Goal: Transaction & Acquisition: Purchase product/service

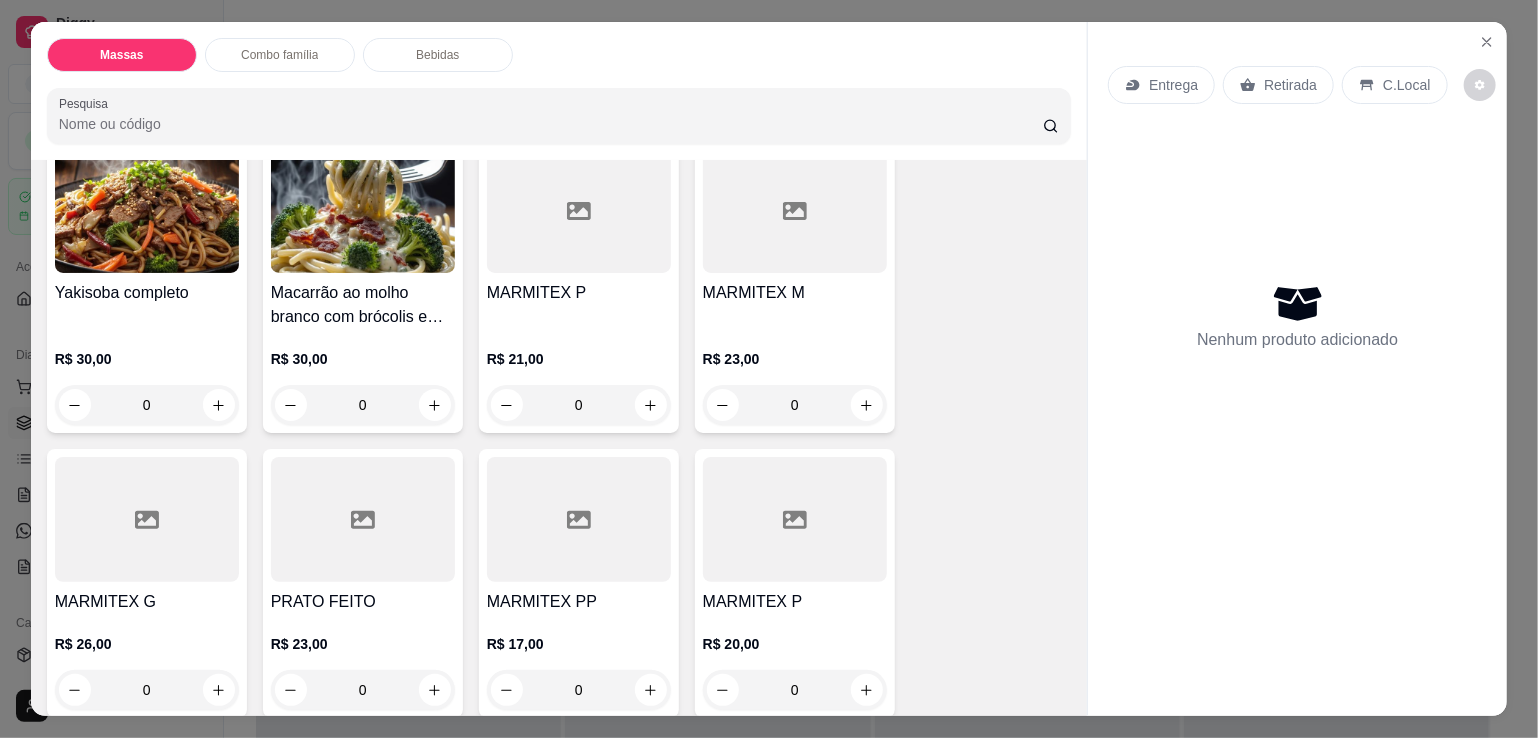
scroll to position [400, 0]
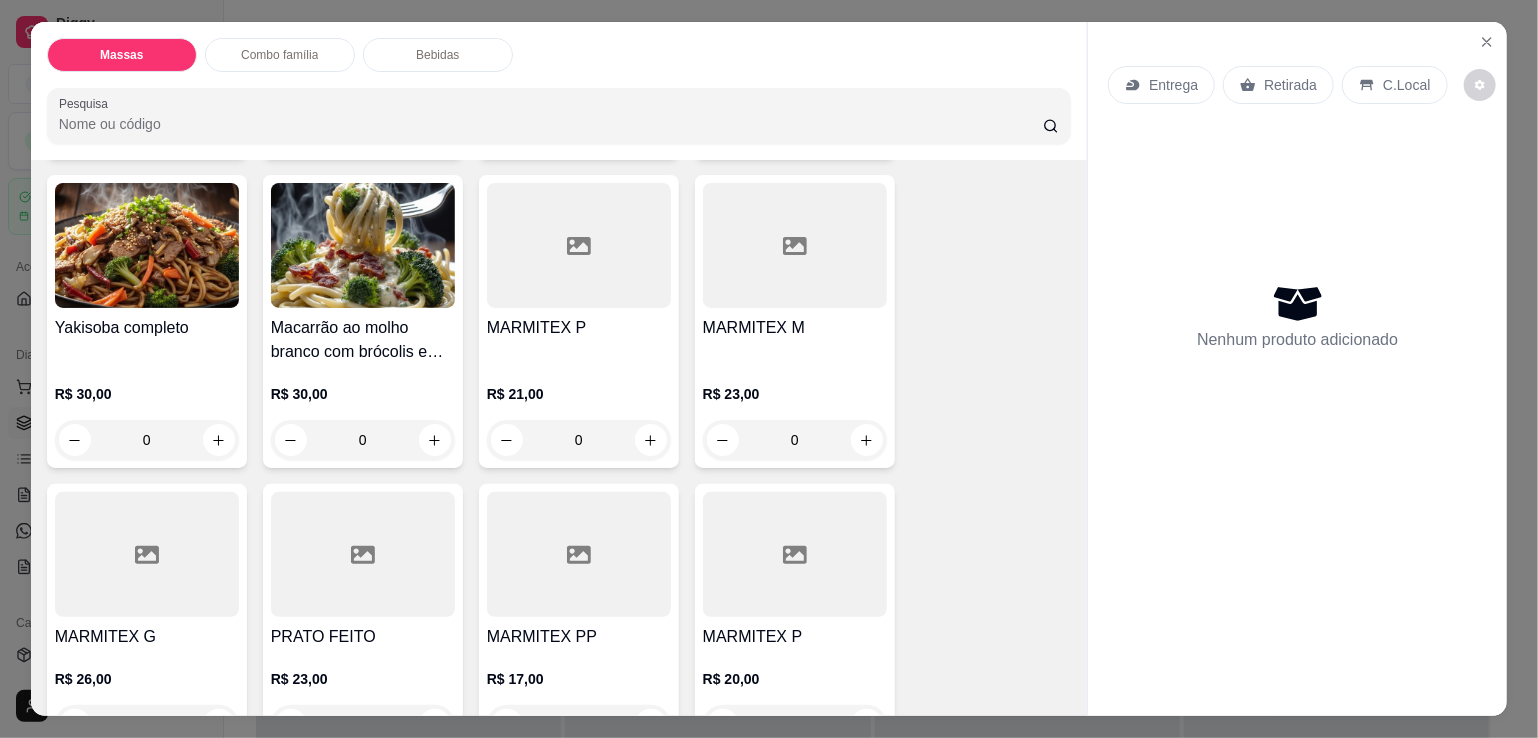
click at [560, 345] on div "MARMITEX P" at bounding box center [579, 340] width 184 height 48
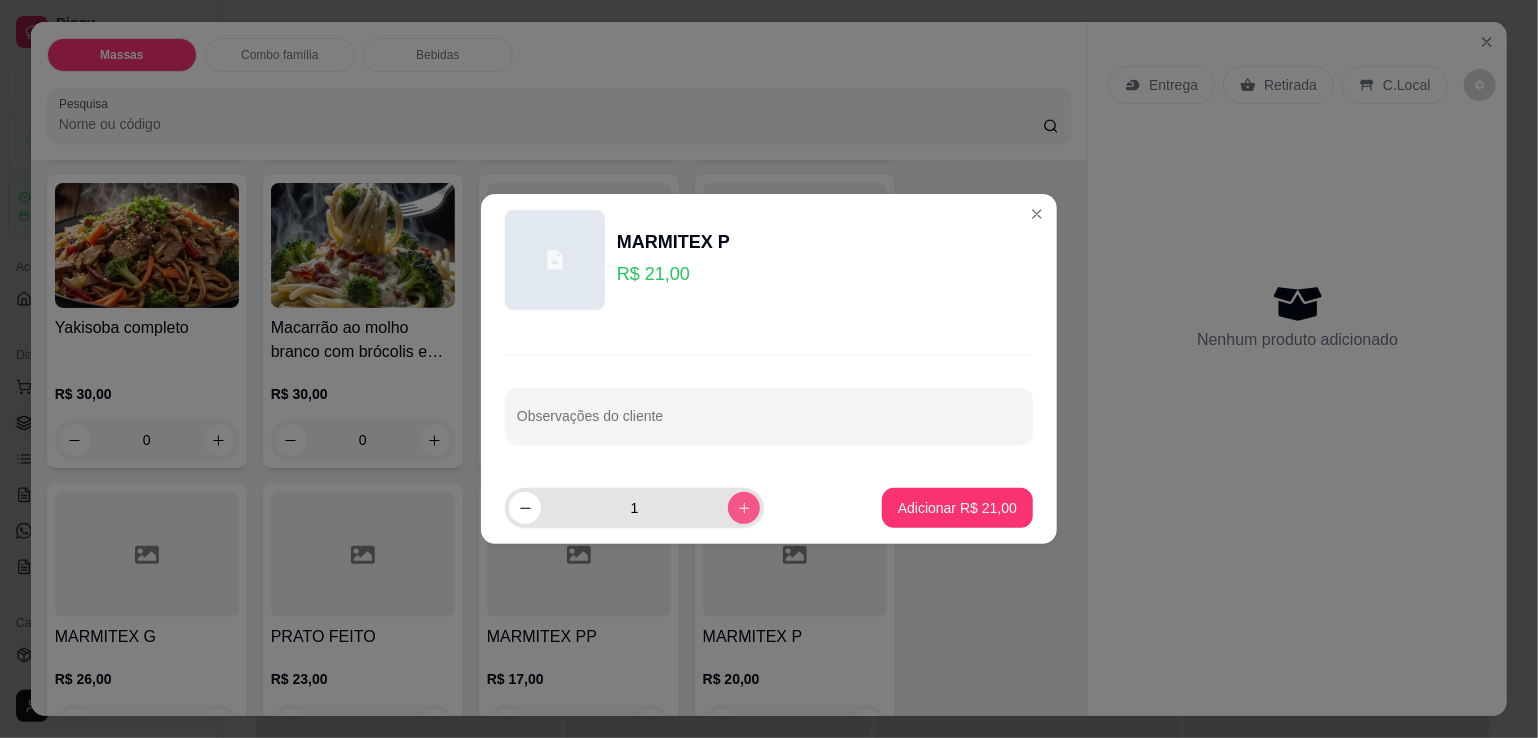
click at [737, 508] on icon "increase-product-quantity" at bounding box center [744, 508] width 15 height 15
type input "2"
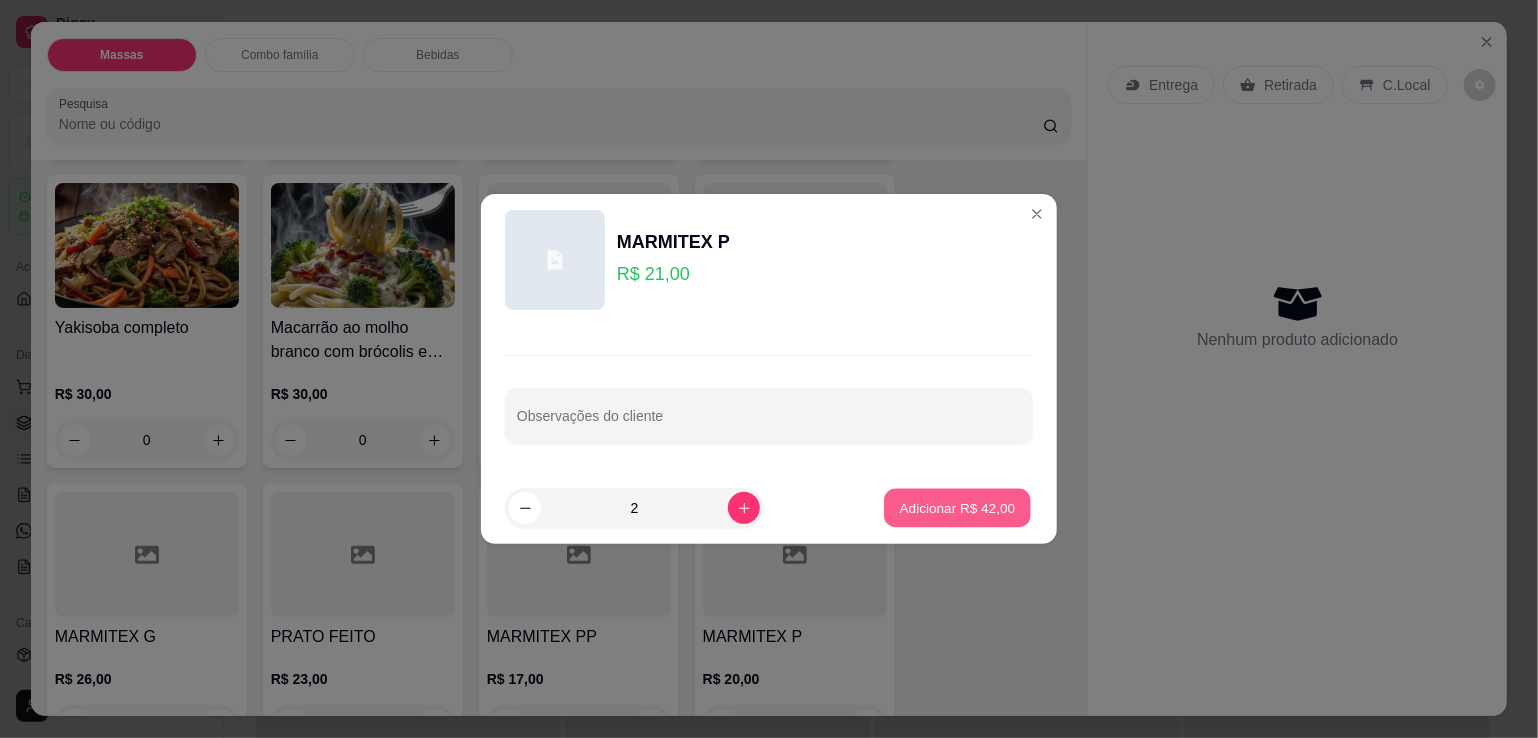
click at [937, 514] on p "Adicionar R$ 42,00" at bounding box center [958, 507] width 116 height 19
type input "2"
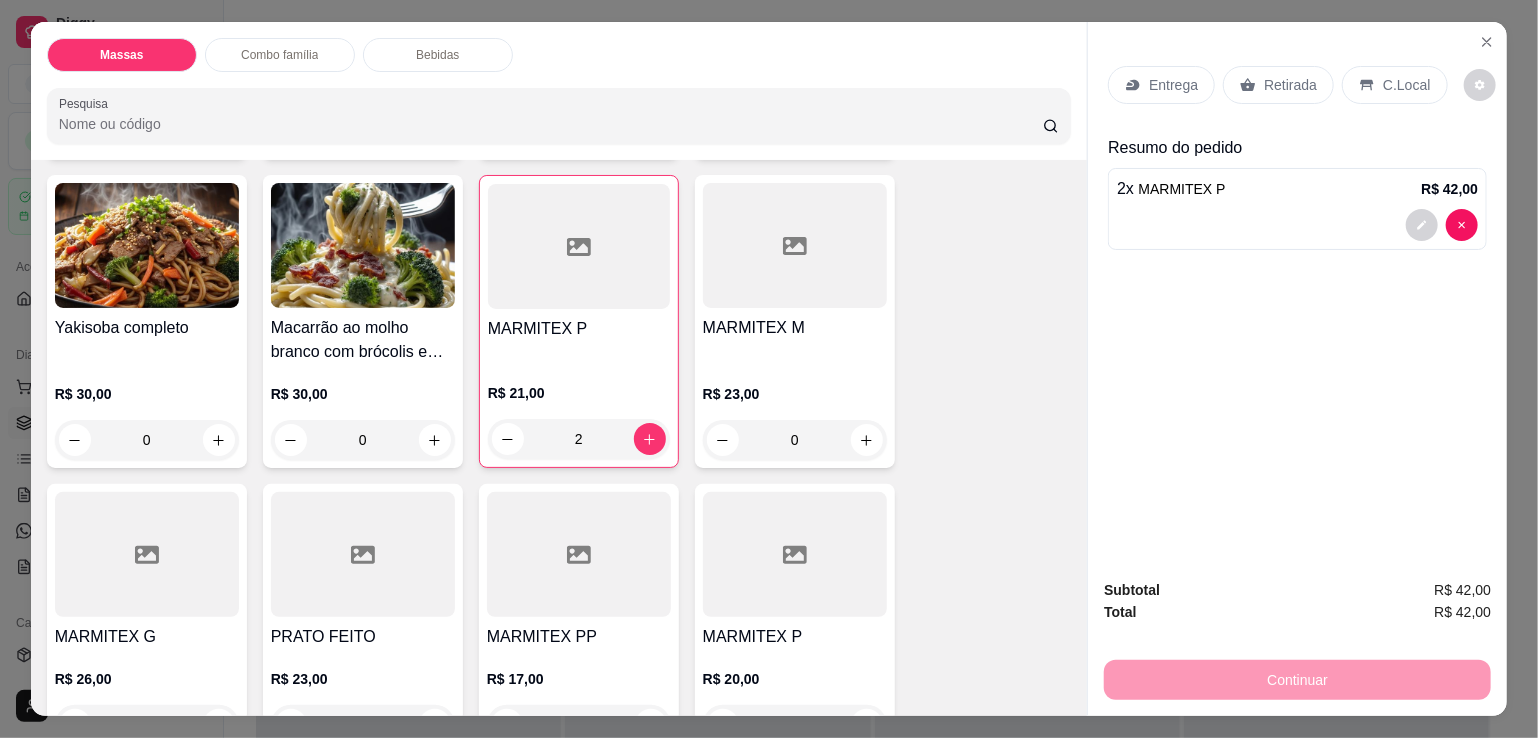
click at [799, 384] on p "R$ 23,00" at bounding box center [795, 394] width 184 height 20
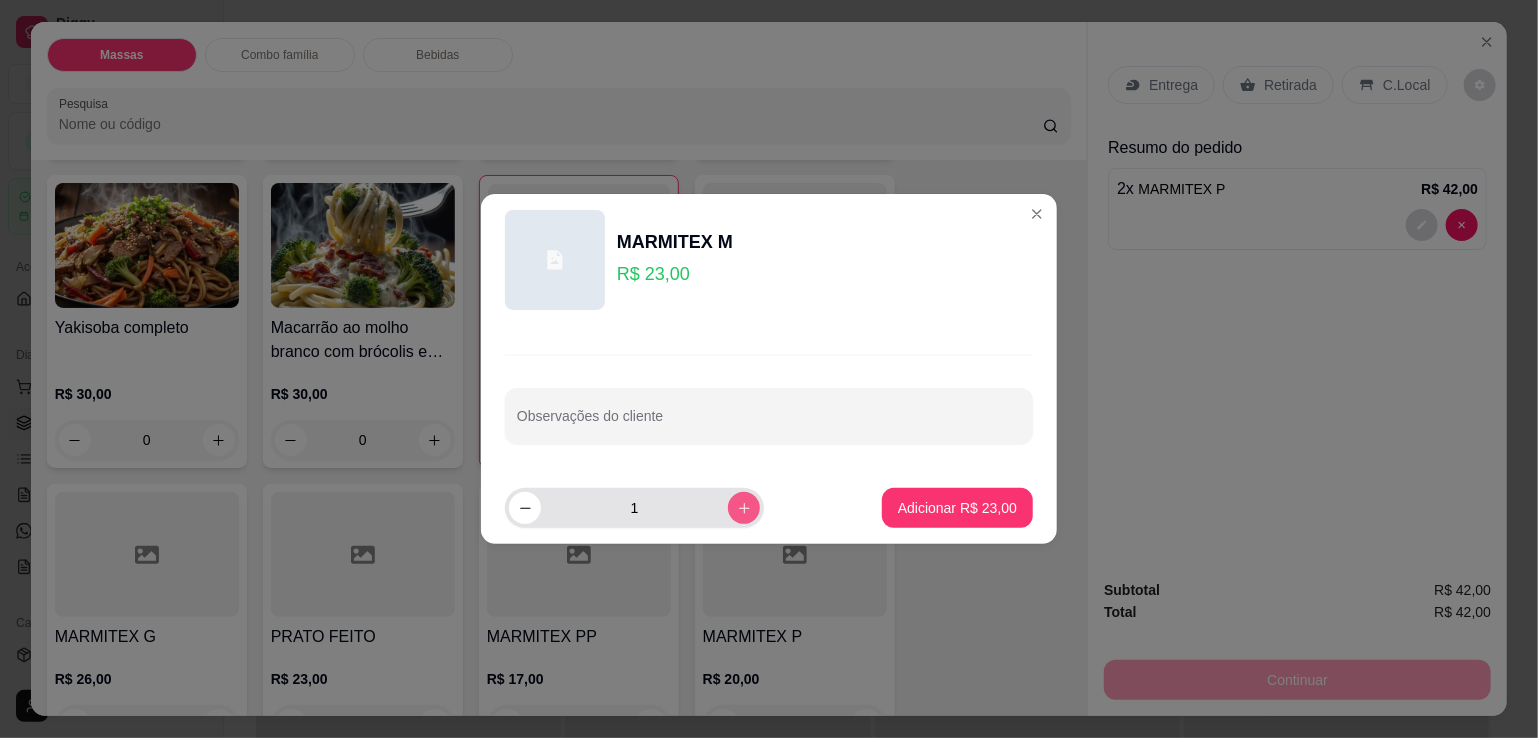
click at [728, 505] on button "increase-product-quantity" at bounding box center [744, 508] width 32 height 32
type input "2"
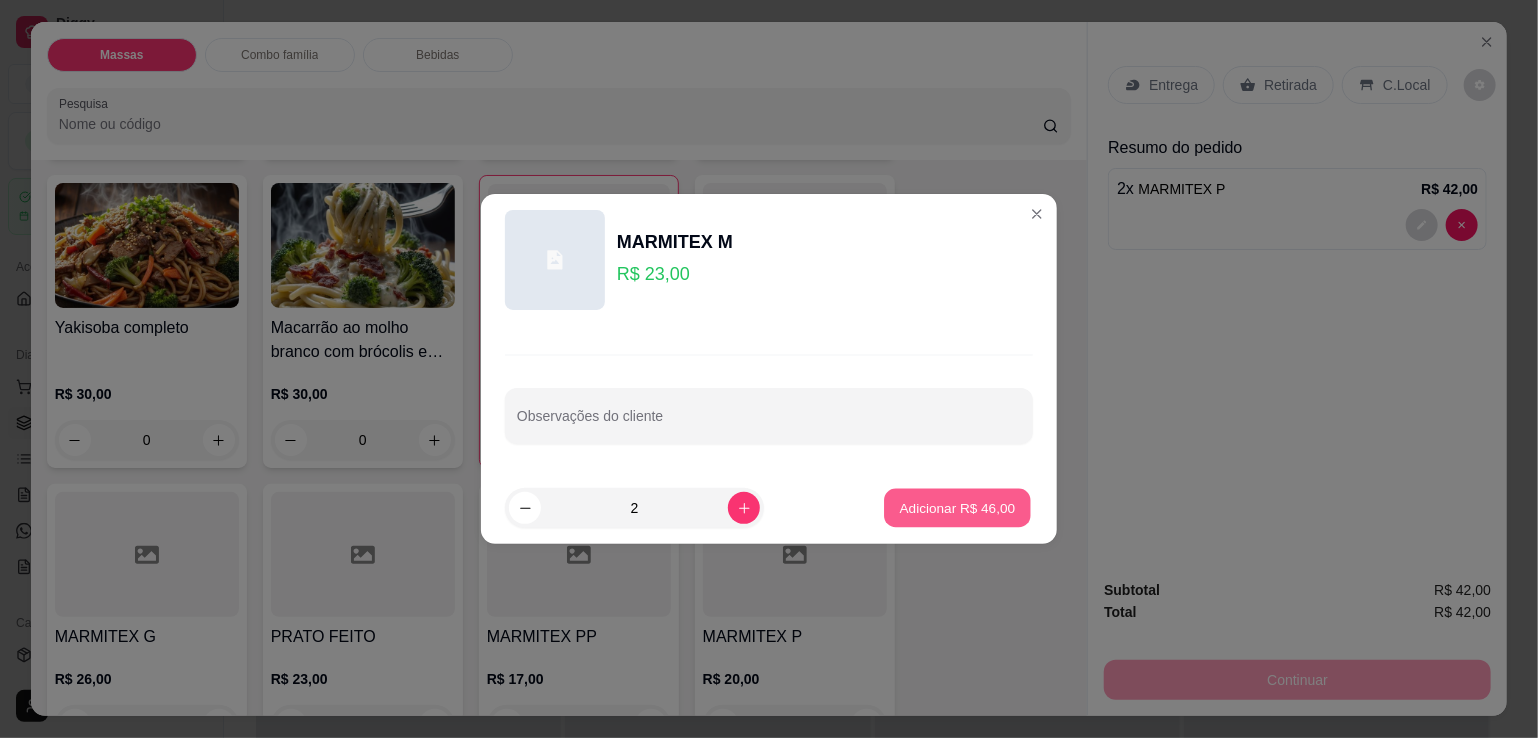
click at [884, 501] on button "Adicionar R$ 46,00" at bounding box center [957, 508] width 147 height 39
type input "2"
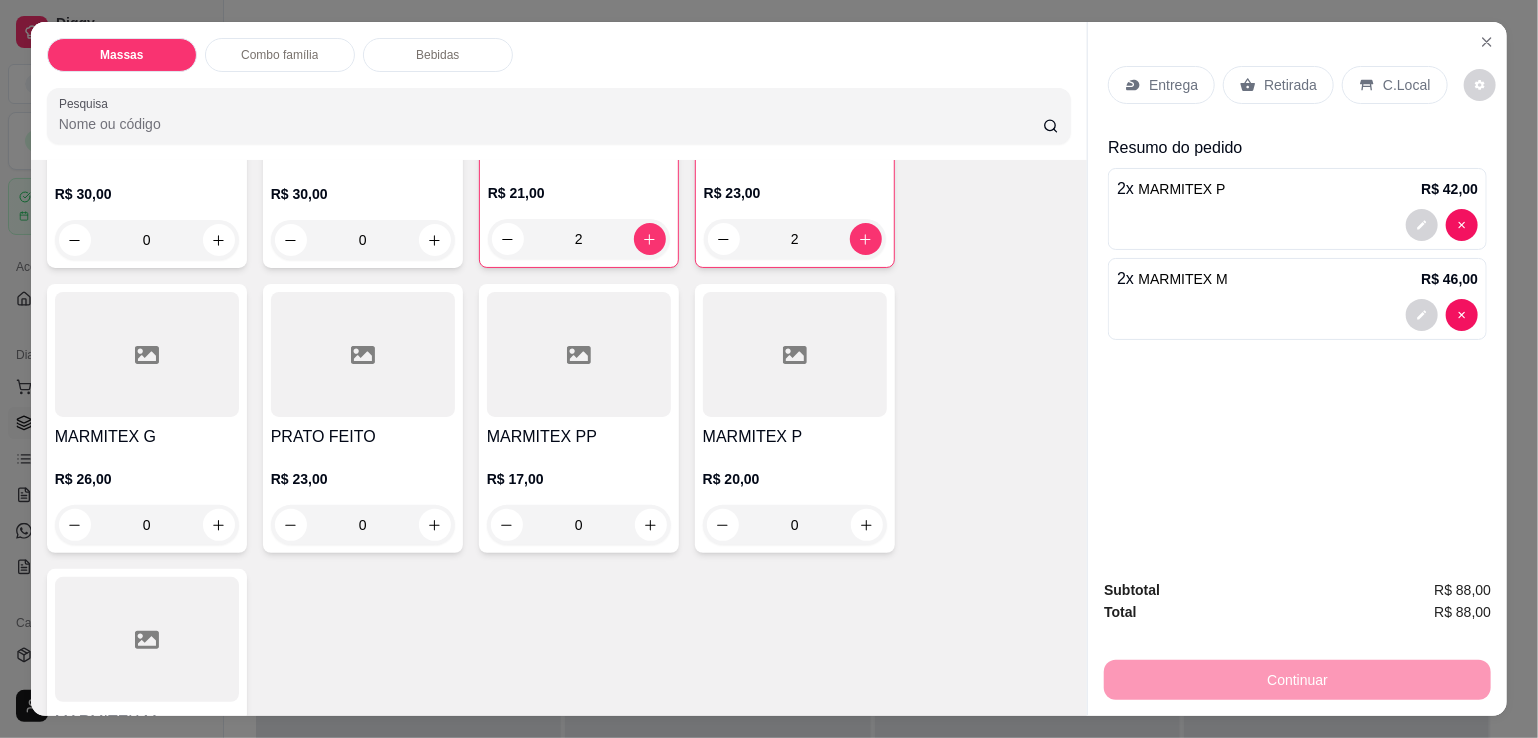
scroll to position [700, 0]
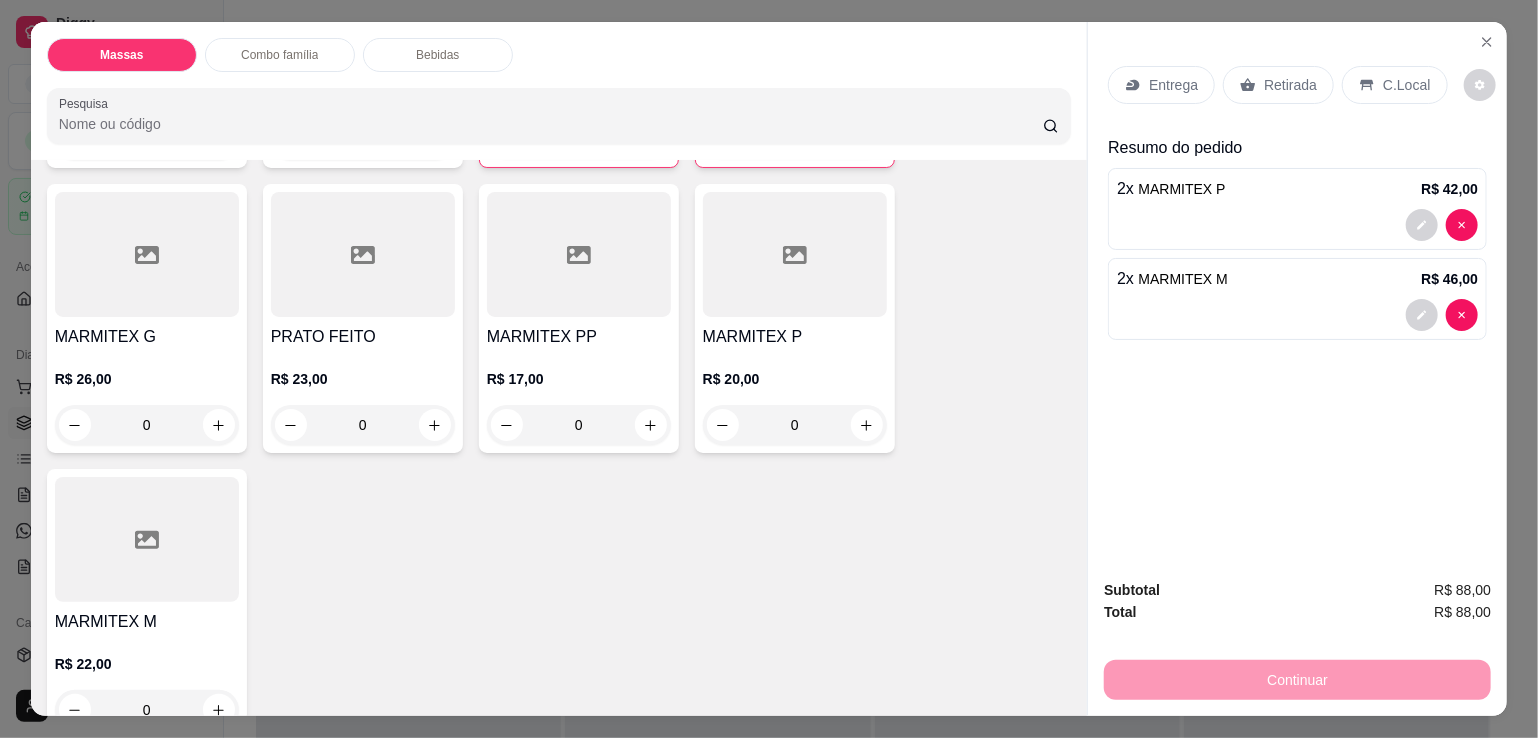
click at [1191, 74] on div "Entrega" at bounding box center [1161, 85] width 107 height 38
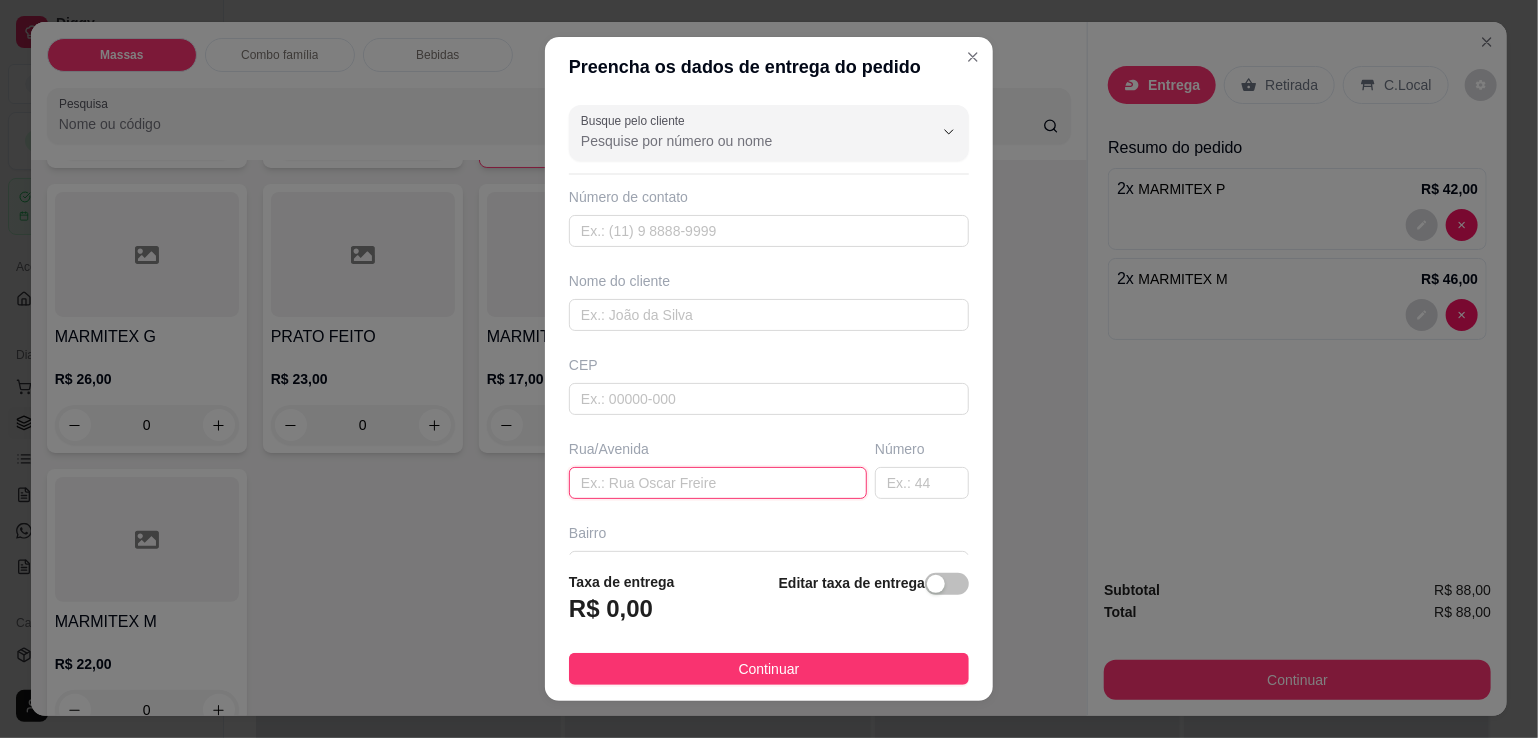
click at [628, 473] on input "text" at bounding box center [718, 483] width 298 height 32
type input "lisboa 47 elio"
click at [927, 584] on div "button" at bounding box center [936, 584] width 18 height 18
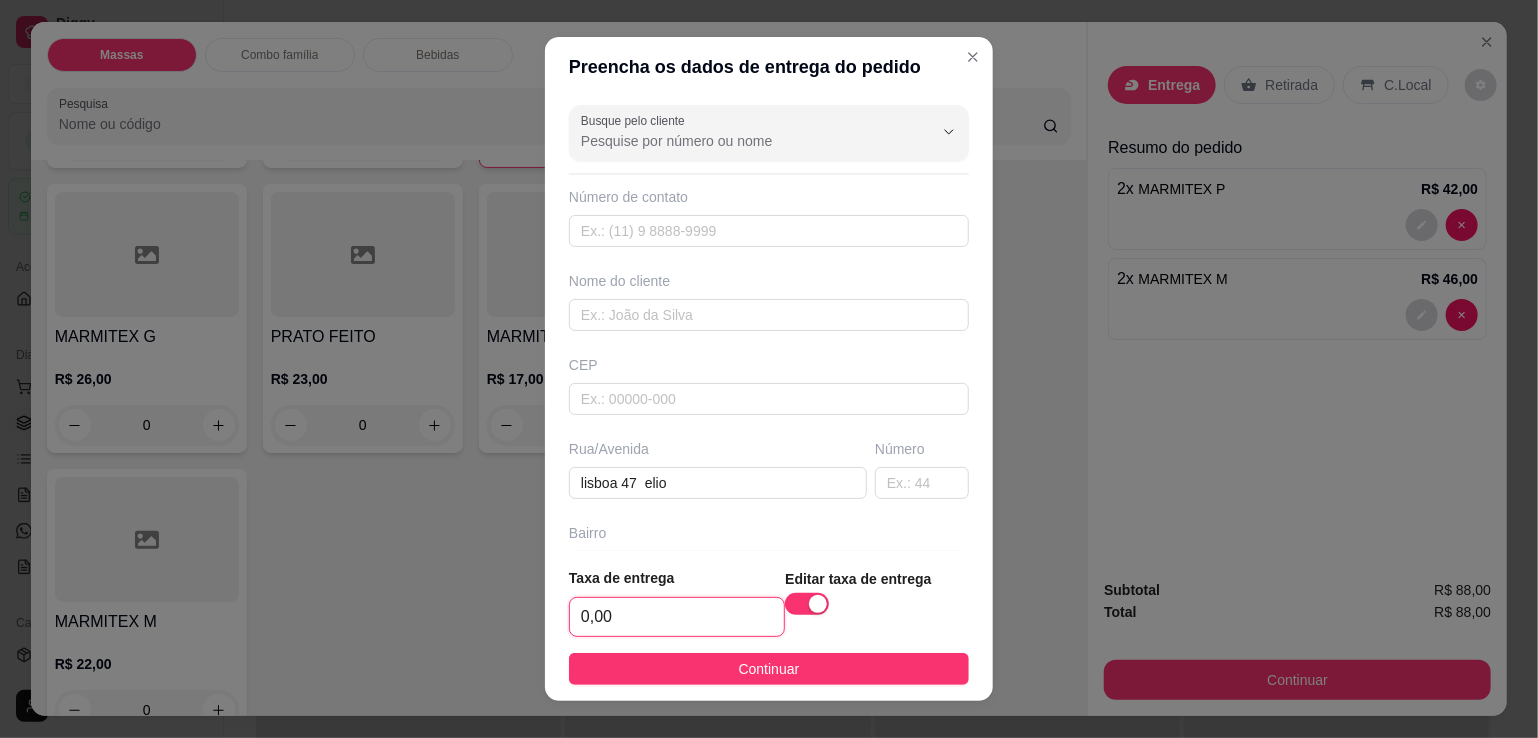
click at [708, 628] on input "0,00" at bounding box center [677, 617] width 214 height 38
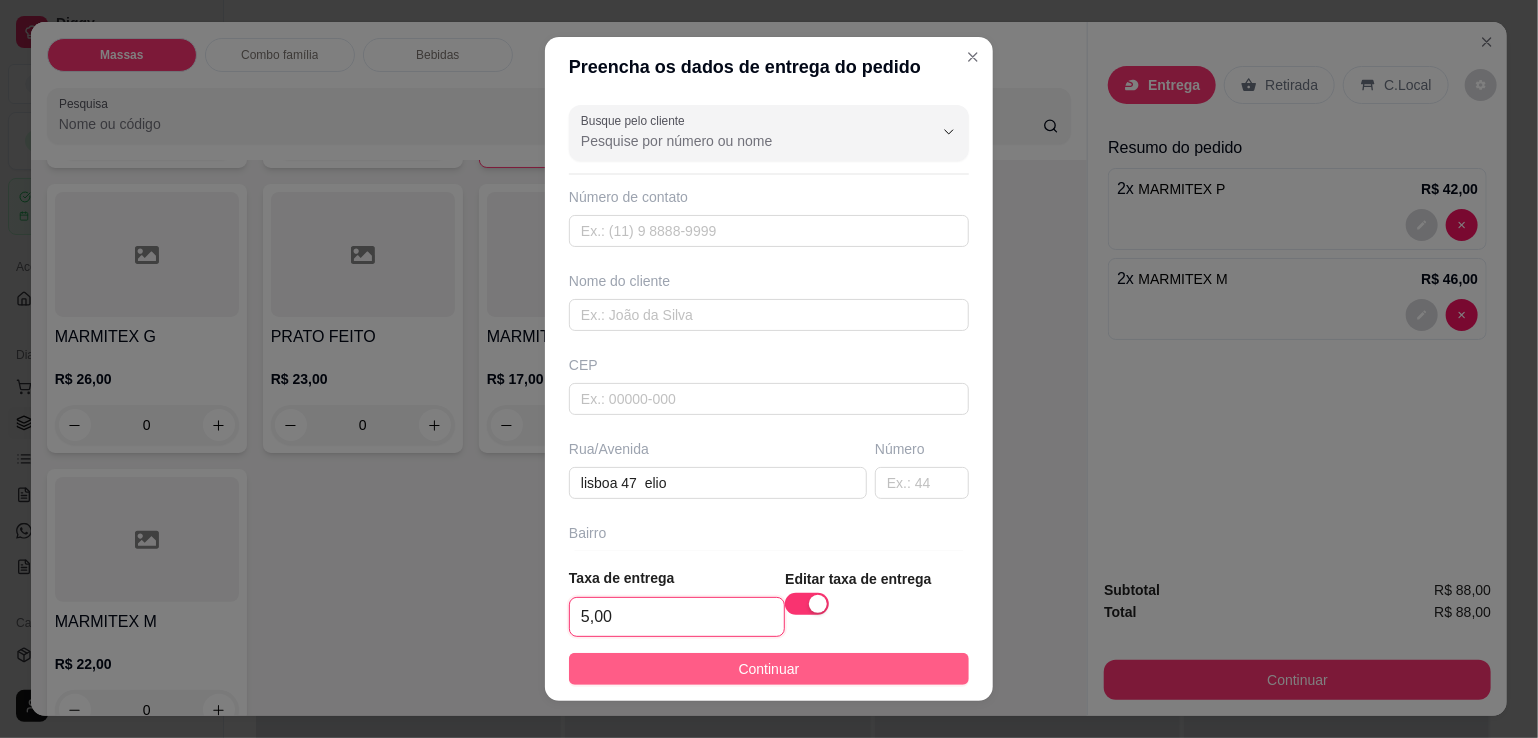
type input "5,00"
click at [755, 661] on span "Continuar" at bounding box center [769, 669] width 61 height 22
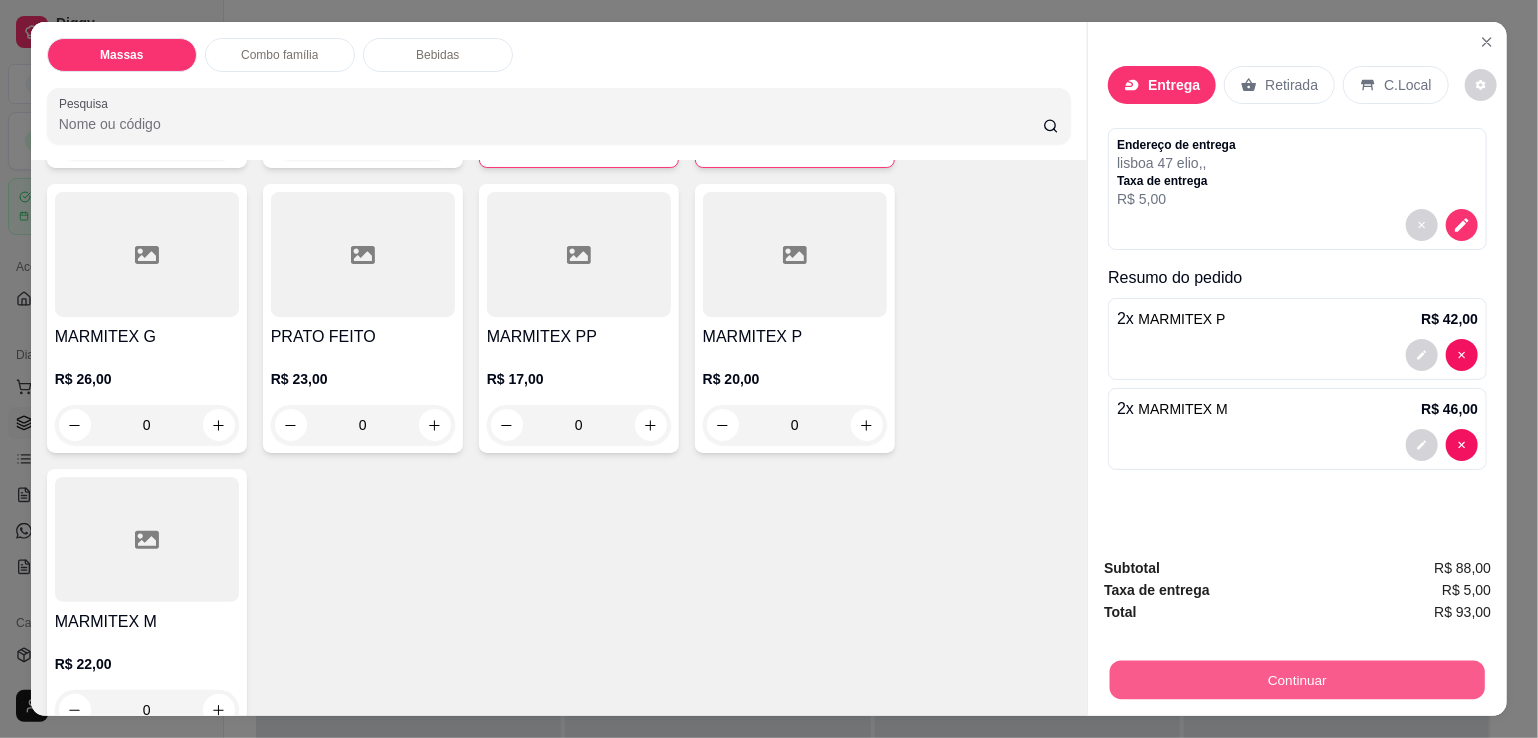
click at [1170, 666] on button "Continuar" at bounding box center [1297, 679] width 375 height 39
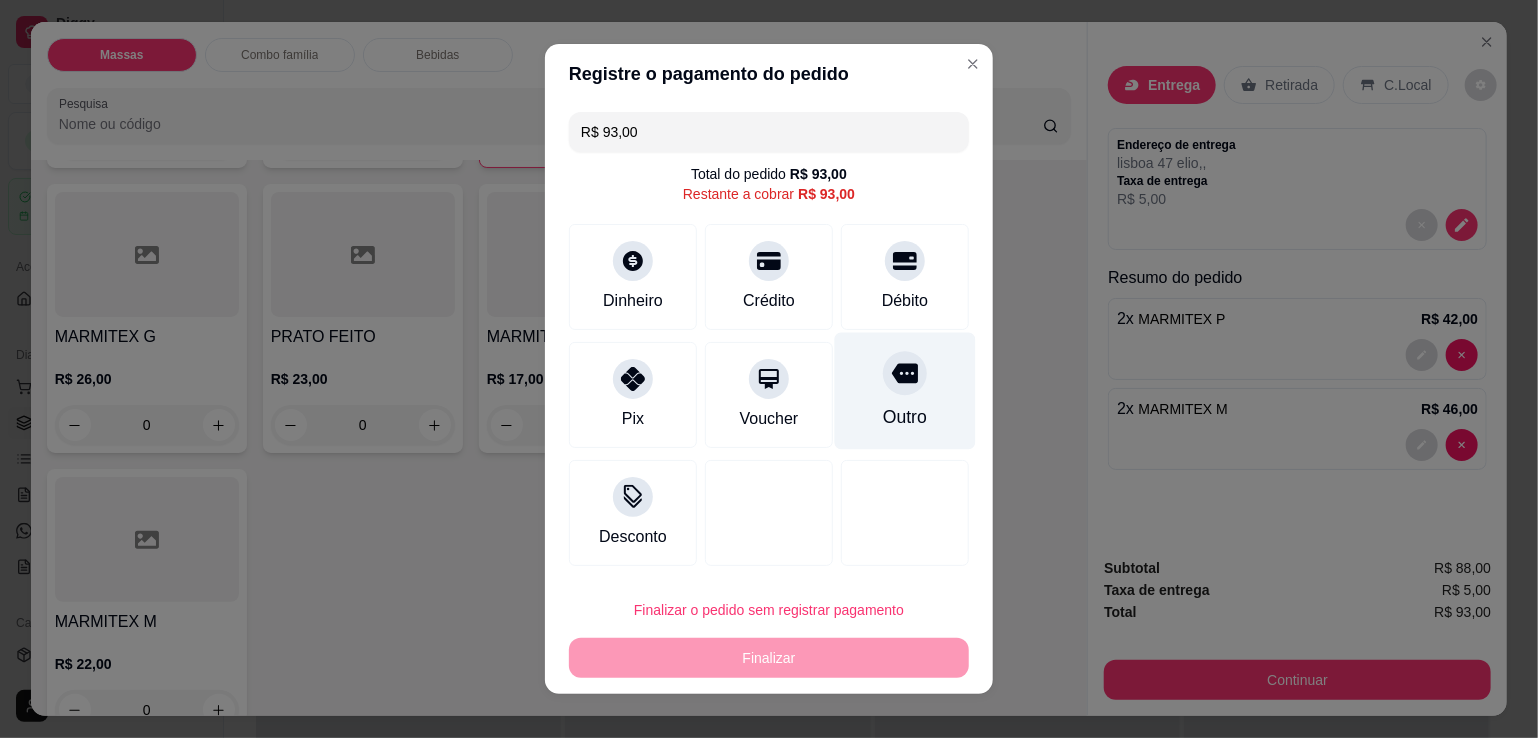
drag, startPoint x: 876, startPoint y: 251, endPoint x: 867, endPoint y: 328, distance: 77.5
click at [893, 252] on icon at bounding box center [905, 261] width 24 height 18
type input "R$ 0,00"
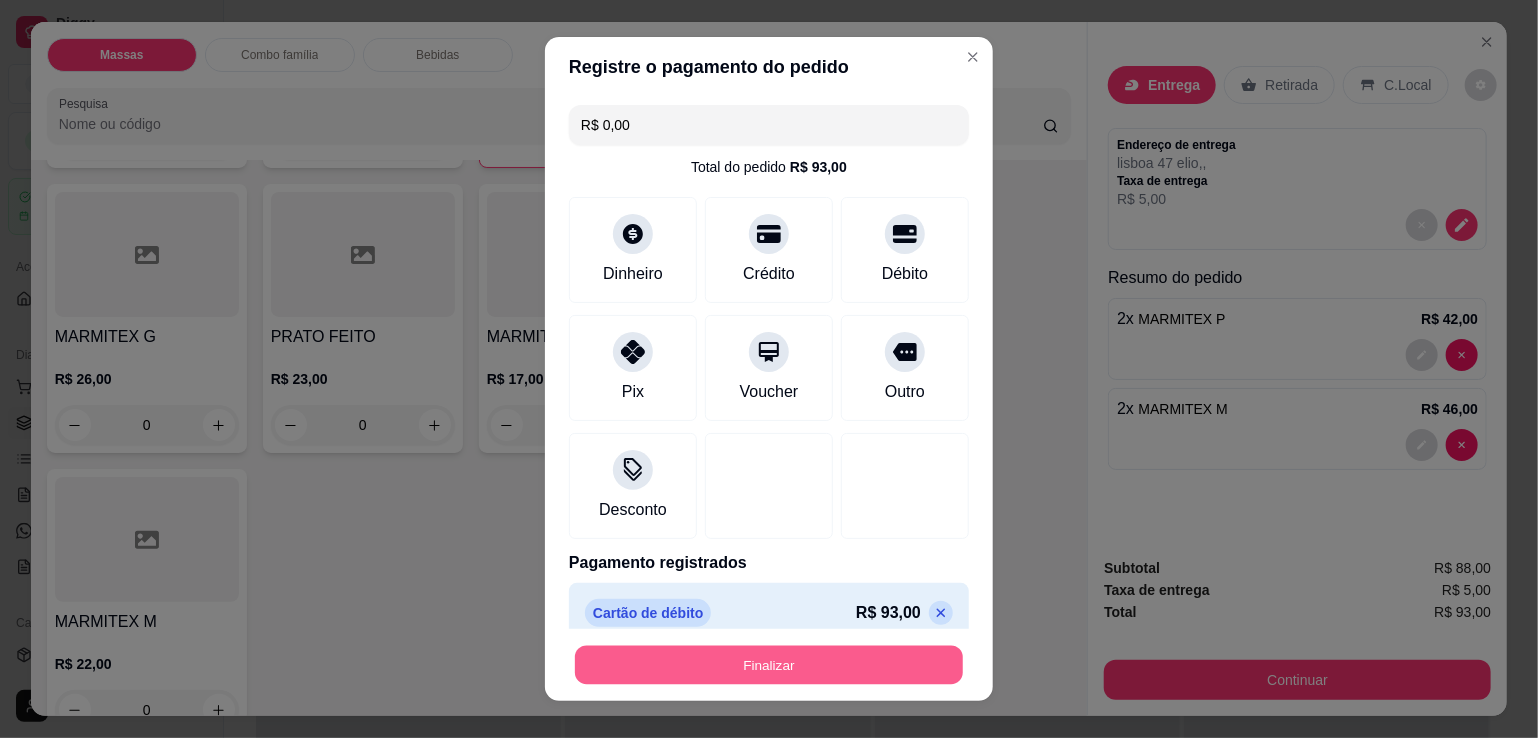
click at [756, 656] on button "Finalizar" at bounding box center [769, 665] width 388 height 39
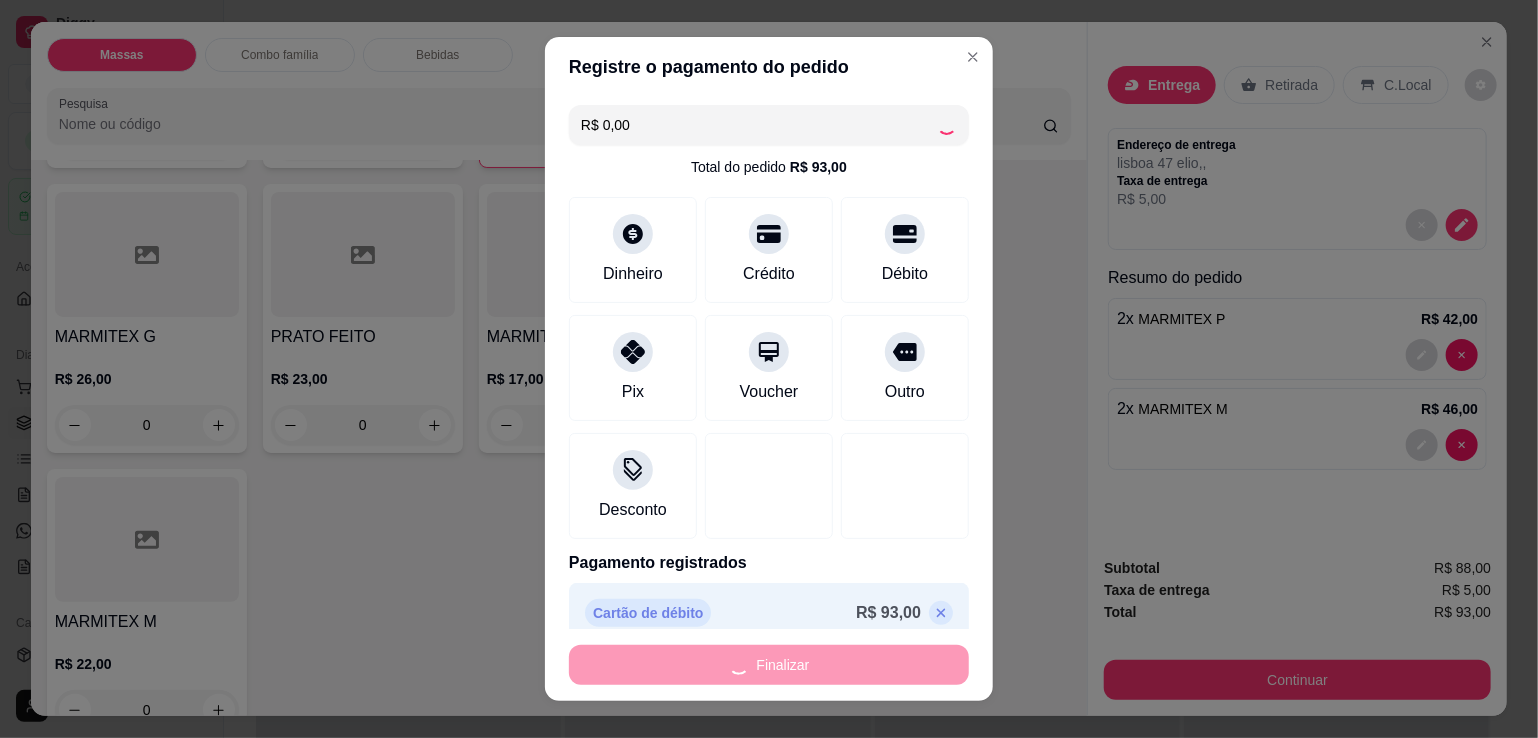
type input "0"
type input "-R$ 93,00"
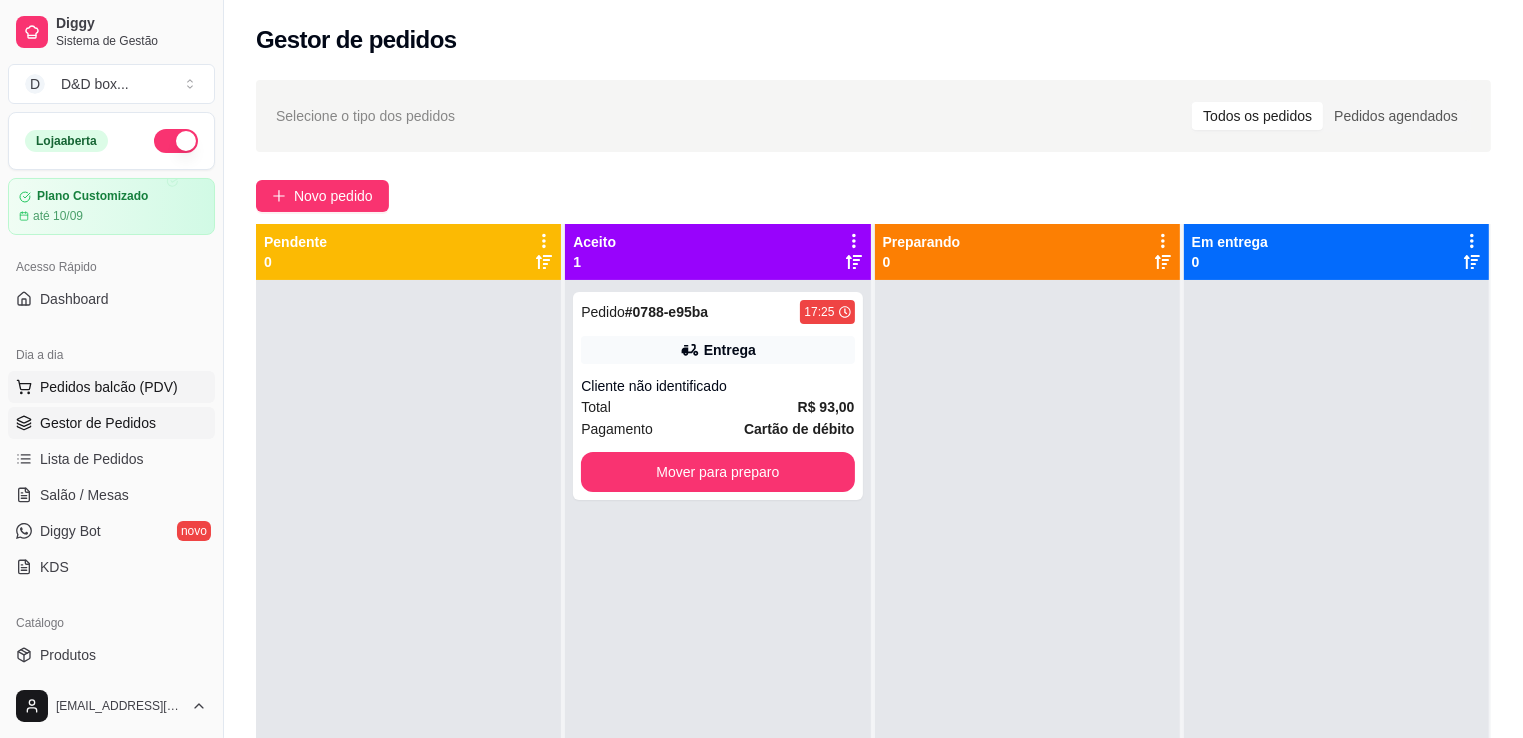
click at [100, 386] on span "Pedidos balcão (PDV)" at bounding box center [109, 387] width 138 height 20
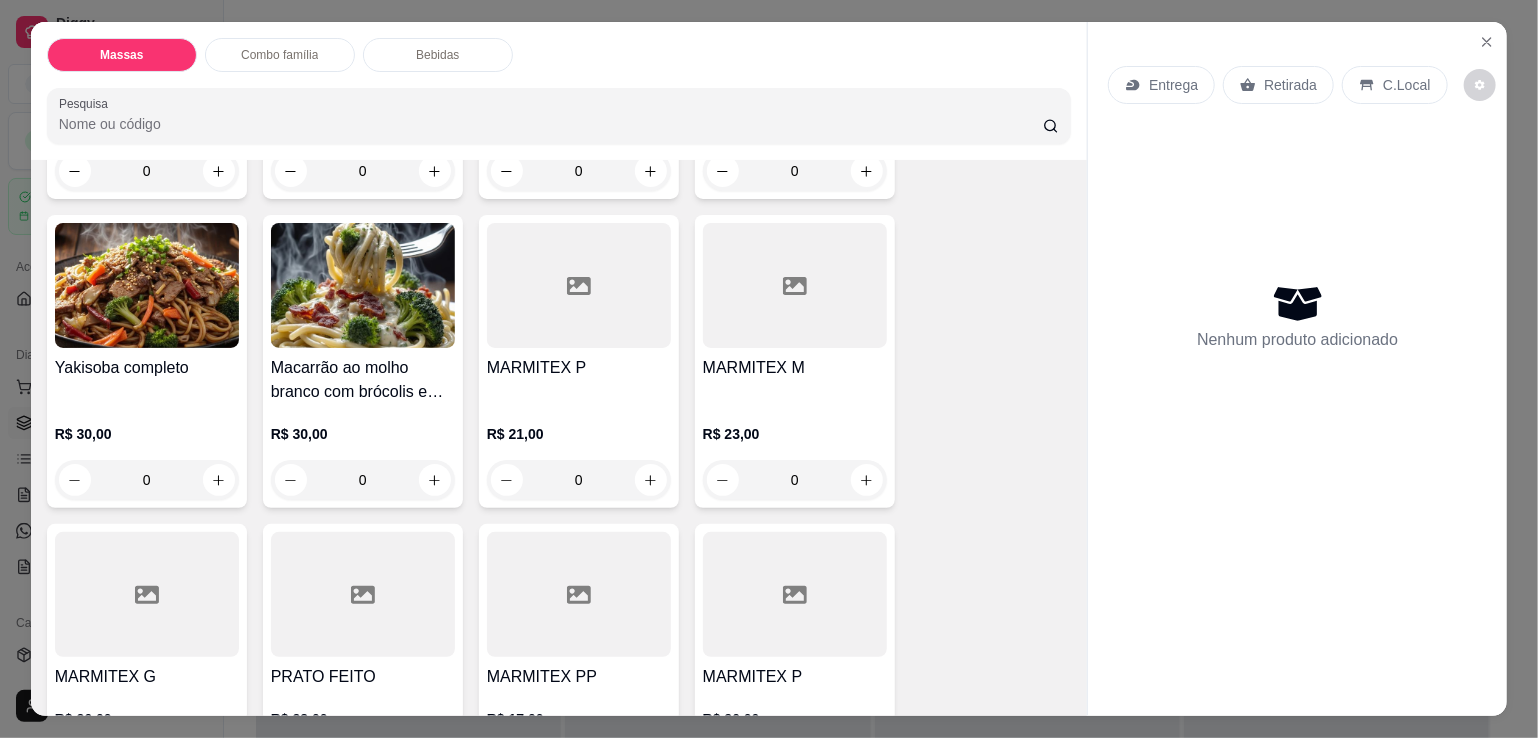
scroll to position [436, 0]
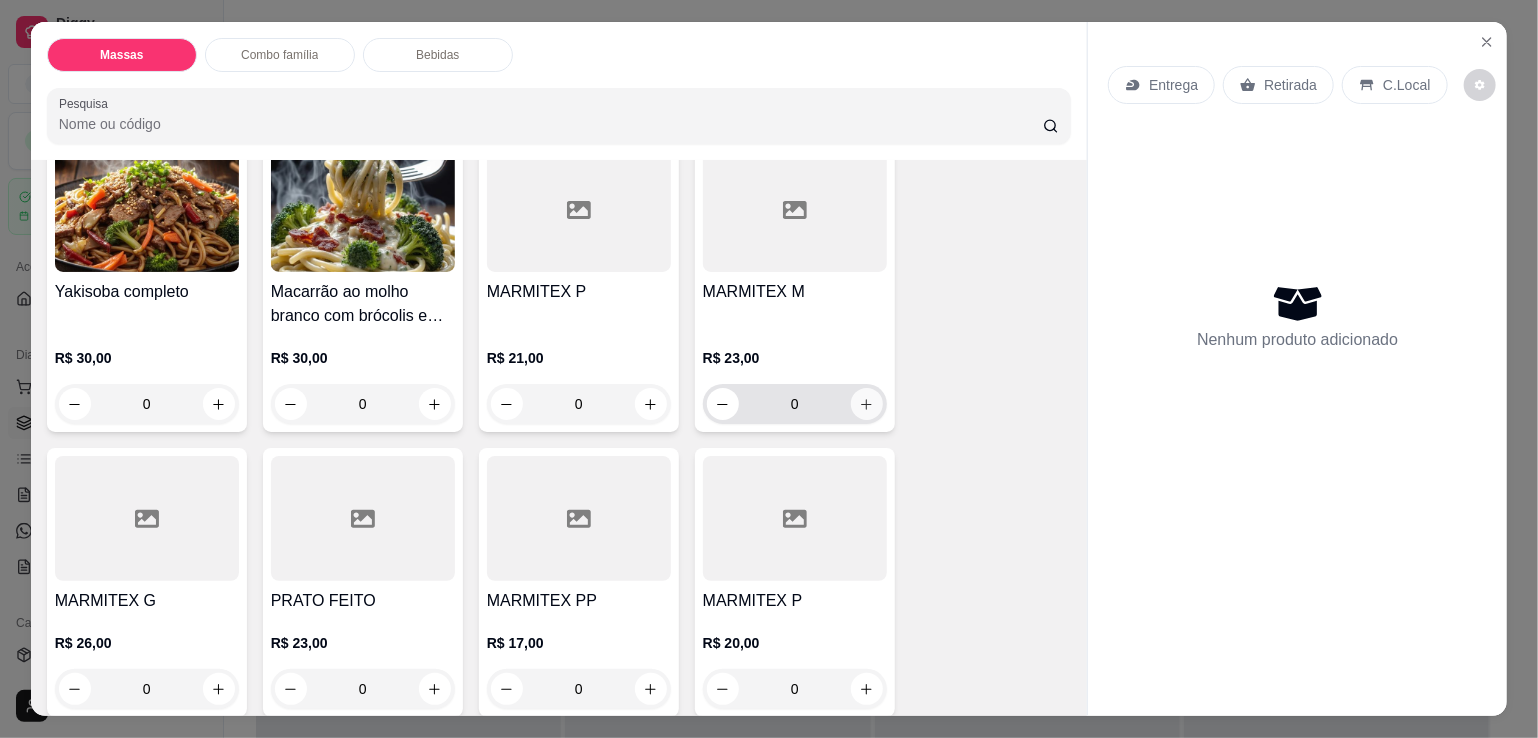
click at [859, 401] on icon "increase-product-quantity" at bounding box center [866, 404] width 15 height 15
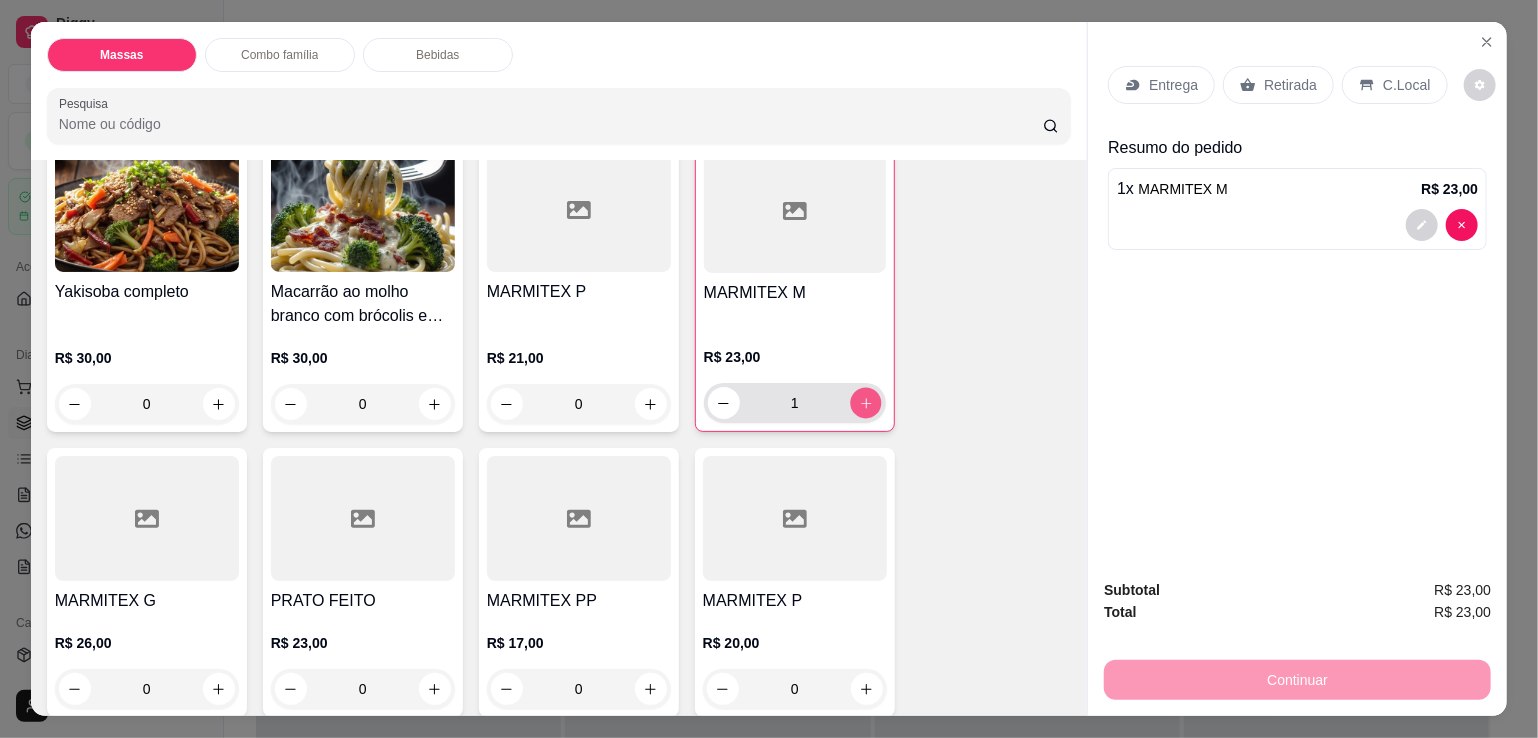
click at [856, 401] on button "increase-product-quantity" at bounding box center [865, 403] width 31 height 31
type input "2"
click at [220, 674] on button "increase-product-quantity" at bounding box center [218, 689] width 31 height 31
type input "1"
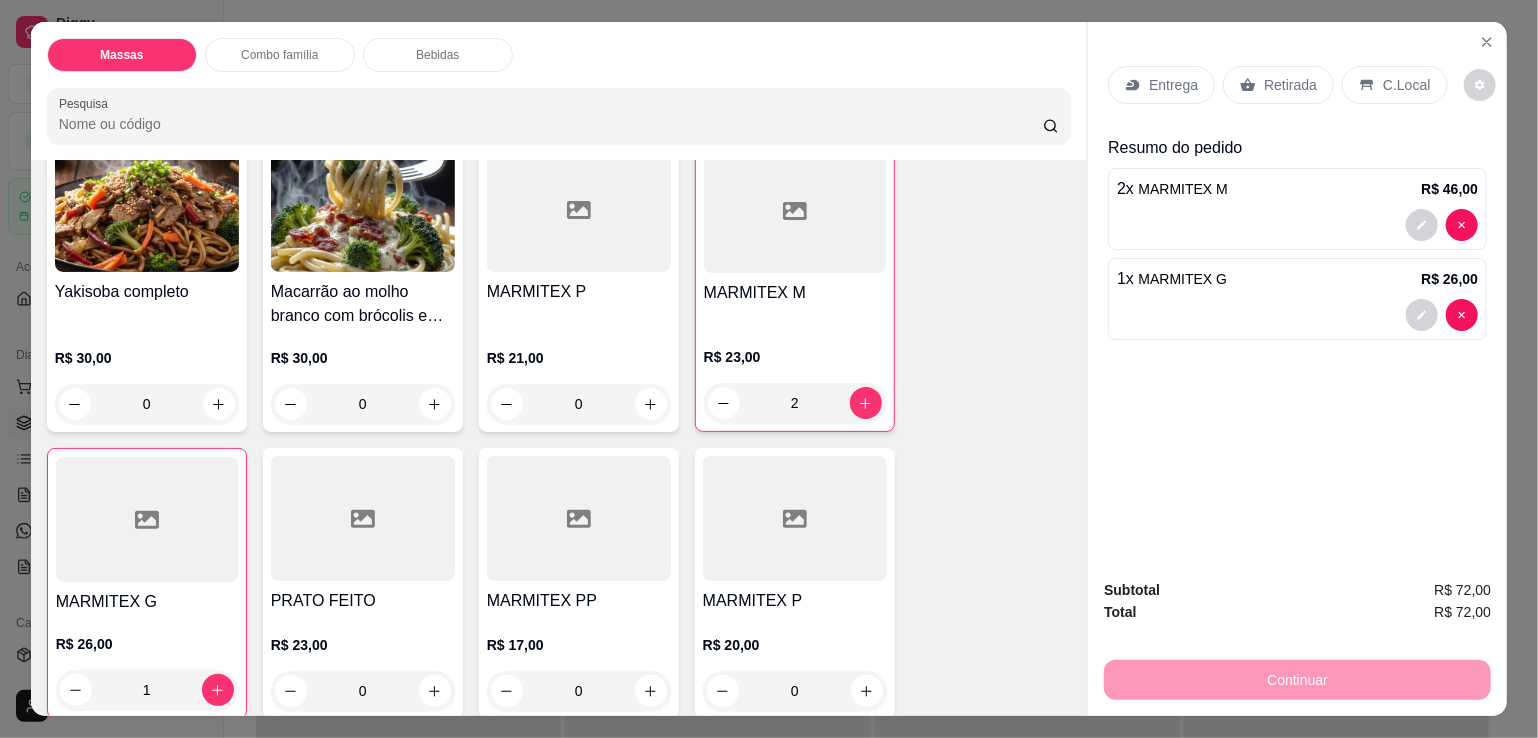
click at [1177, 75] on p "Entrega" at bounding box center [1173, 85] width 49 height 20
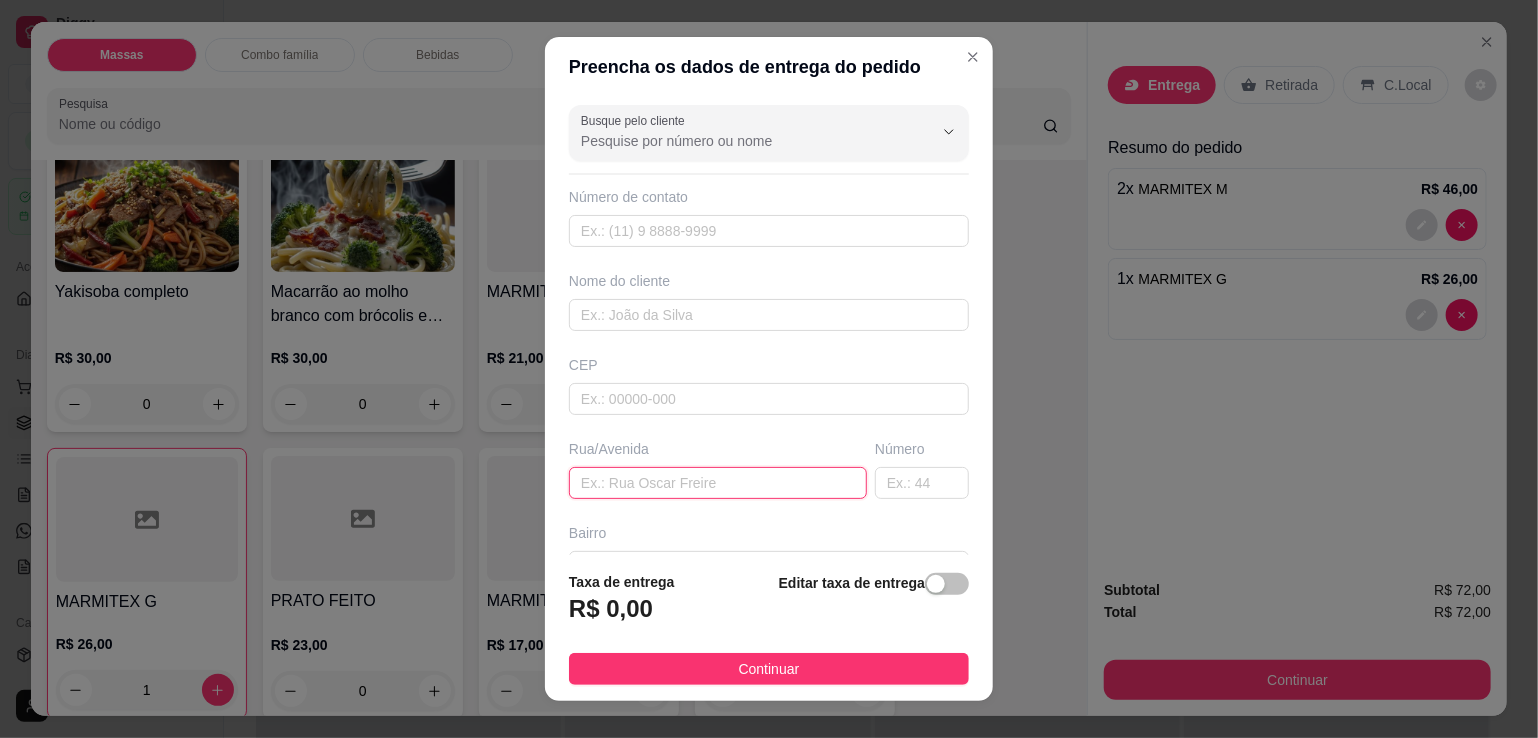
click at [696, 478] on input "text" at bounding box center [718, 483] width 298 height 32
type input "pluma"
click at [875, 484] on input "text" at bounding box center [922, 483] width 94 height 32
type input "104"
click at [927, 590] on div "button" at bounding box center [936, 584] width 18 height 18
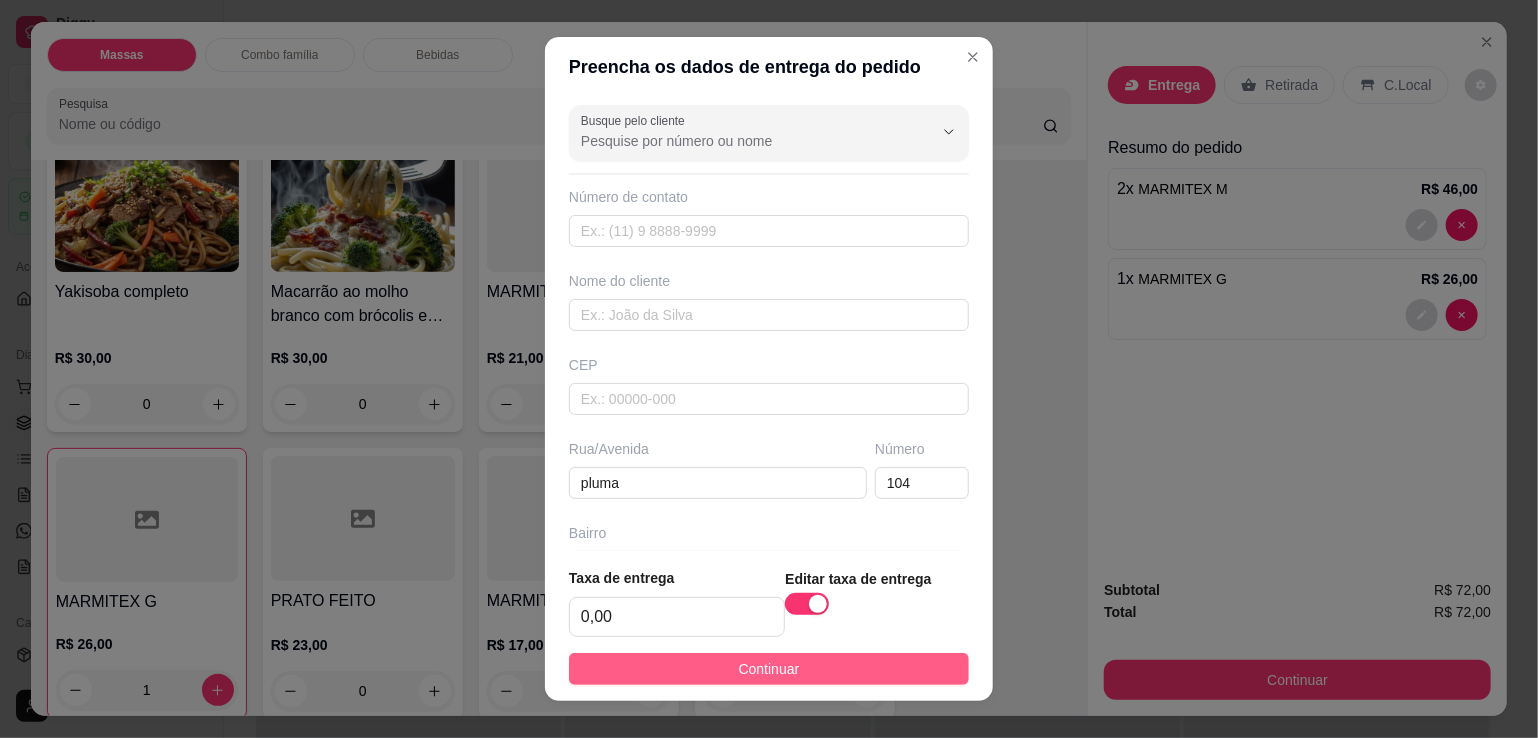
click at [788, 675] on button "Continuar" at bounding box center [769, 669] width 400 height 32
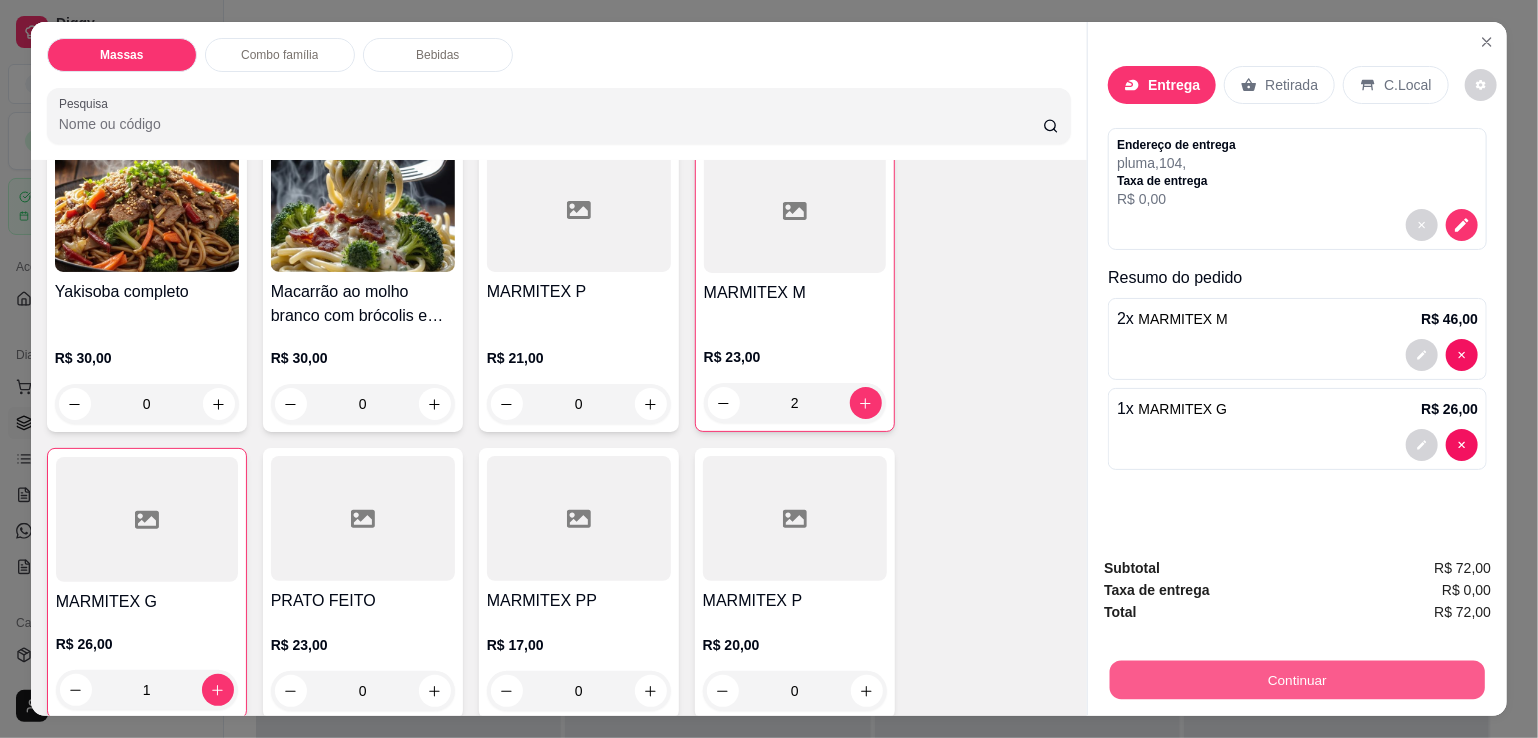
click at [1117, 679] on button "Continuar" at bounding box center [1297, 679] width 375 height 39
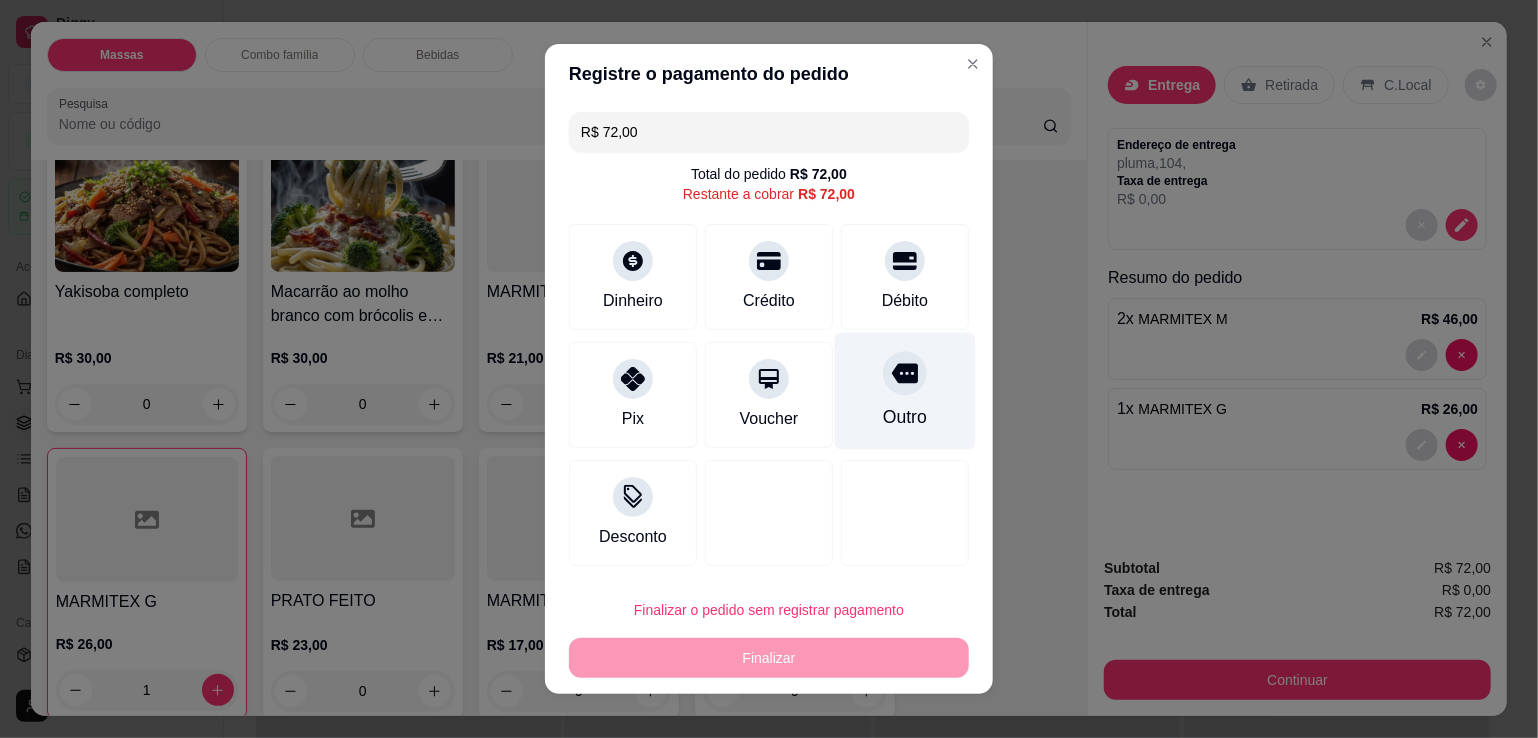
click at [913, 398] on div "Outro" at bounding box center [905, 391] width 141 height 117
type input "R$ 0,00"
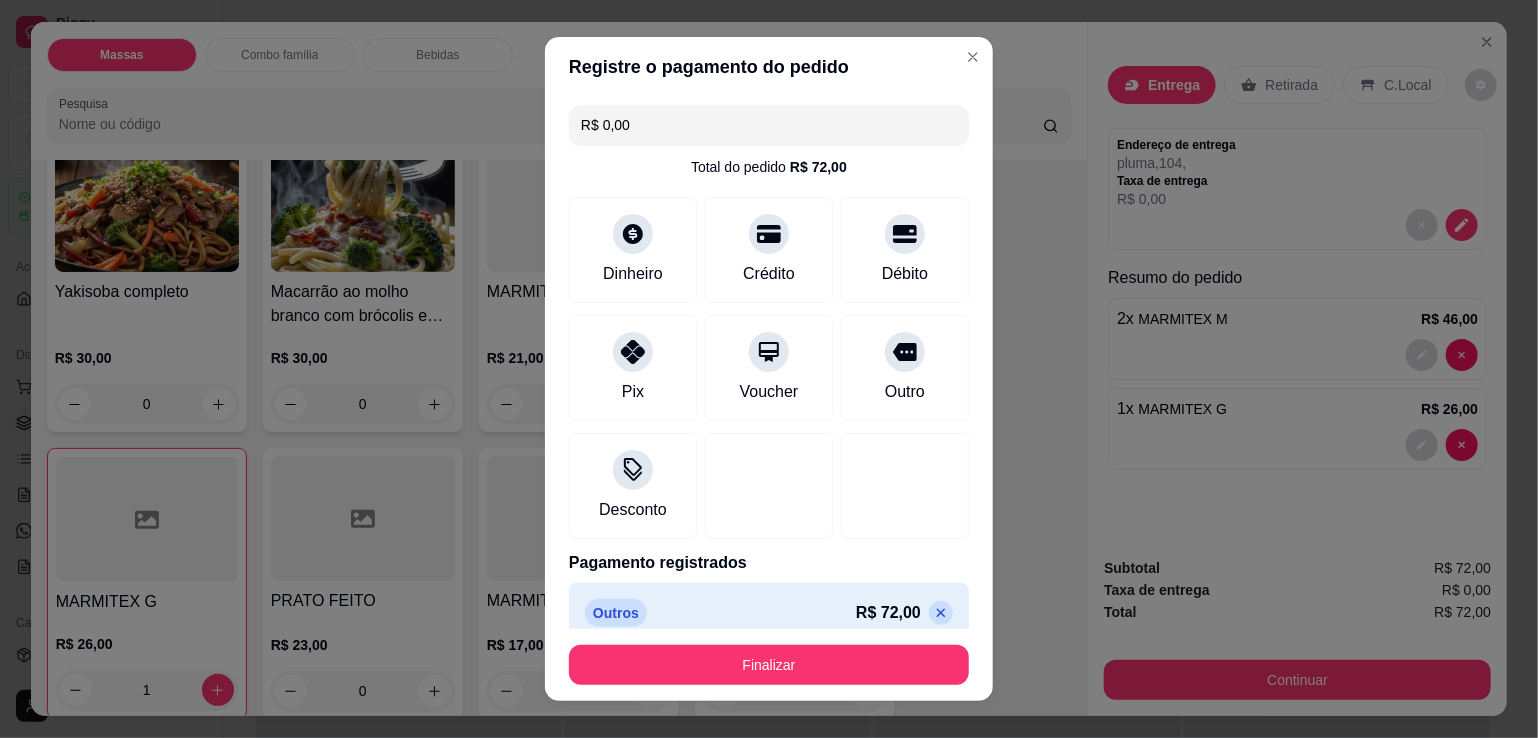
click at [836, 697] on footer "Finalizar" at bounding box center [769, 665] width 448 height 72
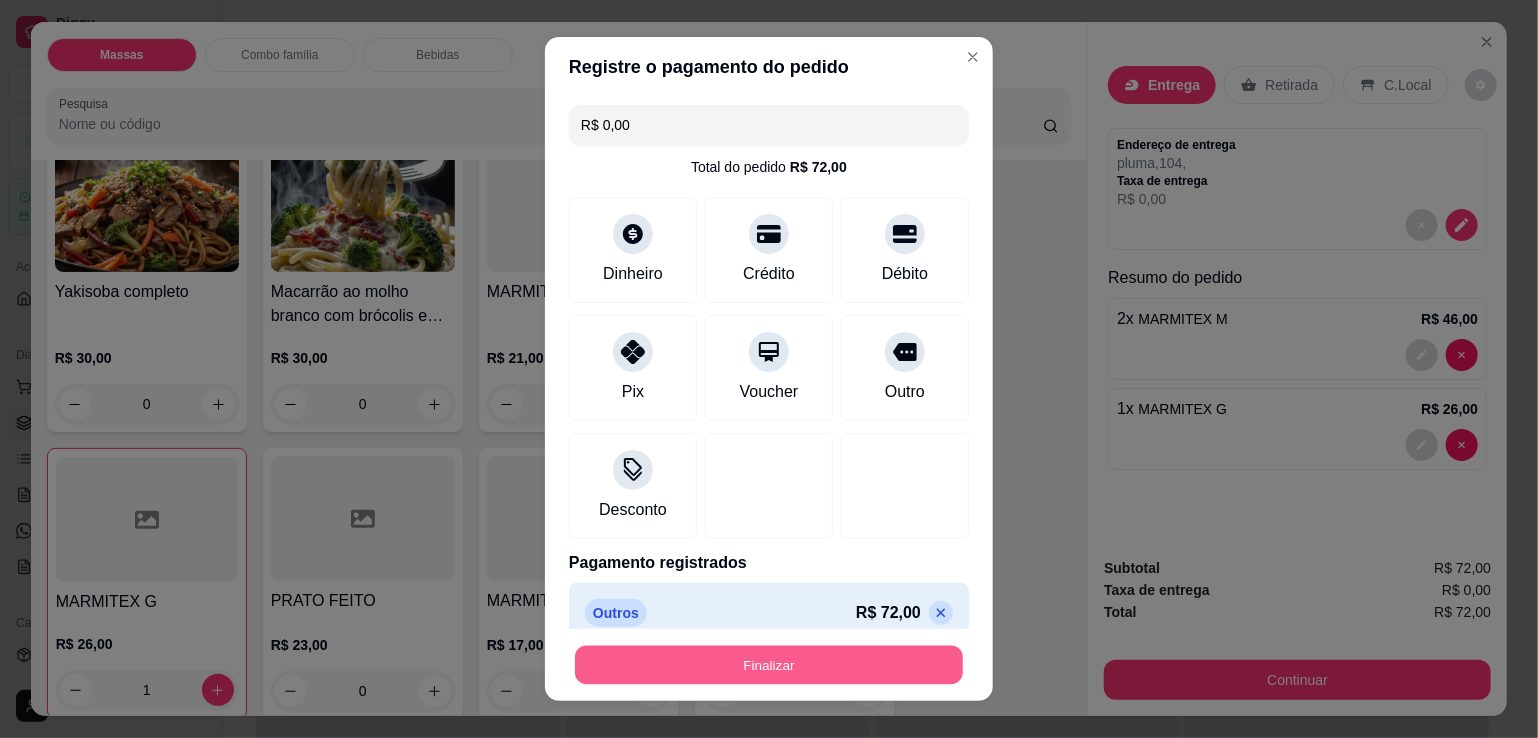
click at [838, 683] on button "Finalizar" at bounding box center [769, 665] width 388 height 39
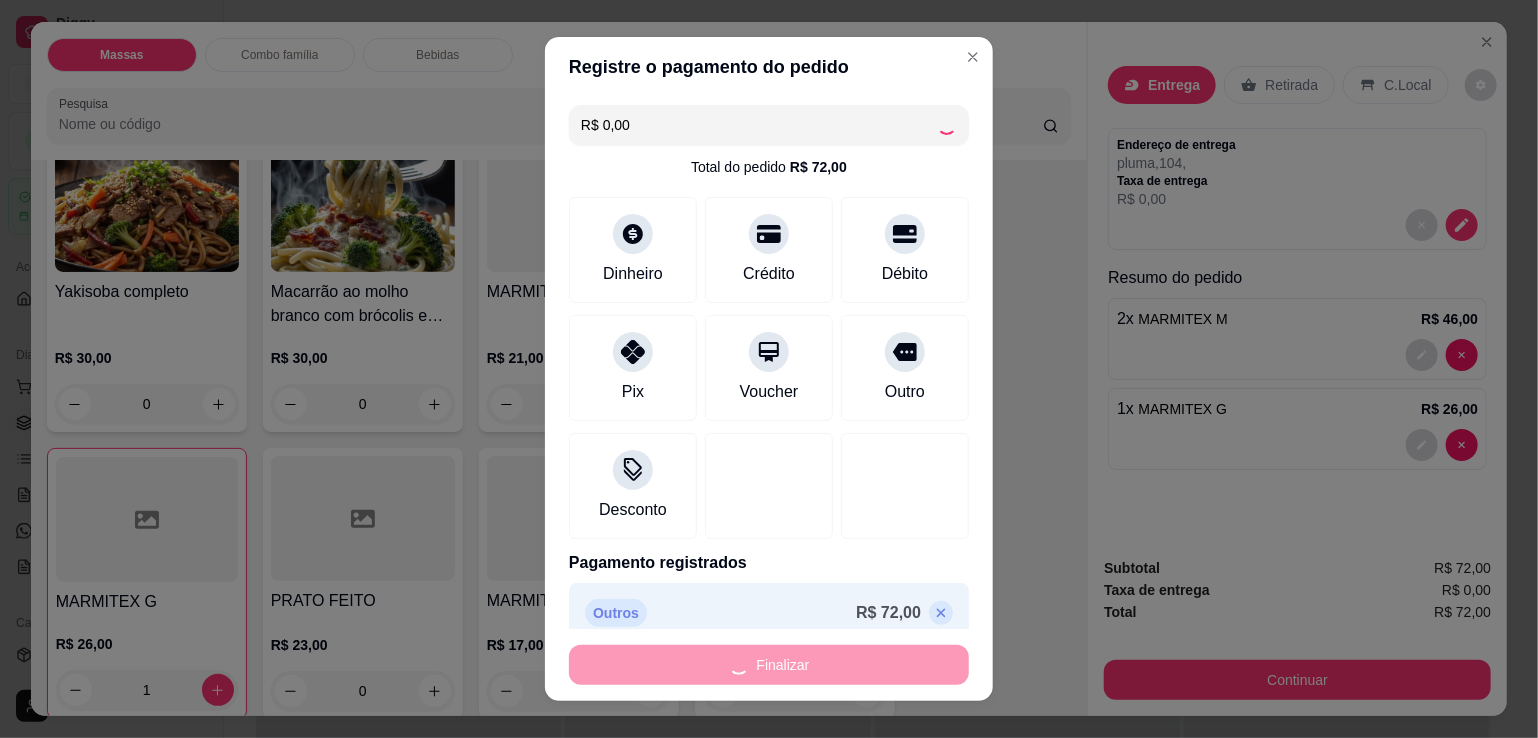
type input "0"
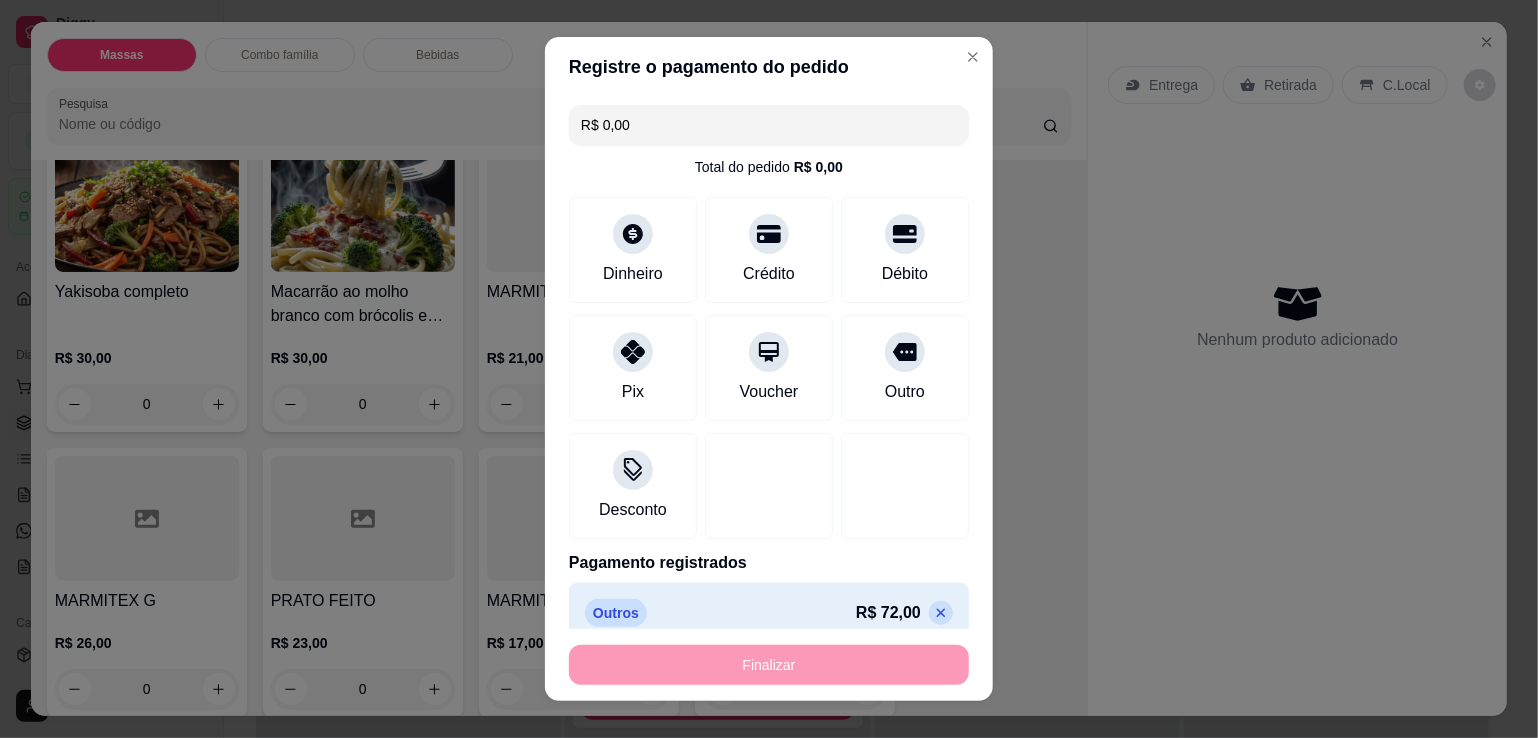
type input "-R$ 72,00"
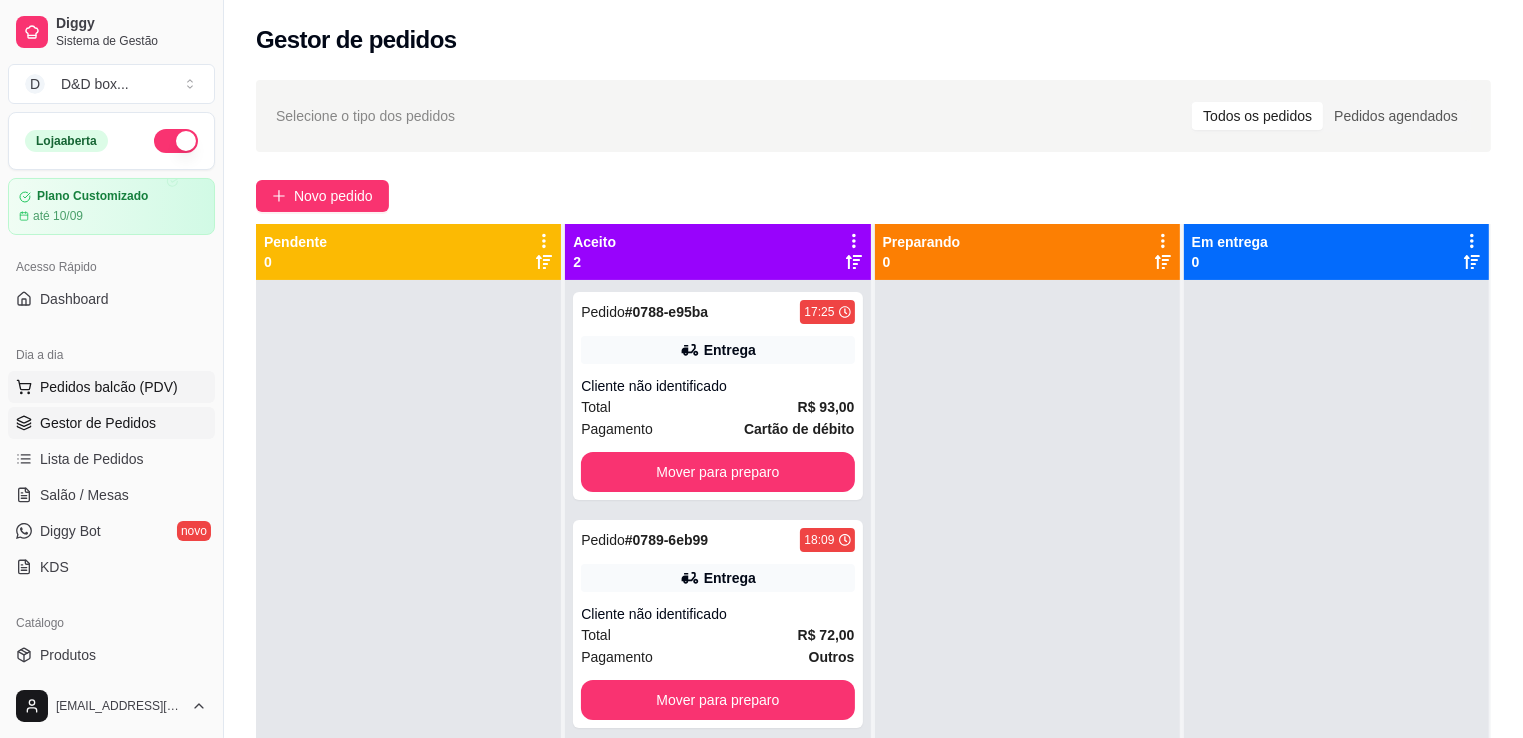
click at [78, 393] on span "Pedidos balcão (PDV)" at bounding box center [109, 387] width 138 height 20
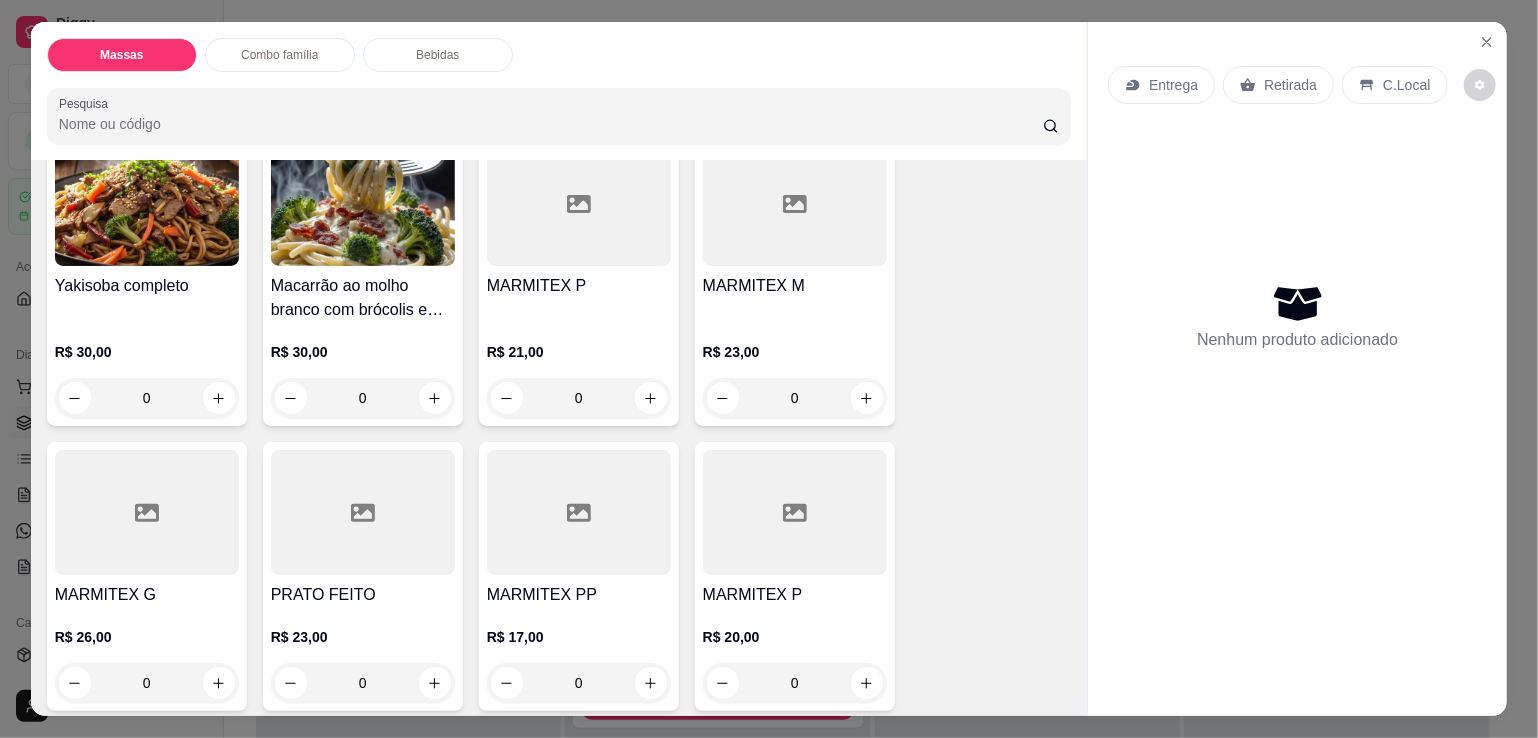
scroll to position [465, 0]
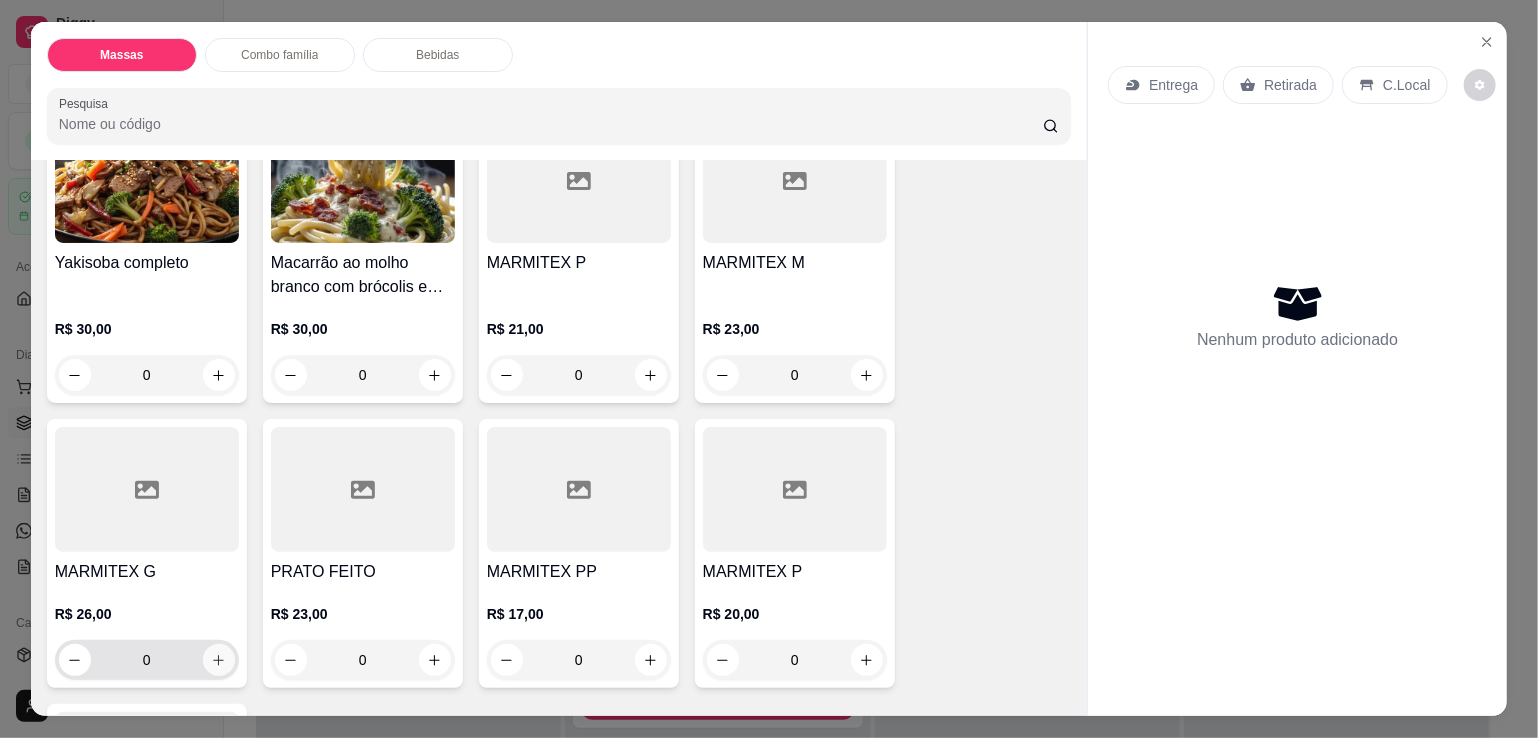
click at [221, 645] on button "increase-product-quantity" at bounding box center [219, 660] width 32 height 32
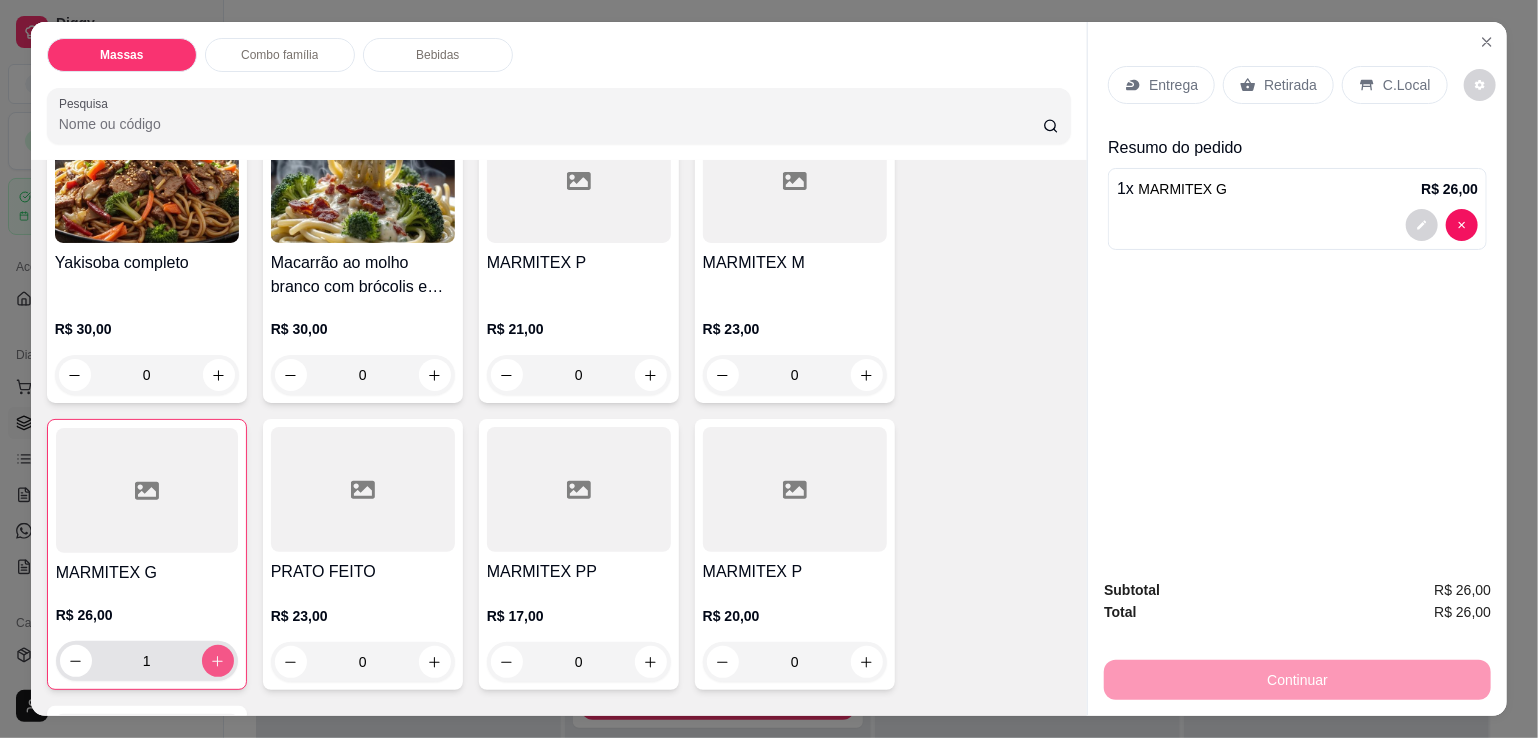
click at [221, 645] on button "increase-product-quantity" at bounding box center [218, 661] width 32 height 32
type input "3"
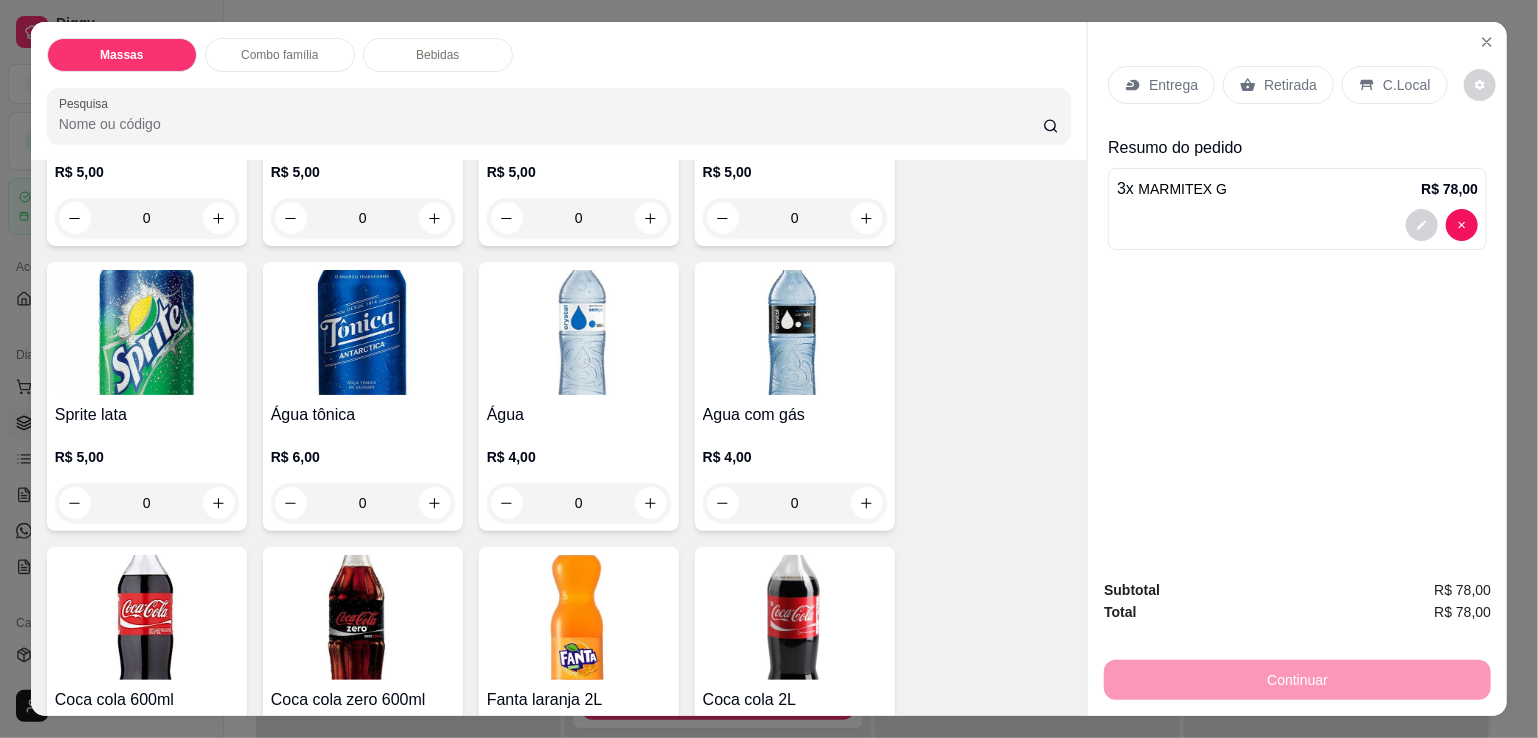
scroll to position [2001, 0]
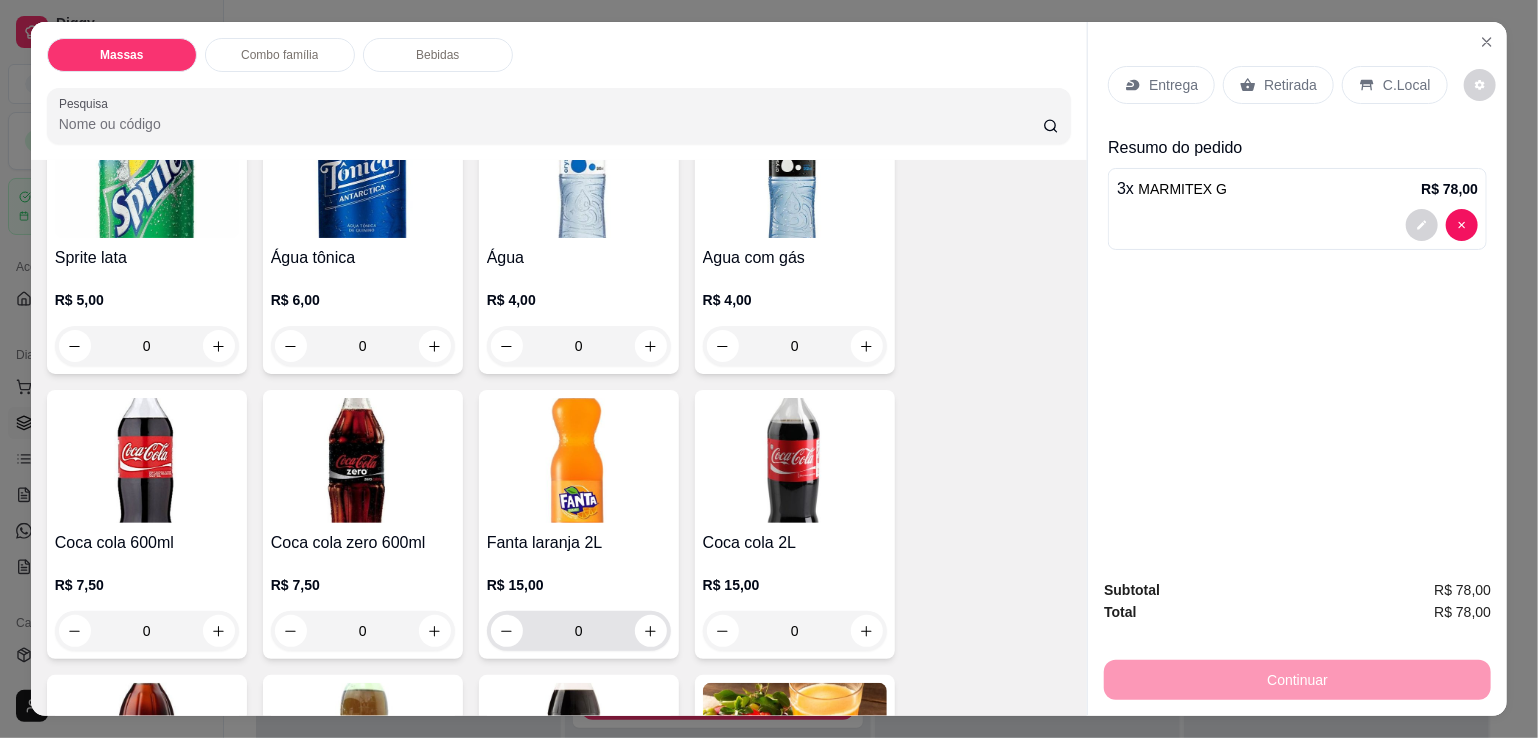
click at [658, 627] on div "0" at bounding box center [579, 631] width 176 height 40
click at [656, 626] on button "increase-product-quantity" at bounding box center [650, 631] width 31 height 31
type input "1"
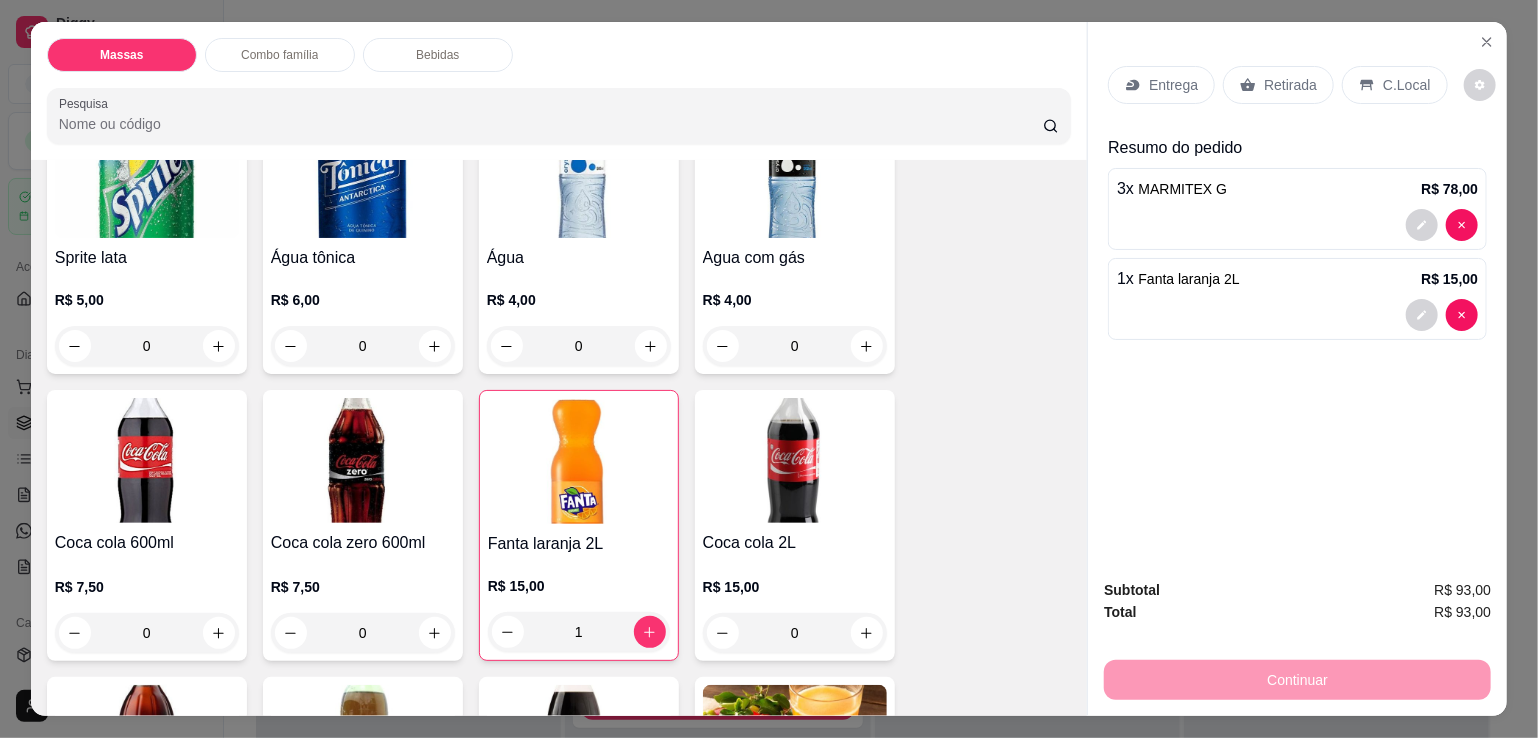
click at [1163, 66] on div "Entrega" at bounding box center [1161, 85] width 107 height 38
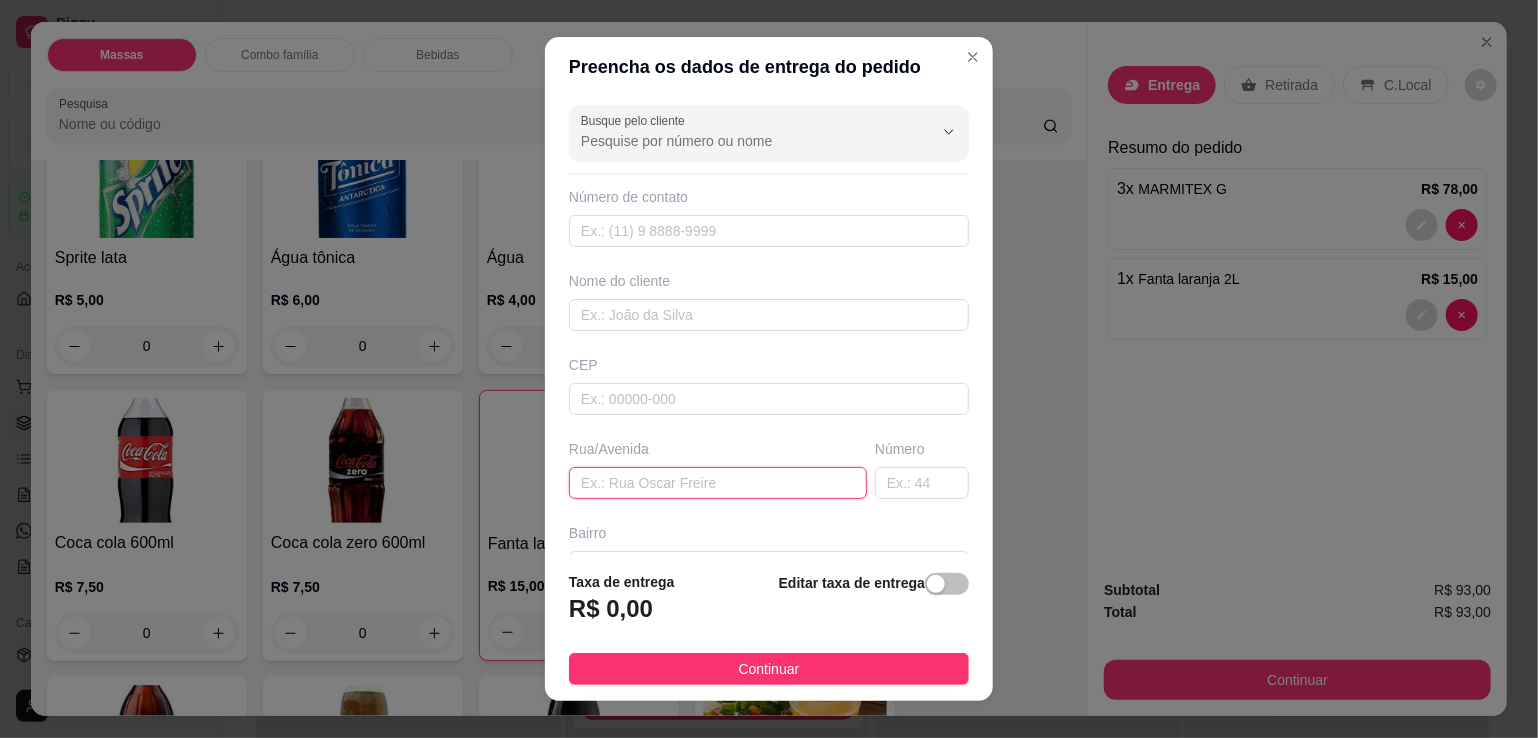
click at [713, 493] on input "text" at bounding box center [718, 483] width 298 height 32
type input "marcan"
click at [875, 480] on input "text" at bounding box center [922, 483] width 94 height 32
type input "19"
click at [938, 590] on span "button" at bounding box center [947, 584] width 44 height 22
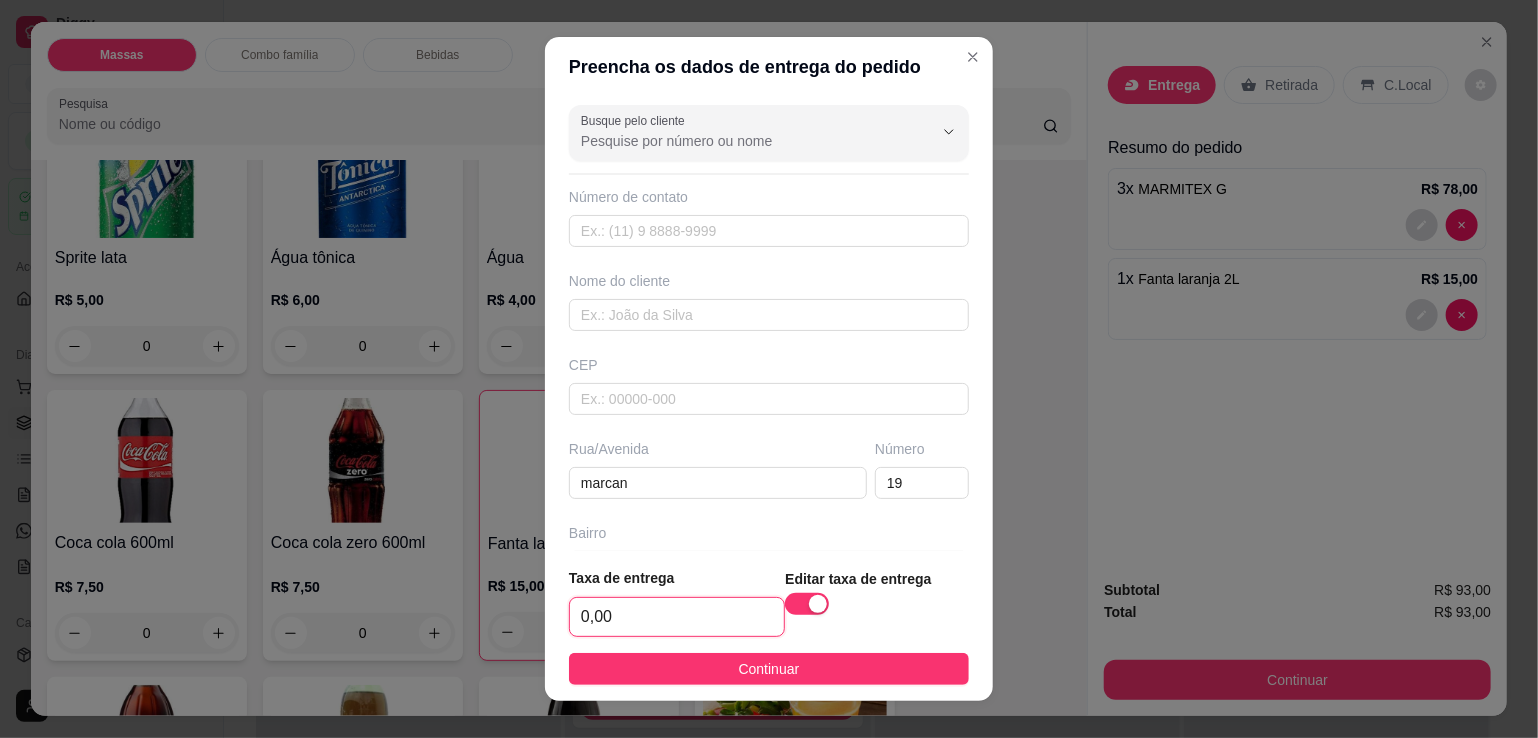
click at [616, 613] on input "0,00" at bounding box center [677, 617] width 214 height 38
type input "7,00"
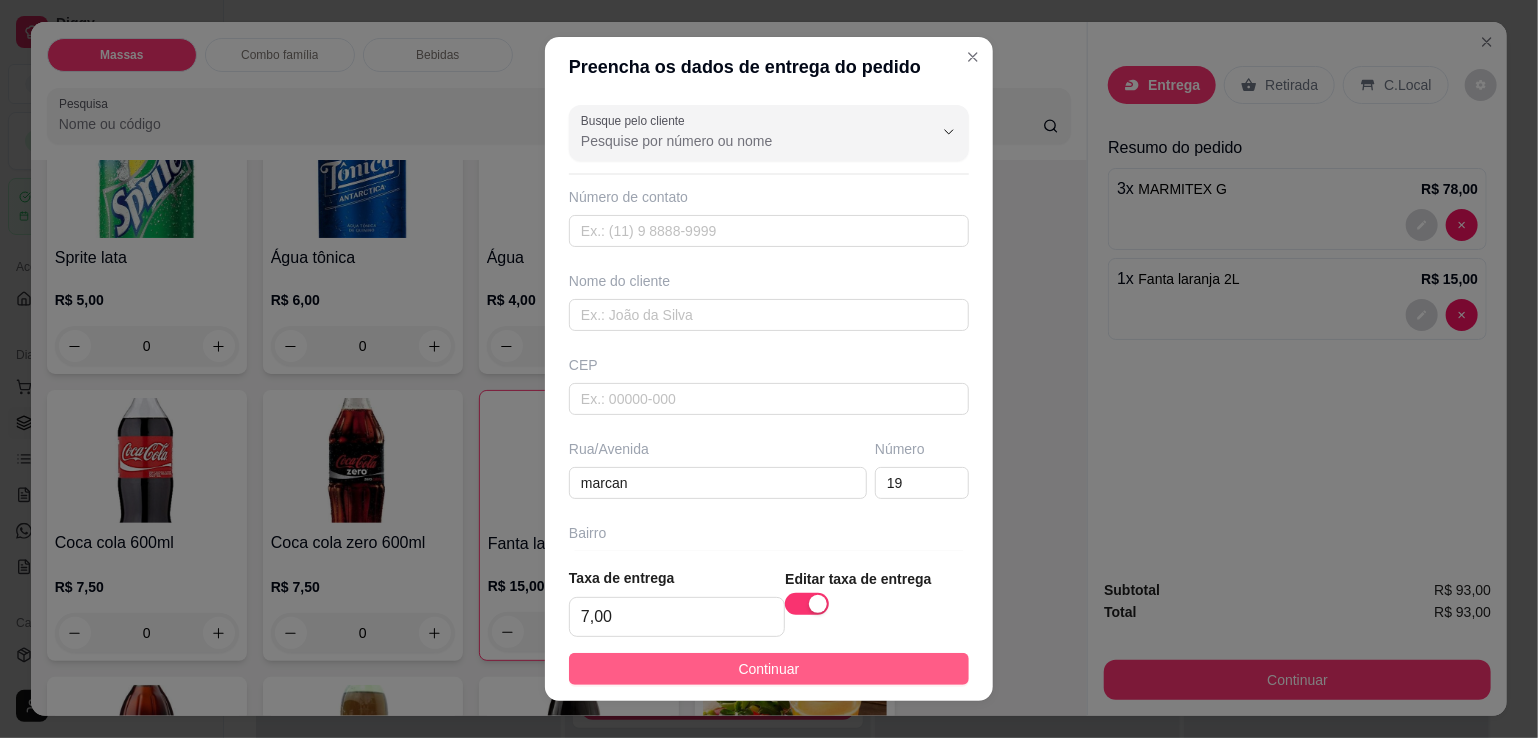
click at [699, 672] on button "Continuar" at bounding box center [769, 669] width 400 height 32
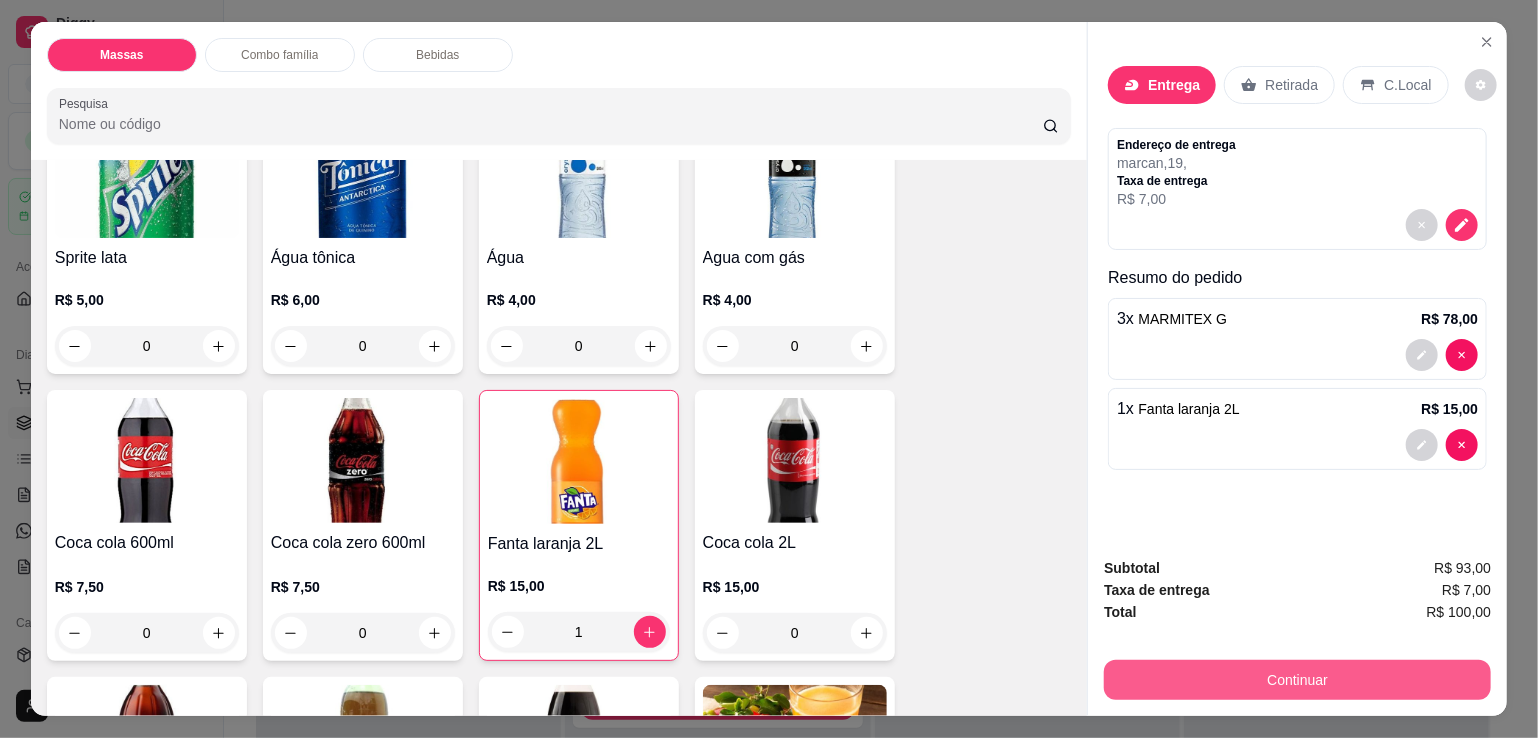
click at [1203, 666] on button "Continuar" at bounding box center [1297, 680] width 387 height 40
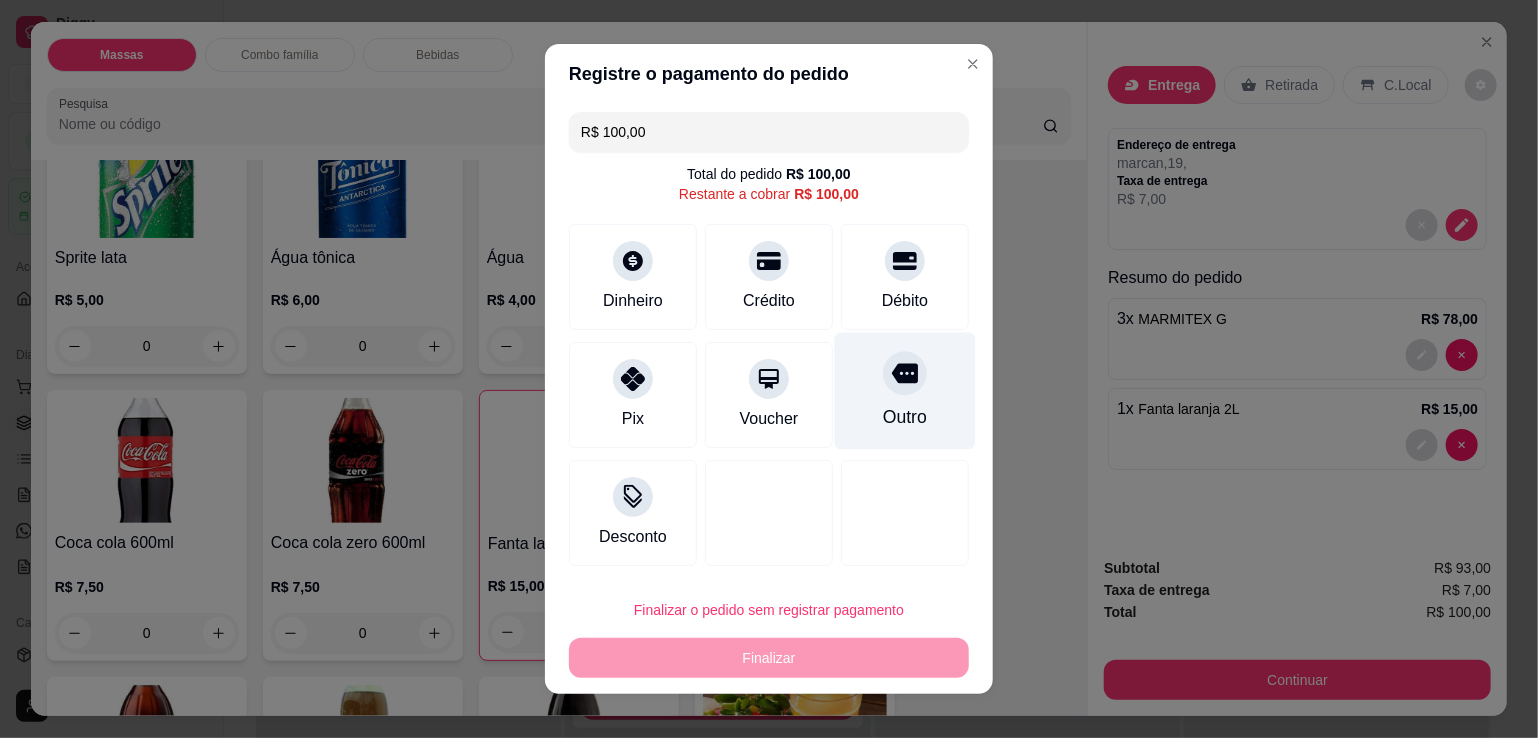
click at [883, 420] on div "Outro" at bounding box center [905, 417] width 44 height 26
type input "R$ 0,00"
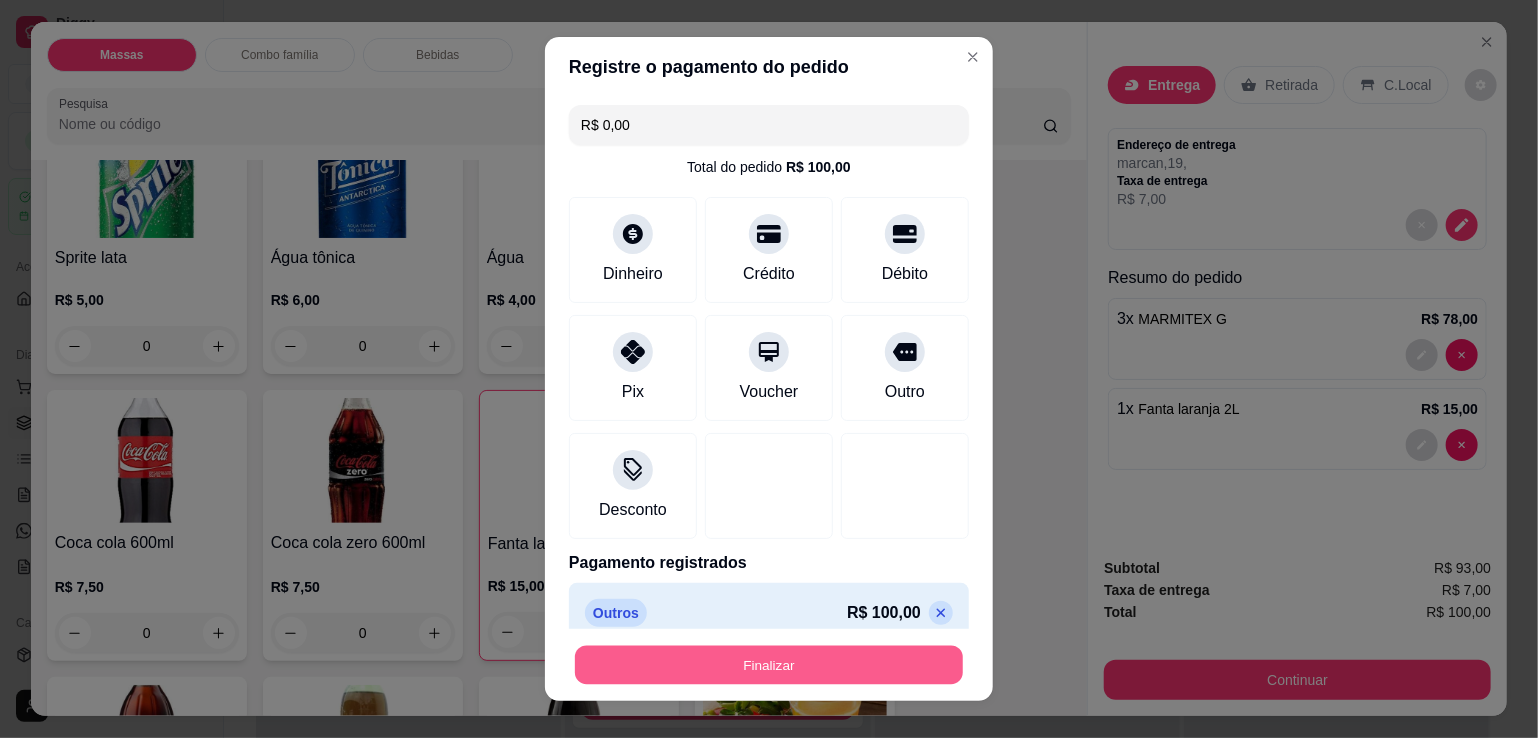
click at [812, 656] on button "Finalizar" at bounding box center [769, 665] width 388 height 39
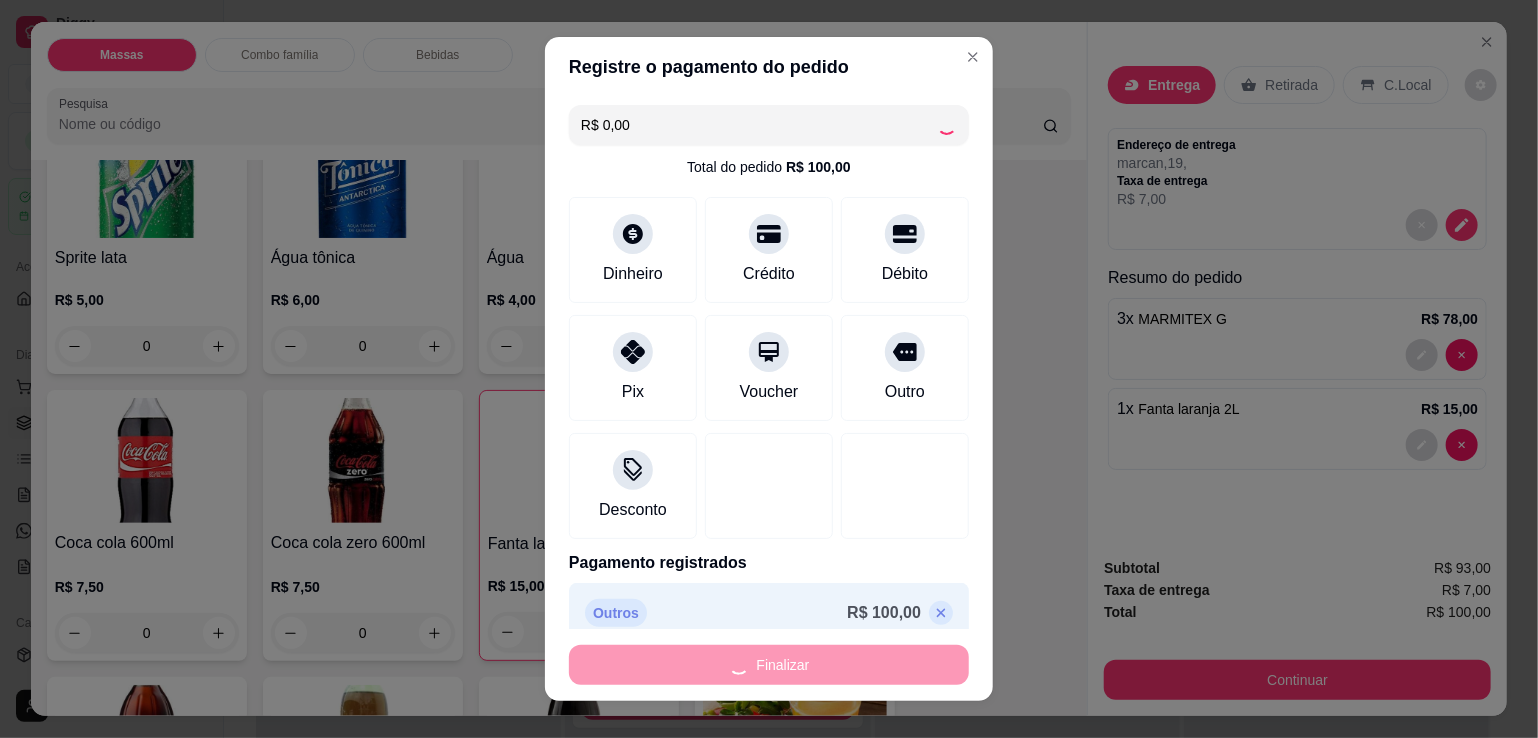
type input "0"
type input "-R$ 100,00"
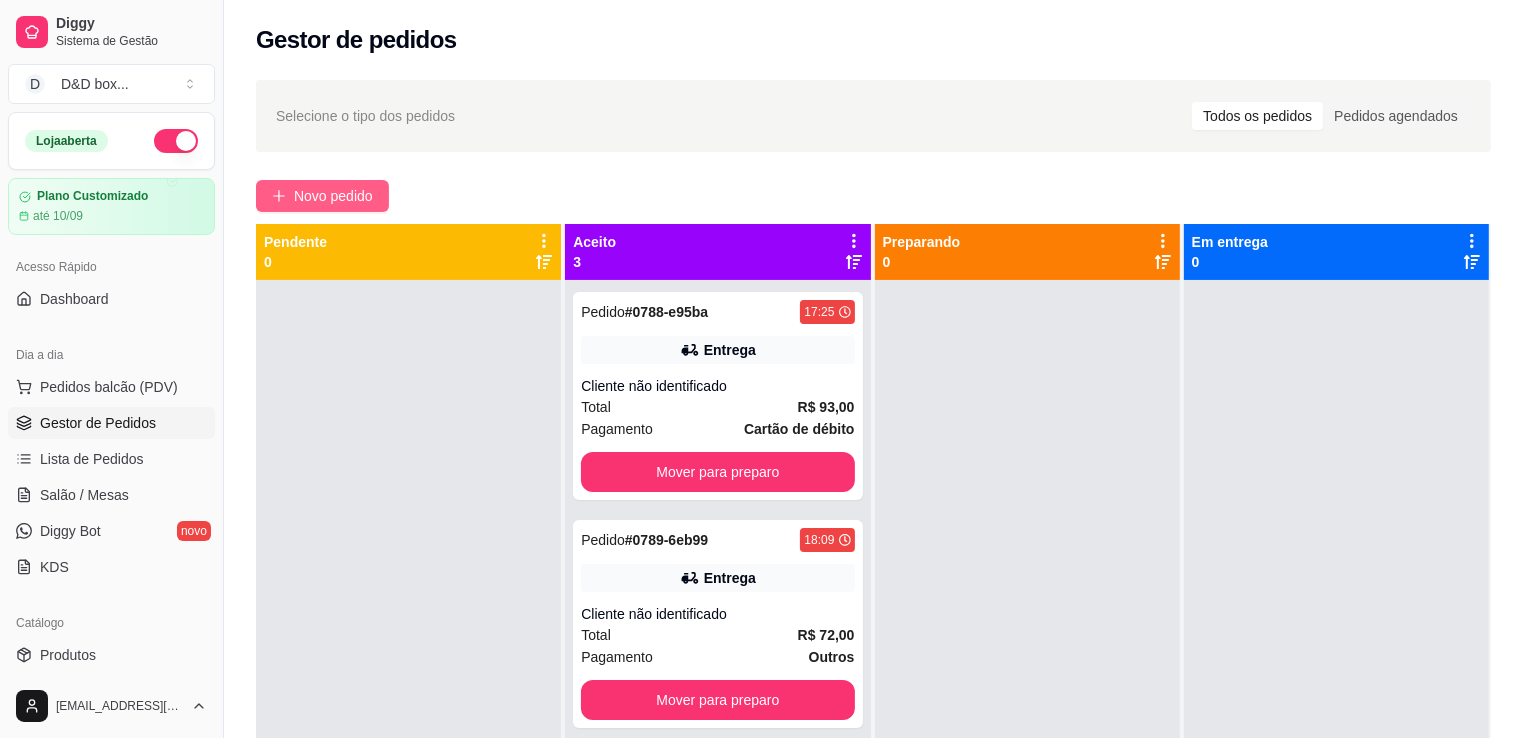
click at [335, 191] on span "Novo pedido" at bounding box center [333, 196] width 79 height 22
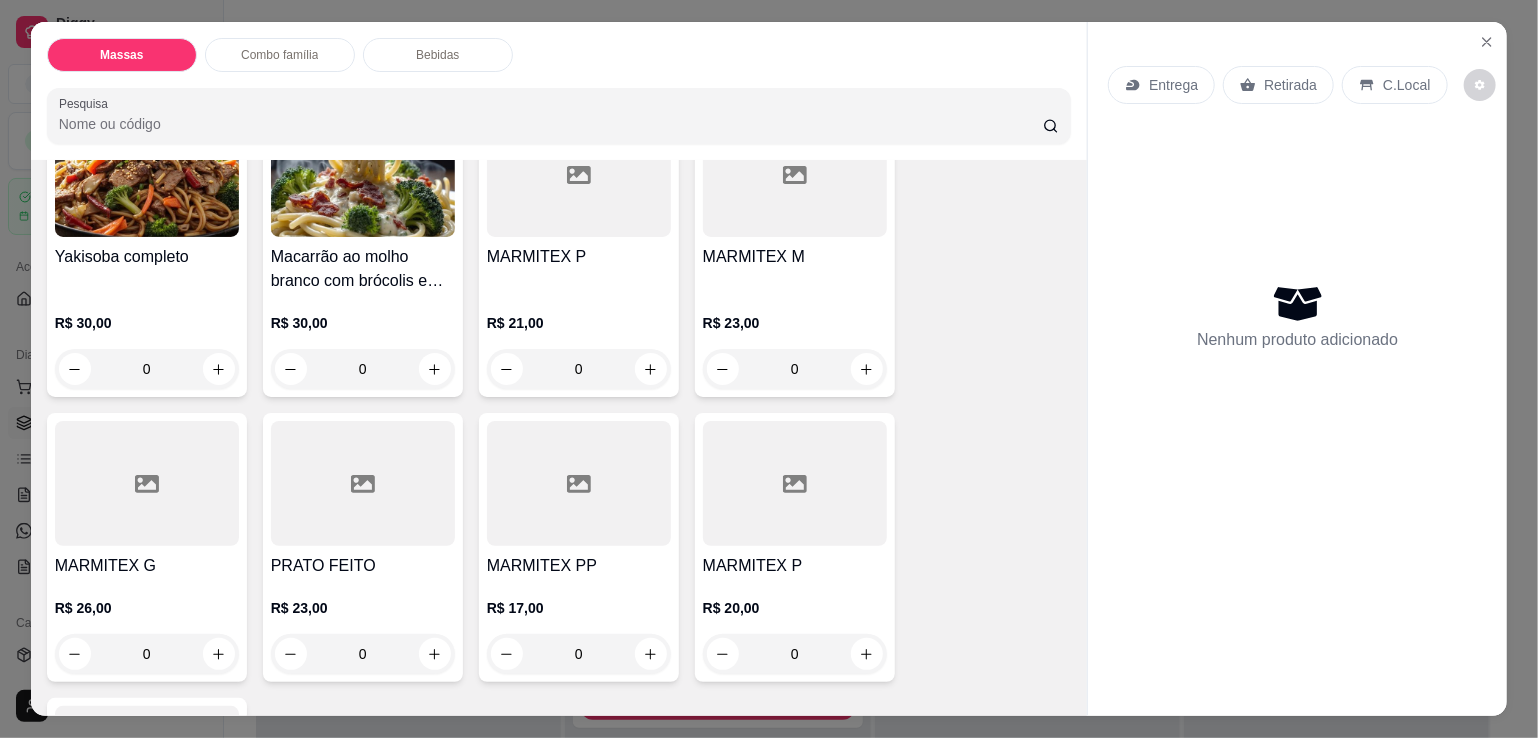
scroll to position [500, 0]
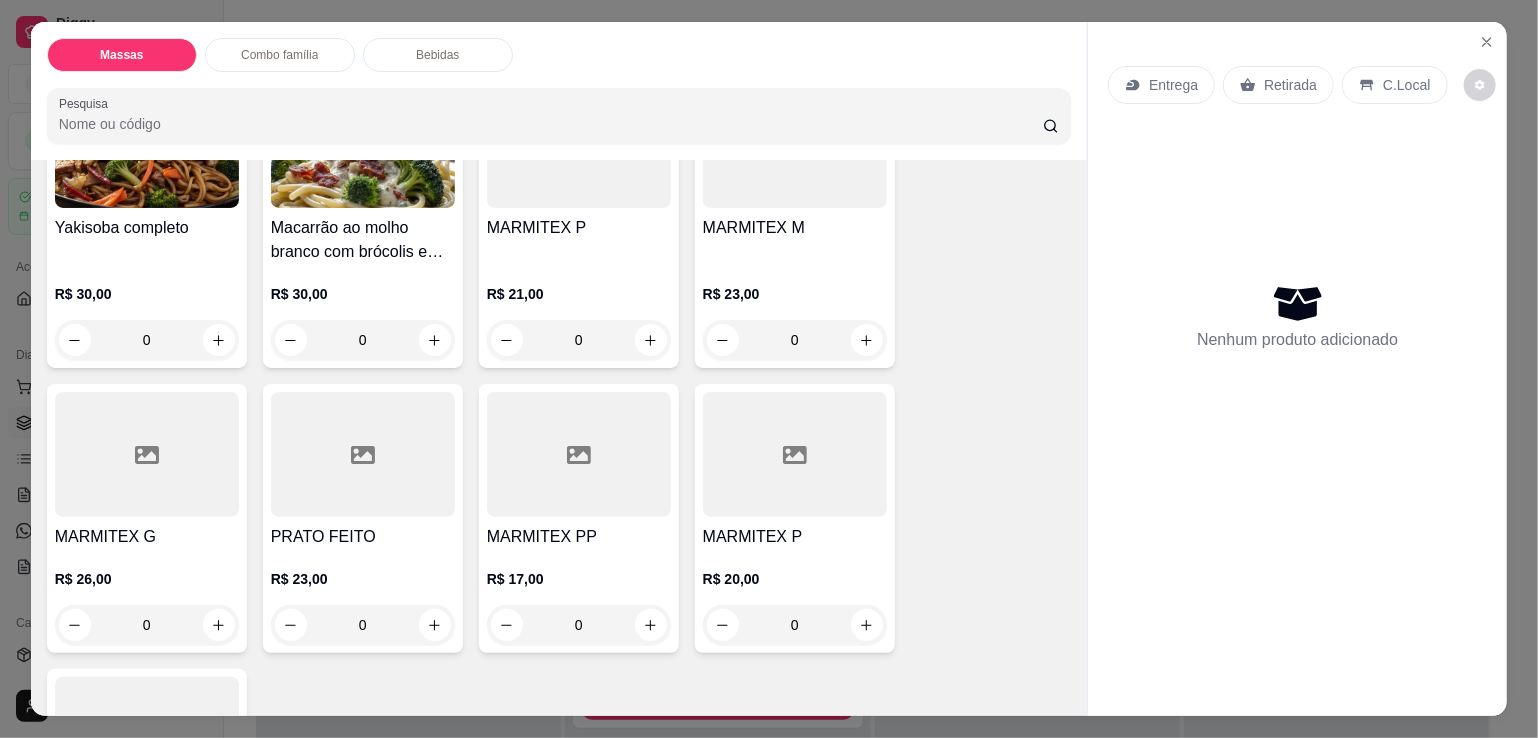
click at [751, 207] on div "MARMITEX M R$ 23,00 0" at bounding box center [795, 221] width 200 height 293
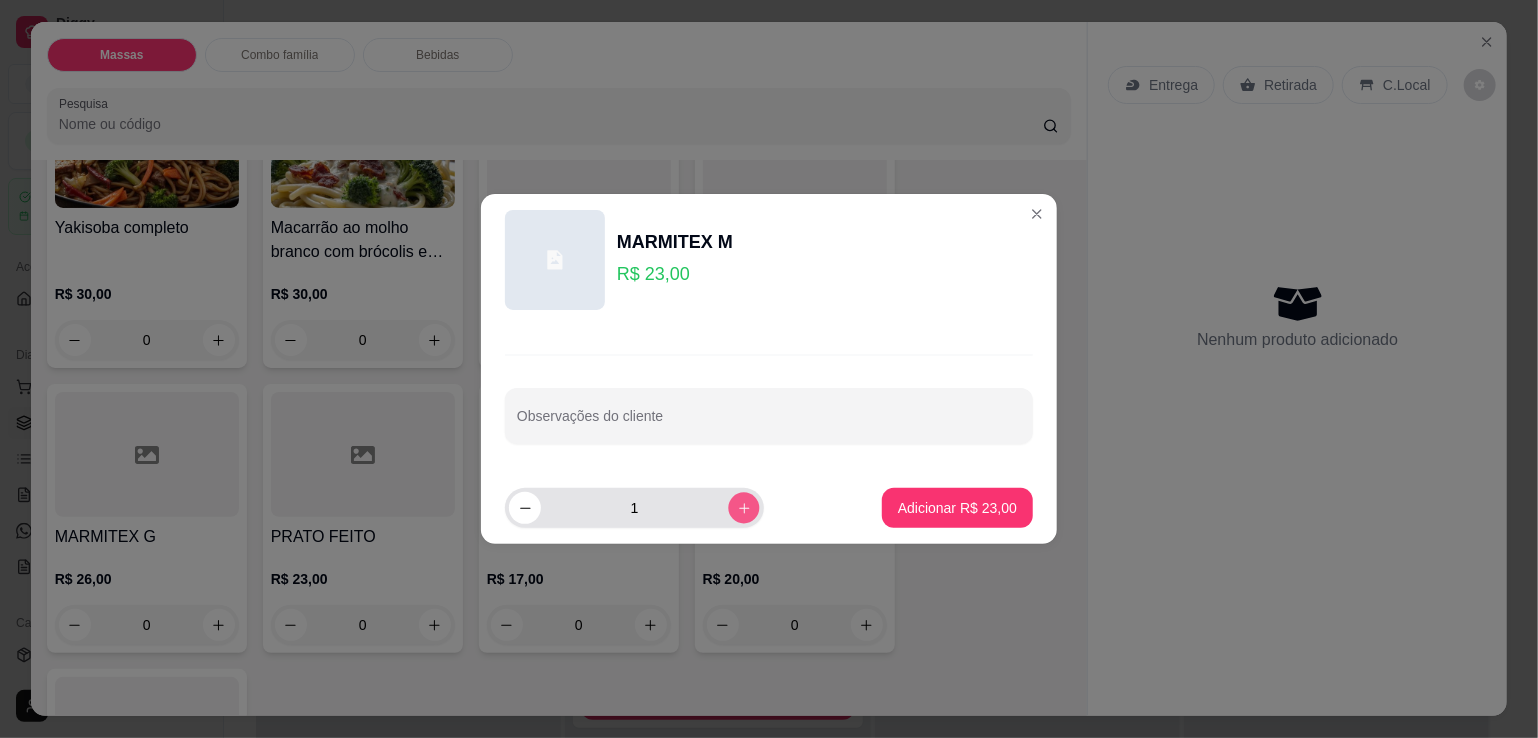
click at [733, 517] on button "increase-product-quantity" at bounding box center [743, 507] width 31 height 31
type input "3"
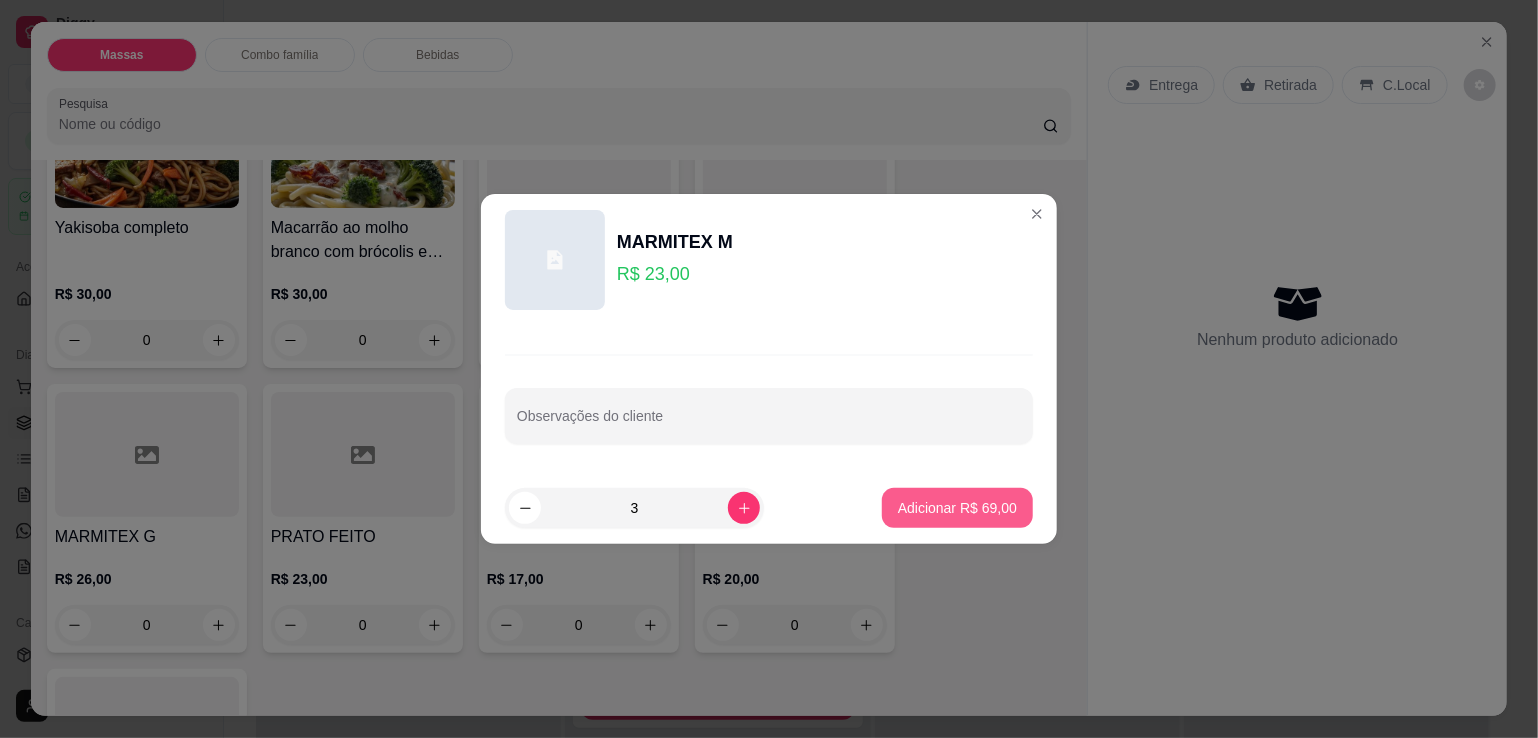
click at [922, 485] on footer "3 Adicionar R$ 69,00" at bounding box center [769, 508] width 576 height 72
click at [931, 514] on p "Adicionar R$ 69,00" at bounding box center [957, 508] width 119 height 20
type input "3"
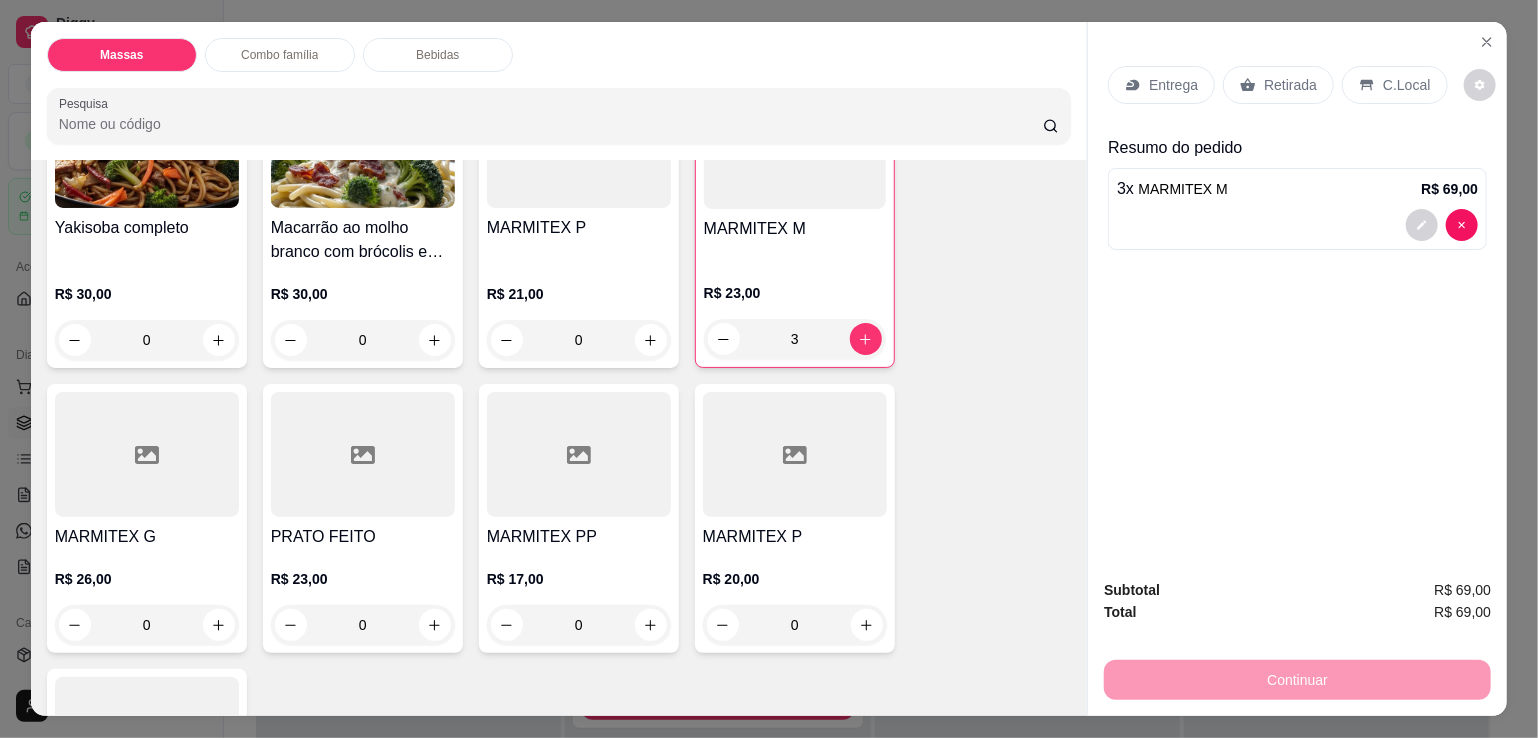
drag, startPoint x: 1132, startPoint y: 69, endPoint x: 1123, endPoint y: 77, distance: 12.0
click at [1125, 77] on icon at bounding box center [1133, 85] width 16 height 16
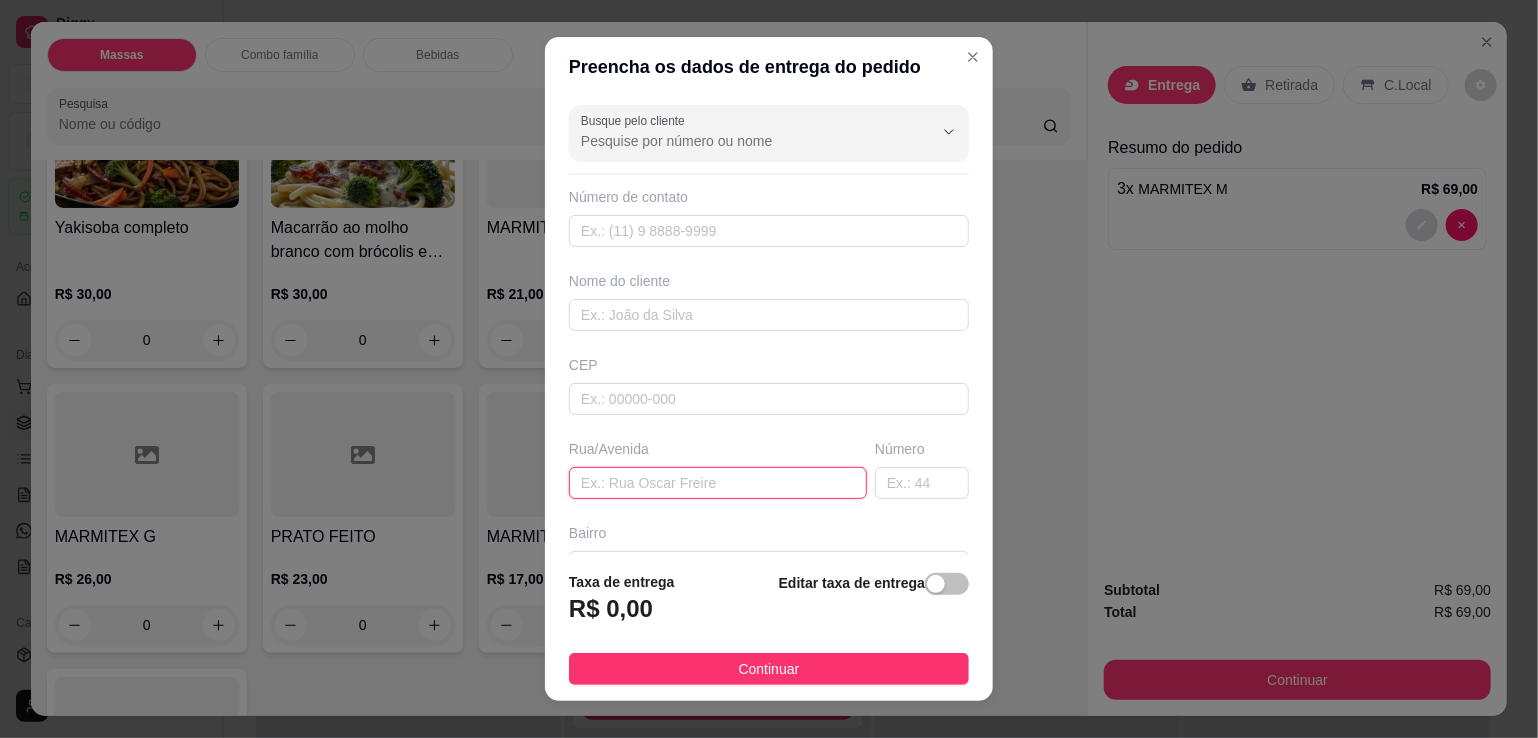
click at [647, 493] on input "text" at bounding box center [718, 483] width 298 height 32
type input "pluma"
click at [926, 579] on span "button" at bounding box center [947, 584] width 44 height 22
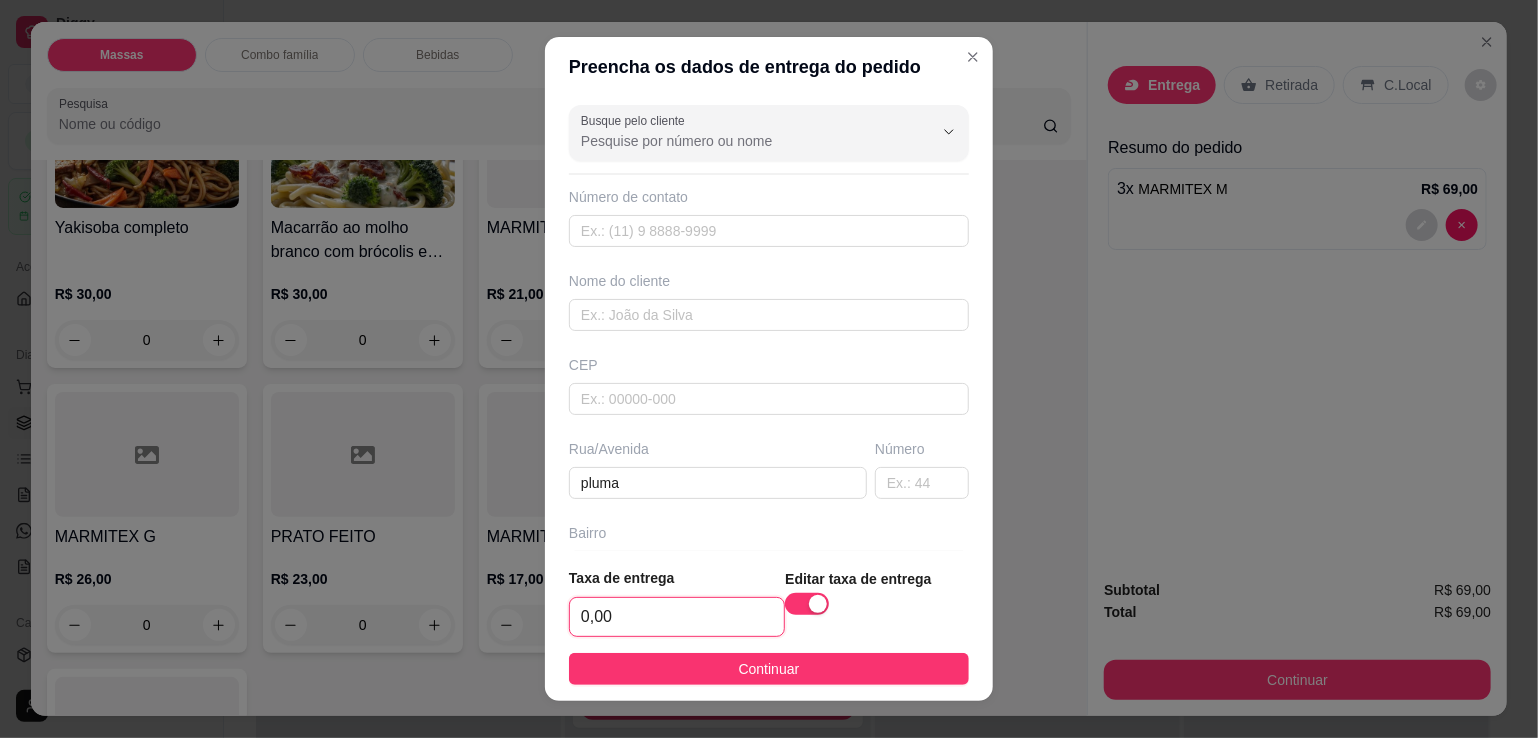
click at [704, 610] on input "0,00" at bounding box center [677, 617] width 214 height 38
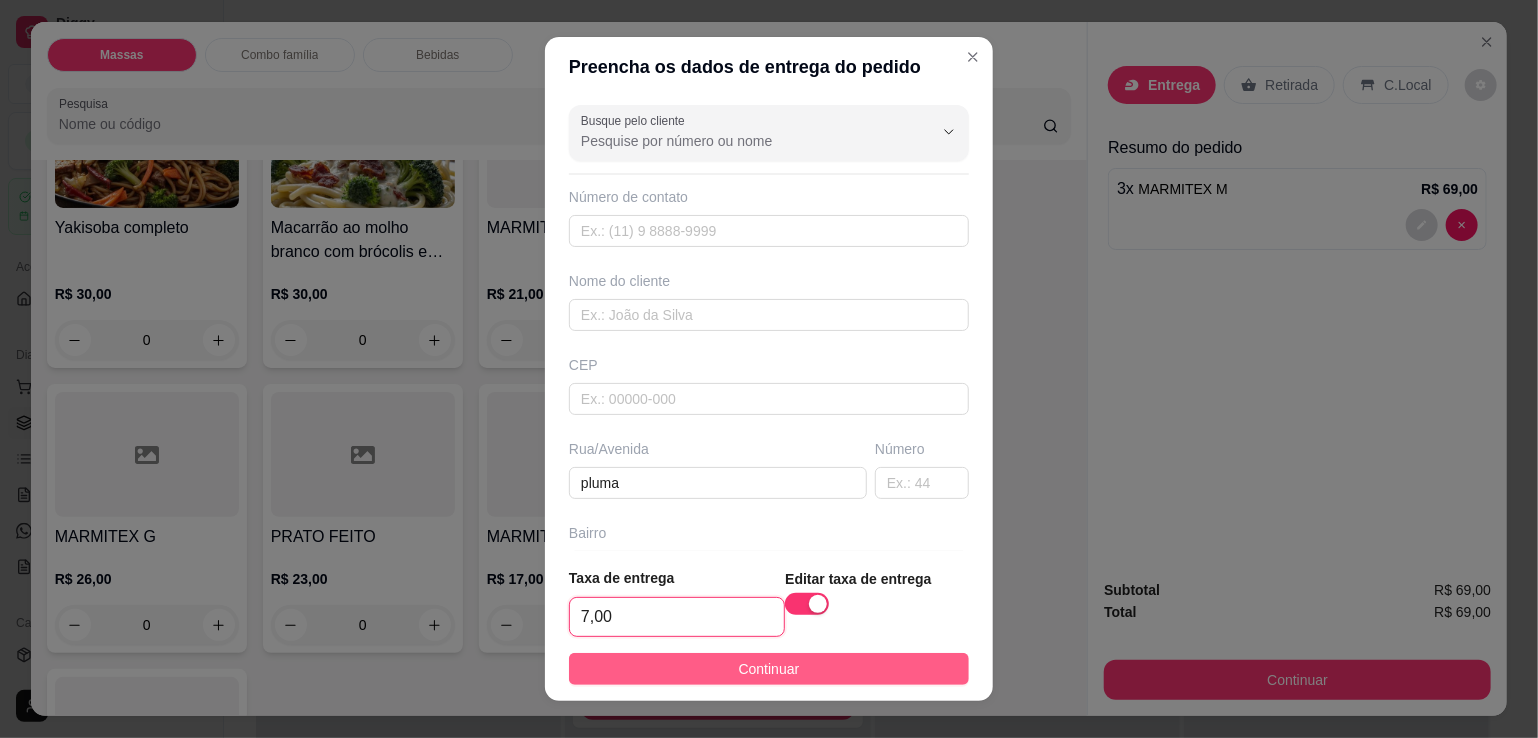
type input "7,00"
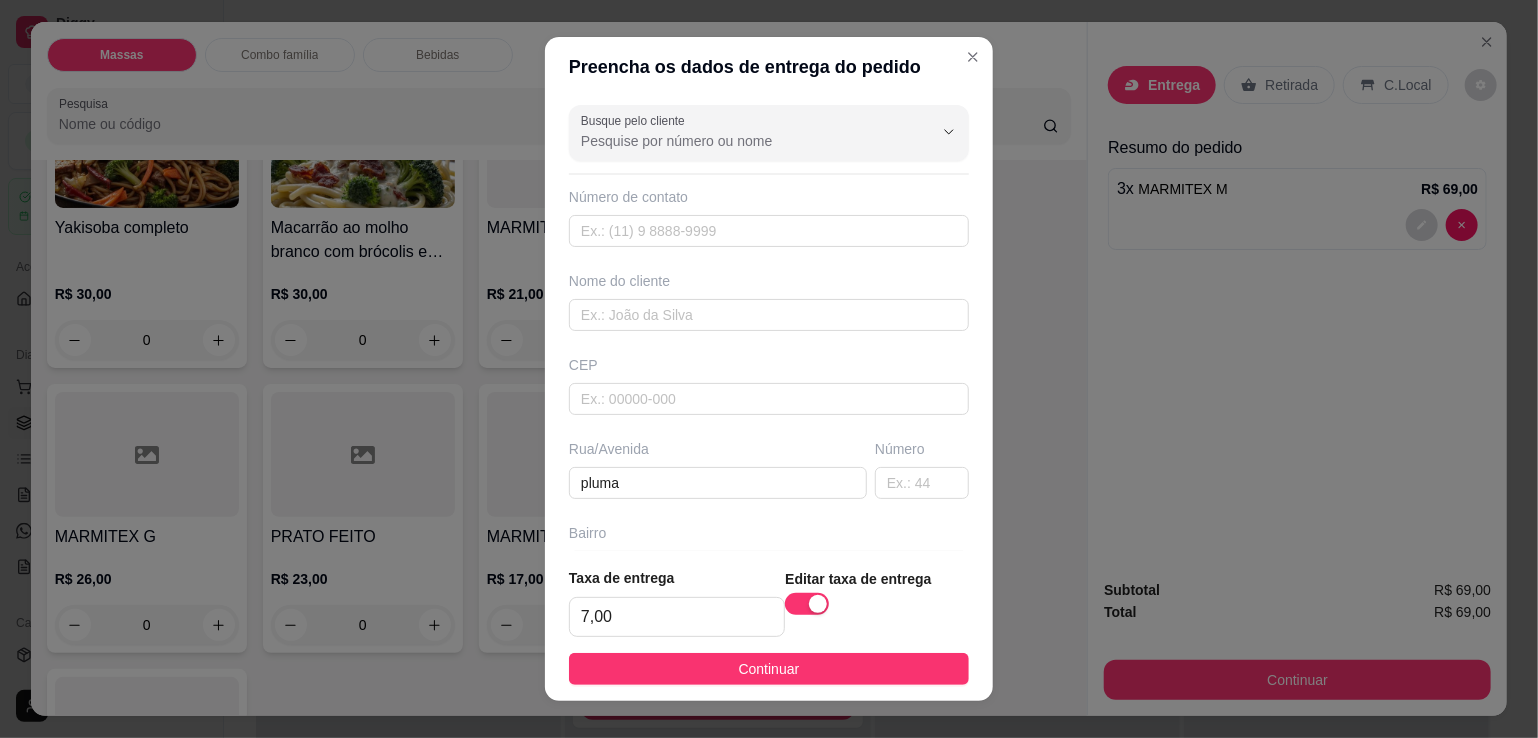
click at [766, 660] on span "Continuar" at bounding box center [769, 669] width 61 height 22
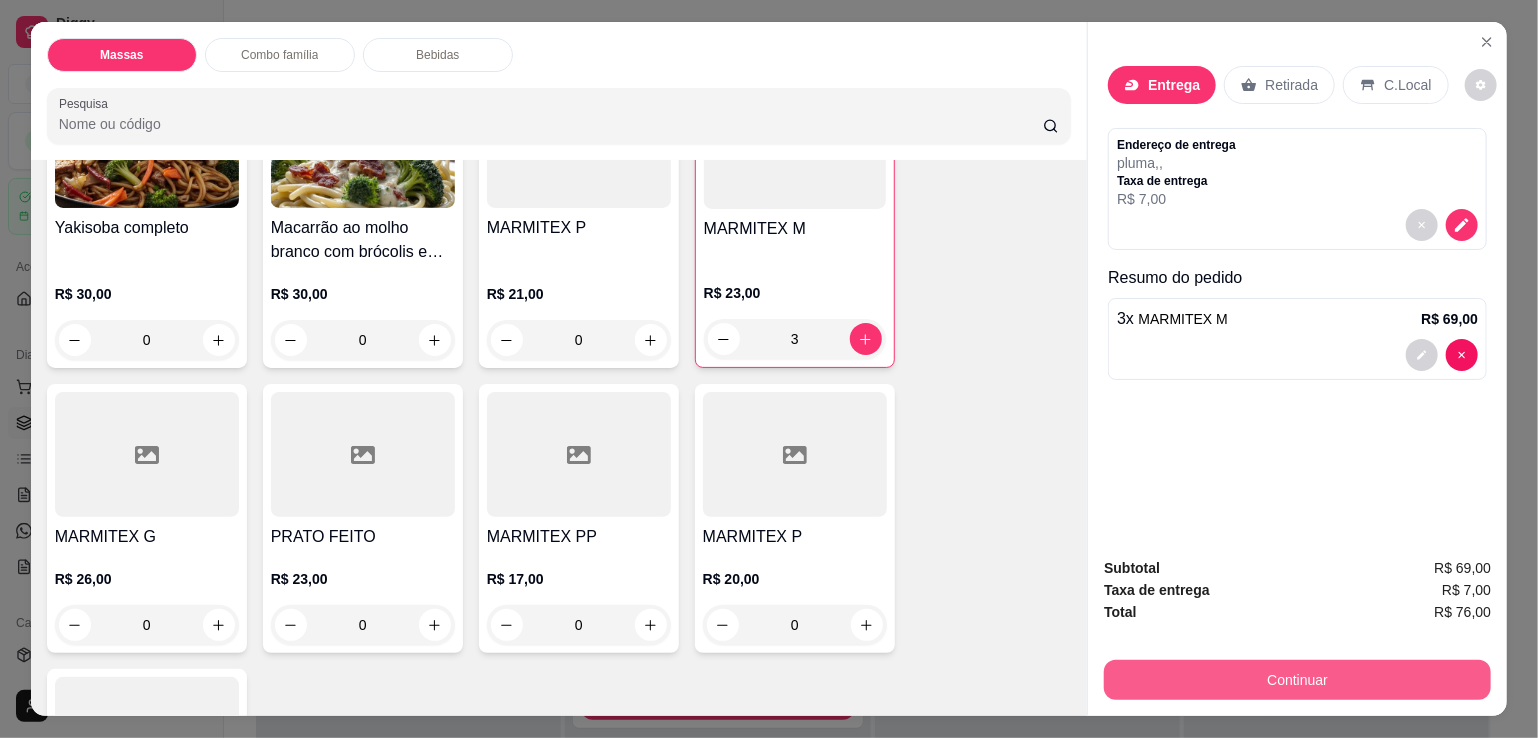
click at [1252, 673] on button "Continuar" at bounding box center [1297, 680] width 387 height 40
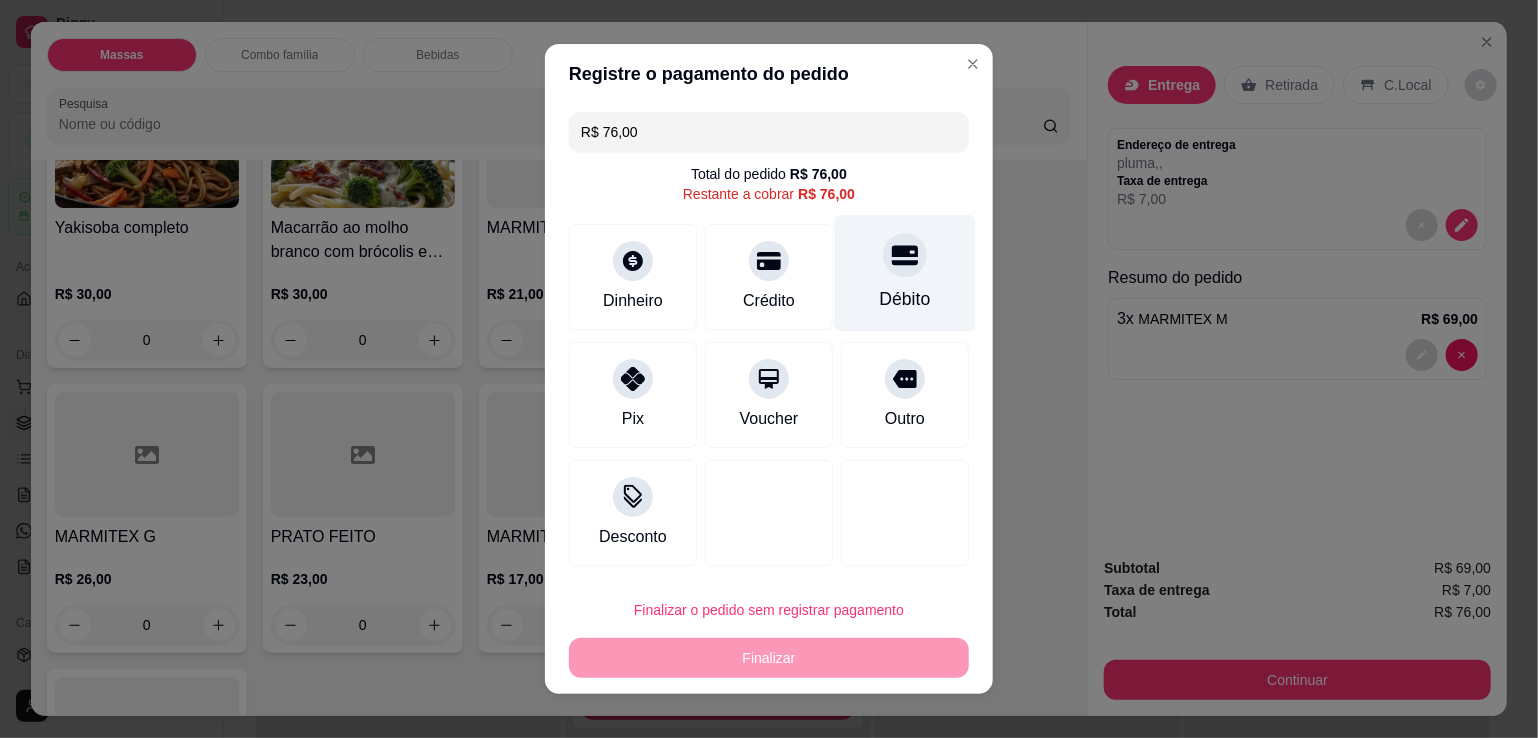
click at [889, 298] on div "Débito" at bounding box center [905, 299] width 51 height 26
type input "R$ 0,00"
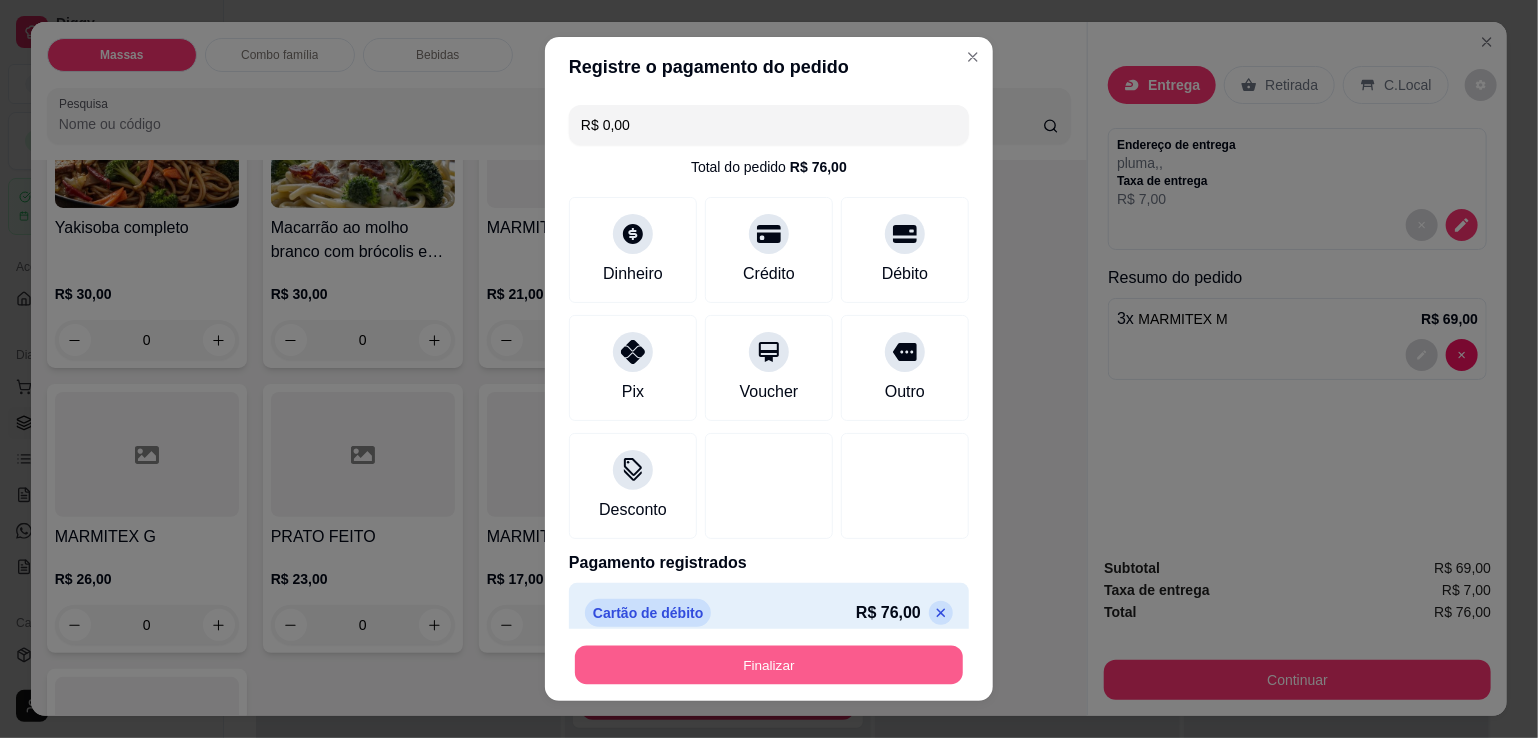
click at [772, 663] on button "Finalizar" at bounding box center [769, 665] width 388 height 39
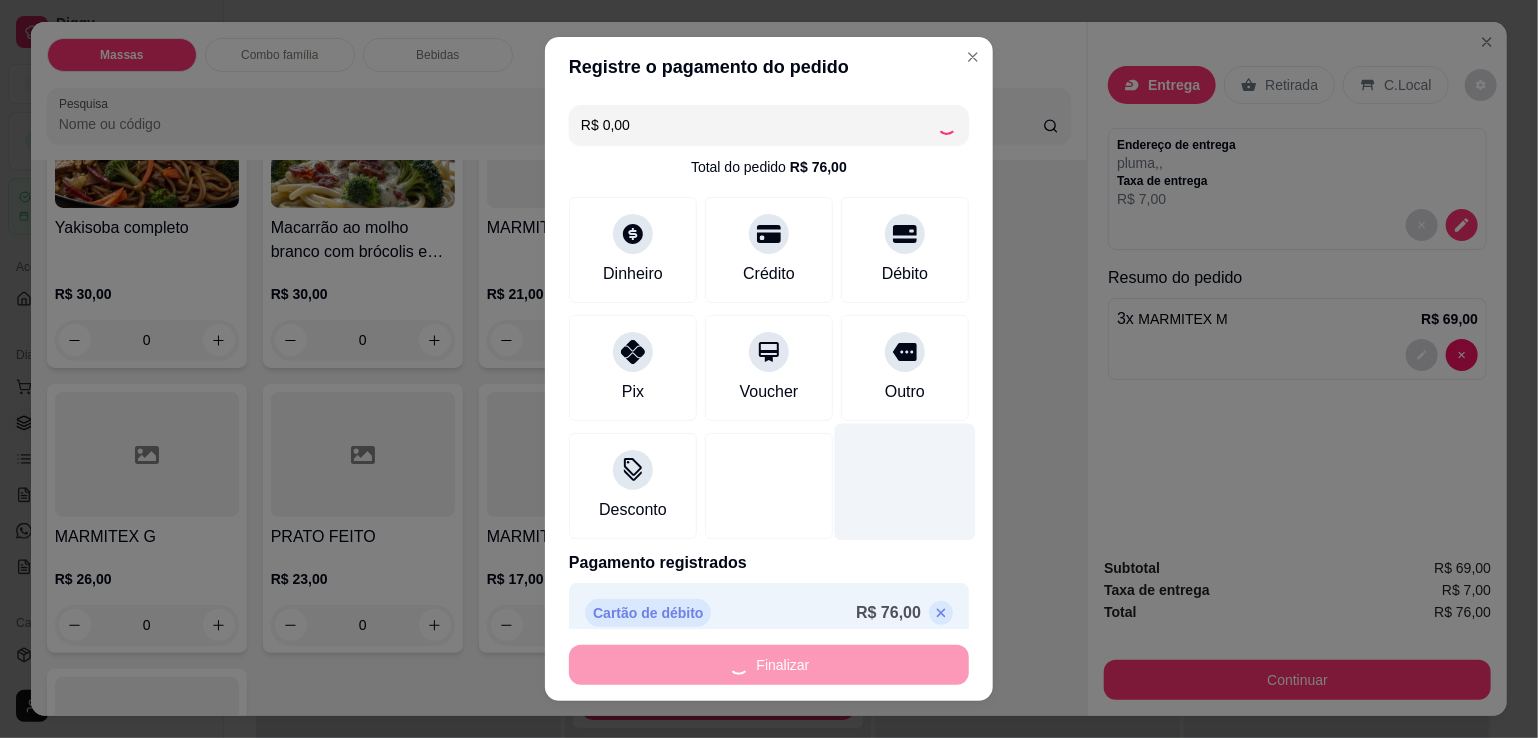
type input "0"
type input "-R$ 76,00"
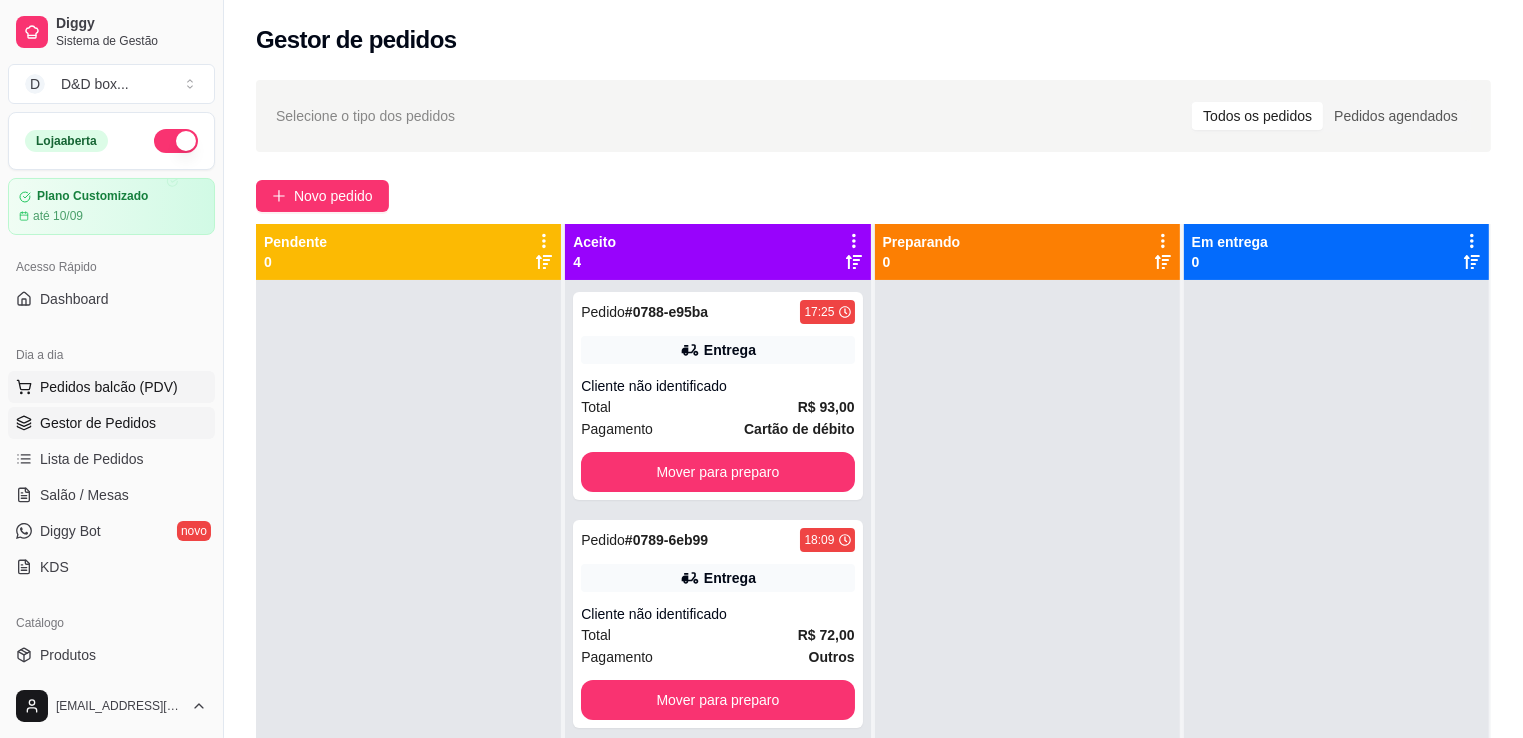
click at [132, 400] on button "Pedidos balcão (PDV)" at bounding box center [111, 387] width 207 height 32
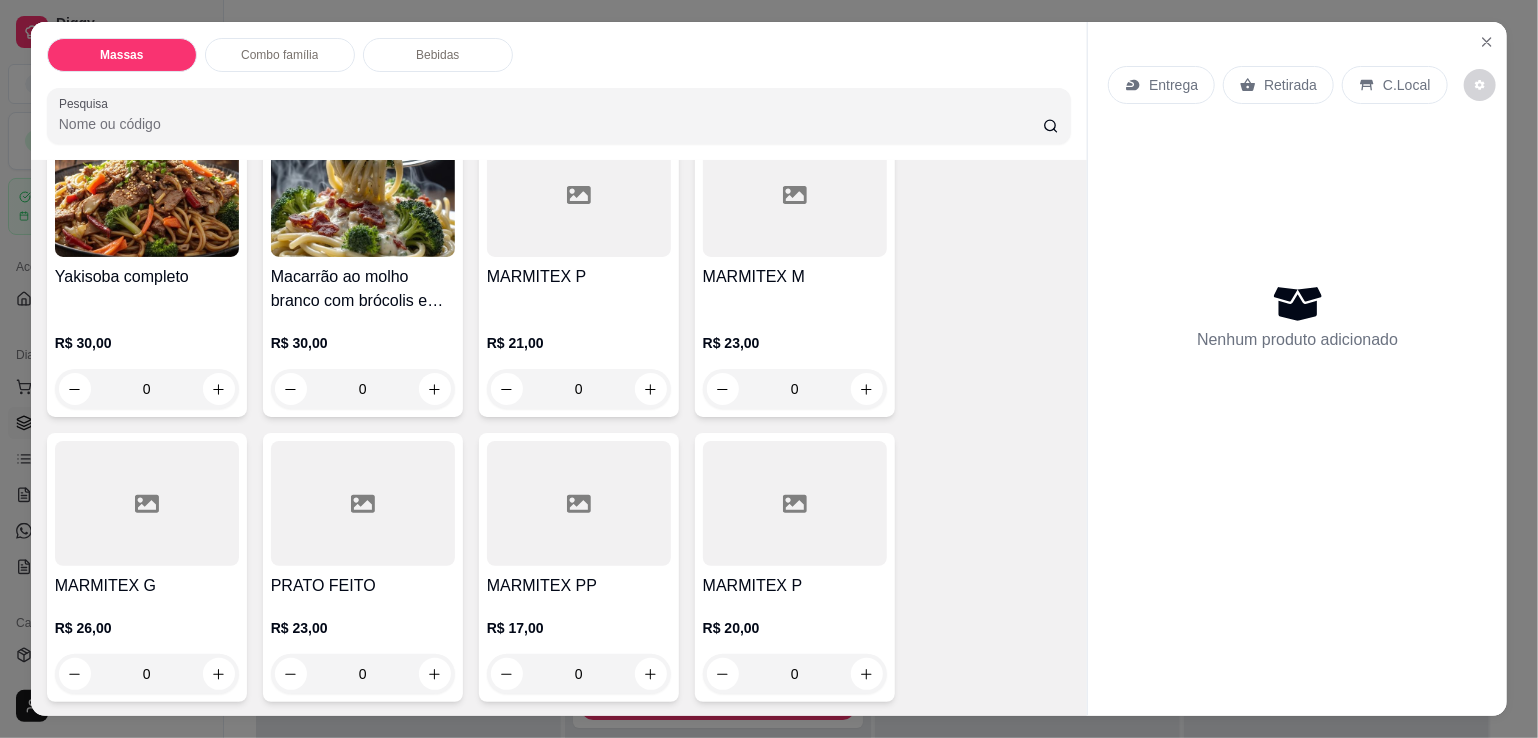
scroll to position [460, 0]
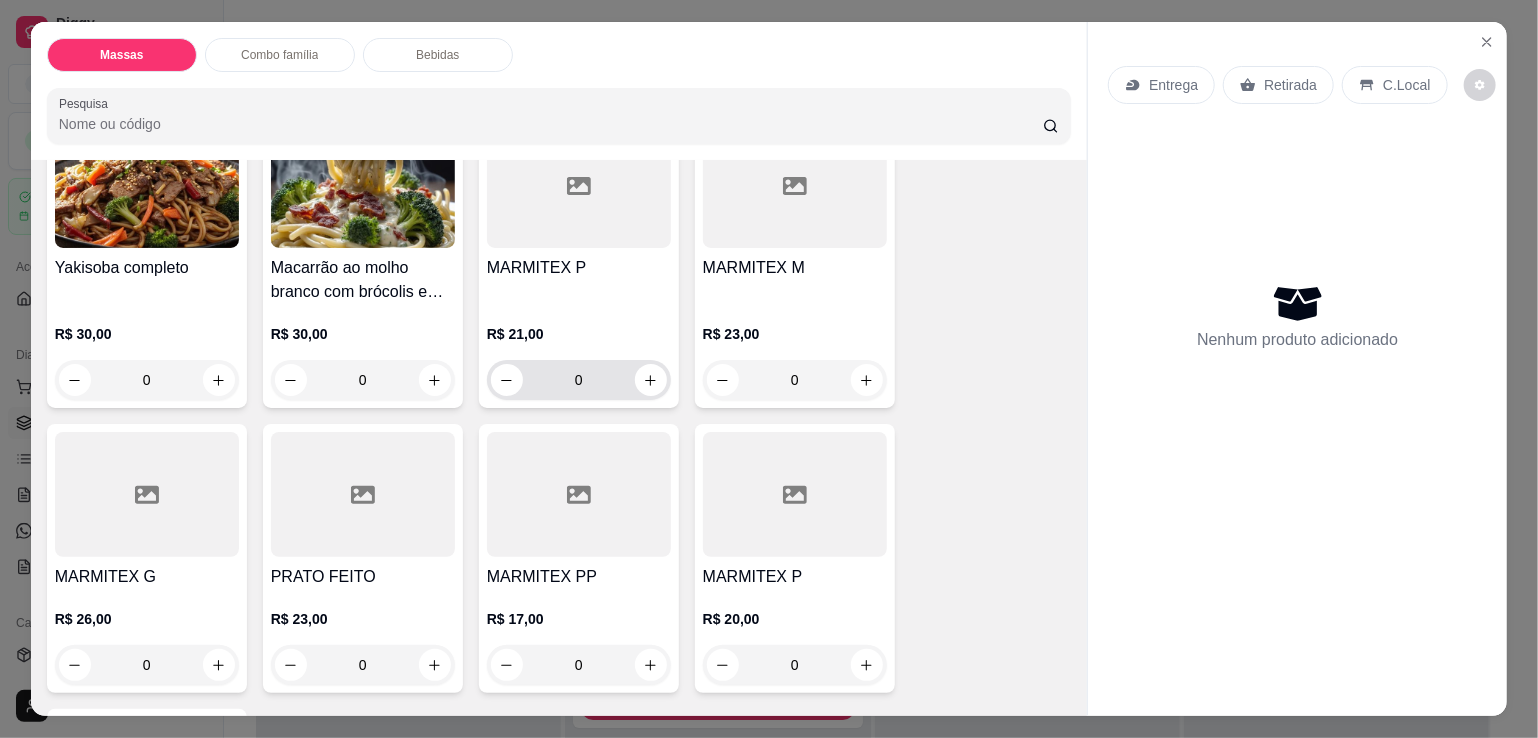
click at [636, 387] on div "0" at bounding box center [579, 380] width 176 height 40
click at [651, 385] on div "0" at bounding box center [579, 380] width 176 height 40
click at [644, 373] on icon "increase-product-quantity" at bounding box center [650, 380] width 15 height 15
type input "1"
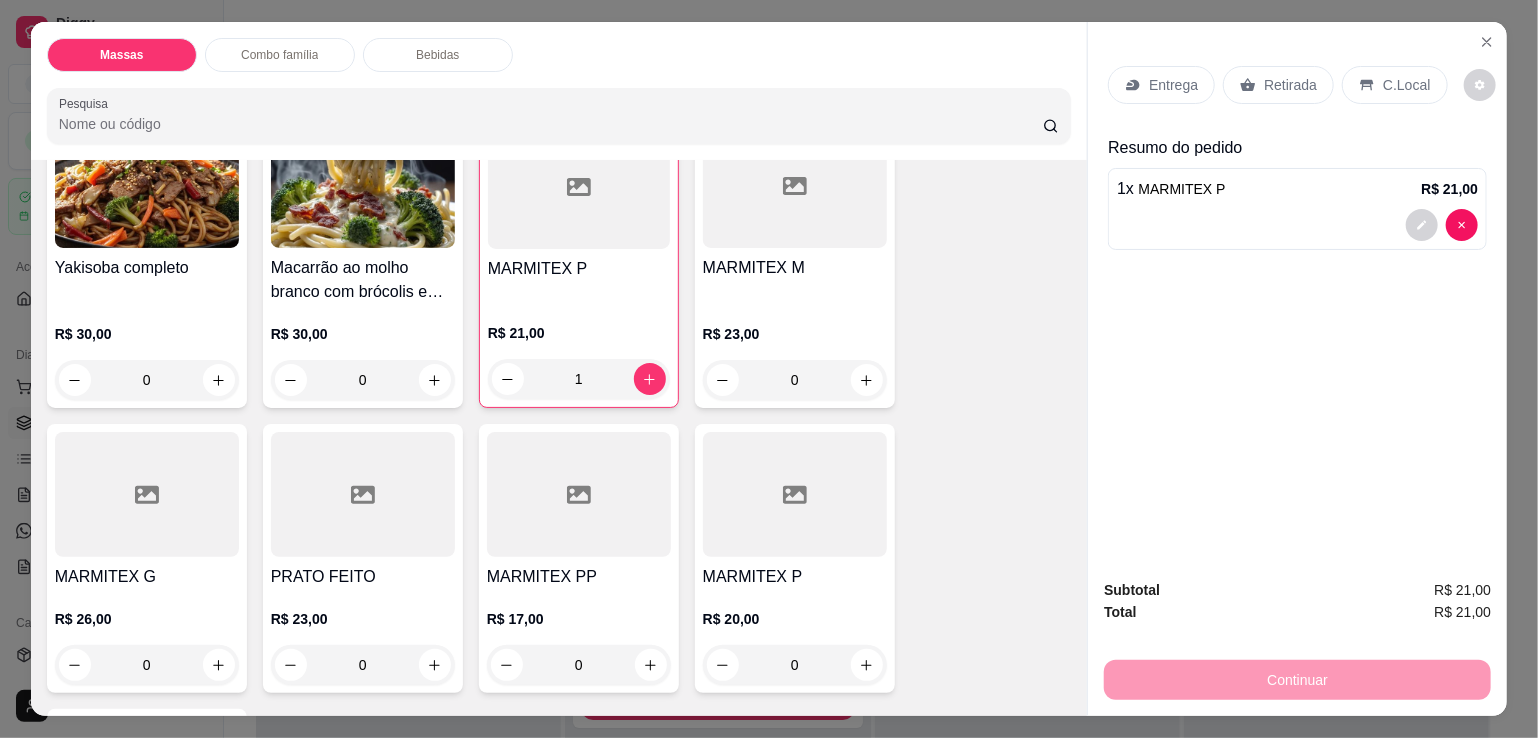
click at [1149, 80] on p "Entrega" at bounding box center [1173, 85] width 49 height 20
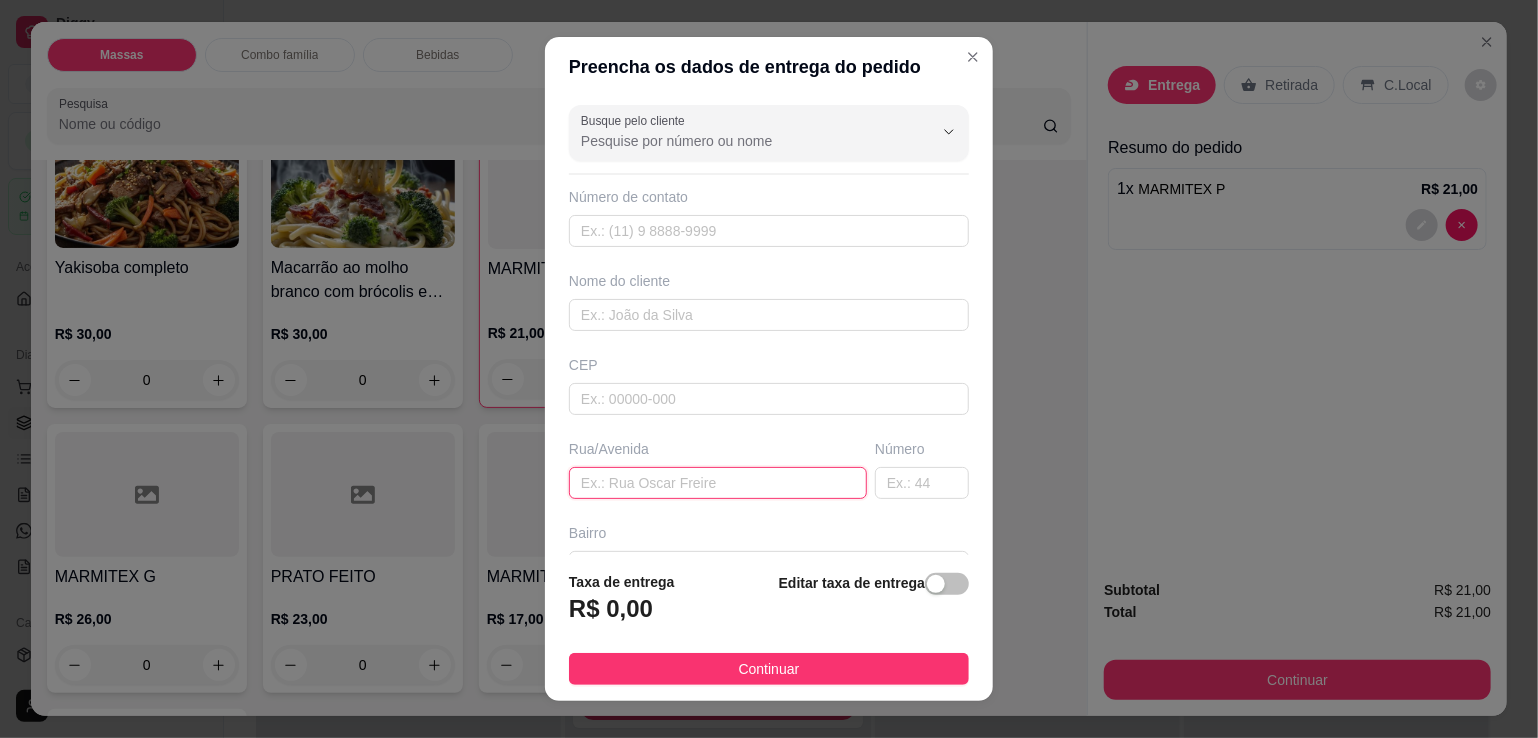
click at [695, 478] on input "text" at bounding box center [718, 483] width 298 height 32
type input "[GEOGRAPHIC_DATA]"
click at [880, 469] on input "text" at bounding box center [922, 483] width 94 height 32
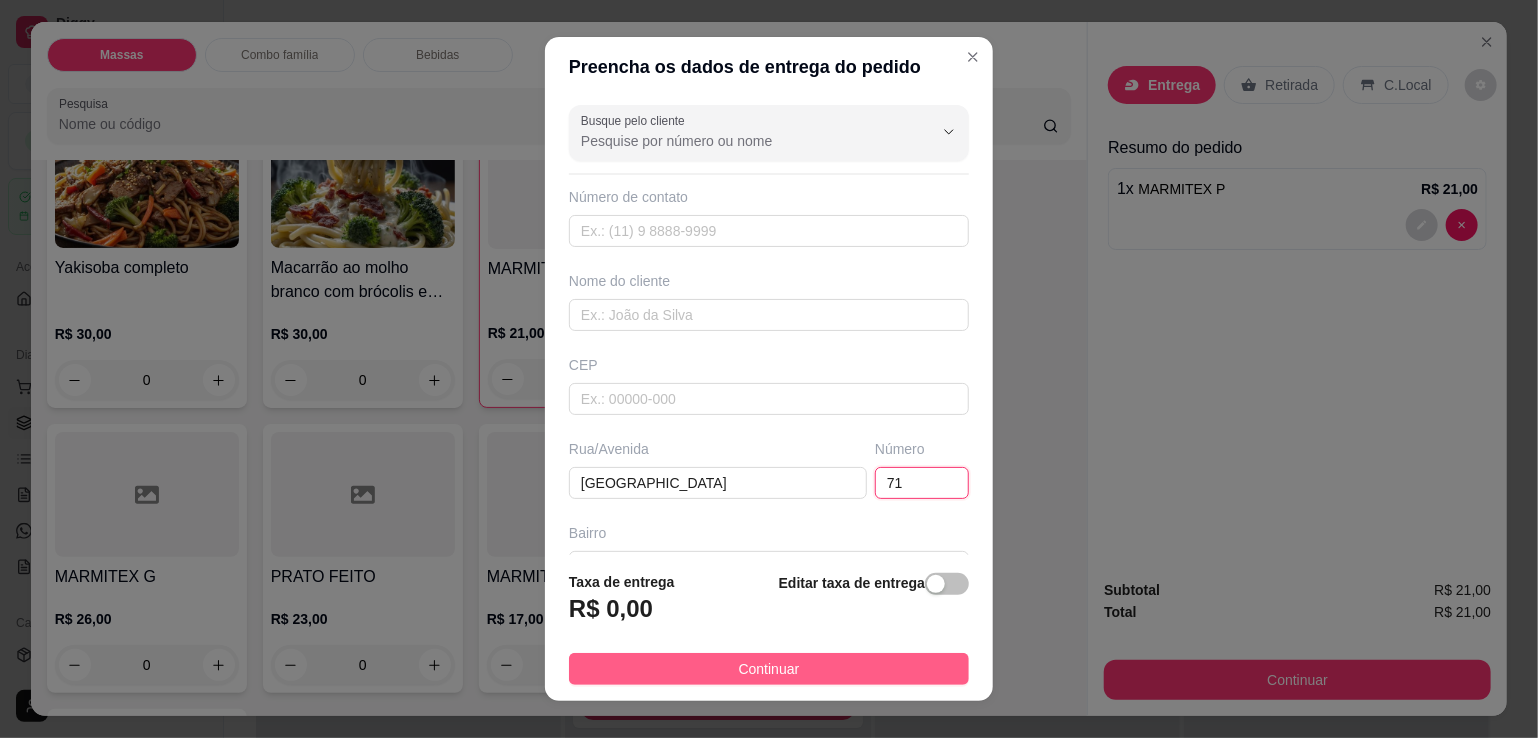
type input "71"
click at [848, 653] on button "Continuar" at bounding box center [769, 669] width 400 height 32
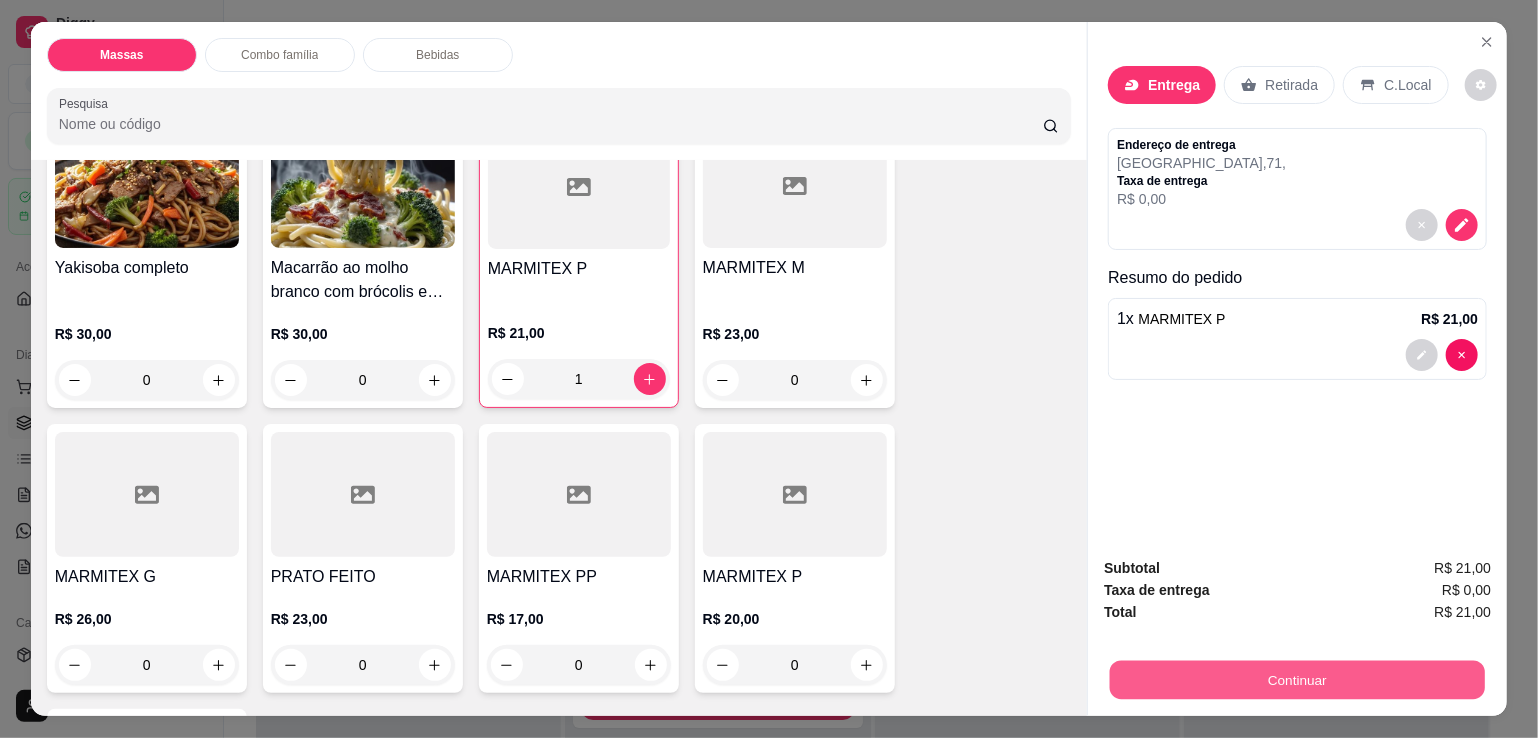
click at [1140, 664] on button "Continuar" at bounding box center [1297, 679] width 375 height 39
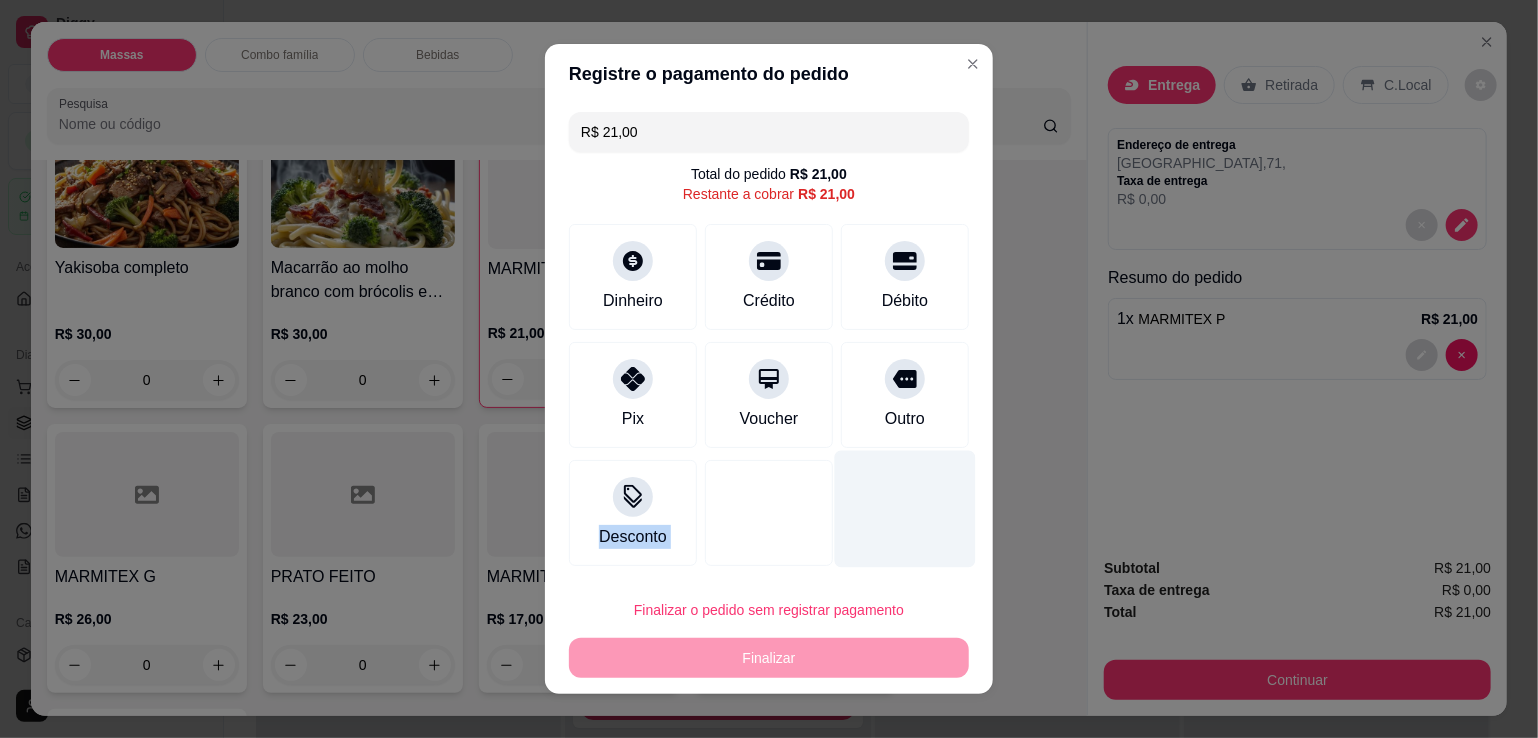
drag, startPoint x: 902, startPoint y: 432, endPoint x: 864, endPoint y: 479, distance: 60.4
click at [864, 479] on div "R$ 21,00 Total do pedido R$ 21,00 Restante a cobrar R$ 21,00 Dinheiro Crédito D…" at bounding box center [769, 339] width 448 height 470
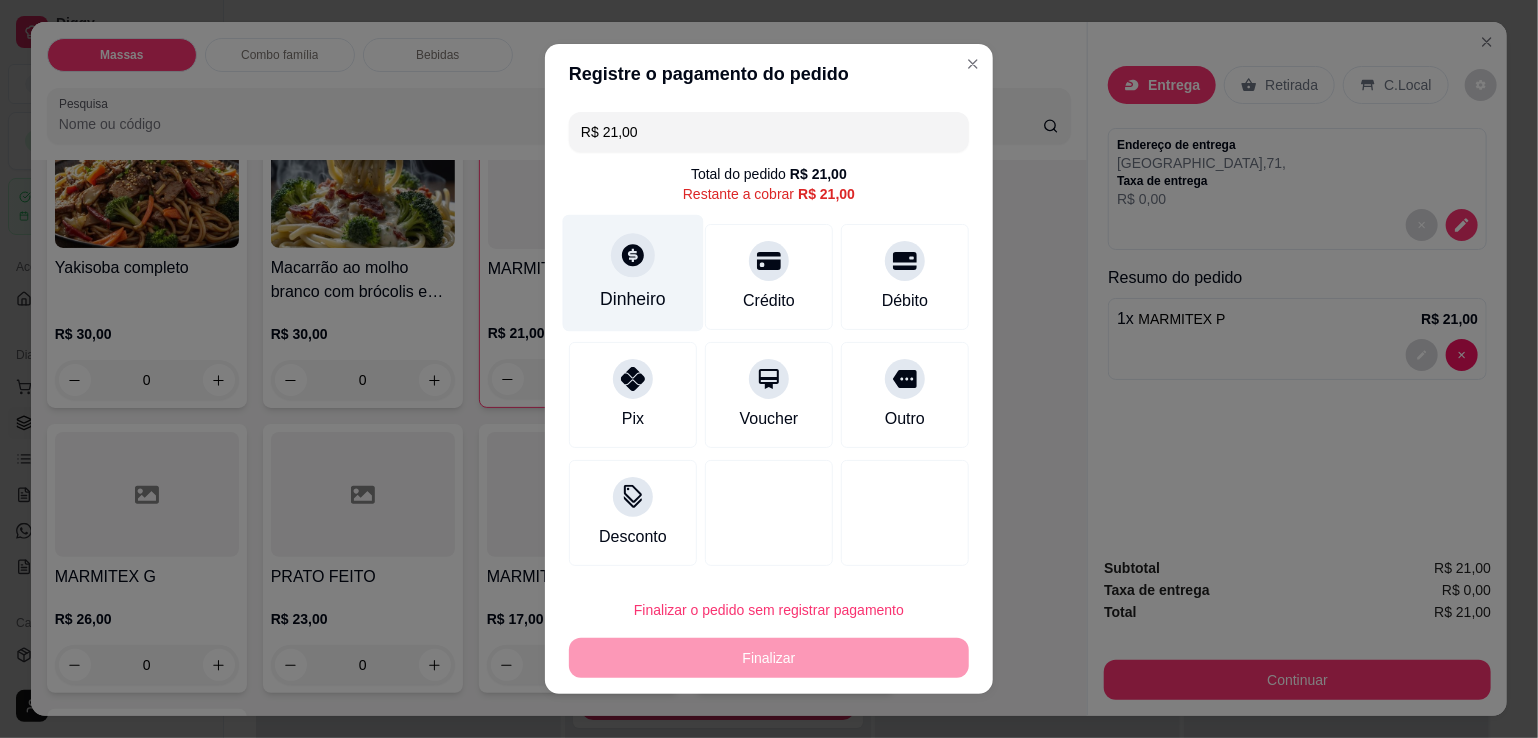
click at [657, 312] on div "Dinheiro" at bounding box center [633, 273] width 141 height 117
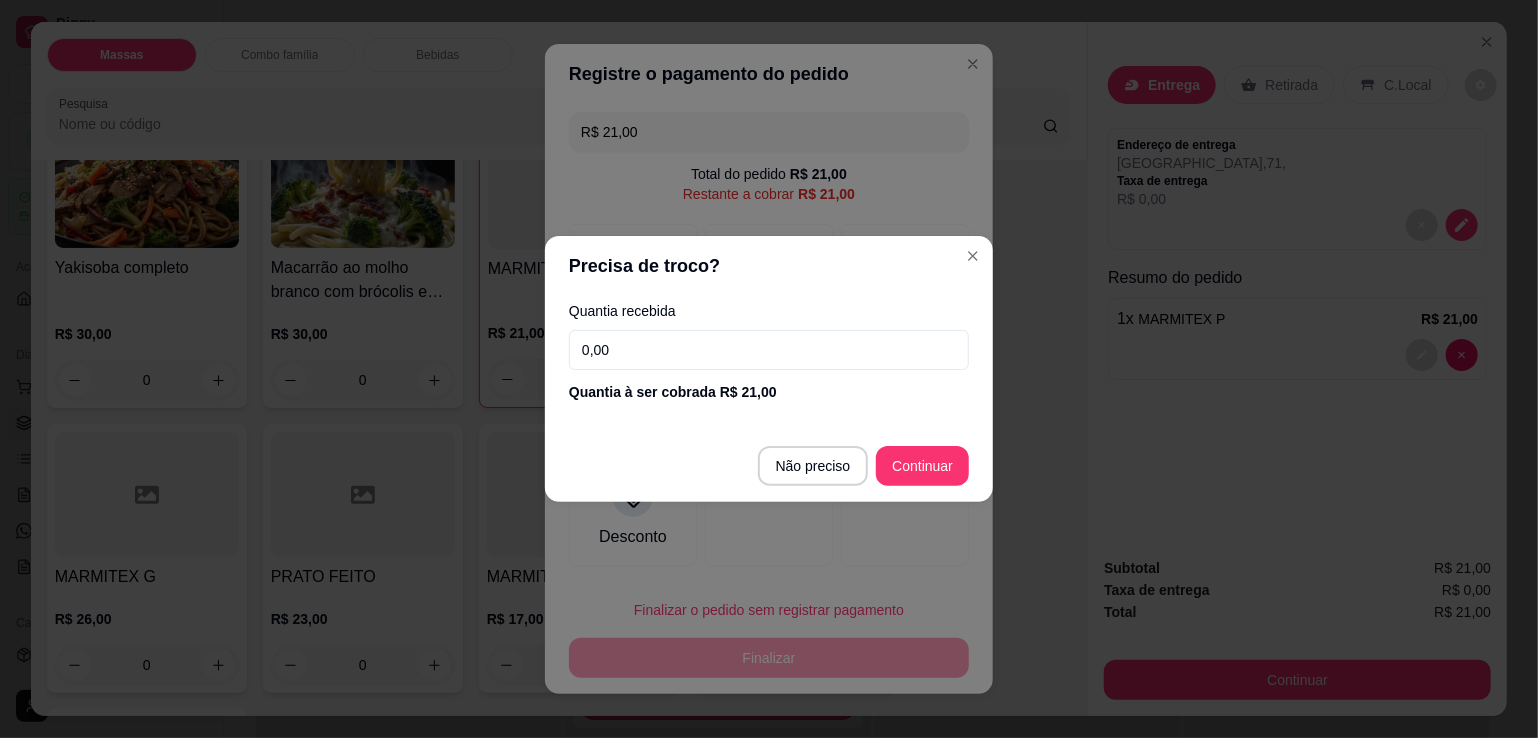
click at [742, 366] on input "0,00" at bounding box center [769, 350] width 400 height 40
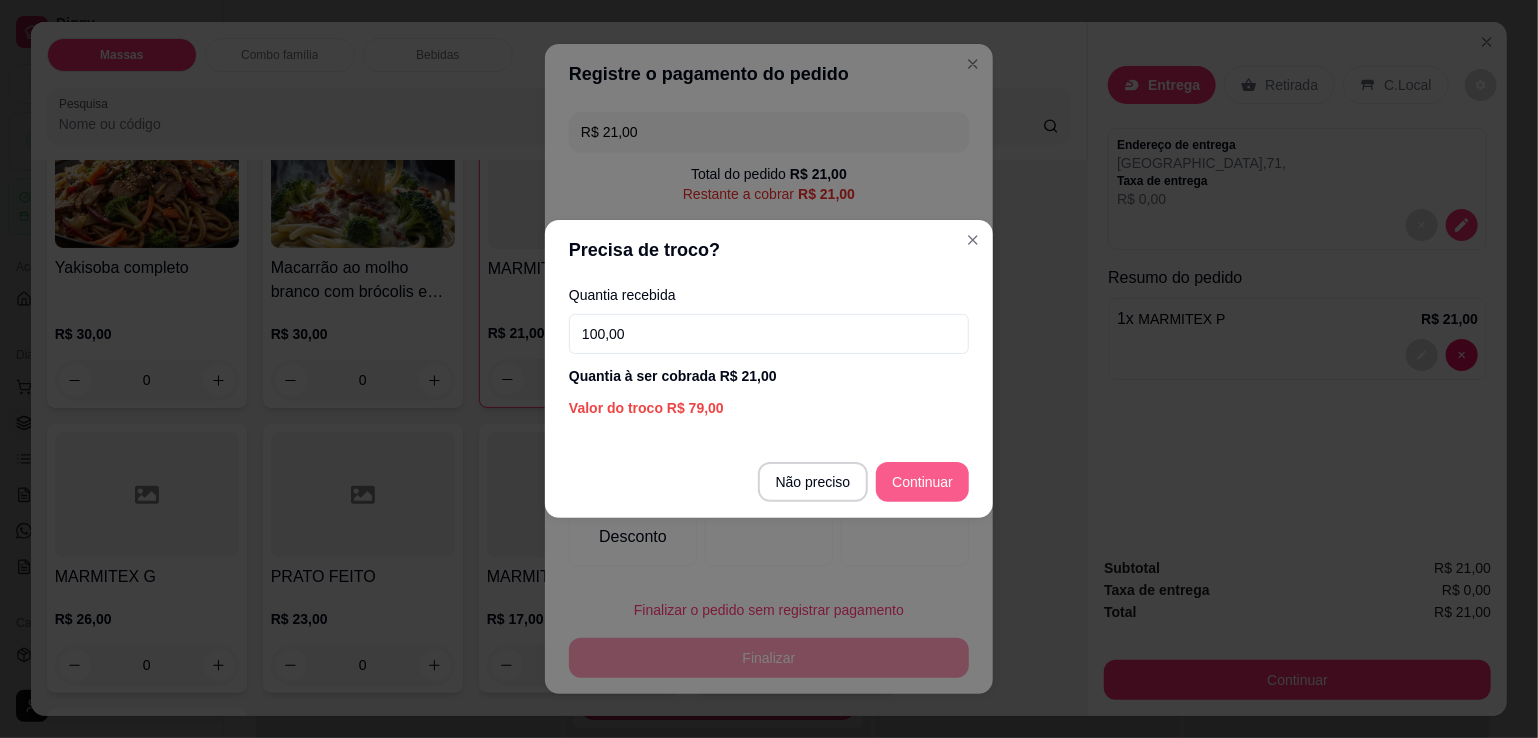
type input "100,00"
type input "R$ 0,00"
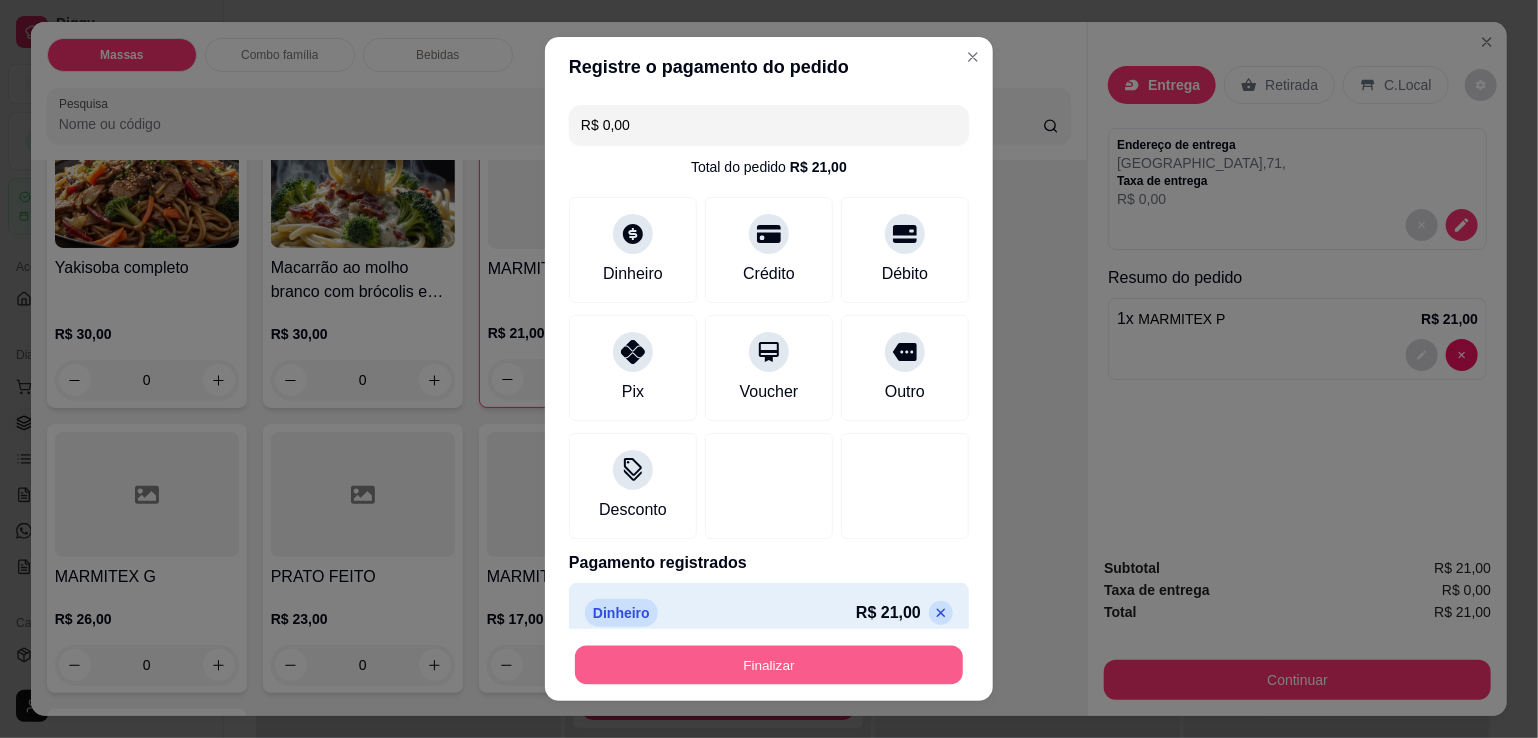
click at [852, 669] on button "Finalizar" at bounding box center [769, 665] width 388 height 39
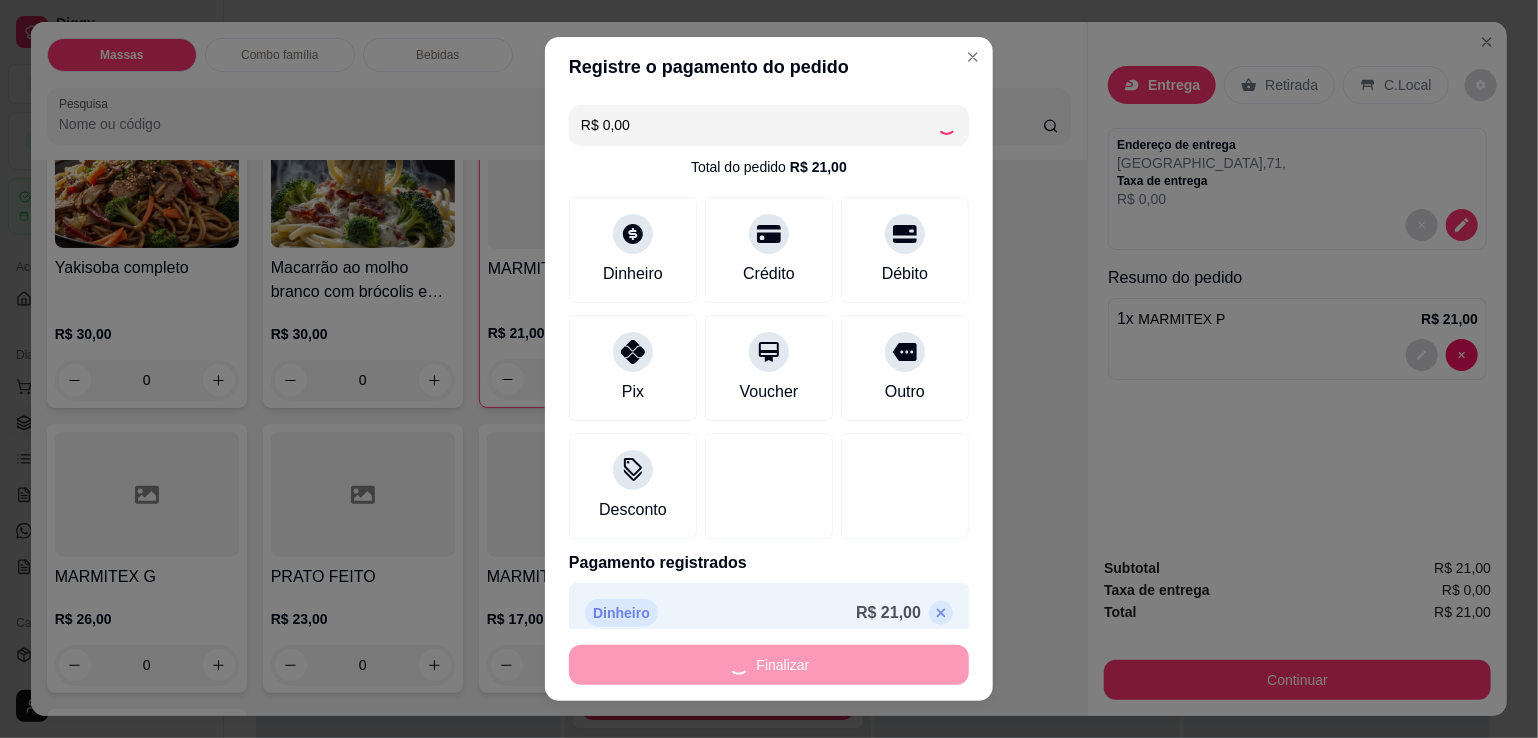
type input "0"
type input "-R$ 21,00"
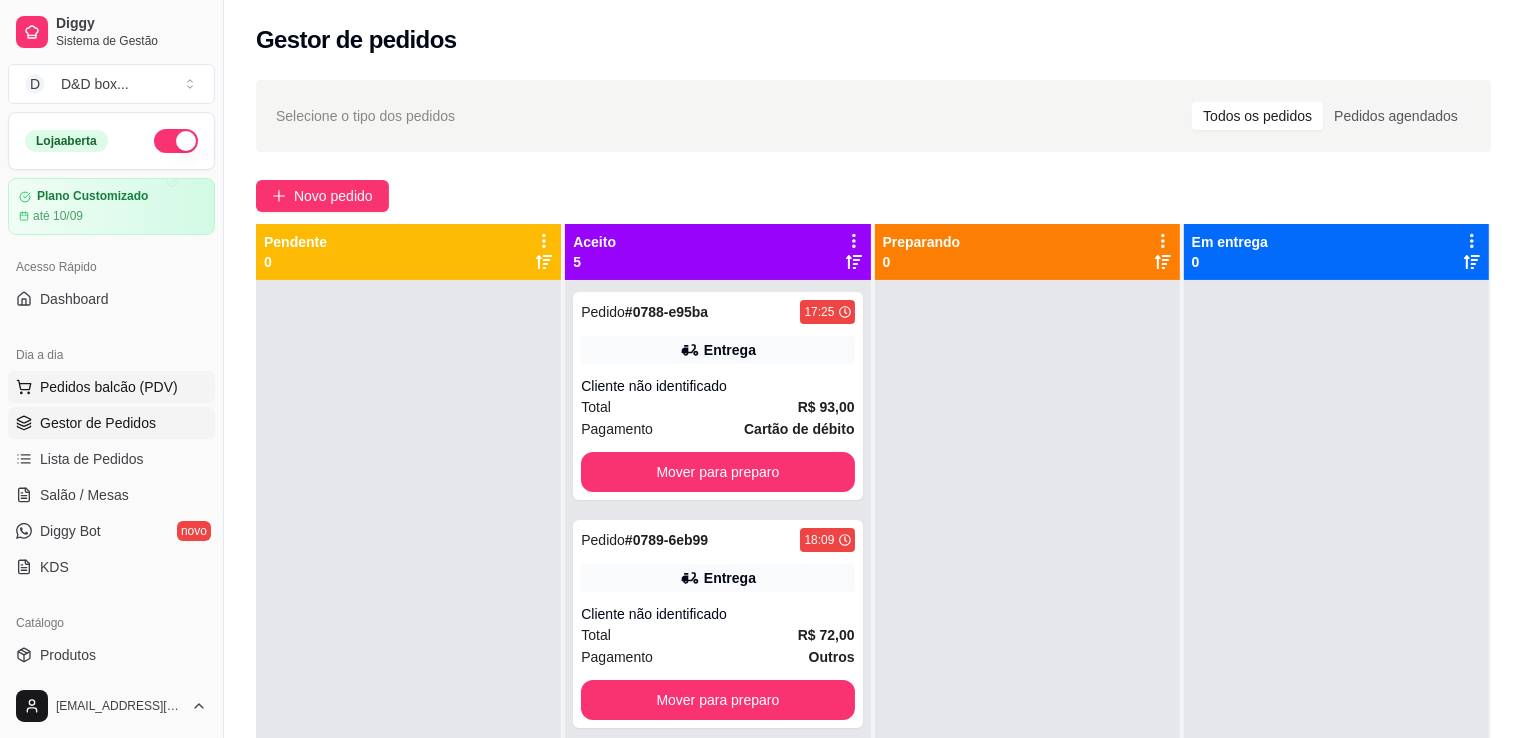
click at [133, 391] on span "Pedidos balcão (PDV)" at bounding box center [109, 387] width 138 height 20
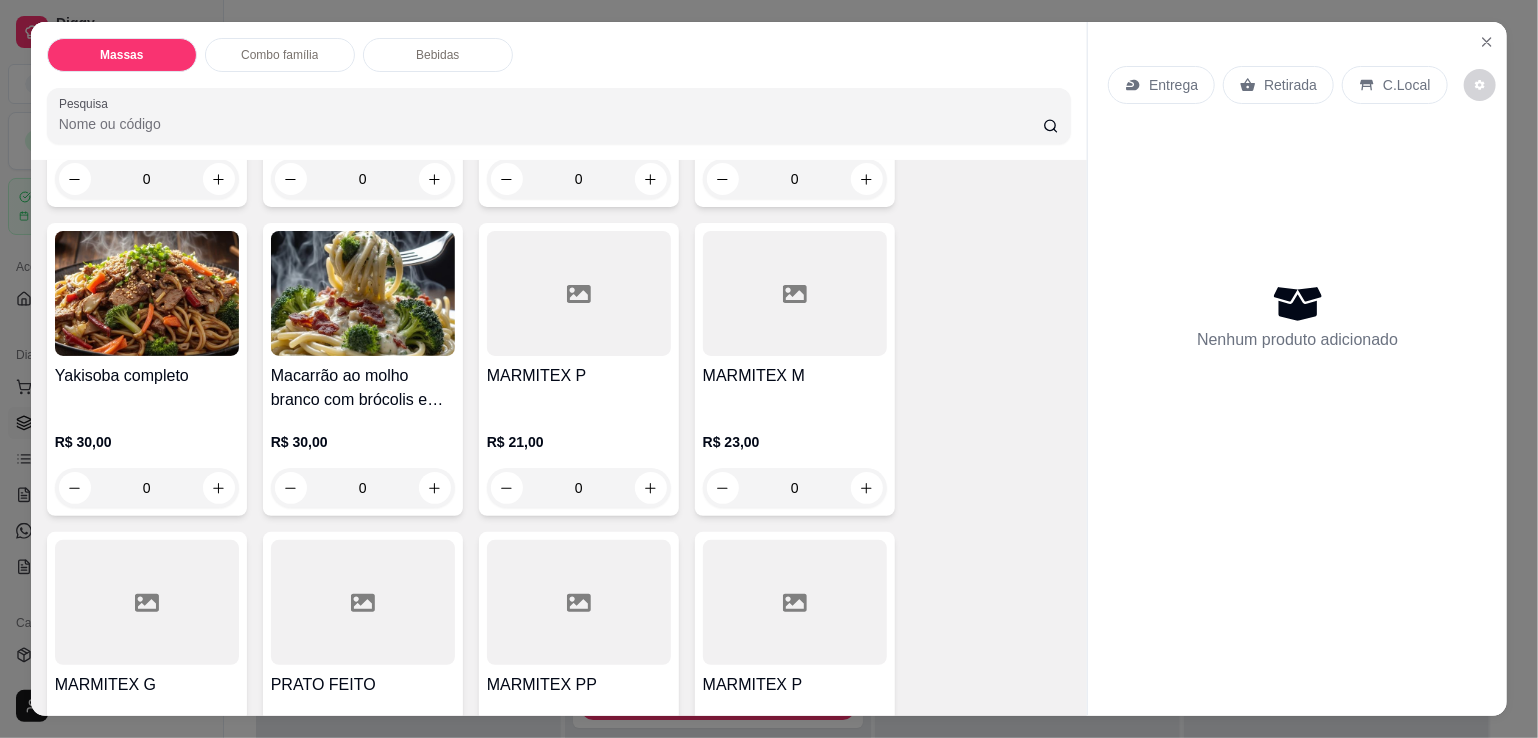
scroll to position [365, 0]
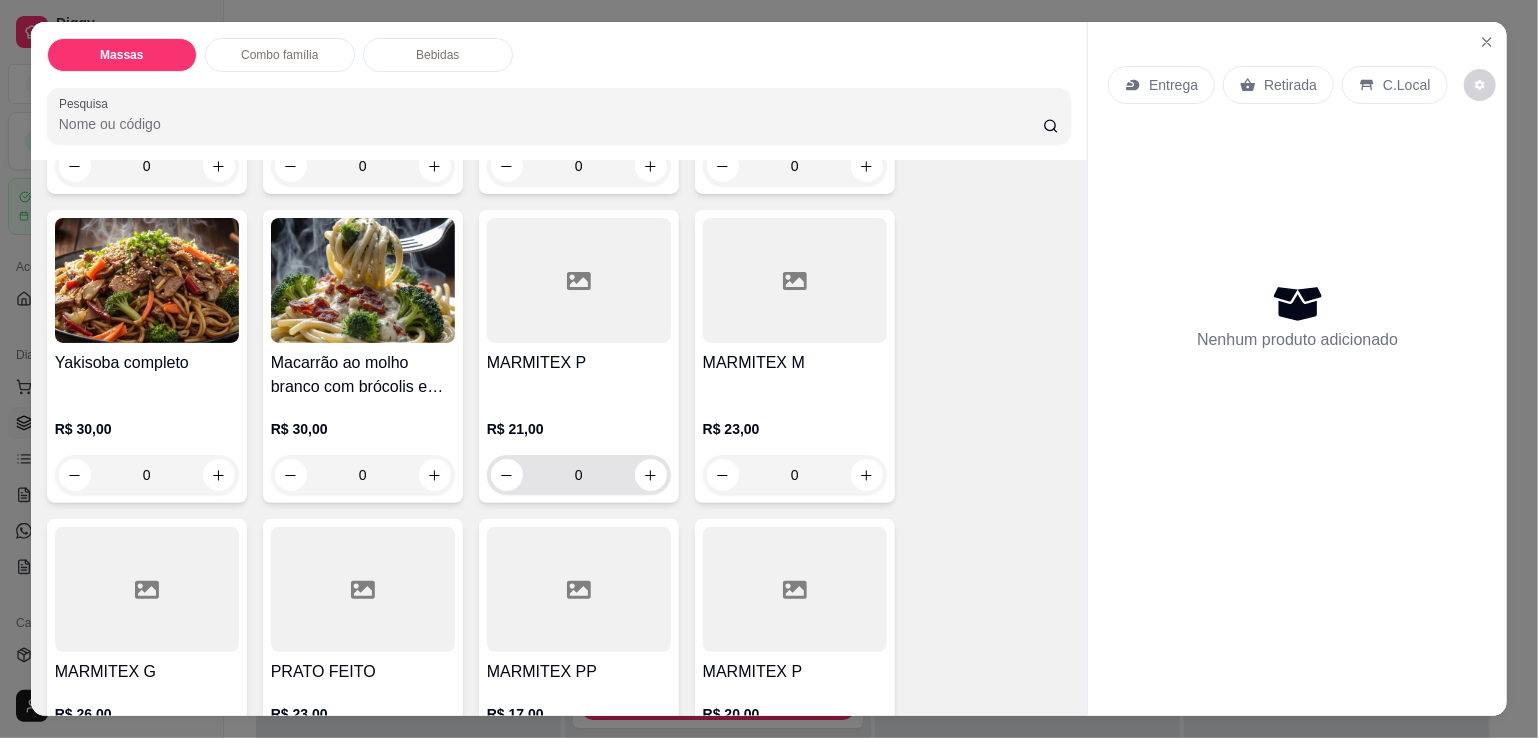
click at [660, 465] on div "0" at bounding box center [579, 475] width 184 height 40
click at [635, 469] on button "increase-product-quantity" at bounding box center [651, 475] width 32 height 32
type input "1"
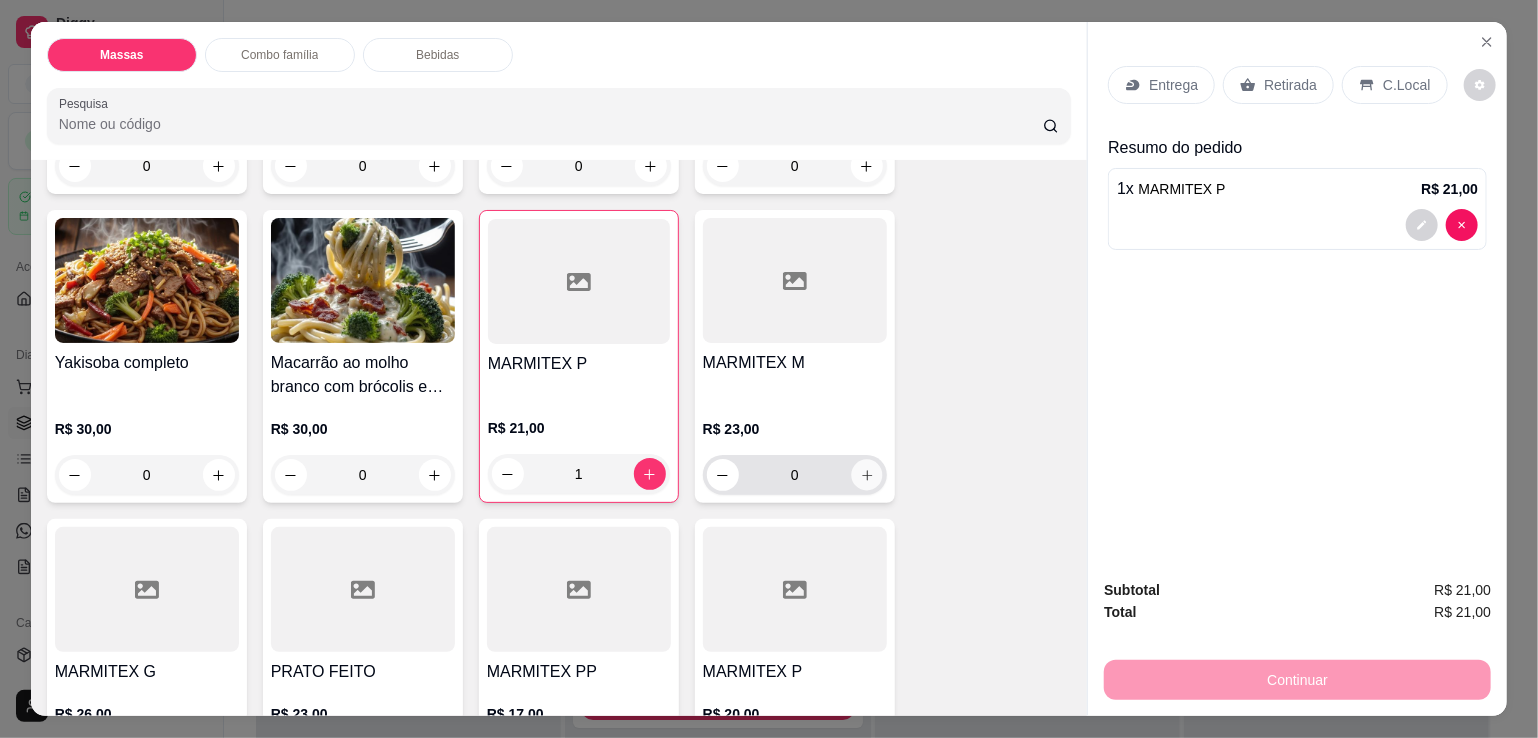
click at [859, 469] on icon "increase-product-quantity" at bounding box center [866, 475] width 15 height 15
type input "1"
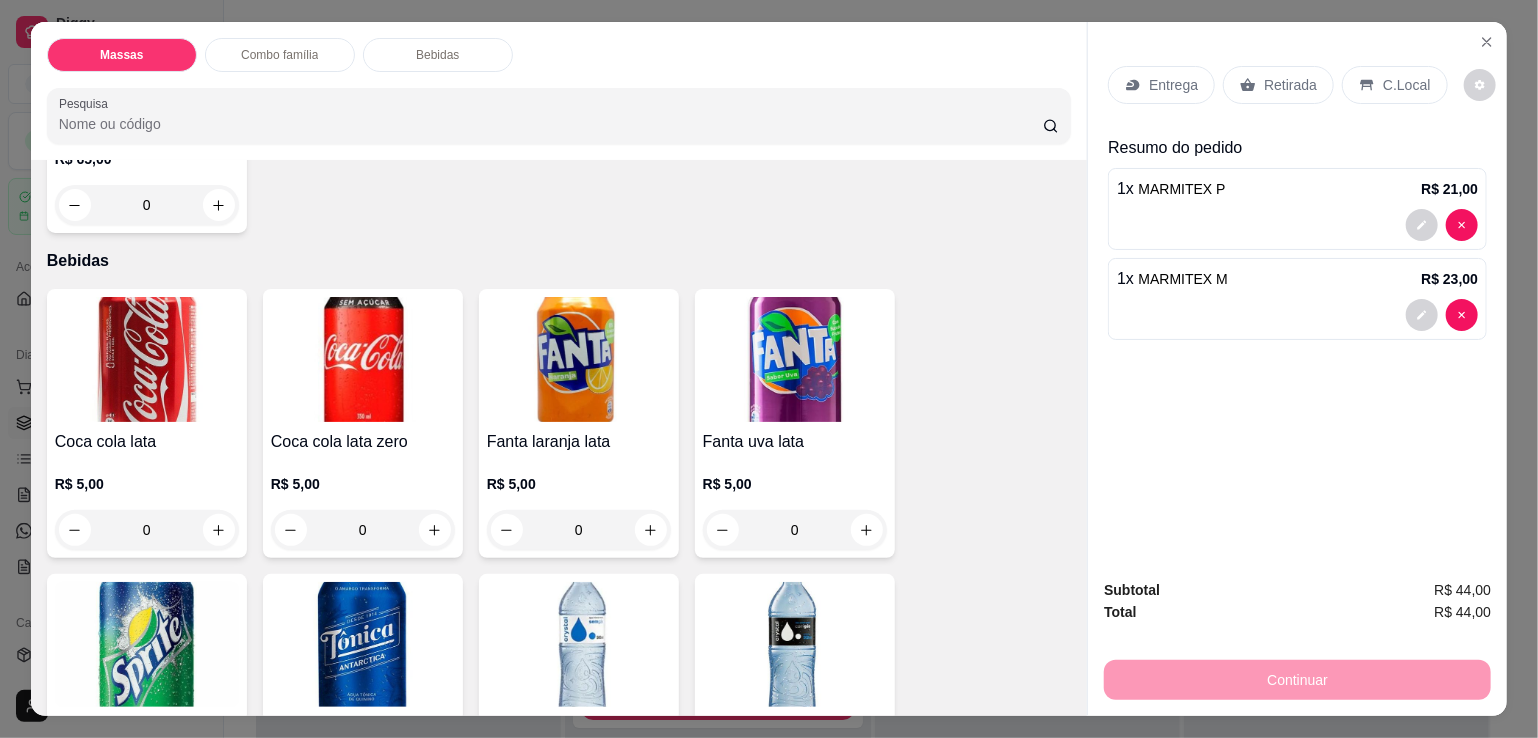
scroll to position [1535, 0]
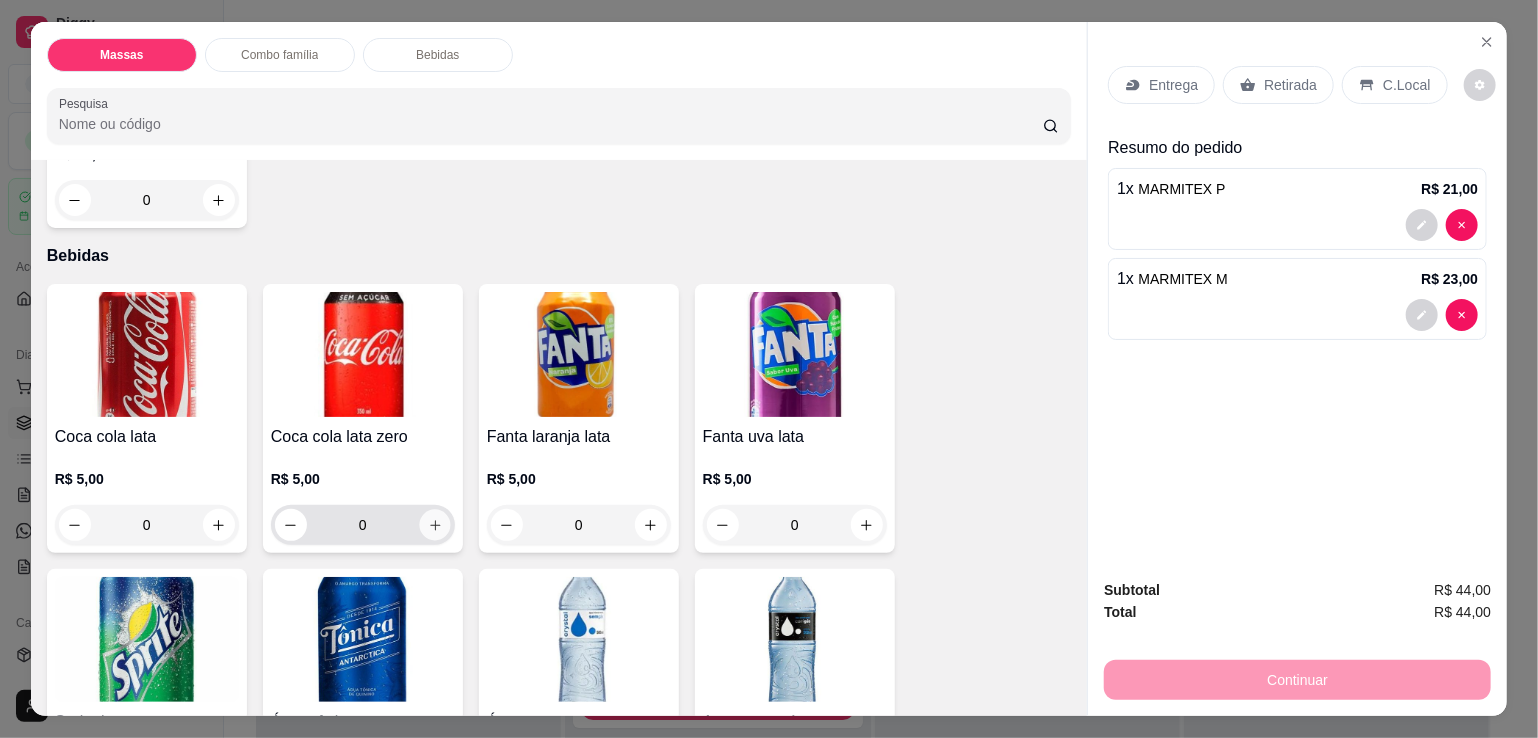
click at [427, 518] on icon "increase-product-quantity" at bounding box center [434, 525] width 15 height 15
type input "1"
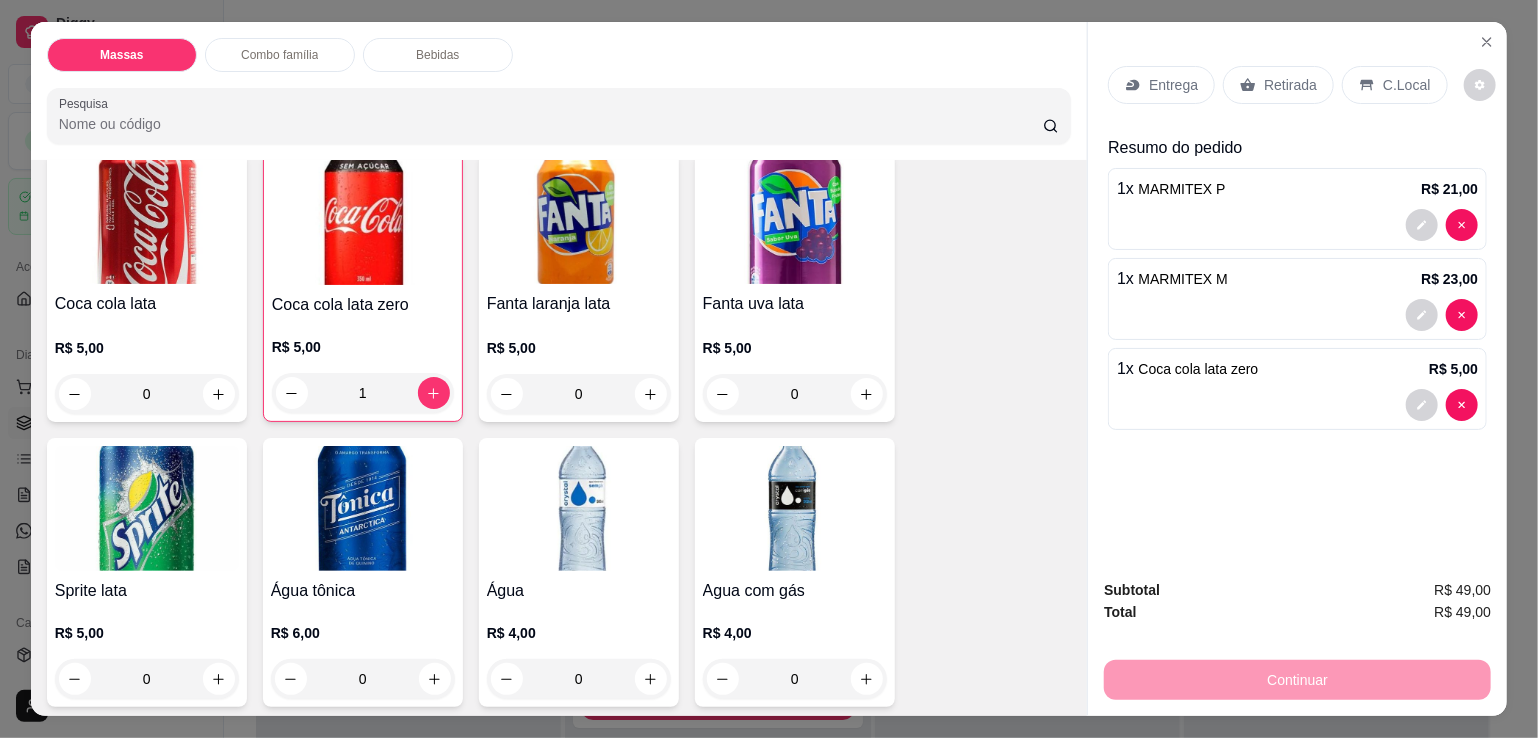
scroll to position [1407, 0]
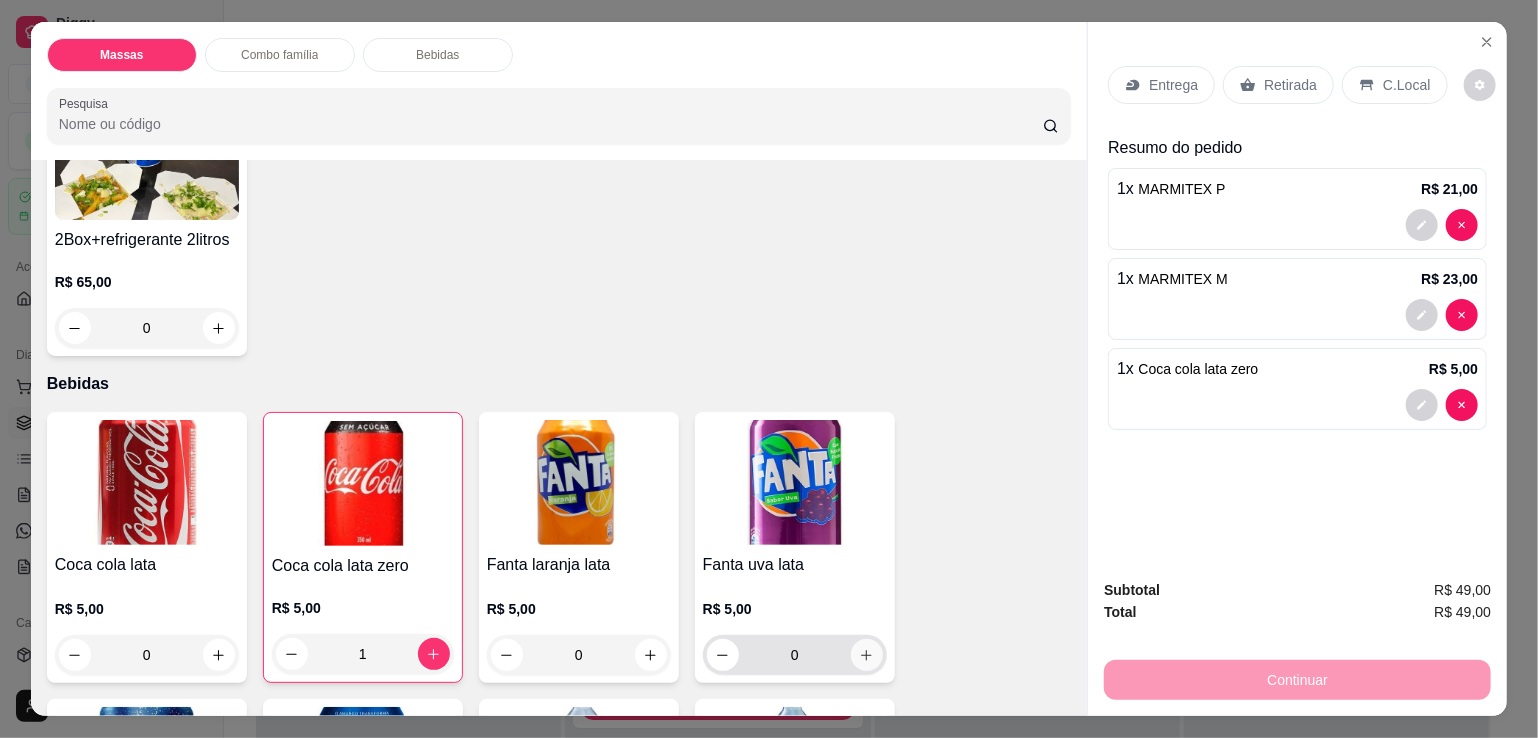
click at [863, 648] on icon "increase-product-quantity" at bounding box center [866, 655] width 15 height 15
type input "1"
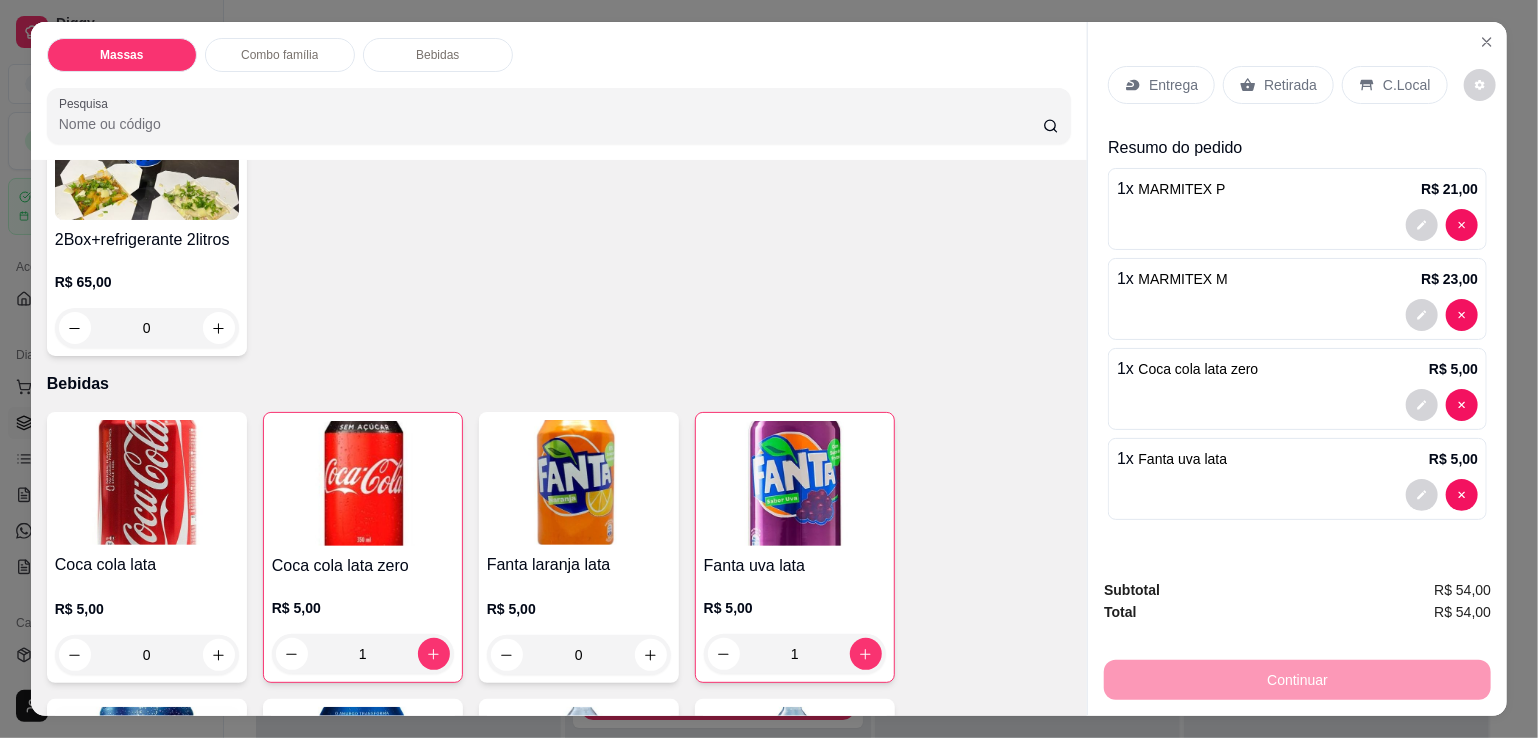
click at [1136, 85] on div "Entrega" at bounding box center [1161, 85] width 107 height 38
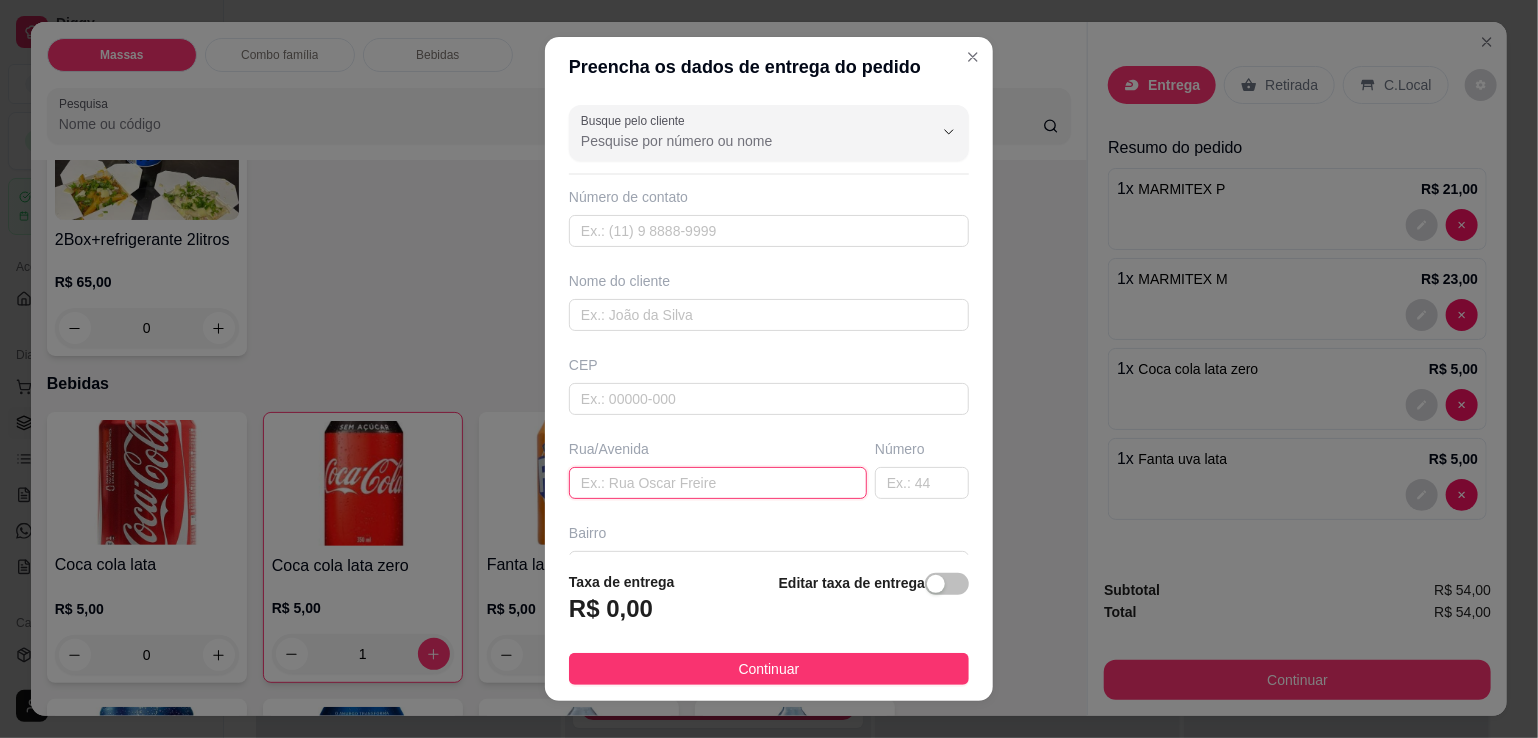
click at [641, 472] on input "text" at bounding box center [718, 483] width 298 height 32
type input "tangara"
click at [873, 497] on div "Busque pelo cliente Número de contato Nome do cliente CEP Rua/[GEOGRAPHIC_DATA]" at bounding box center [769, 326] width 448 height 458
click at [882, 481] on input "text" at bounding box center [922, 483] width 94 height 32
type input "28"
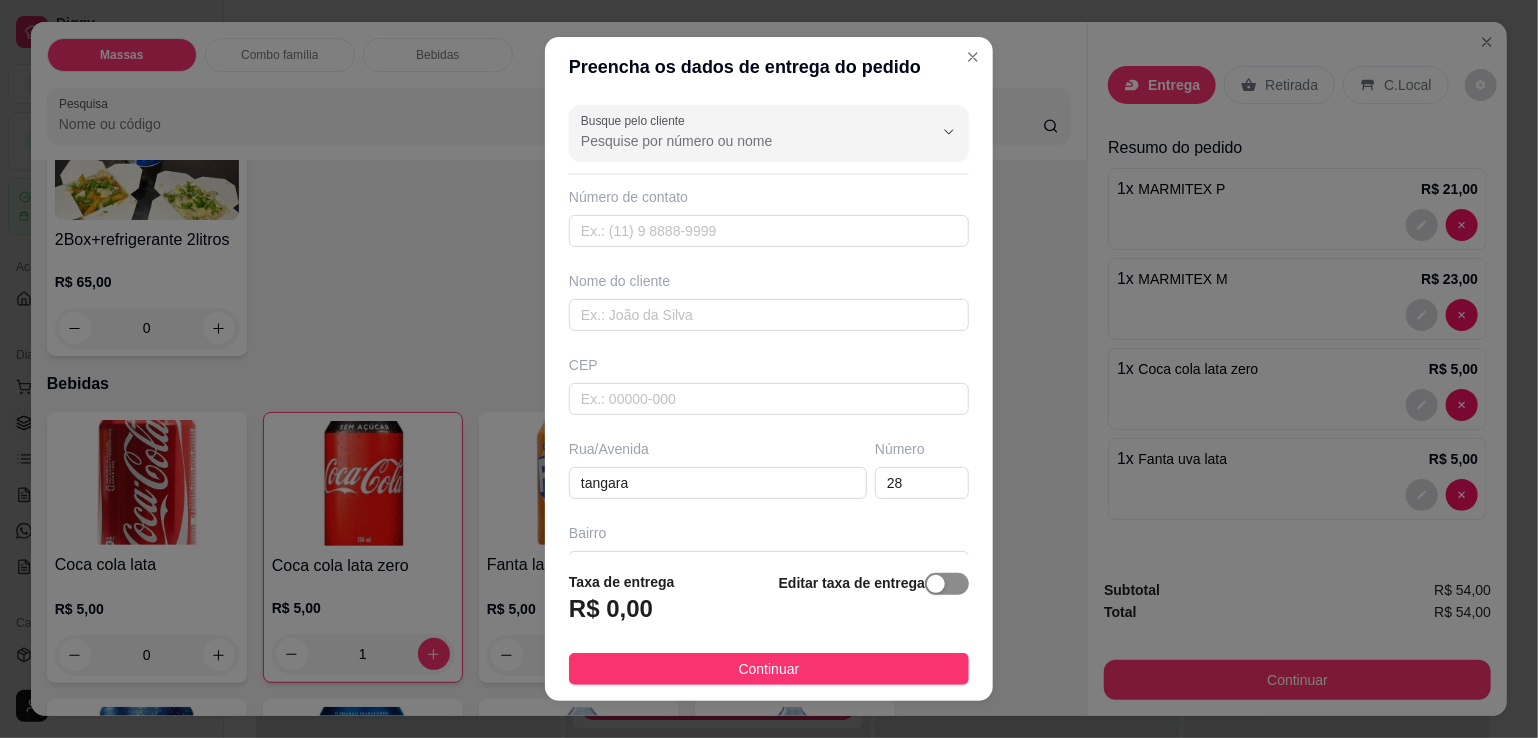
click at [932, 584] on span "button" at bounding box center [947, 584] width 44 height 22
click at [714, 620] on input "0,00" at bounding box center [677, 617] width 214 height 38
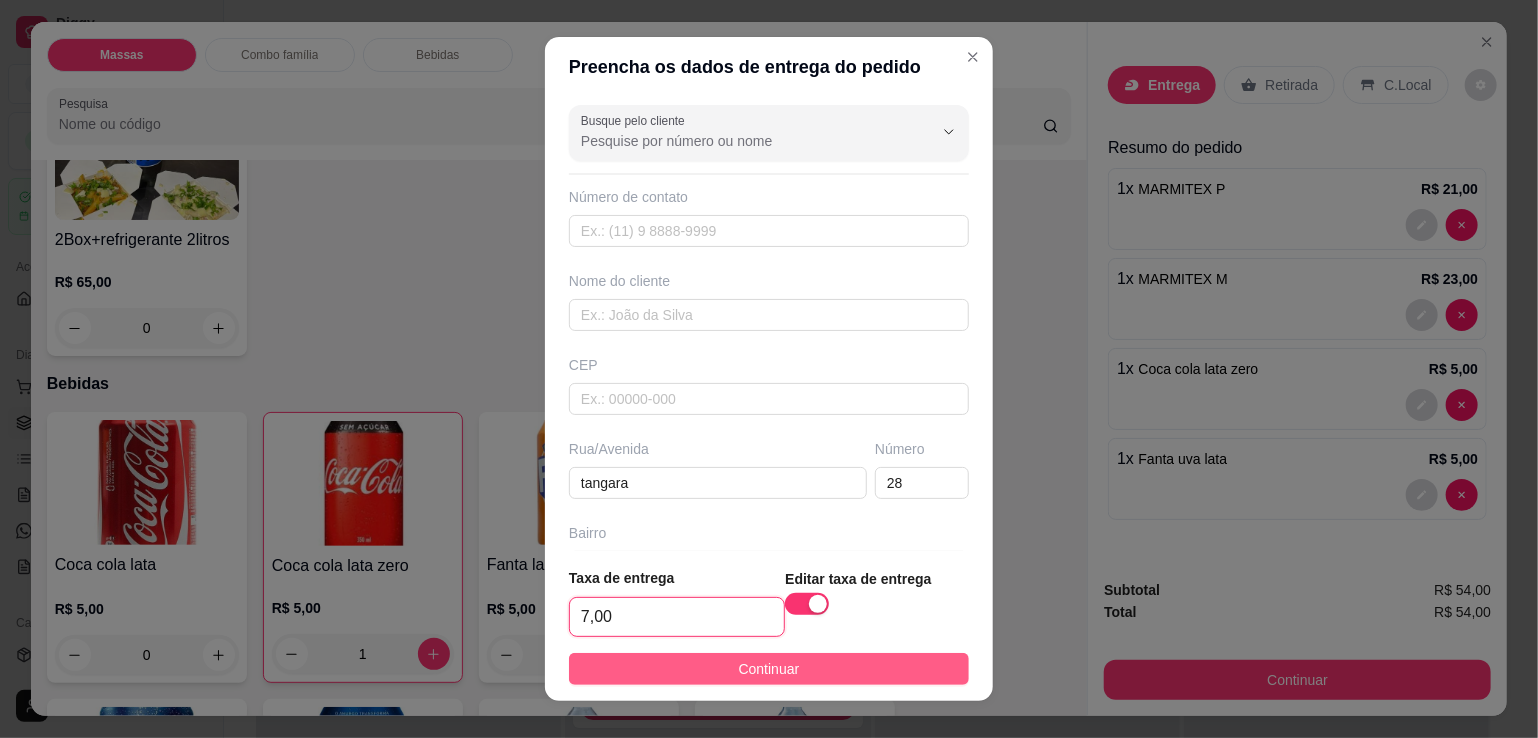
type input "7,00"
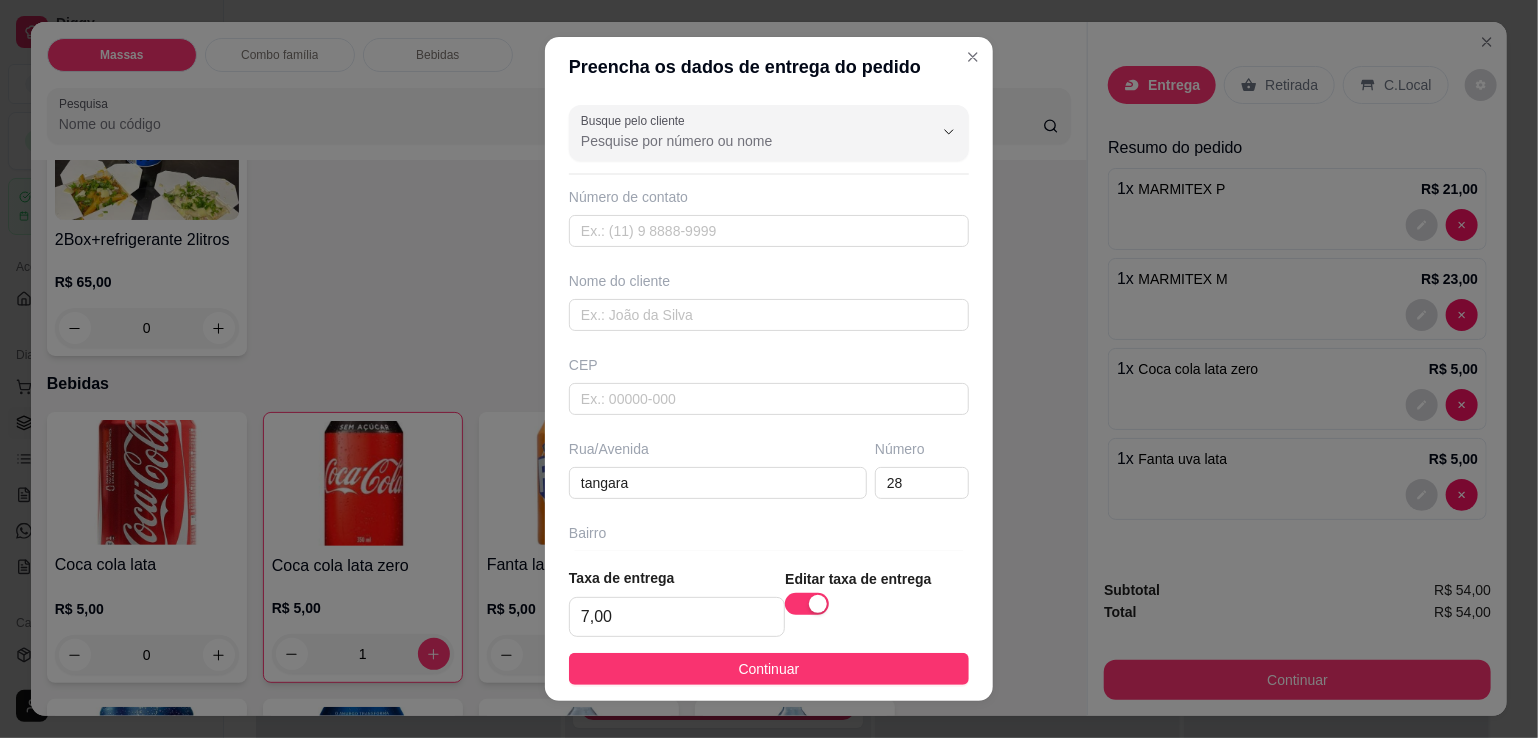
click at [739, 673] on span "Continuar" at bounding box center [769, 669] width 61 height 22
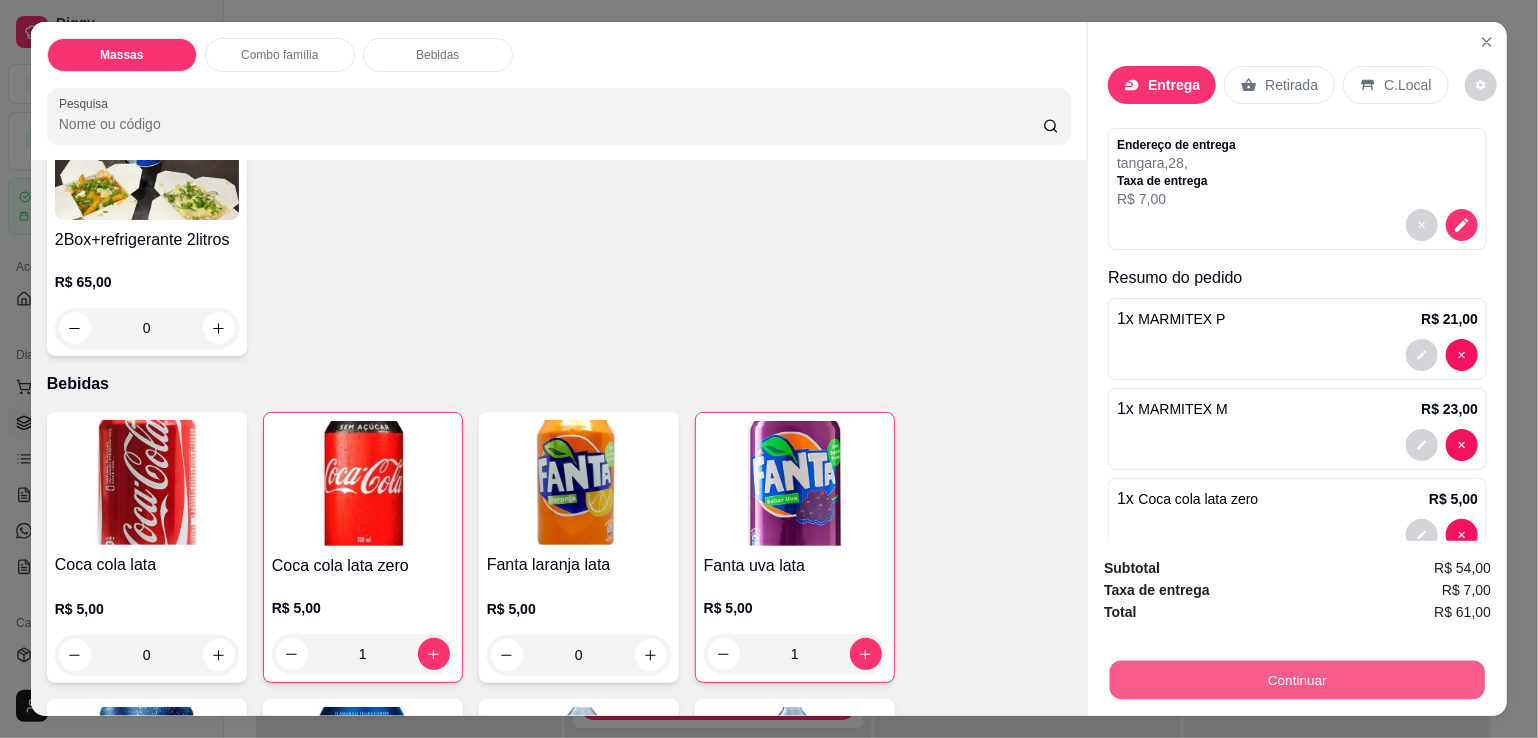
click at [1151, 677] on button "Continuar" at bounding box center [1297, 679] width 375 height 39
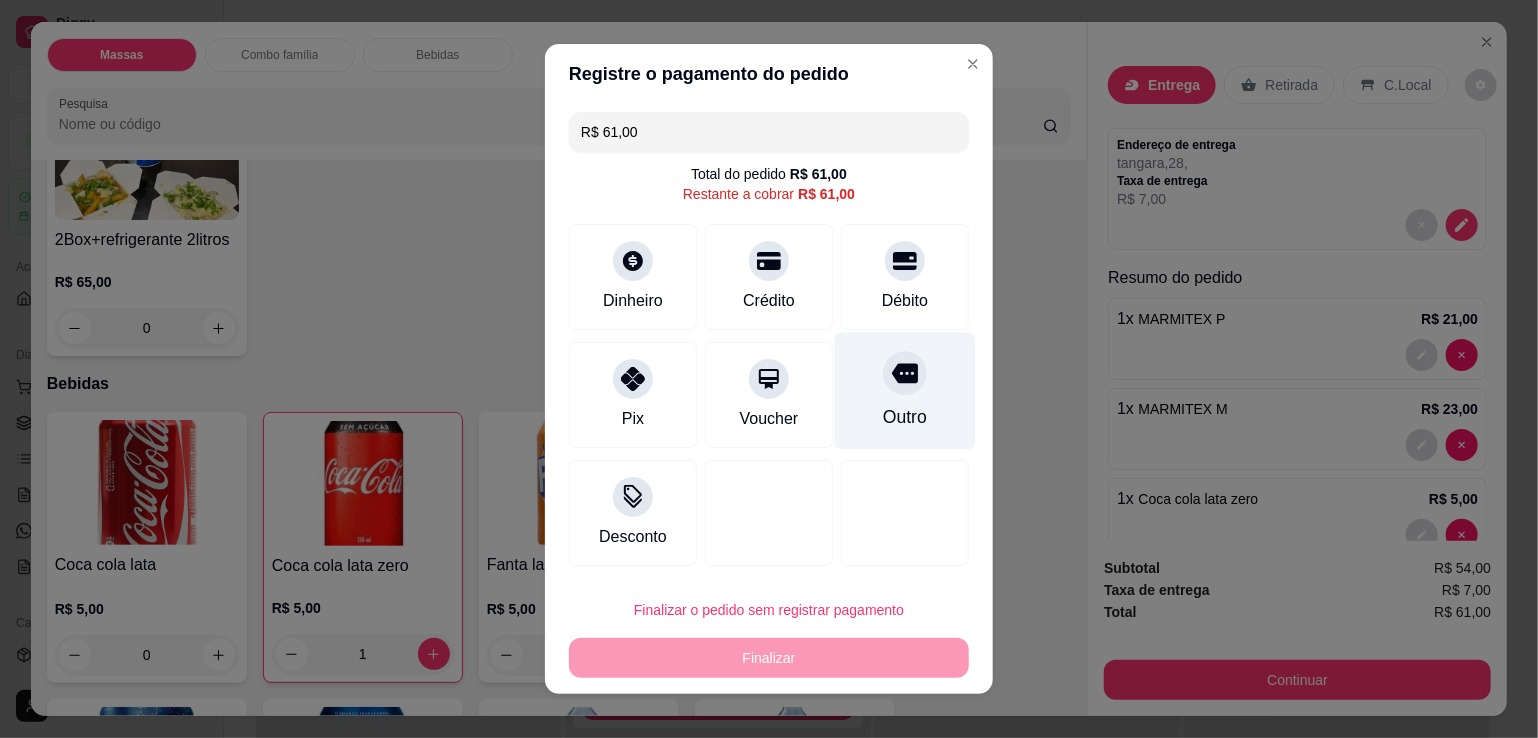
click at [856, 433] on div "Outro" at bounding box center [905, 391] width 141 height 117
type input "R$ 0,00"
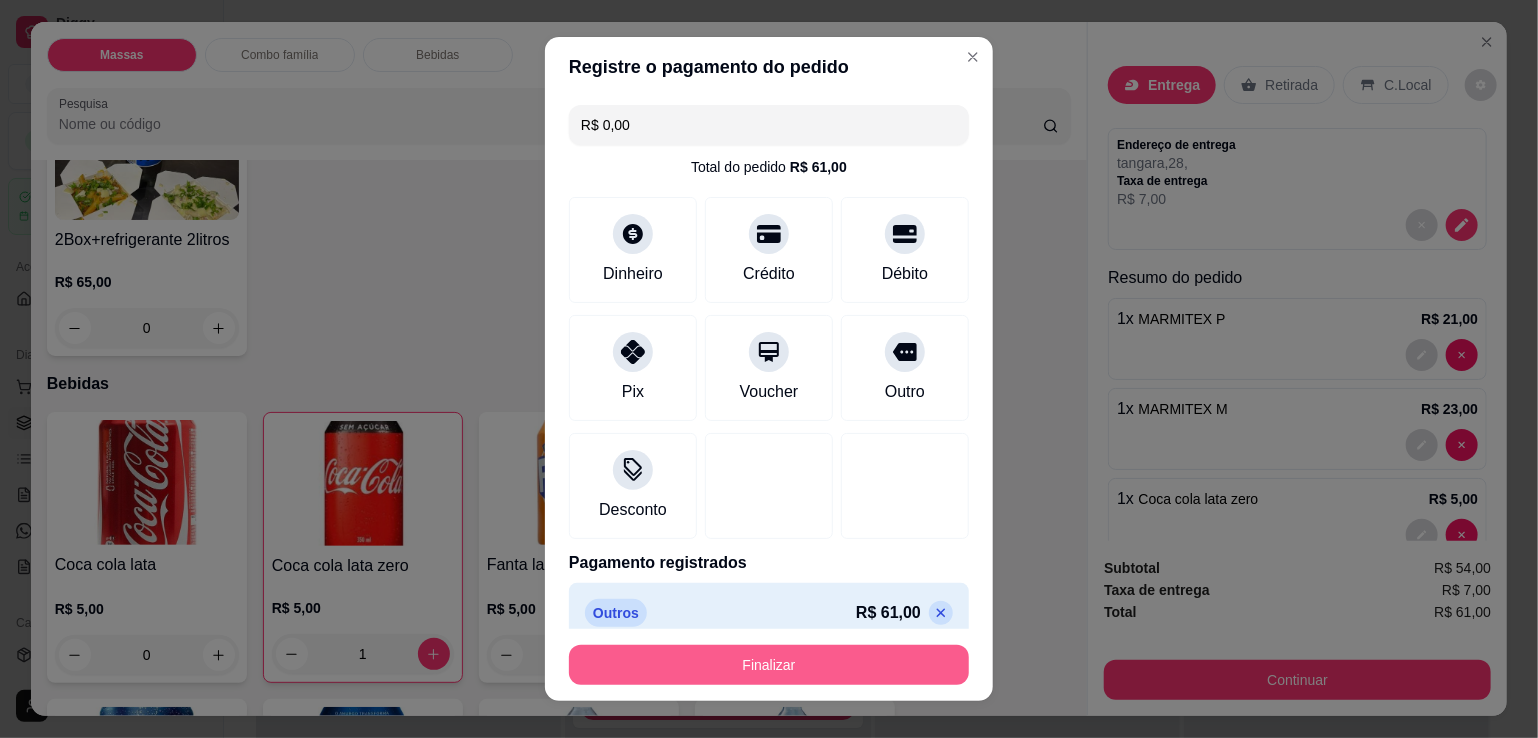
click at [775, 664] on button "Finalizar" at bounding box center [769, 665] width 400 height 40
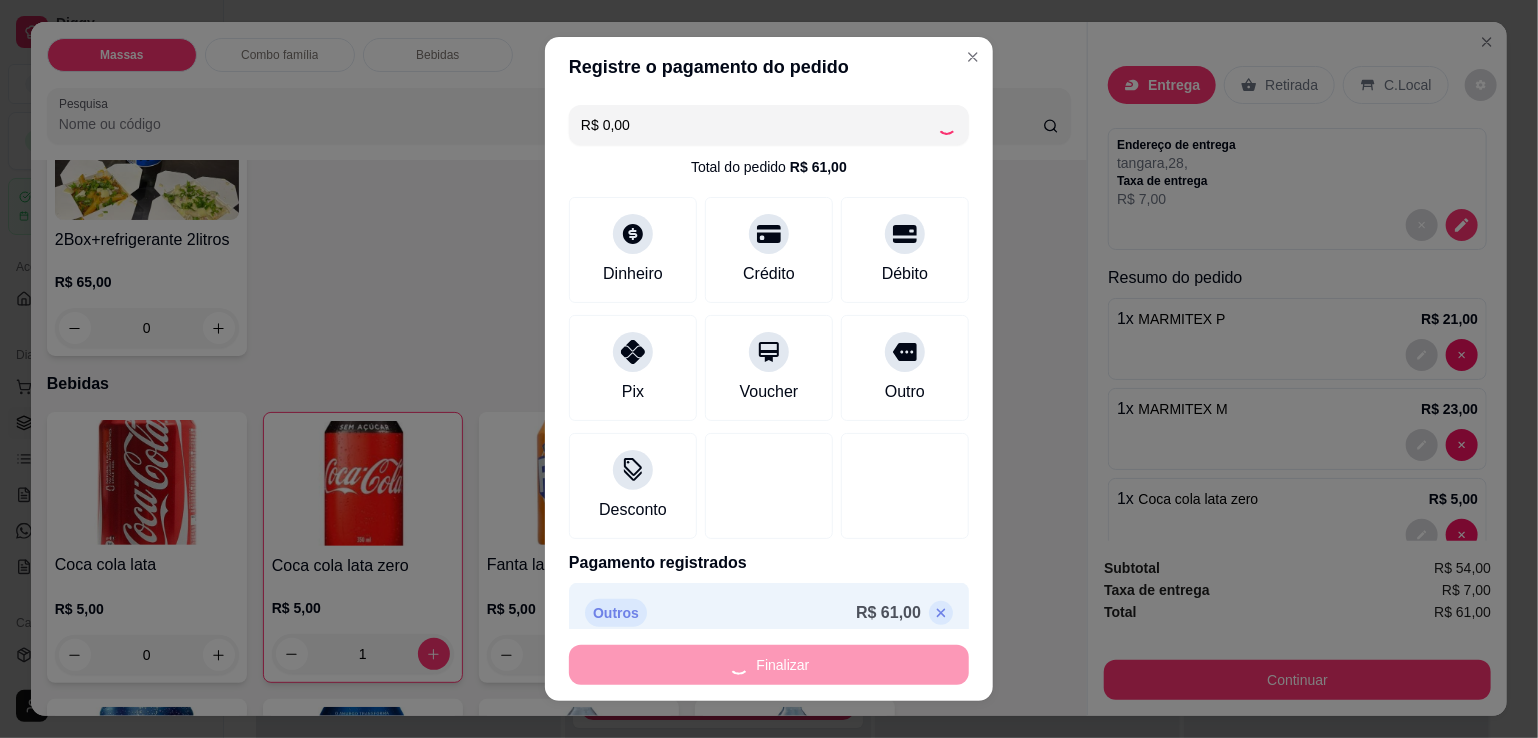
type input "0"
type input "-R$ 61,00"
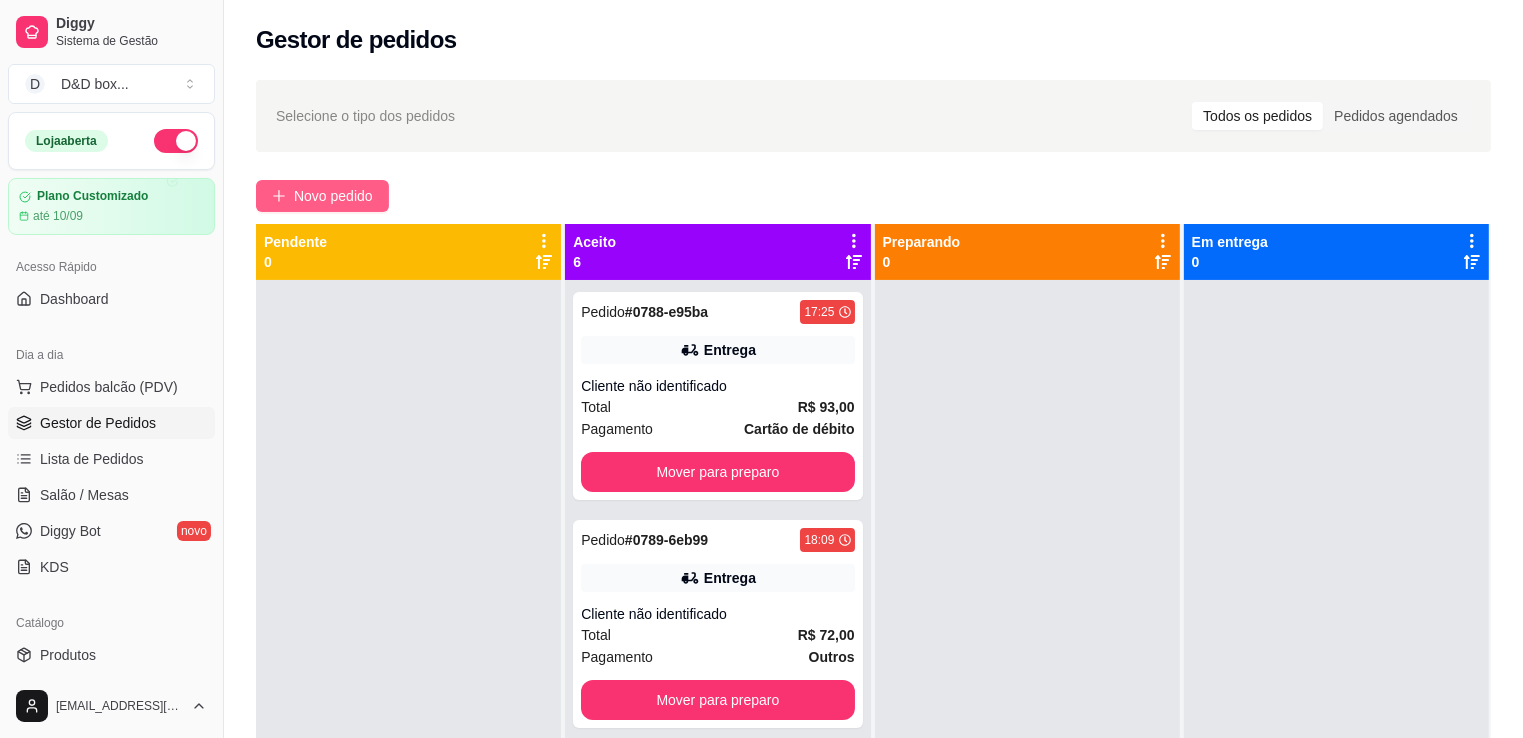
click at [332, 196] on span "Novo pedido" at bounding box center [333, 196] width 79 height 22
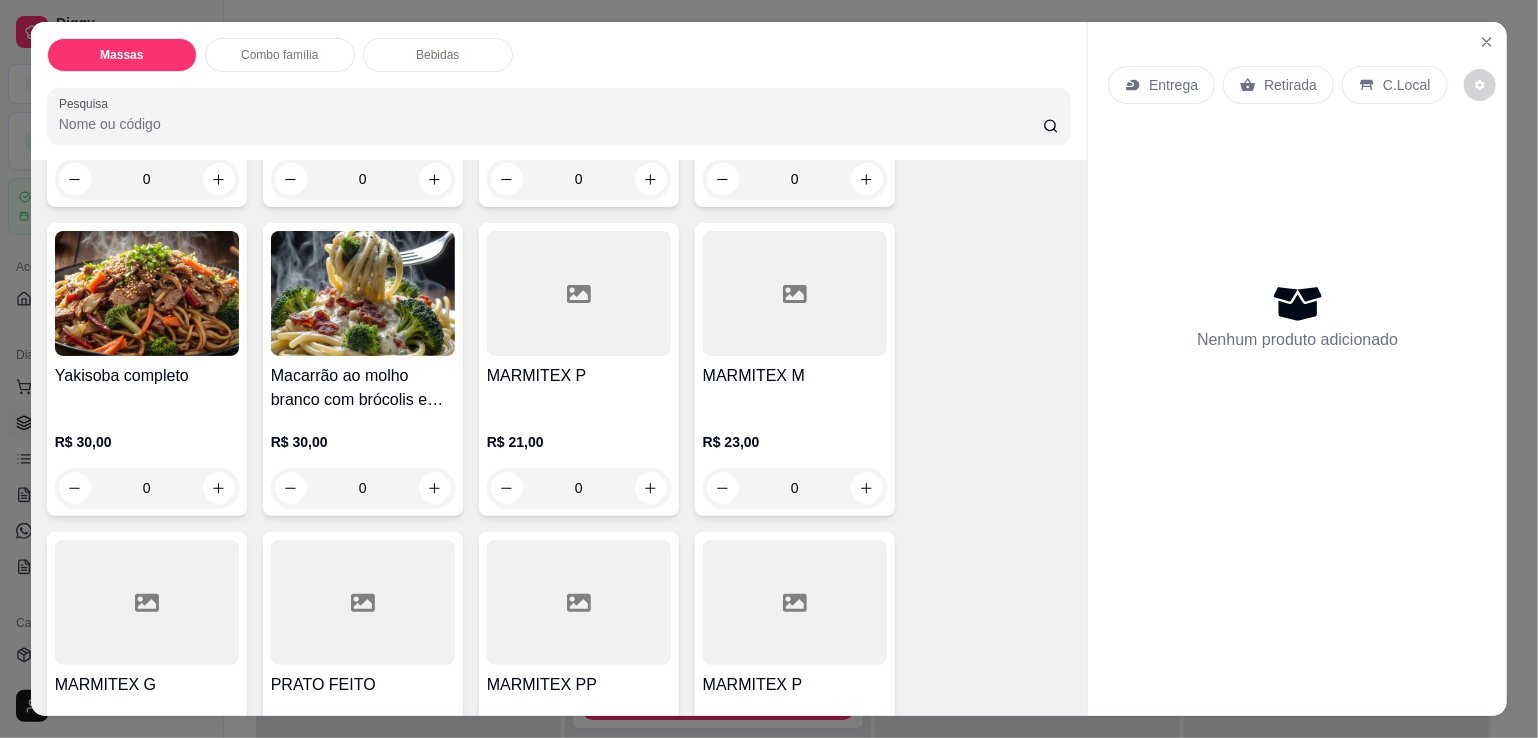
scroll to position [289, 0]
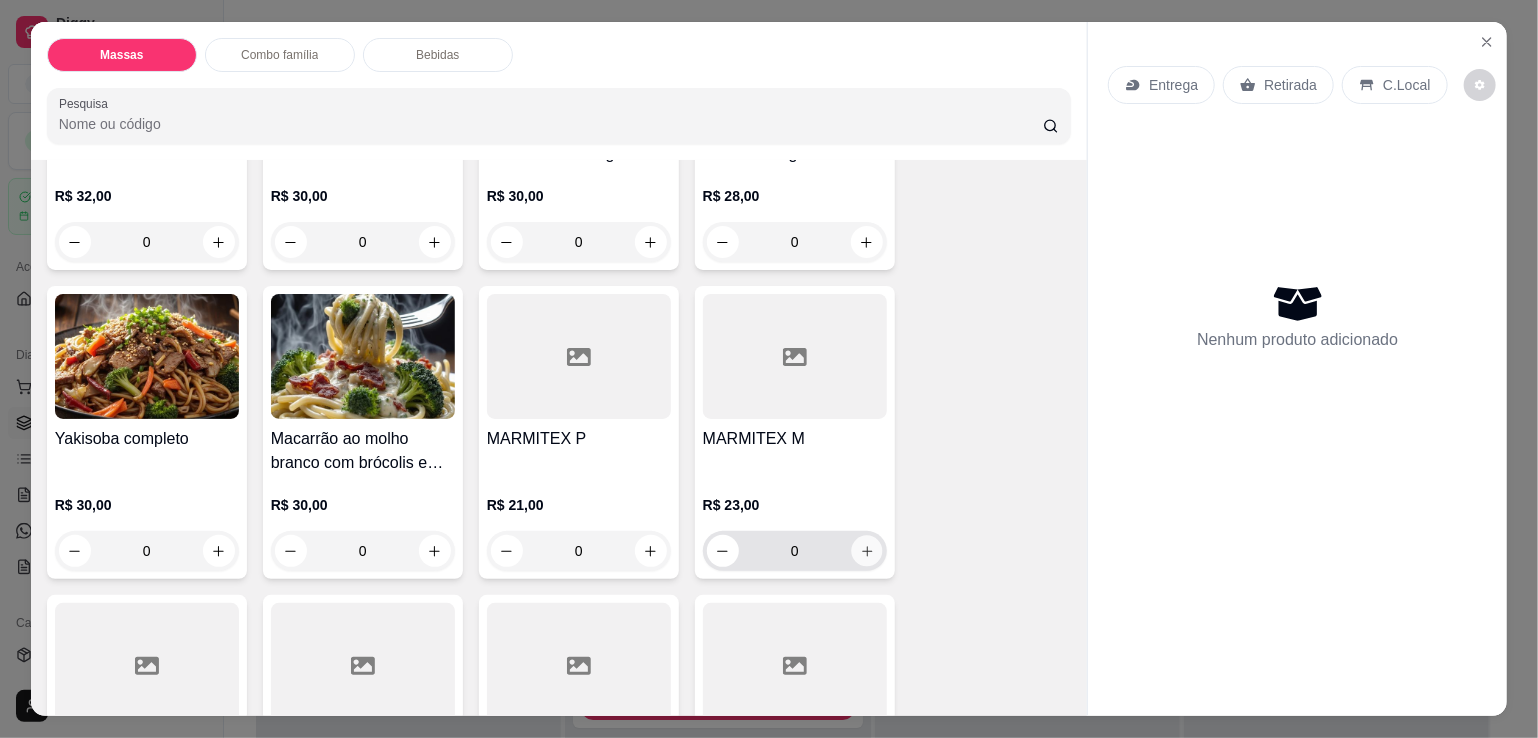
click at [864, 544] on icon "increase-product-quantity" at bounding box center [866, 551] width 15 height 15
type input "1"
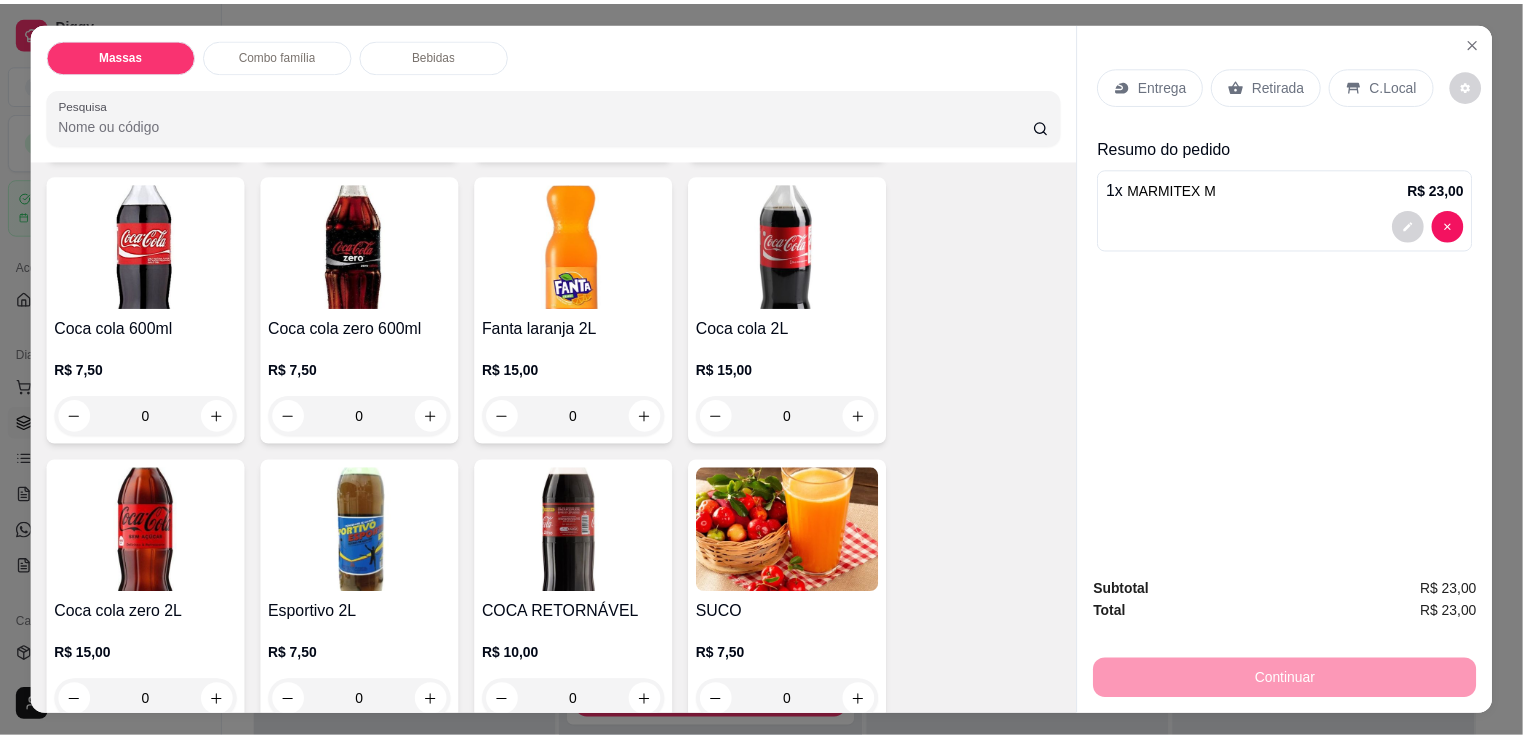
scroll to position [2219, 0]
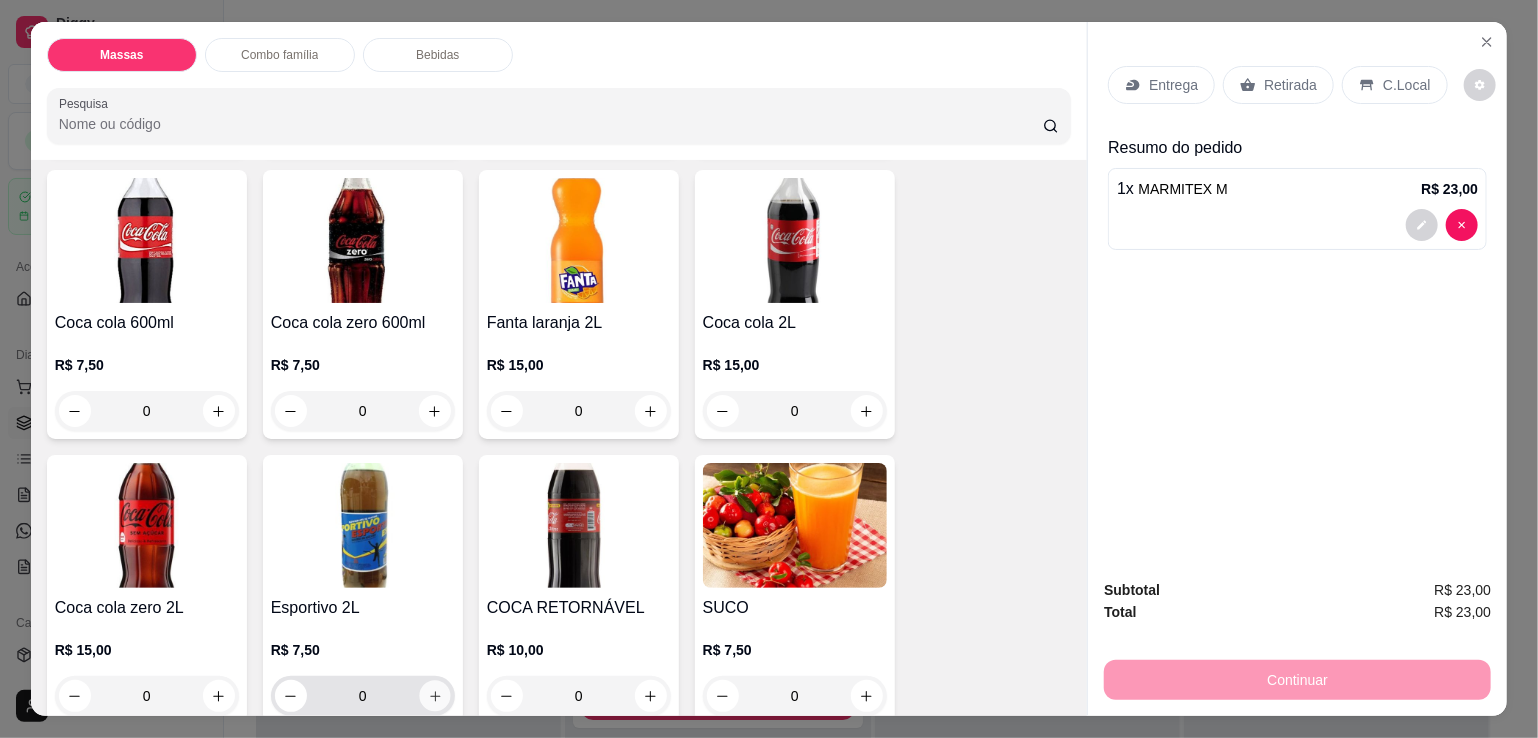
click at [427, 689] on icon "increase-product-quantity" at bounding box center [434, 696] width 15 height 15
type input "1"
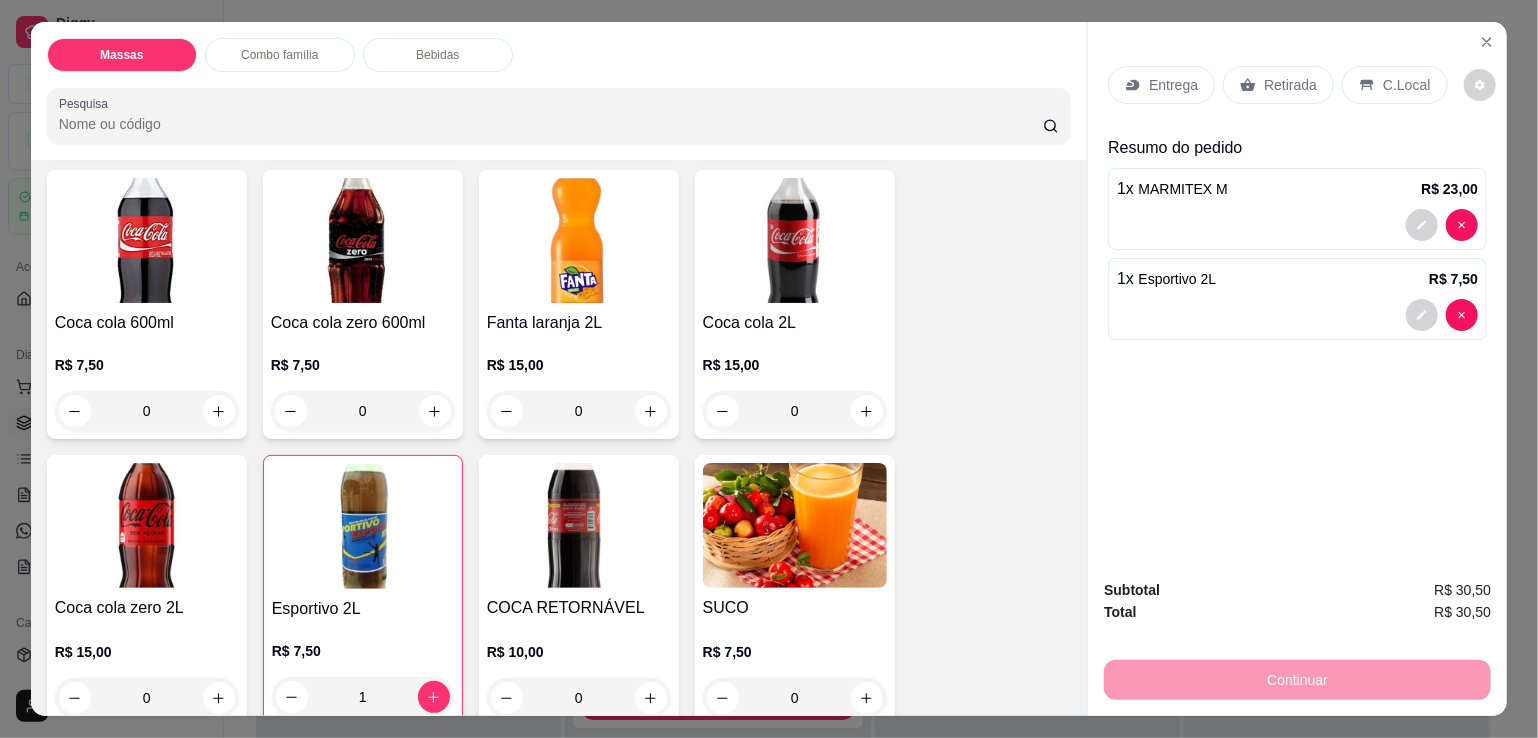
click at [1138, 73] on div "Entrega" at bounding box center [1161, 85] width 107 height 38
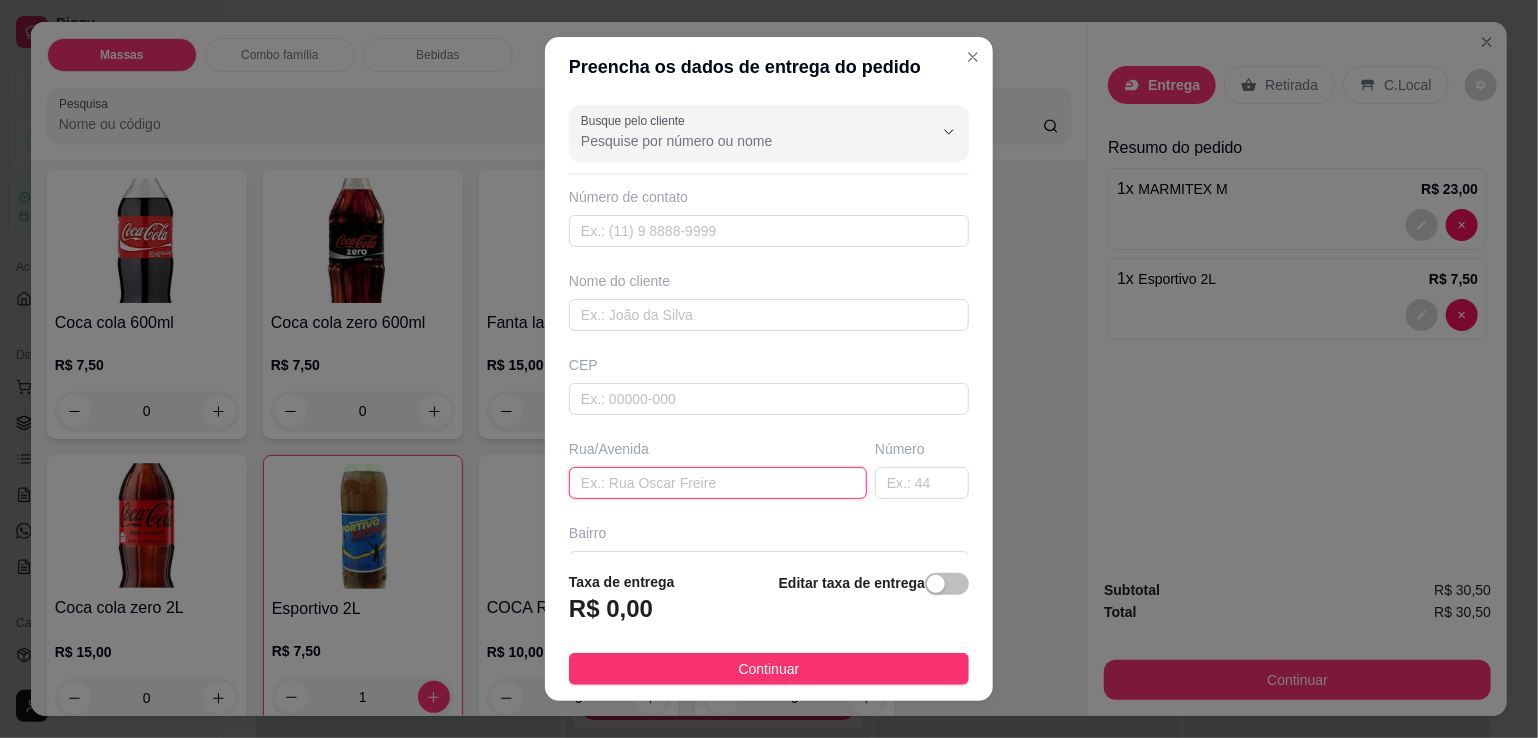
click at [694, 488] on input "text" at bounding box center [718, 483] width 298 height 32
click at [708, 476] on input "text" at bounding box center [718, 483] width 298 height 32
click at [580, 484] on input "vVITORIA" at bounding box center [718, 483] width 298 height 32
type input "VITORIA"
click at [884, 487] on input "text" at bounding box center [922, 483] width 94 height 32
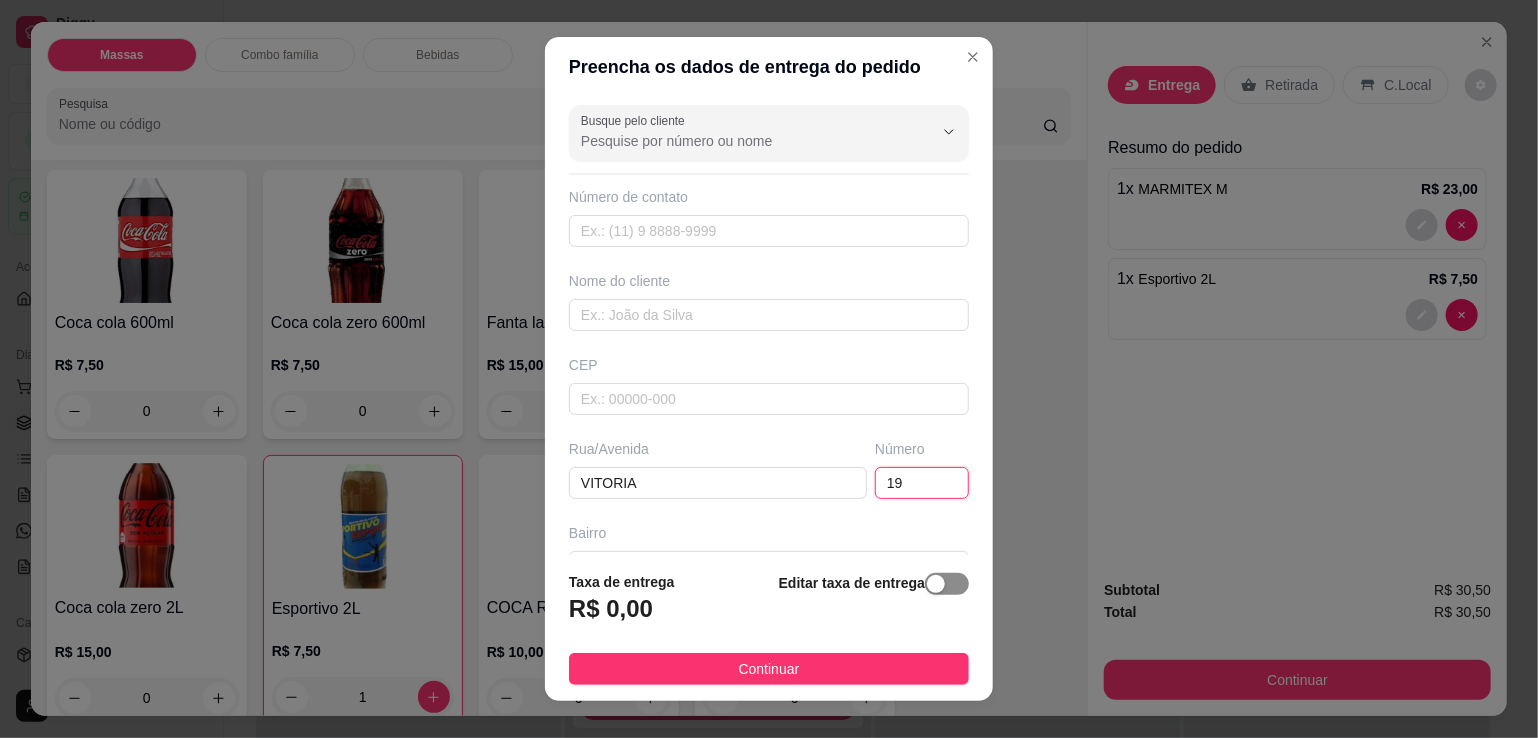
type input "19"
click at [927, 589] on div "button" at bounding box center [936, 584] width 18 height 18
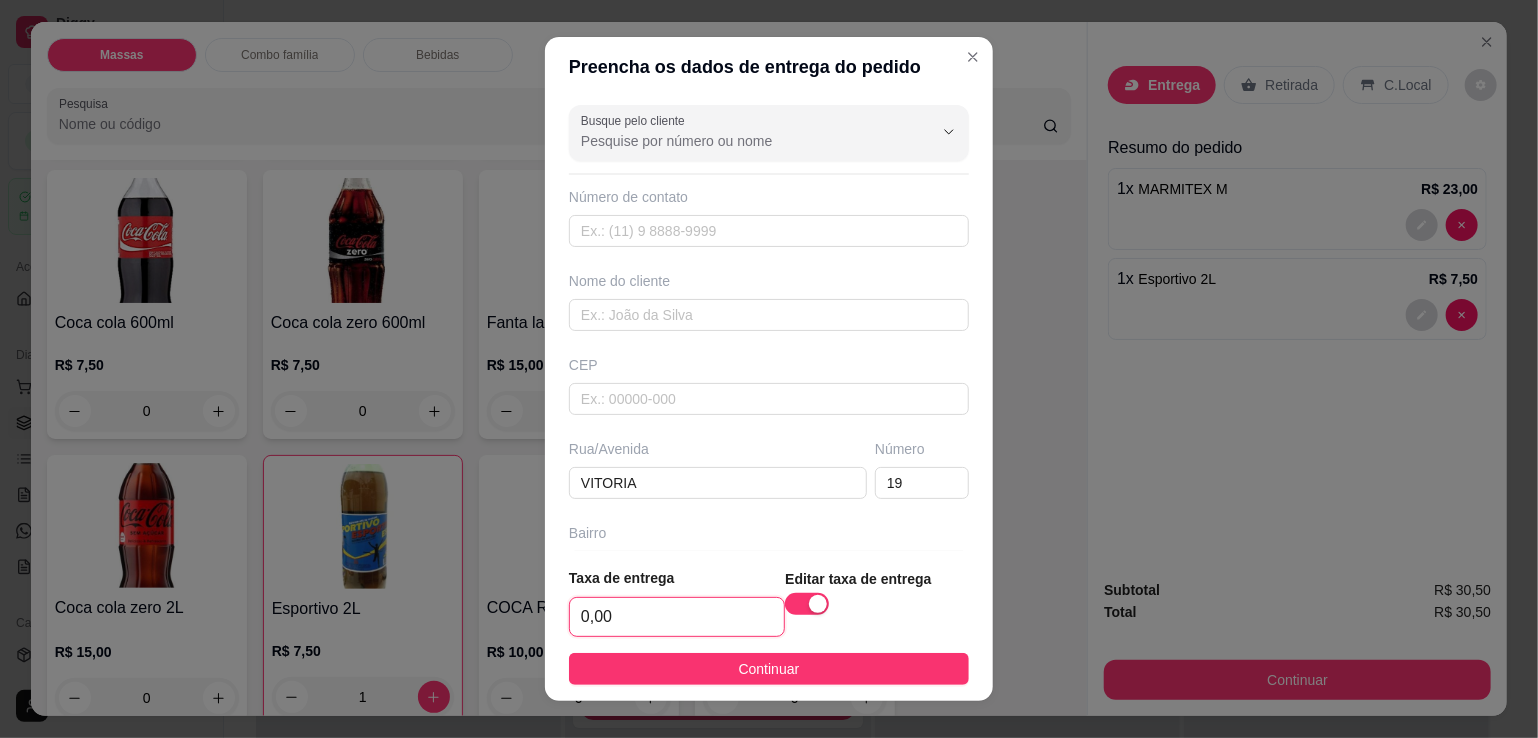
click at [745, 627] on input "0,00" at bounding box center [677, 617] width 214 height 38
type input "5,00"
click at [764, 642] on footer "Taxa de entrega 5,00 Editar taxa de entrega Continuar" at bounding box center [769, 626] width 448 height 150
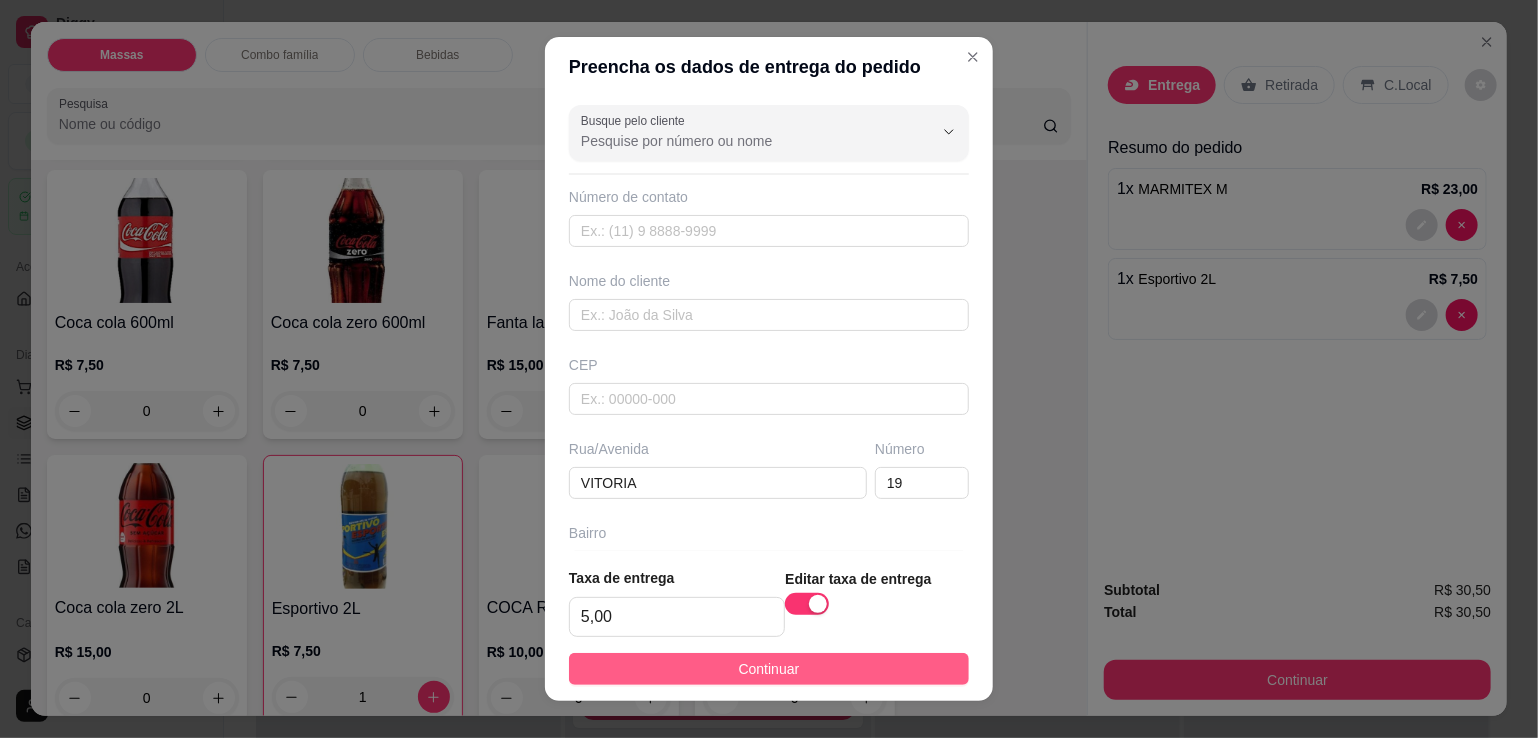
click at [784, 669] on span "Continuar" at bounding box center [769, 669] width 61 height 22
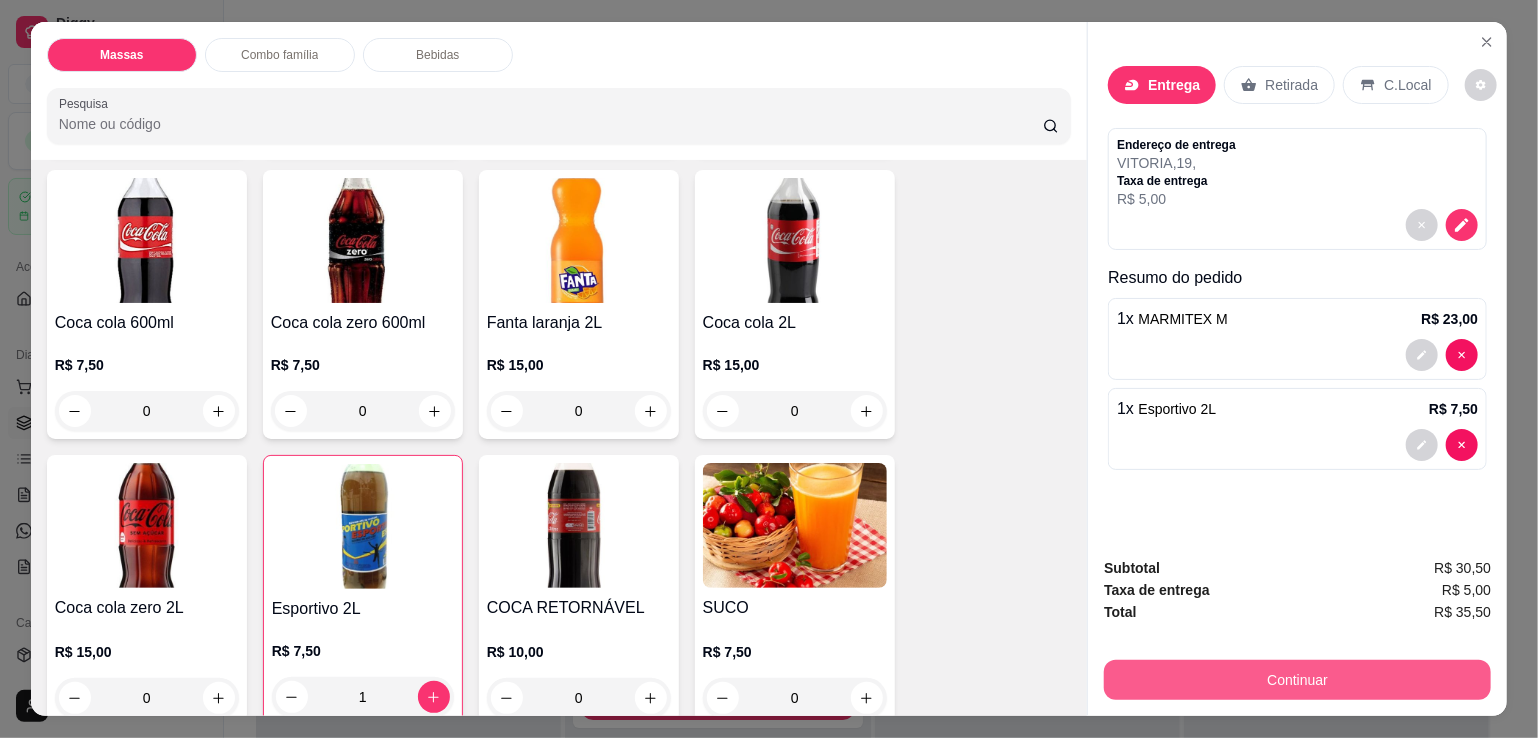
click at [1232, 663] on button "Continuar" at bounding box center [1297, 680] width 387 height 40
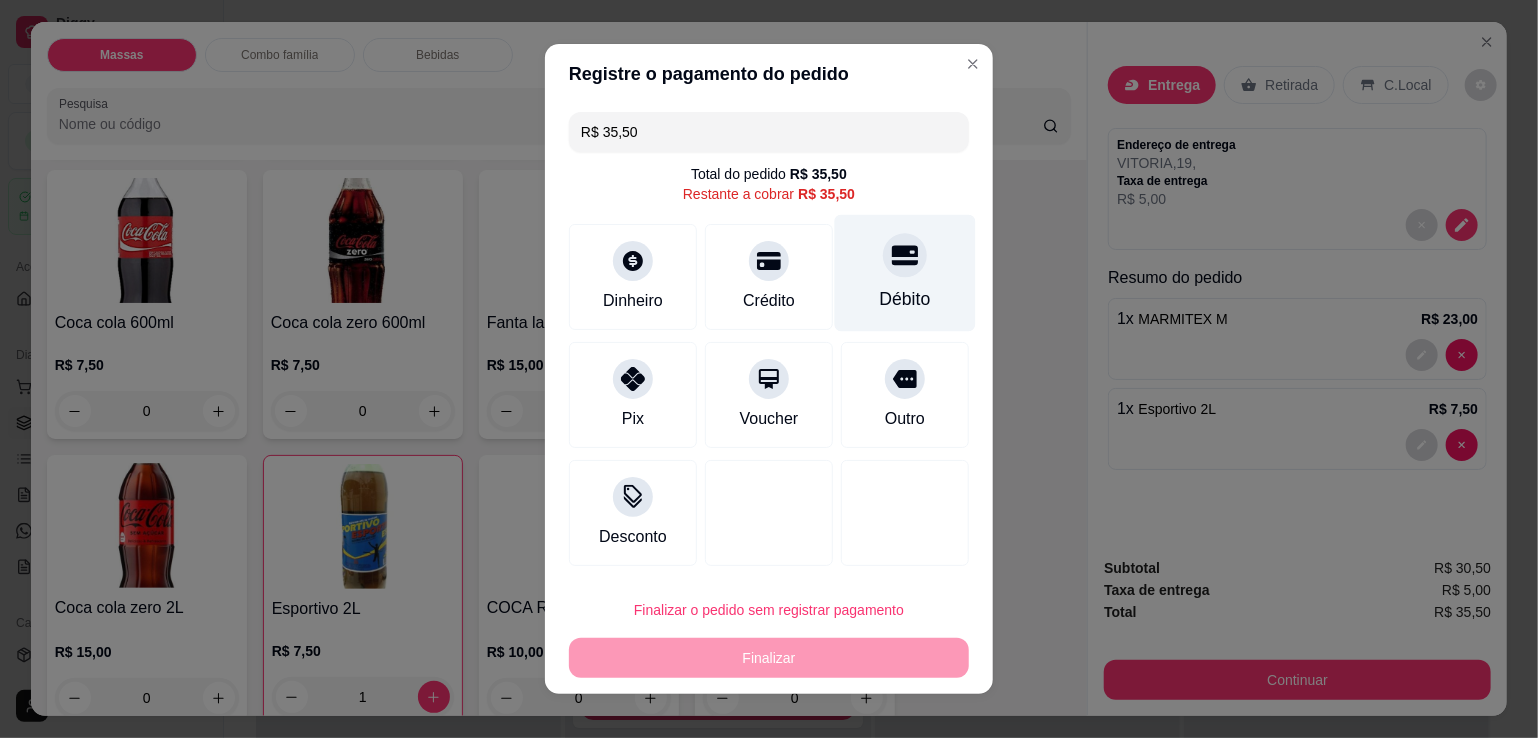
click at [853, 300] on div "Débito" at bounding box center [905, 273] width 141 height 117
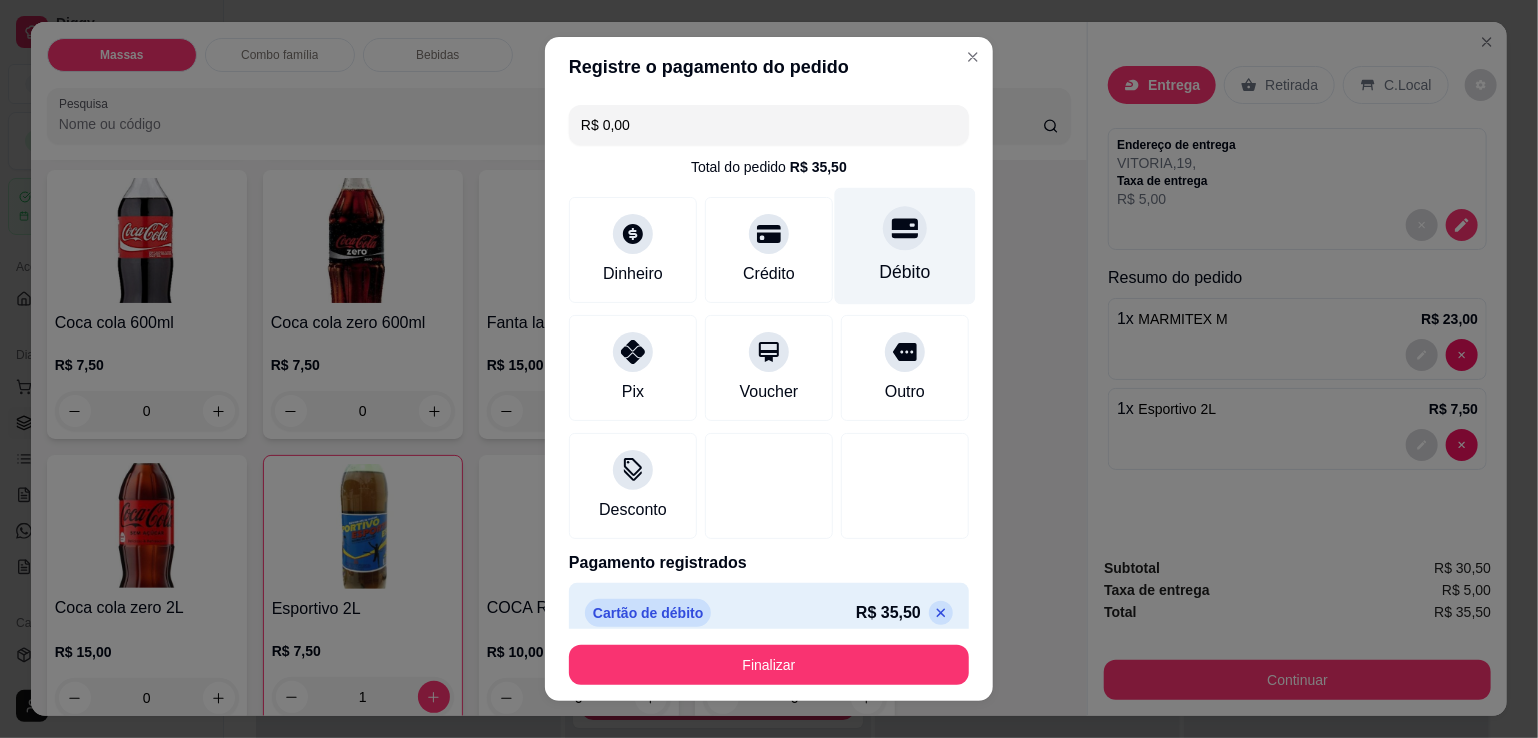
type input "R$ 0,00"
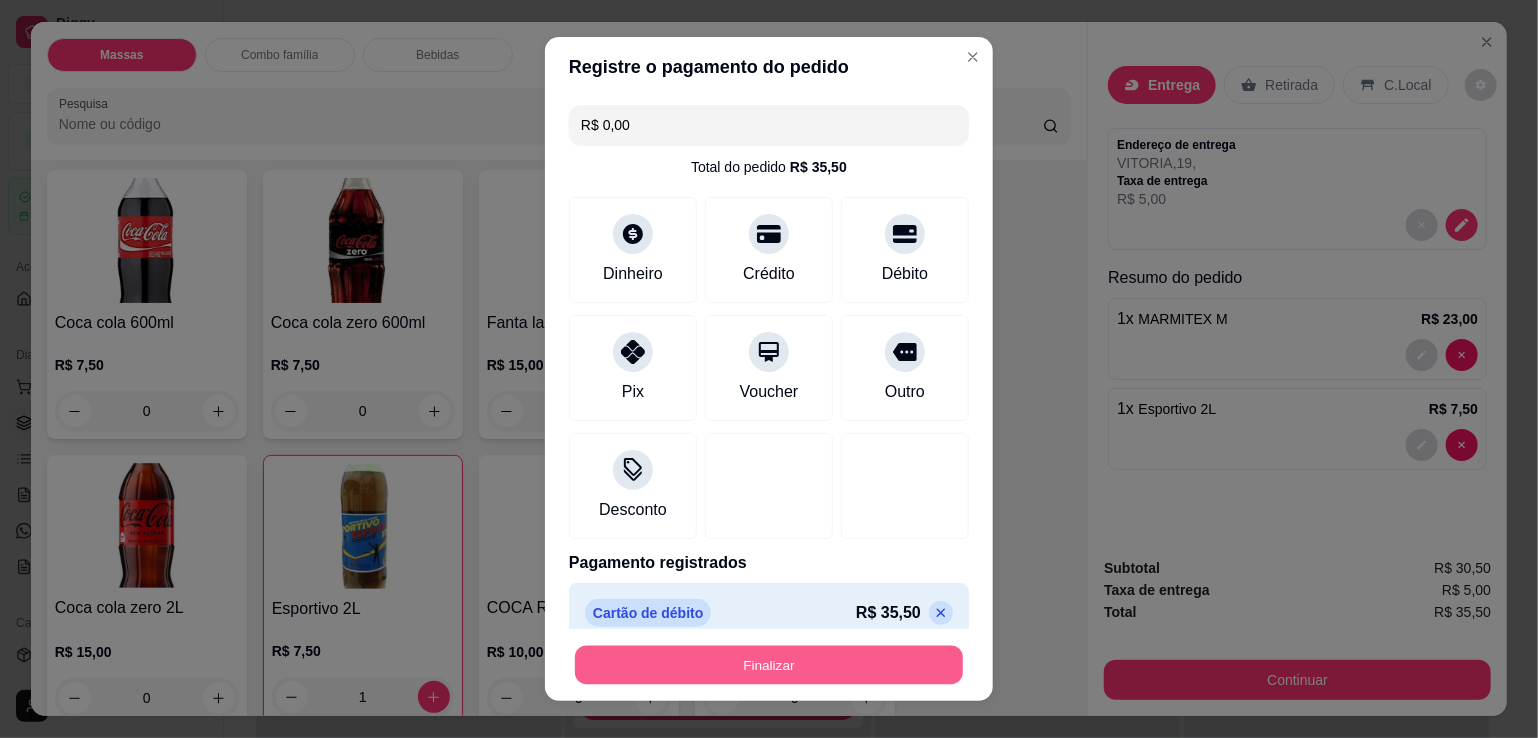
click at [838, 661] on button "Finalizar" at bounding box center [769, 665] width 388 height 39
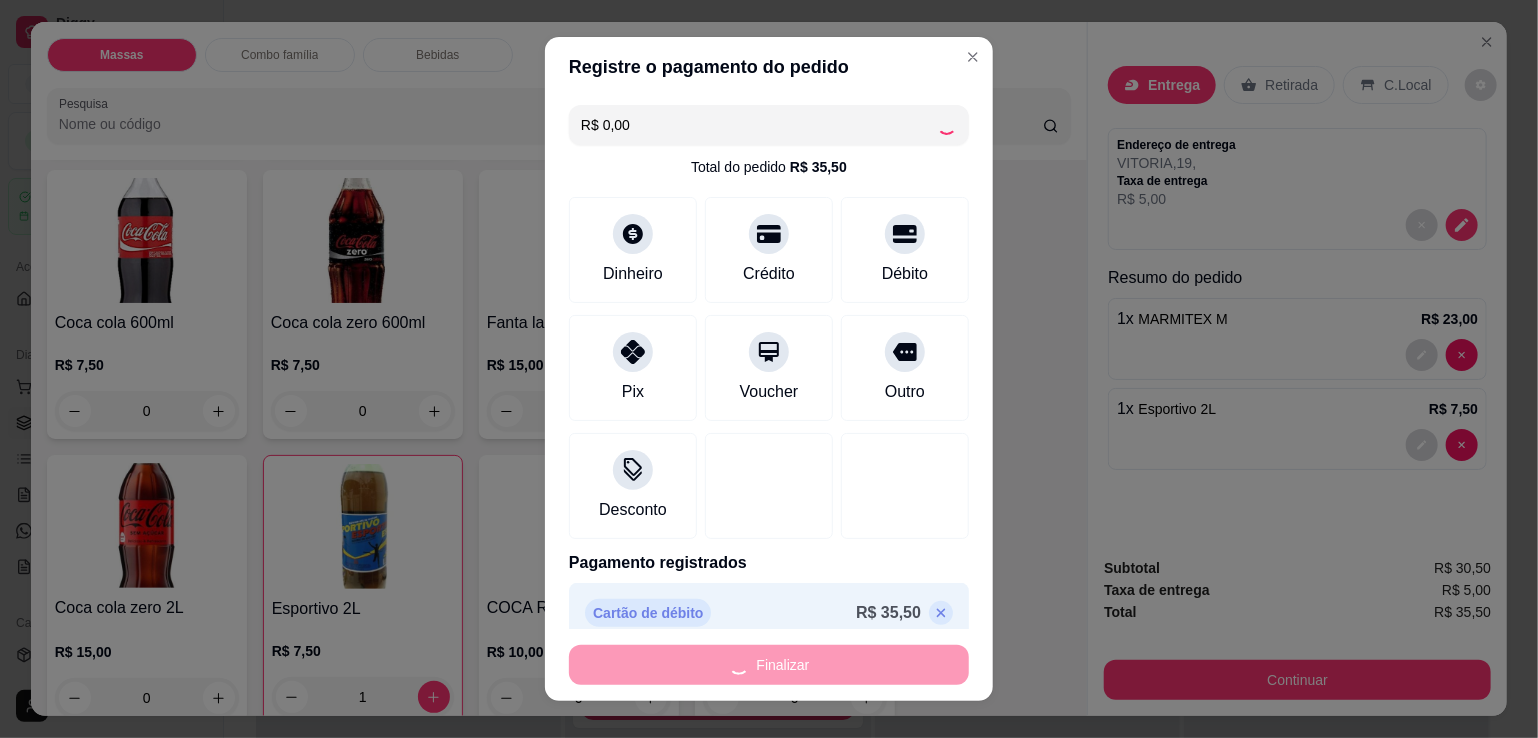
type input "0"
type input "-R$ 35,50"
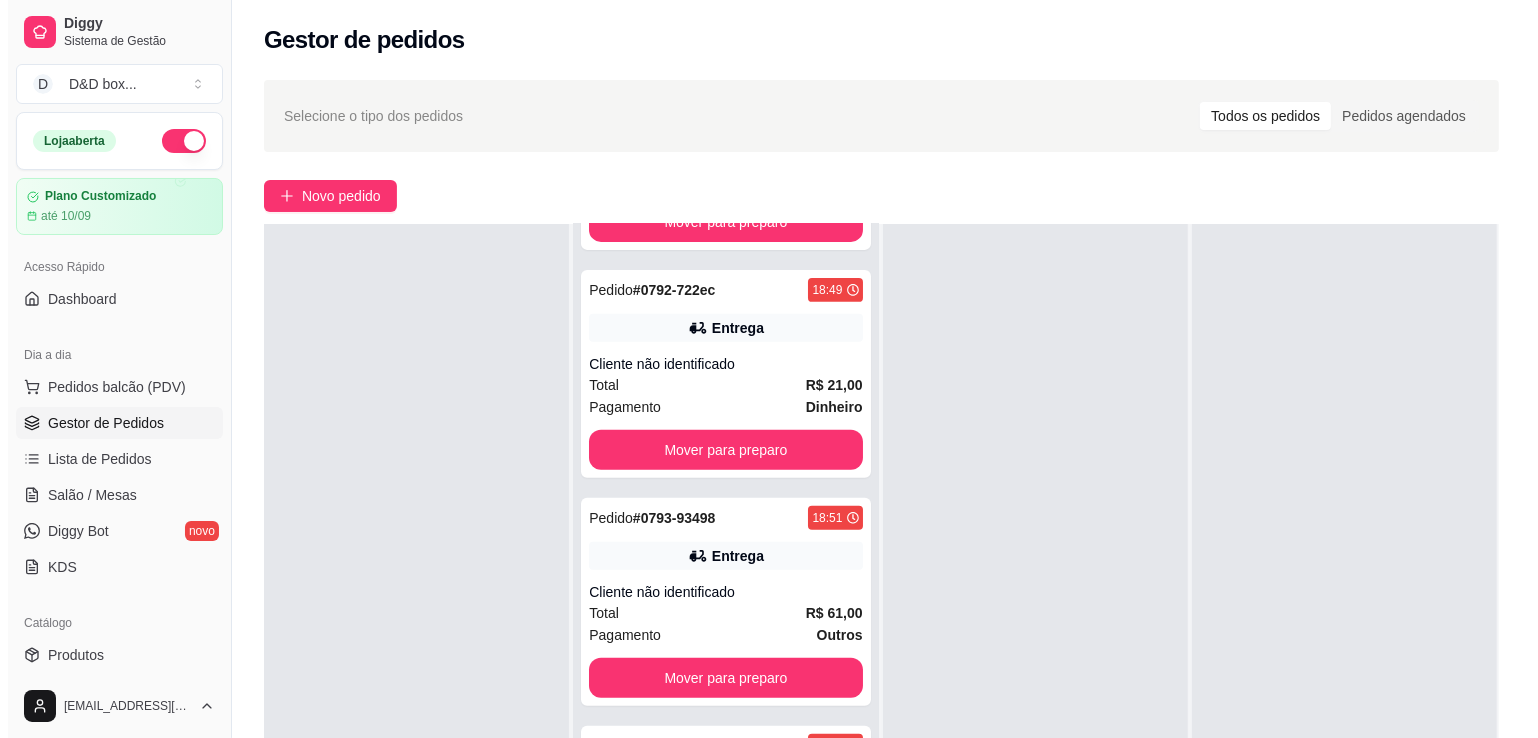
scroll to position [304, 0]
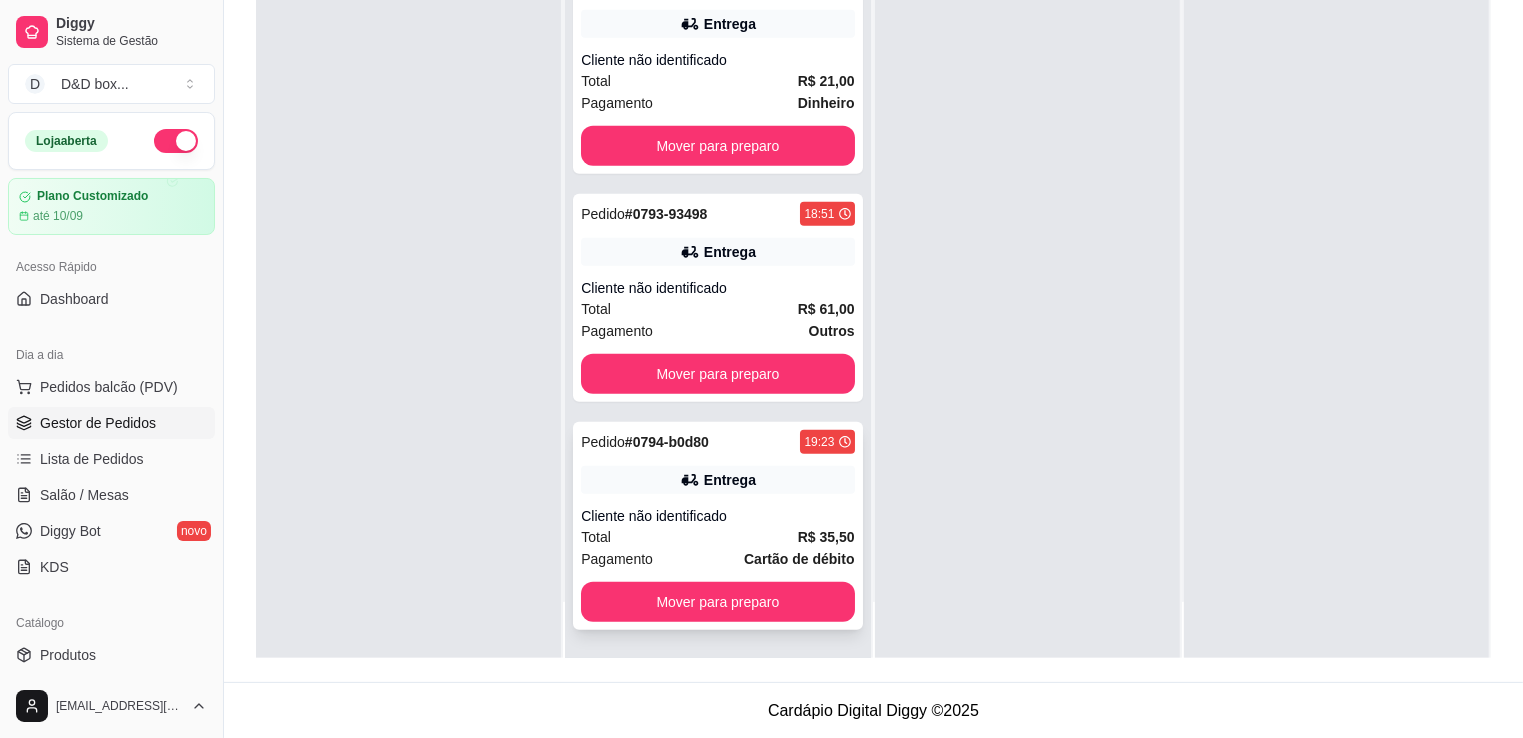
click at [782, 501] on div "Pedido # 0794-b0d80 19:23 Entrega Cliente não identificado Total R$ 35,50 Pagam…" at bounding box center [717, 526] width 289 height 208
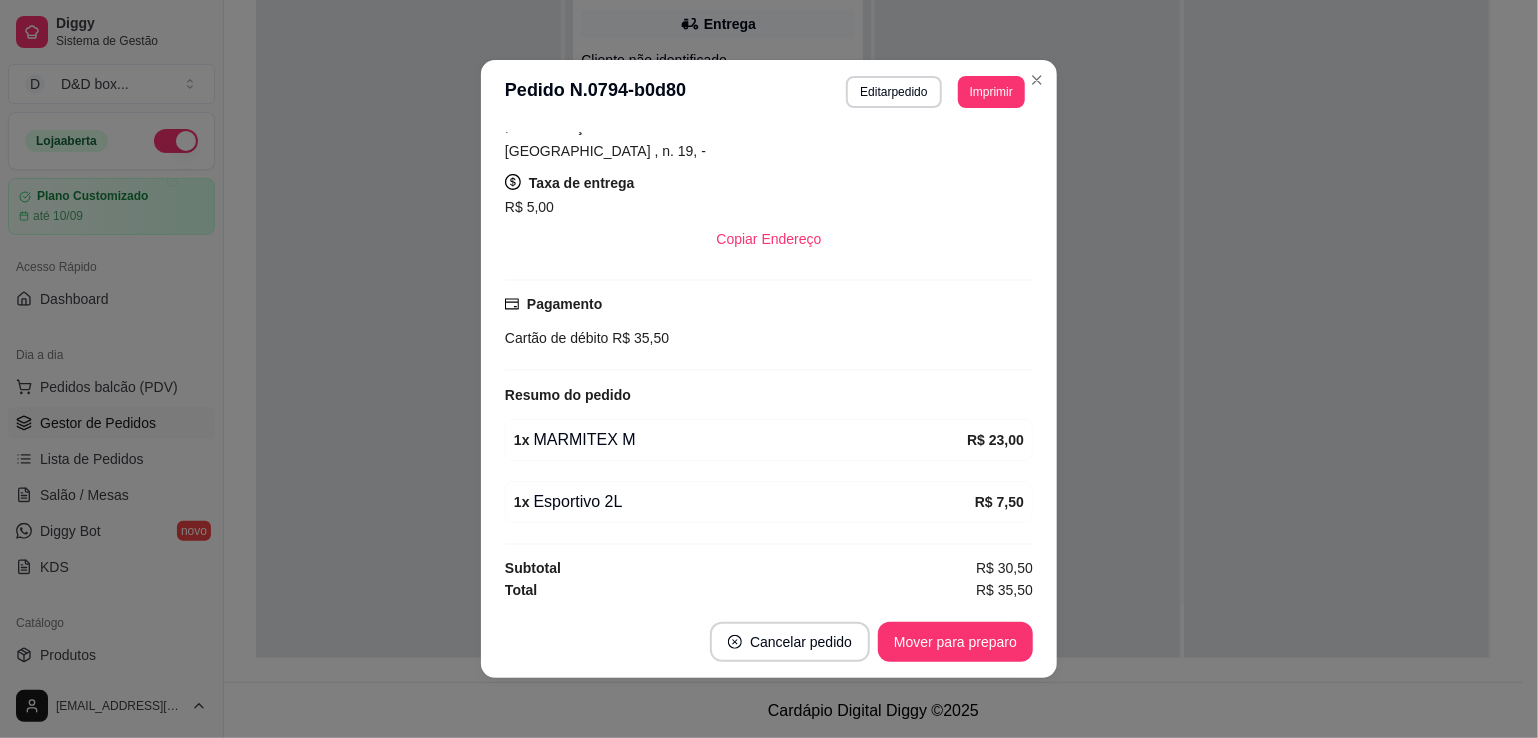
scroll to position [4, 0]
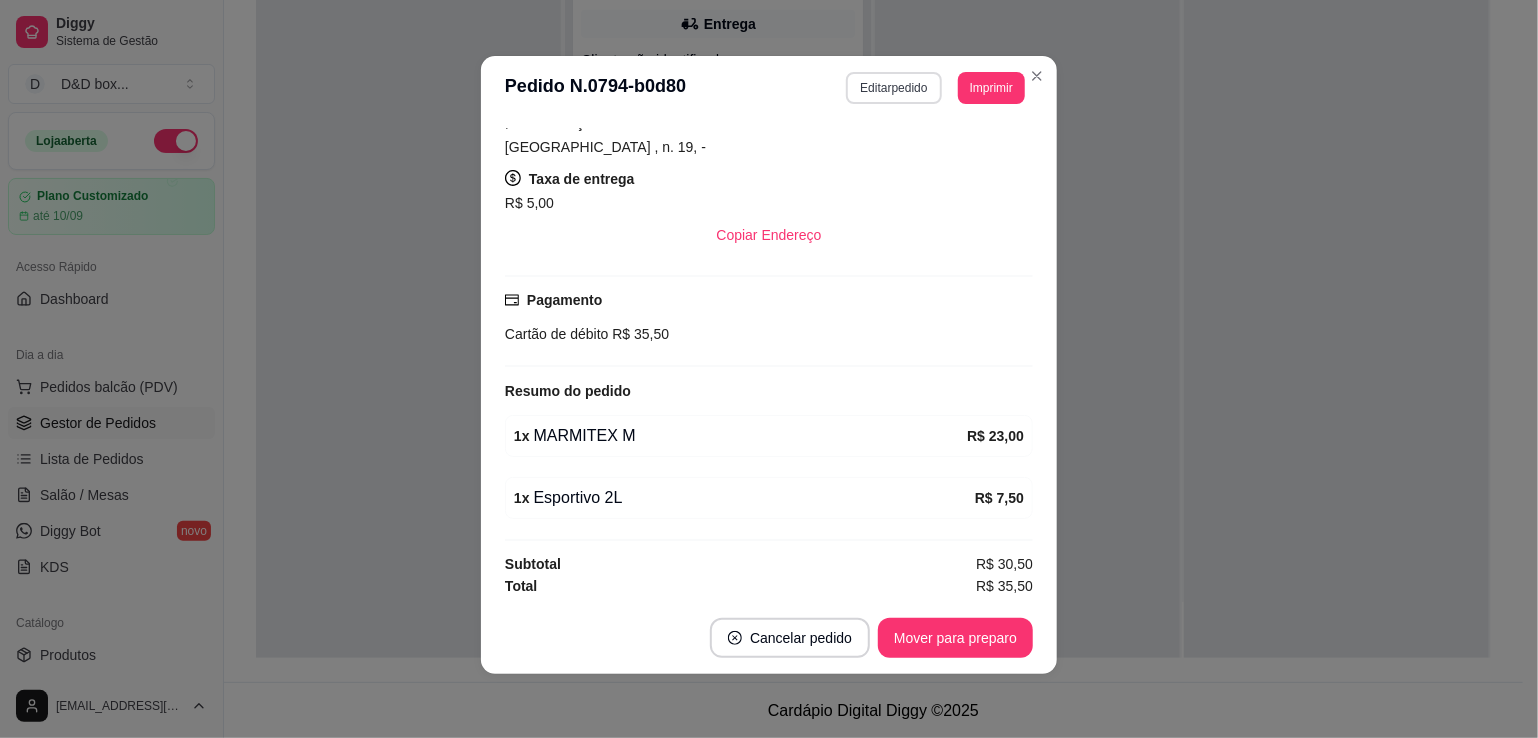
click at [919, 85] on button "Editar pedido" at bounding box center [893, 88] width 95 height 32
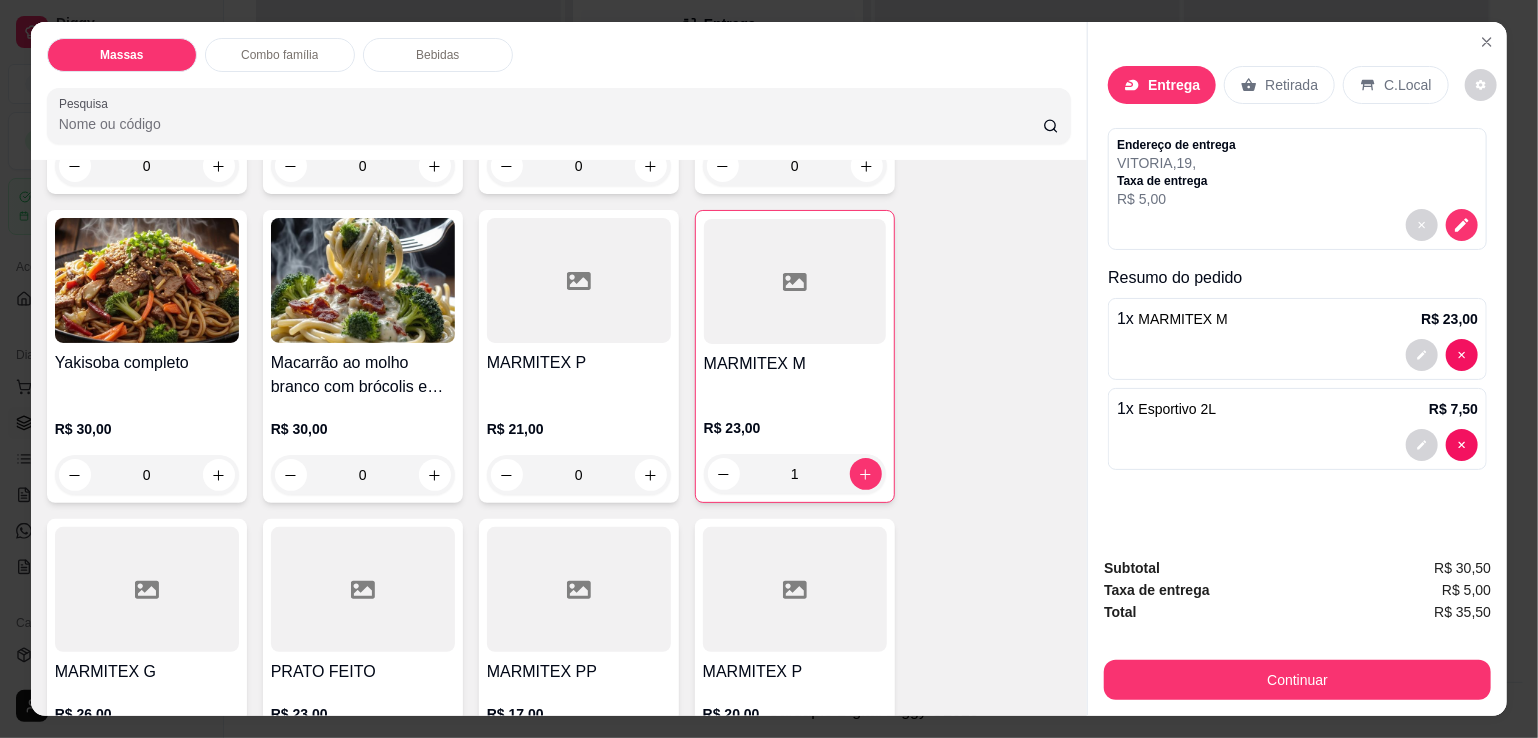
scroll to position [500, 0]
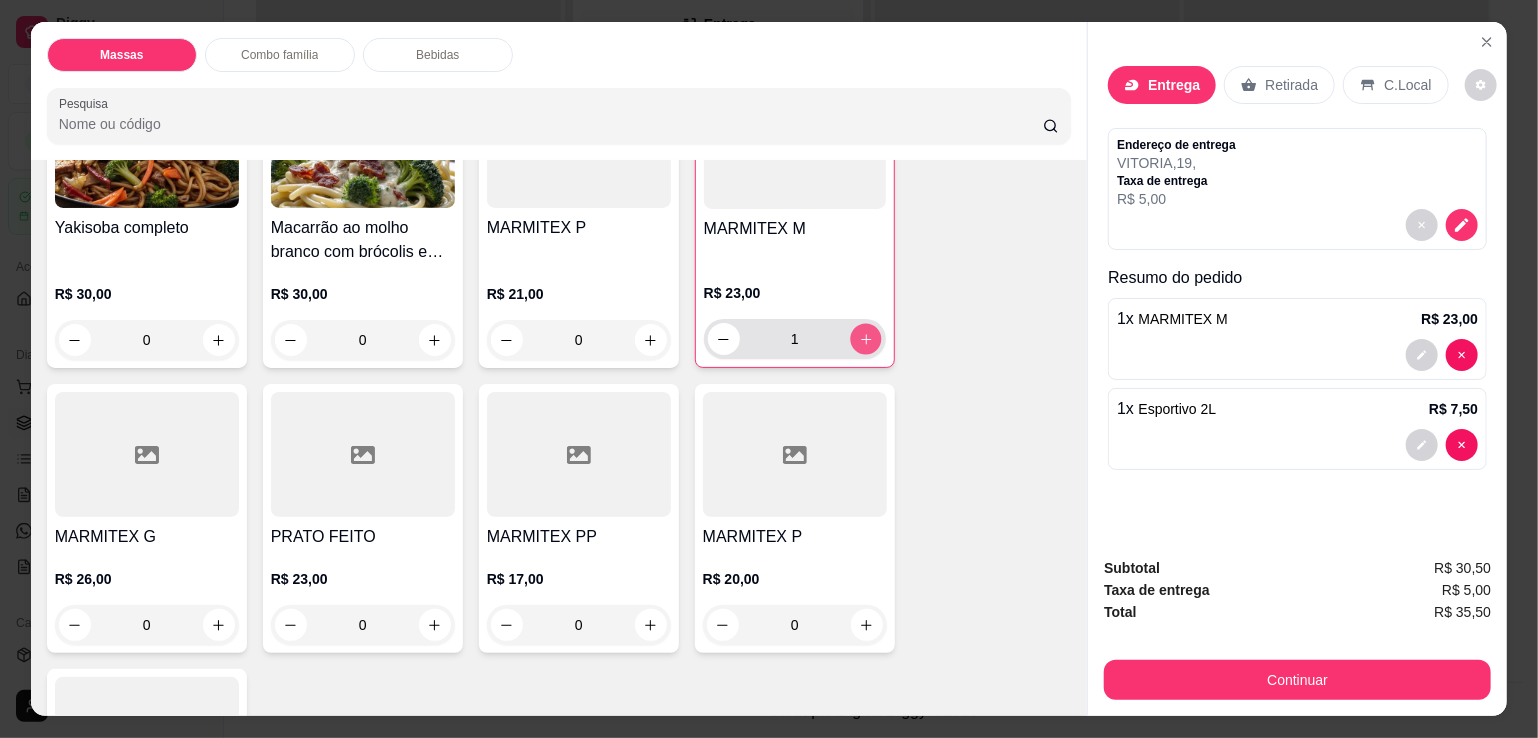
click at [864, 336] on icon "increase-product-quantity" at bounding box center [865, 339] width 15 height 15
type input "2"
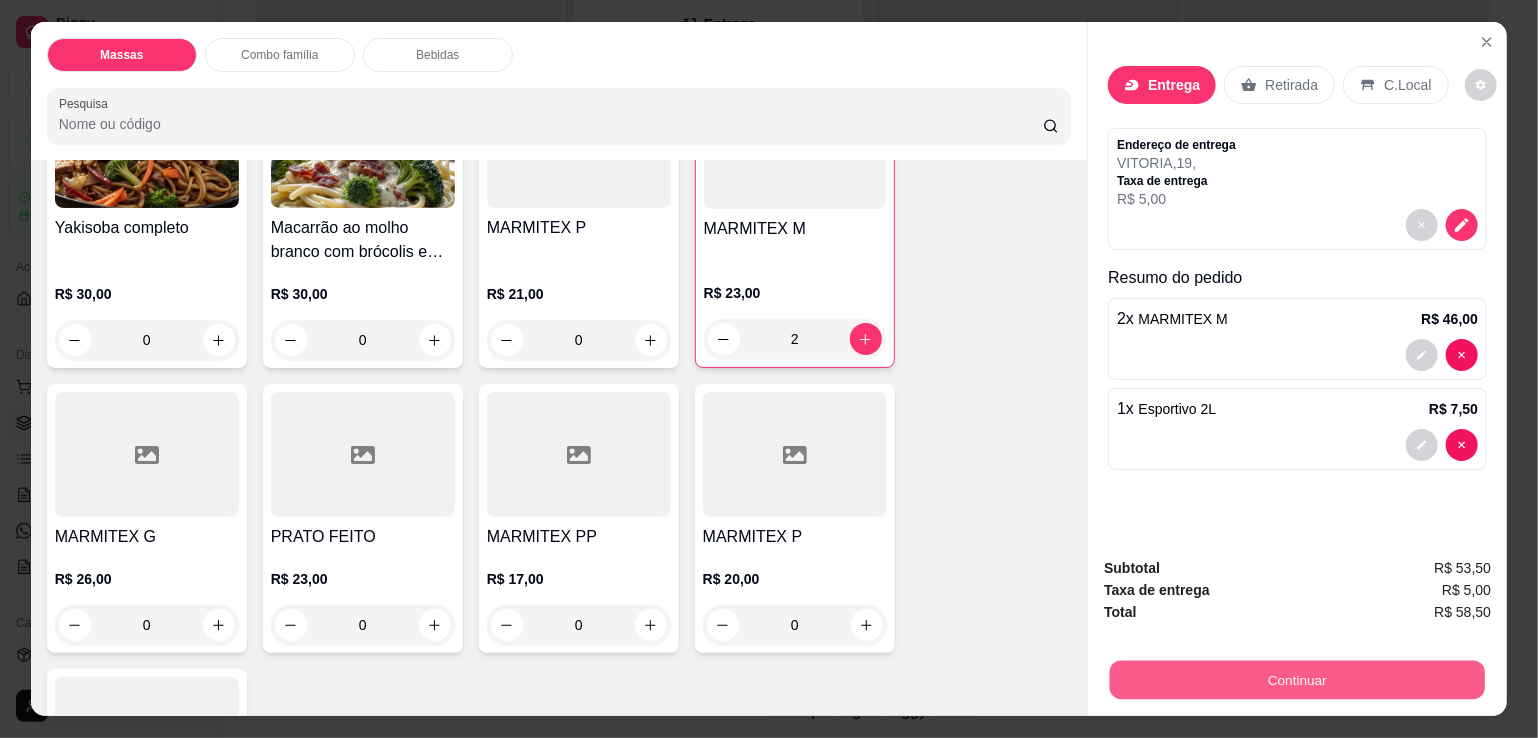
click at [1260, 665] on button "Continuar" at bounding box center [1297, 679] width 375 height 39
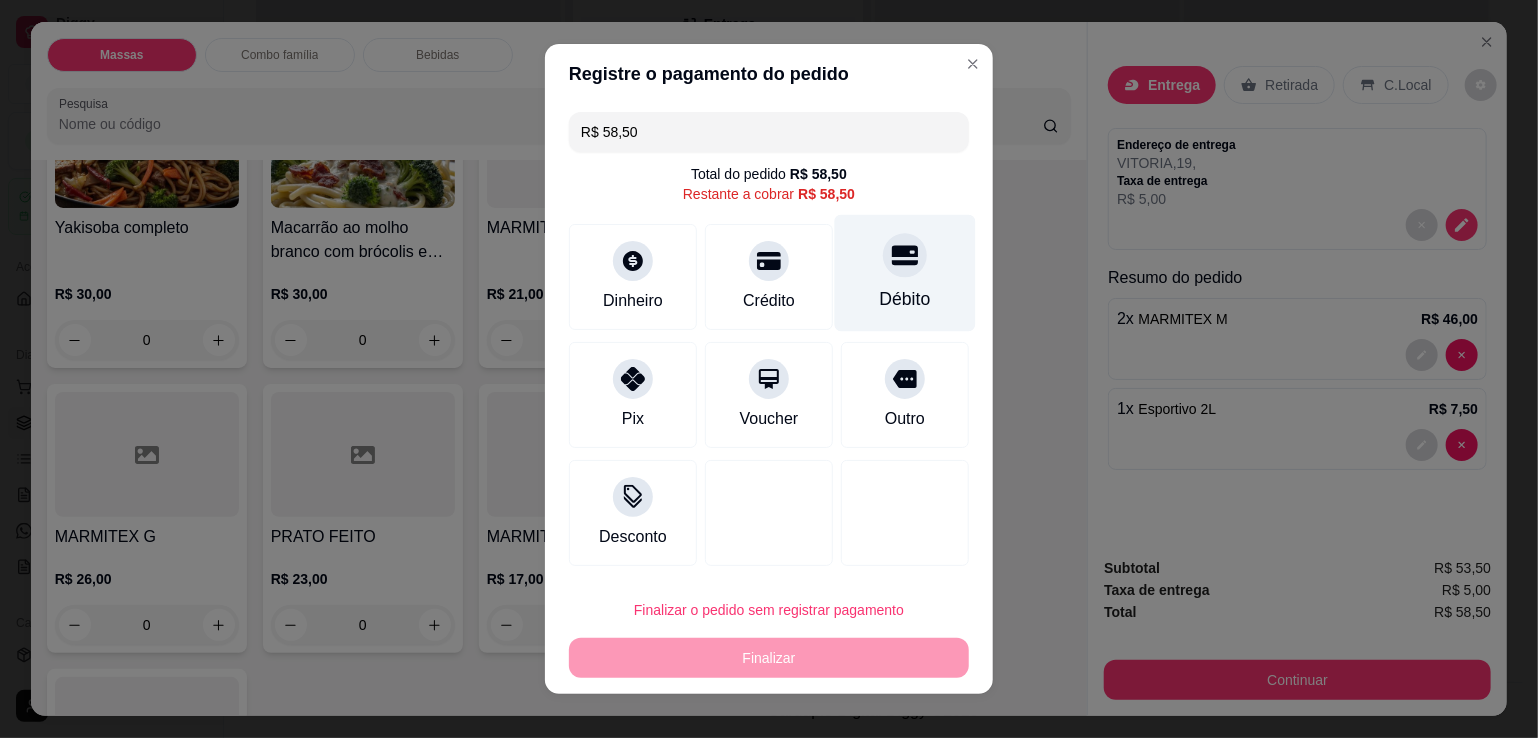
click at [920, 305] on div "Débito" at bounding box center [905, 273] width 141 height 117
type input "R$ 0,00"
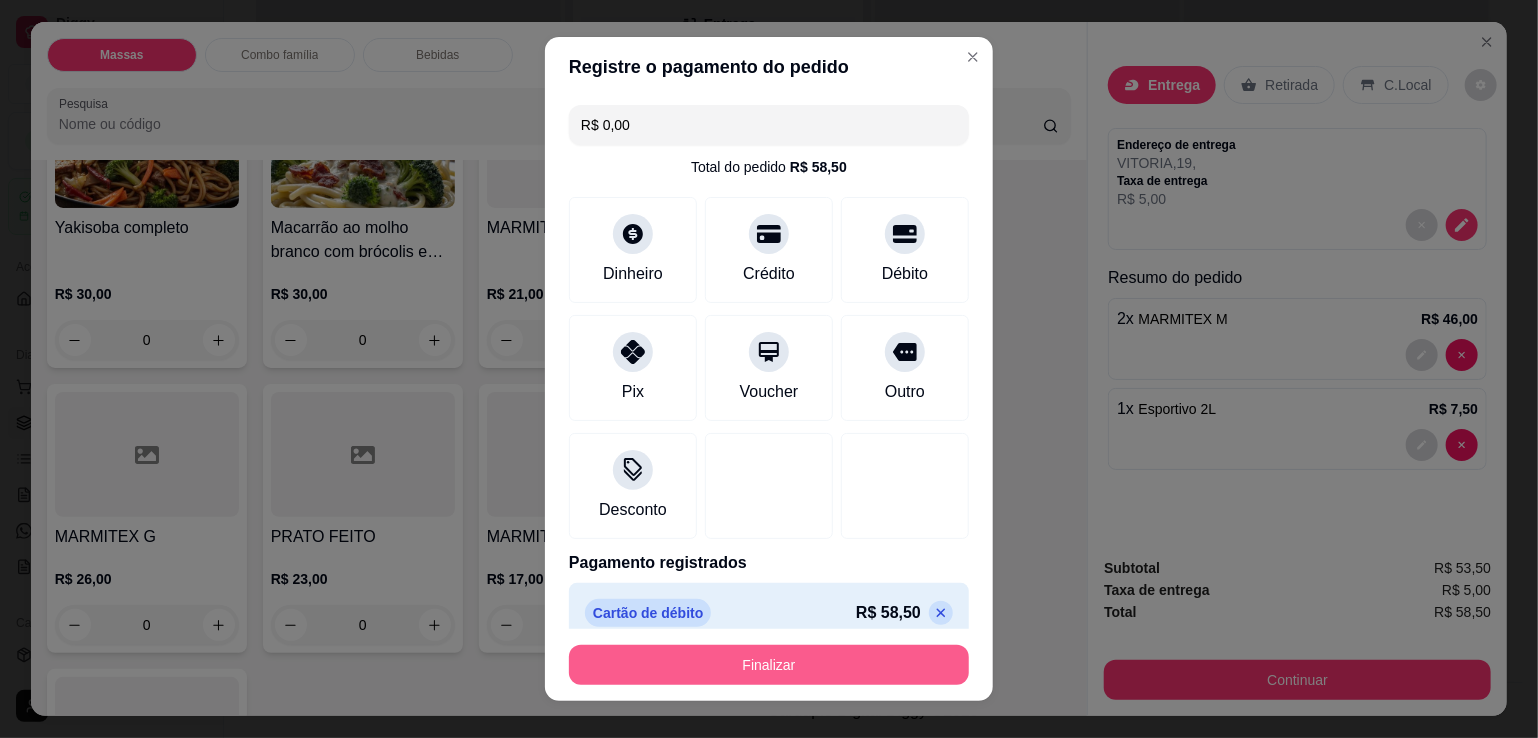
click at [896, 672] on button "Finalizar" at bounding box center [769, 665] width 400 height 40
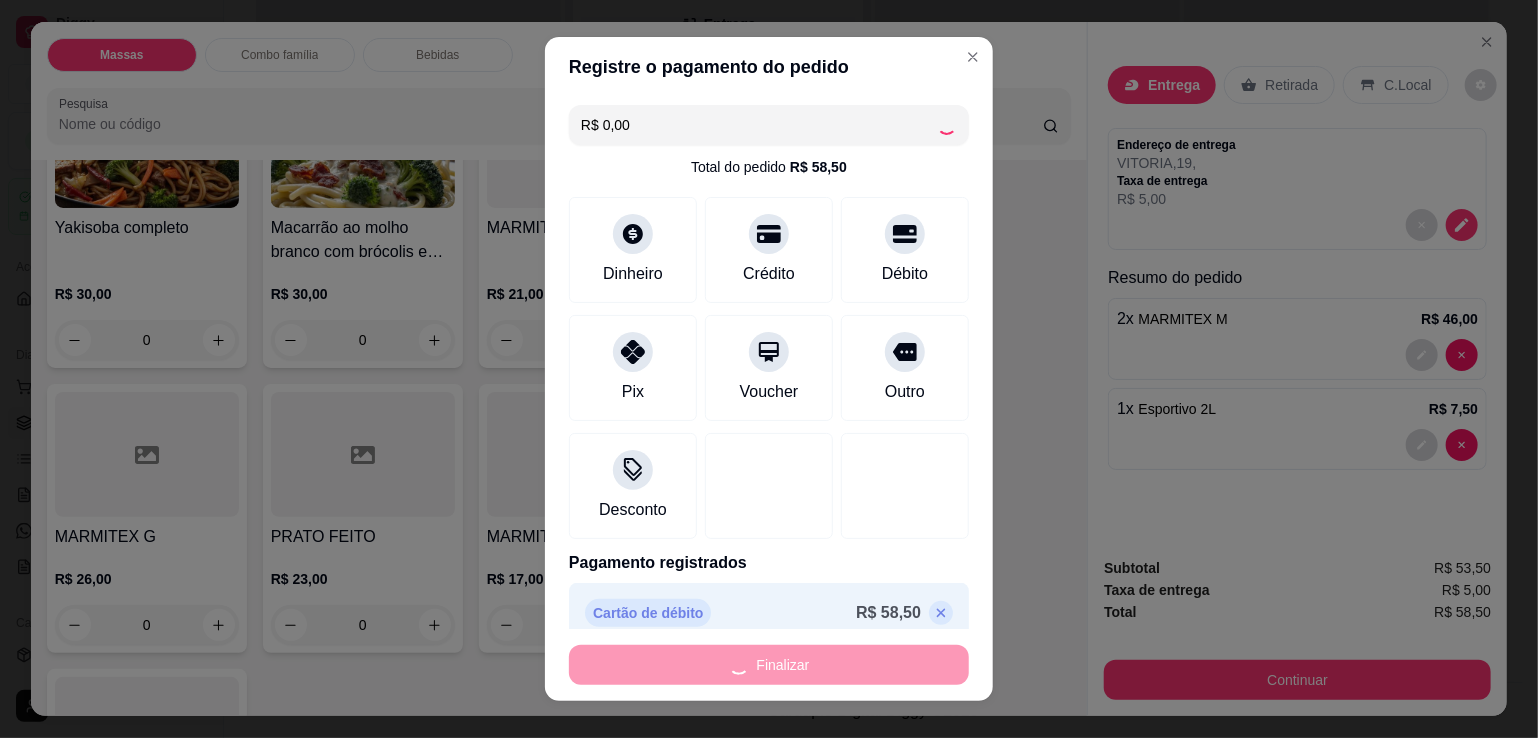
type input "0"
type input "-R$ 58,50"
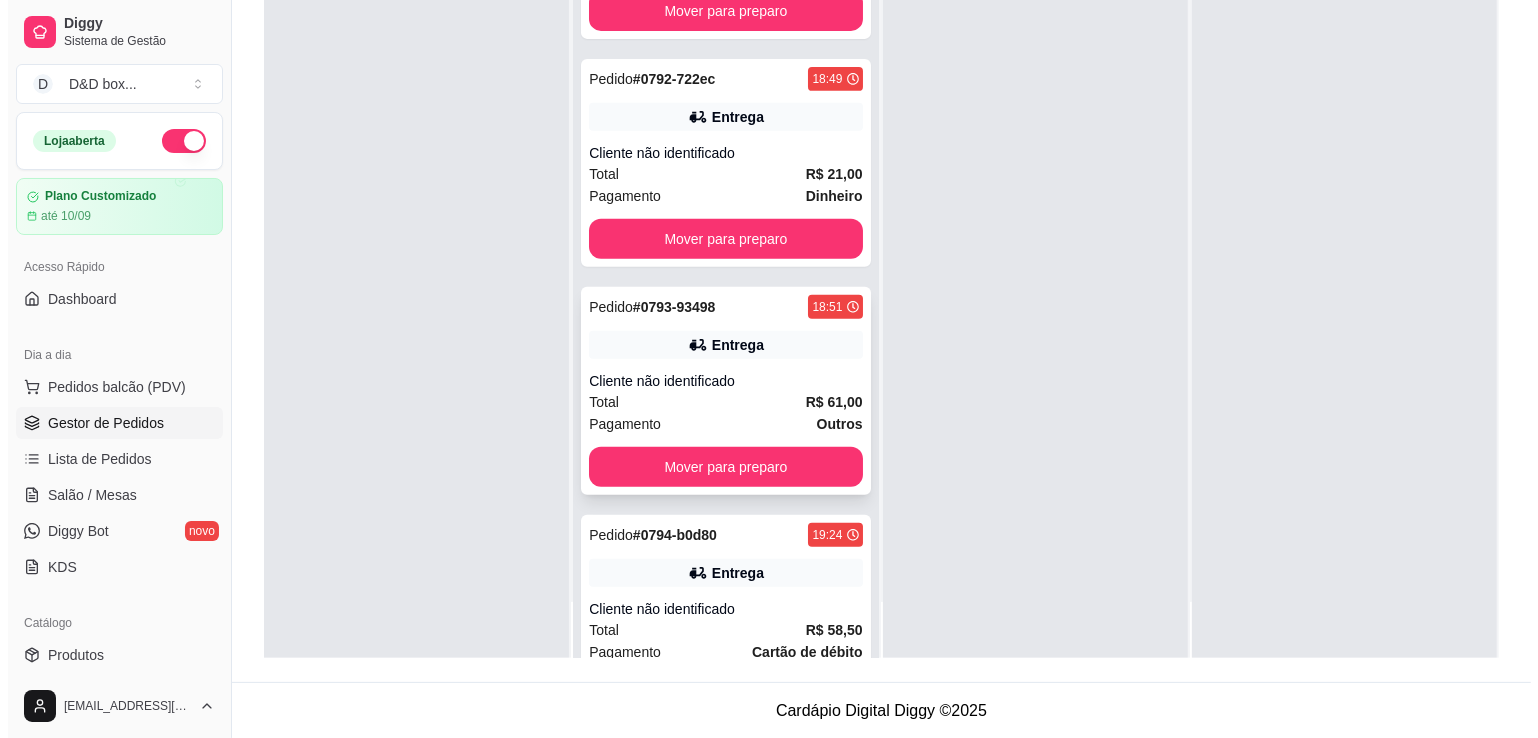
scroll to position [678, 0]
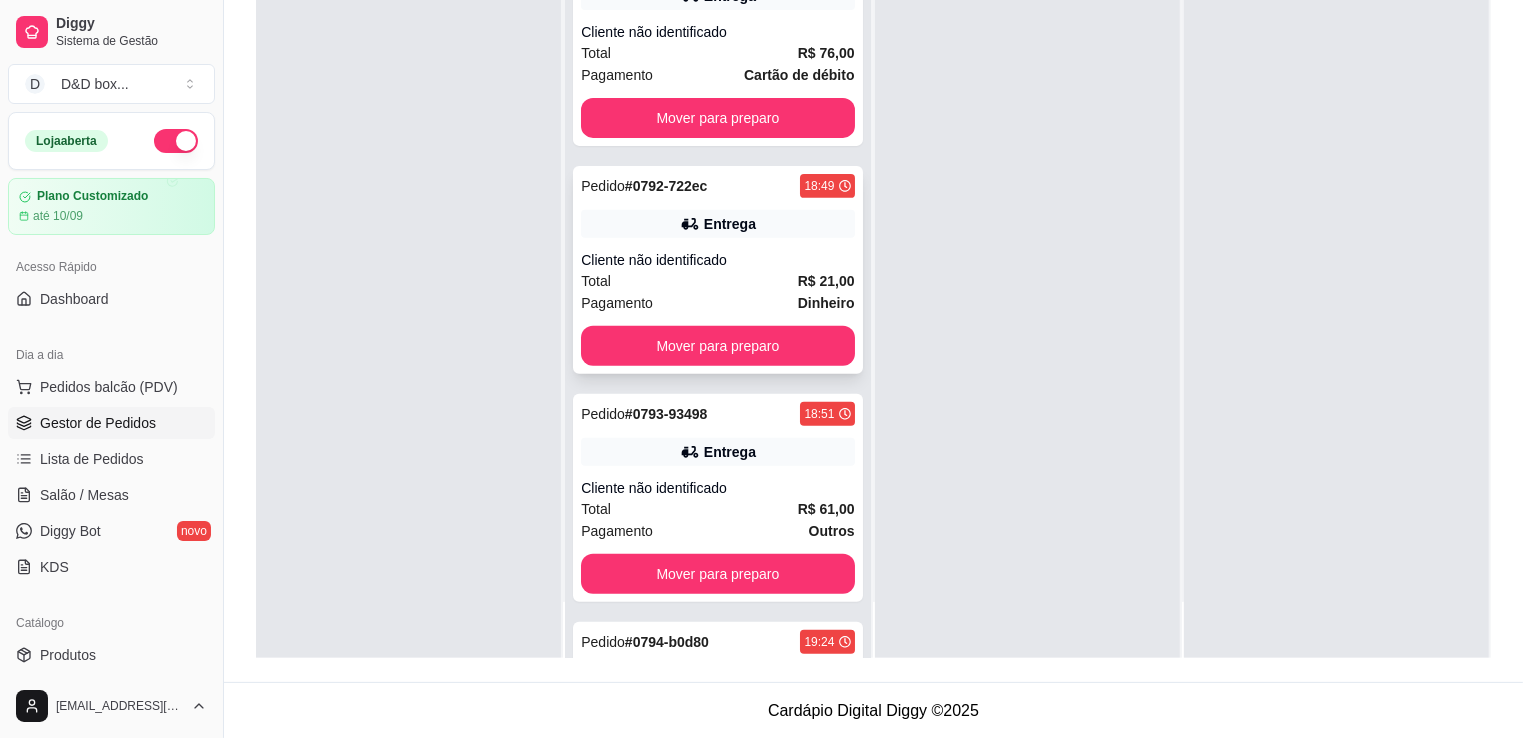
click at [835, 244] on div "Pedido # 0792-722ec 18:49 Entrega Cliente não identificado Total R$ 21,00 Pagam…" at bounding box center [717, 270] width 289 height 208
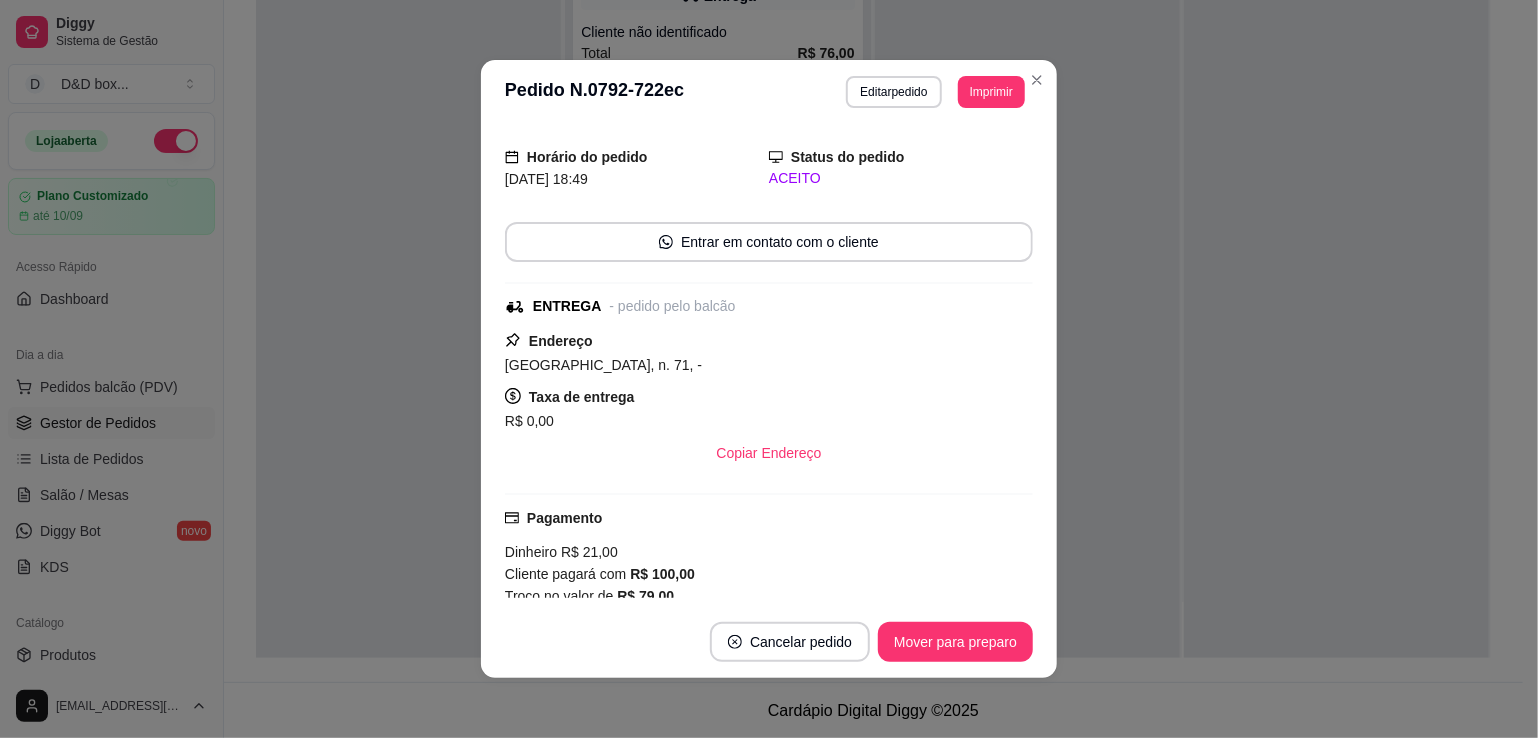
scroll to position [100, 0]
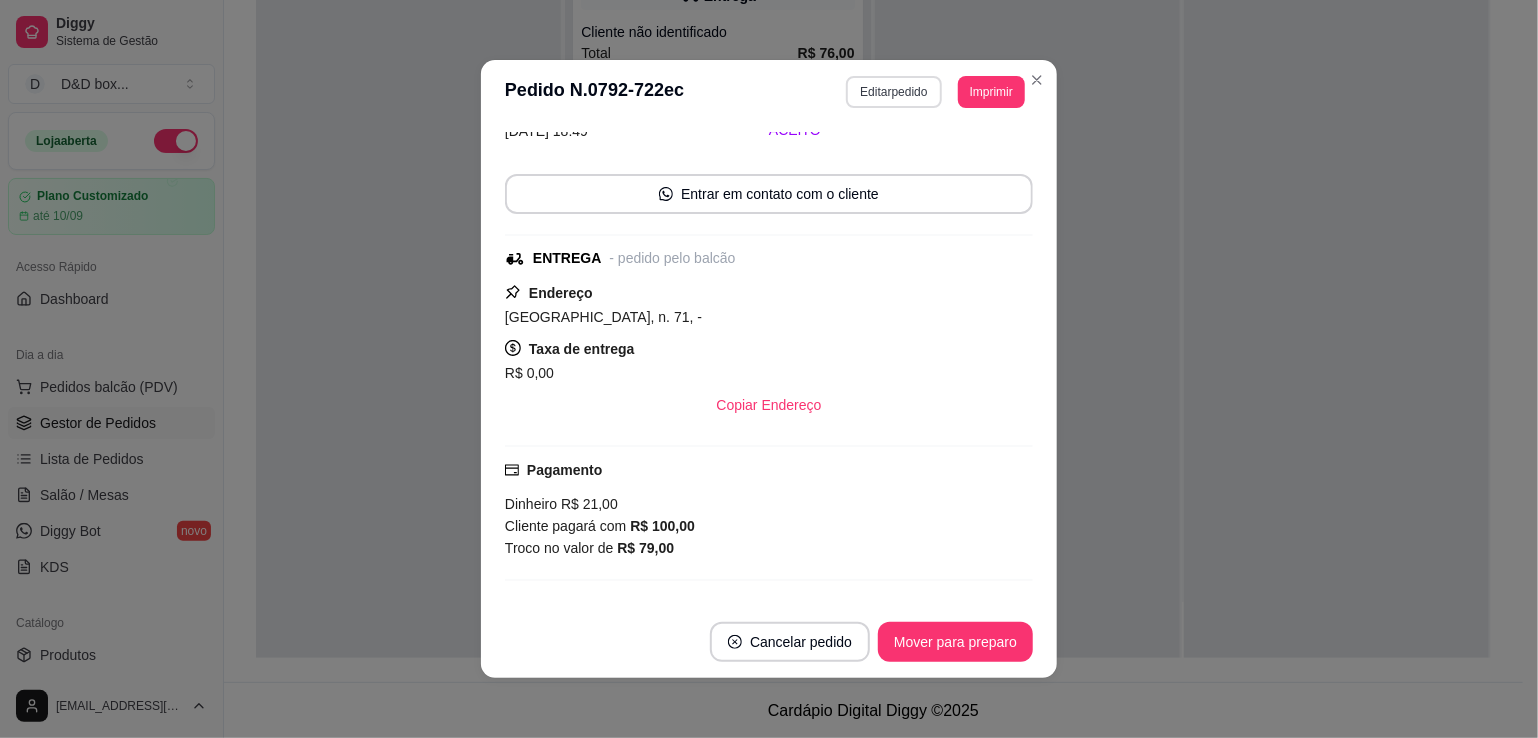
click at [888, 90] on button "Editar pedido" at bounding box center [893, 92] width 95 height 32
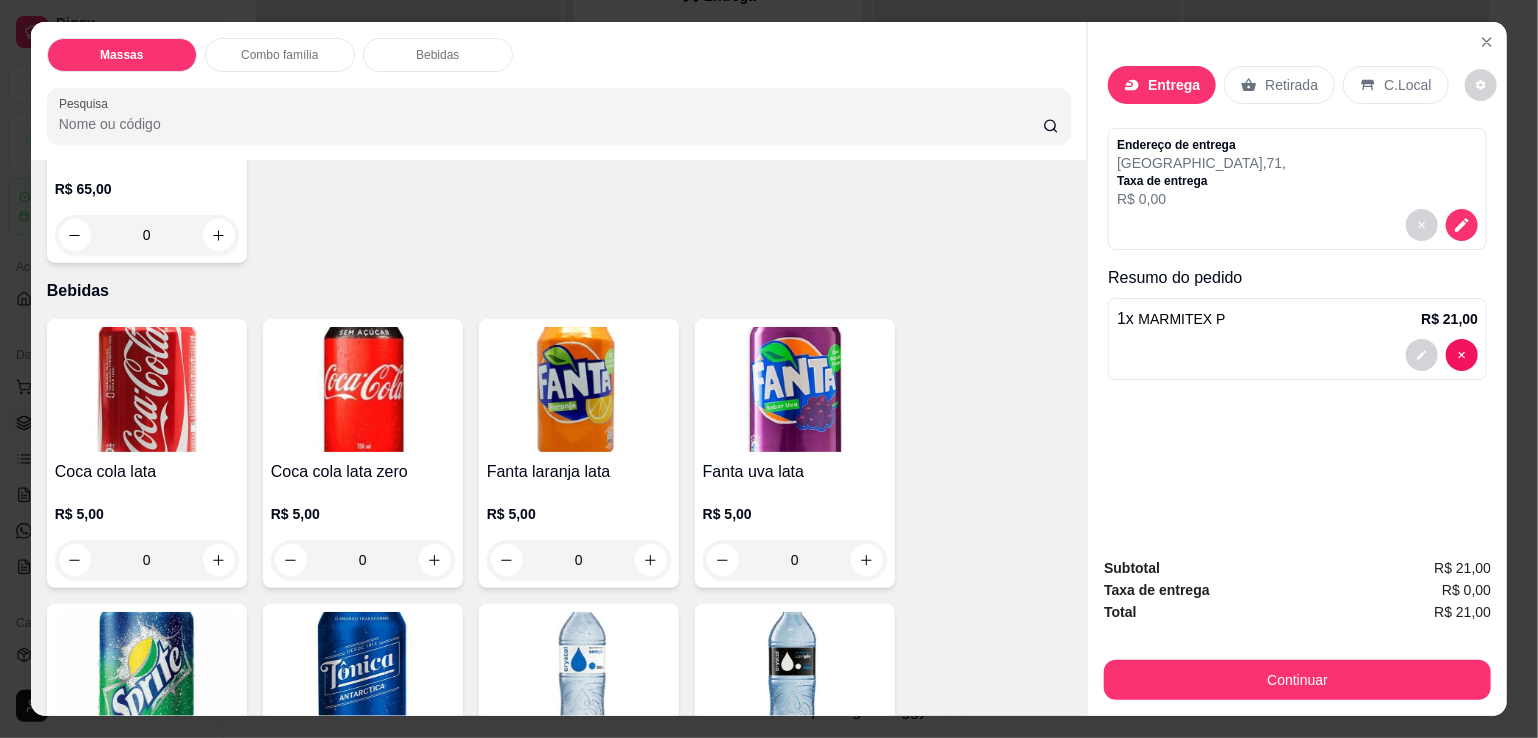
scroll to position [1600, 0]
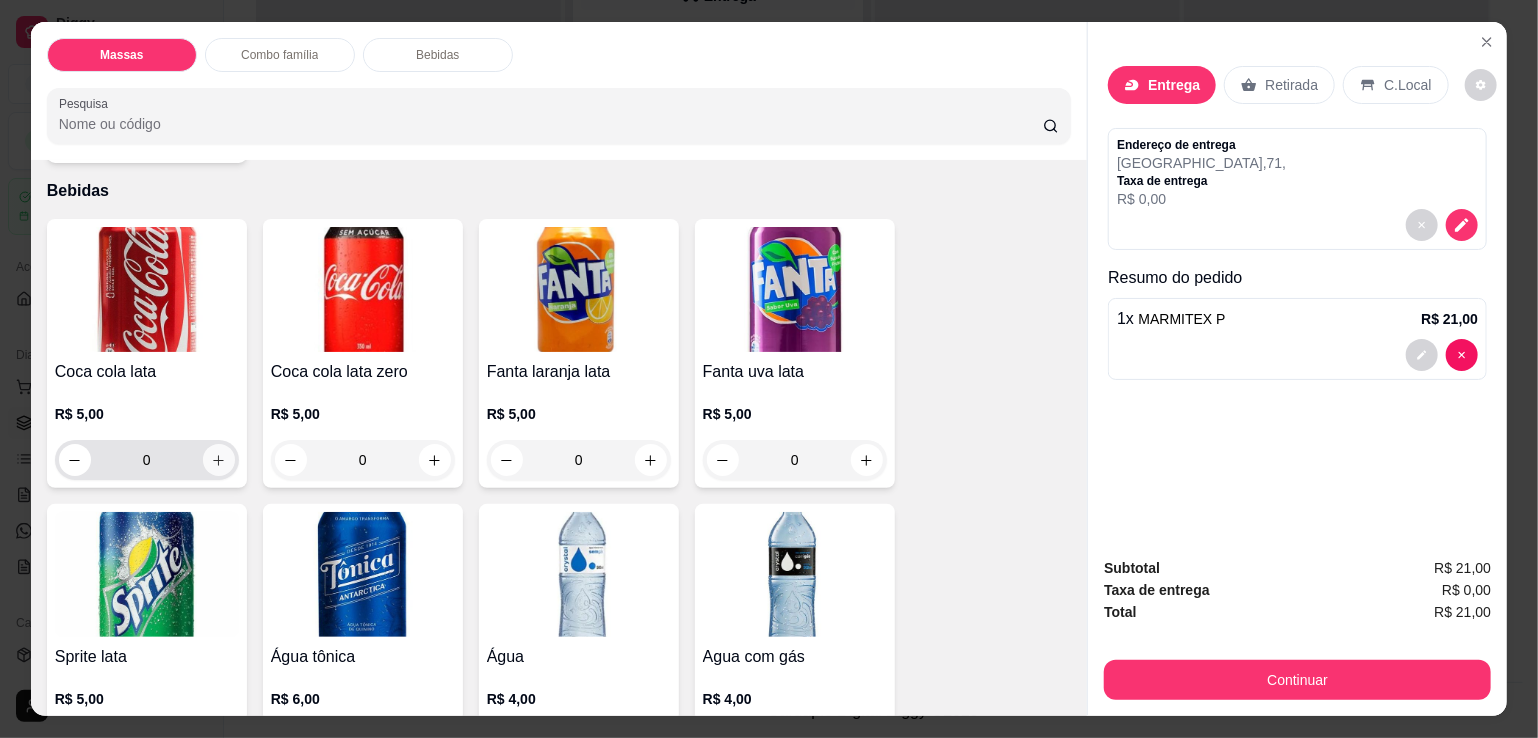
click at [211, 455] on icon "increase-product-quantity" at bounding box center [218, 460] width 15 height 15
type input "1"
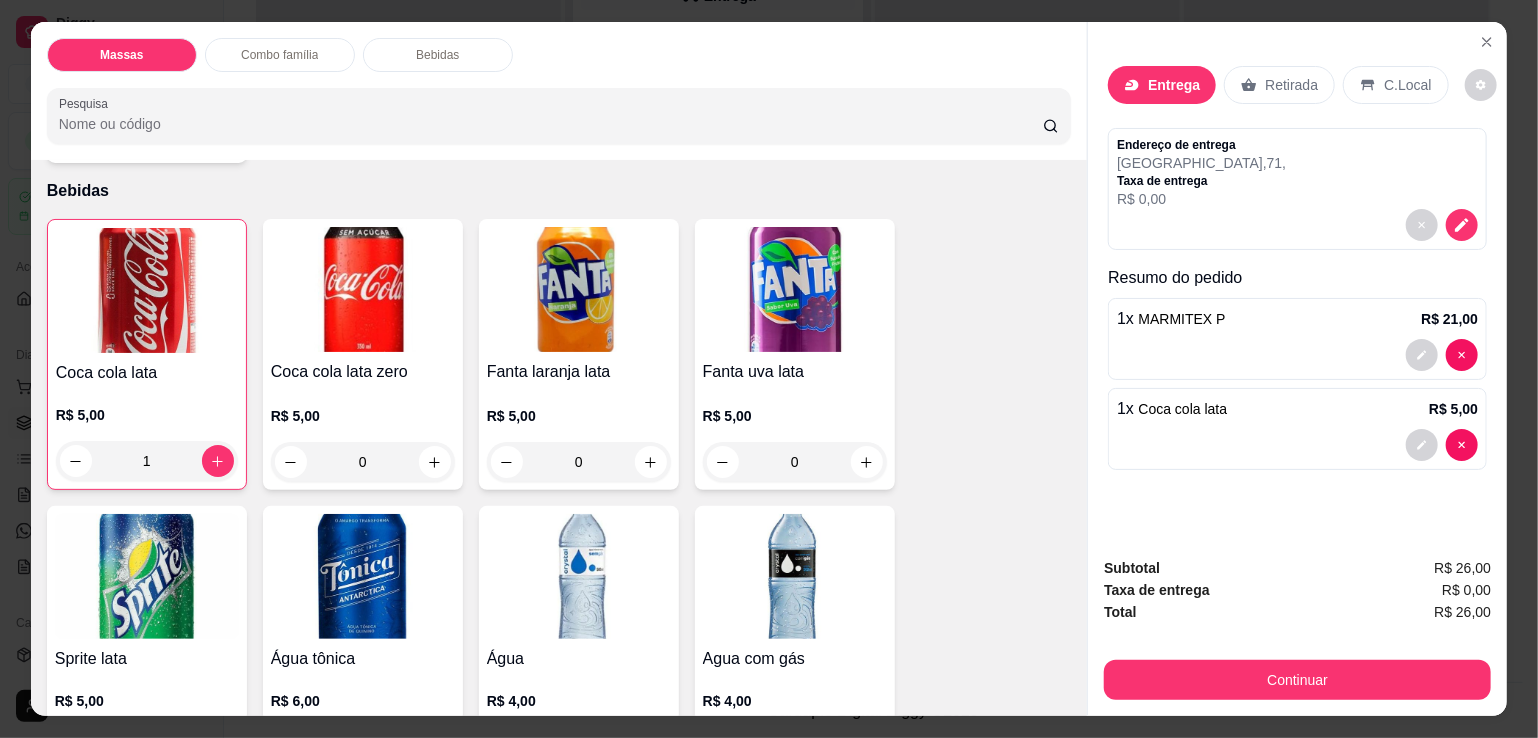
click at [1180, 89] on div "Entrega" at bounding box center [1162, 85] width 108 height 38
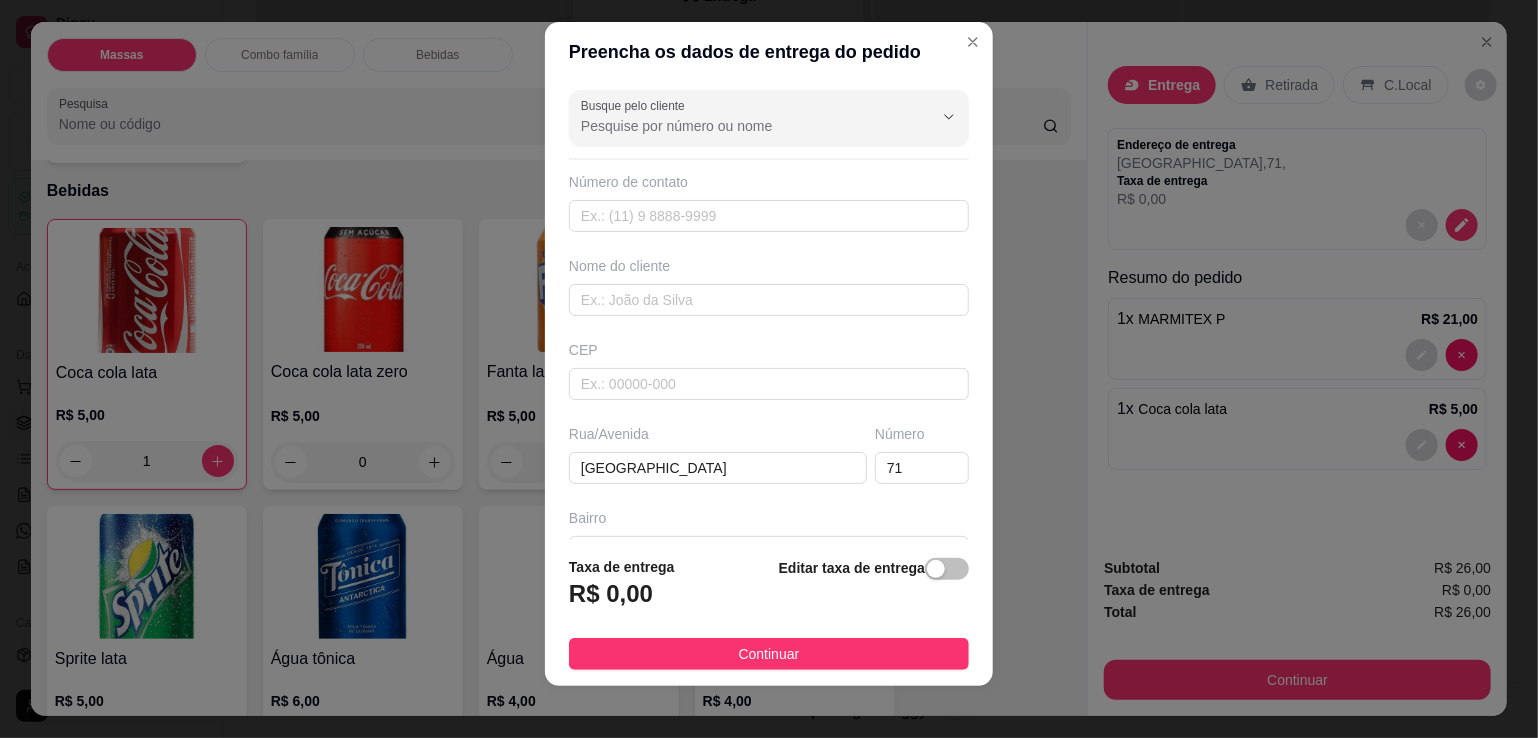
scroll to position [27, 0]
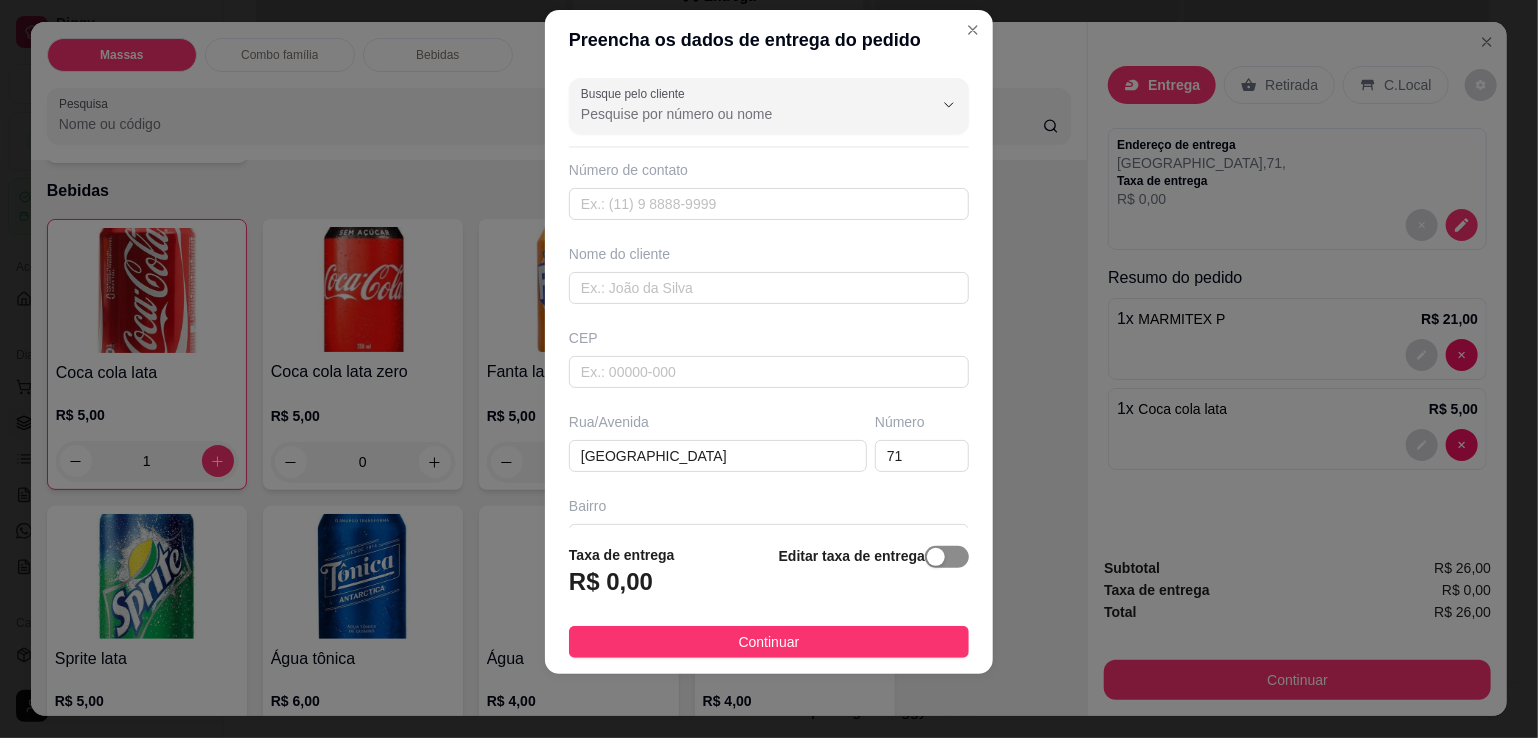
click at [945, 557] on span "button" at bounding box center [947, 557] width 44 height 22
click at [692, 593] on input "0,00" at bounding box center [677, 590] width 214 height 38
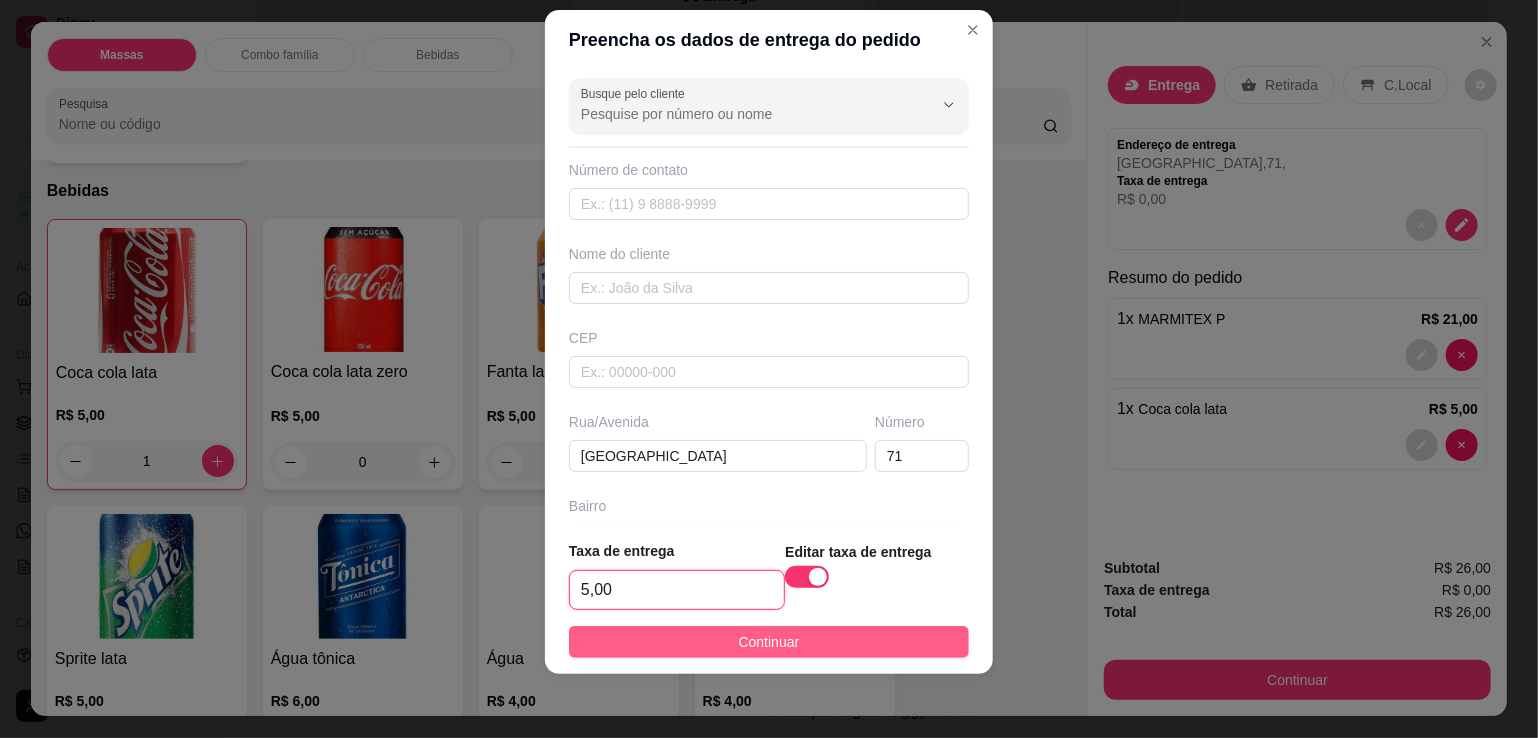
type input "5,00"
click at [758, 648] on span "Continuar" at bounding box center [769, 642] width 61 height 22
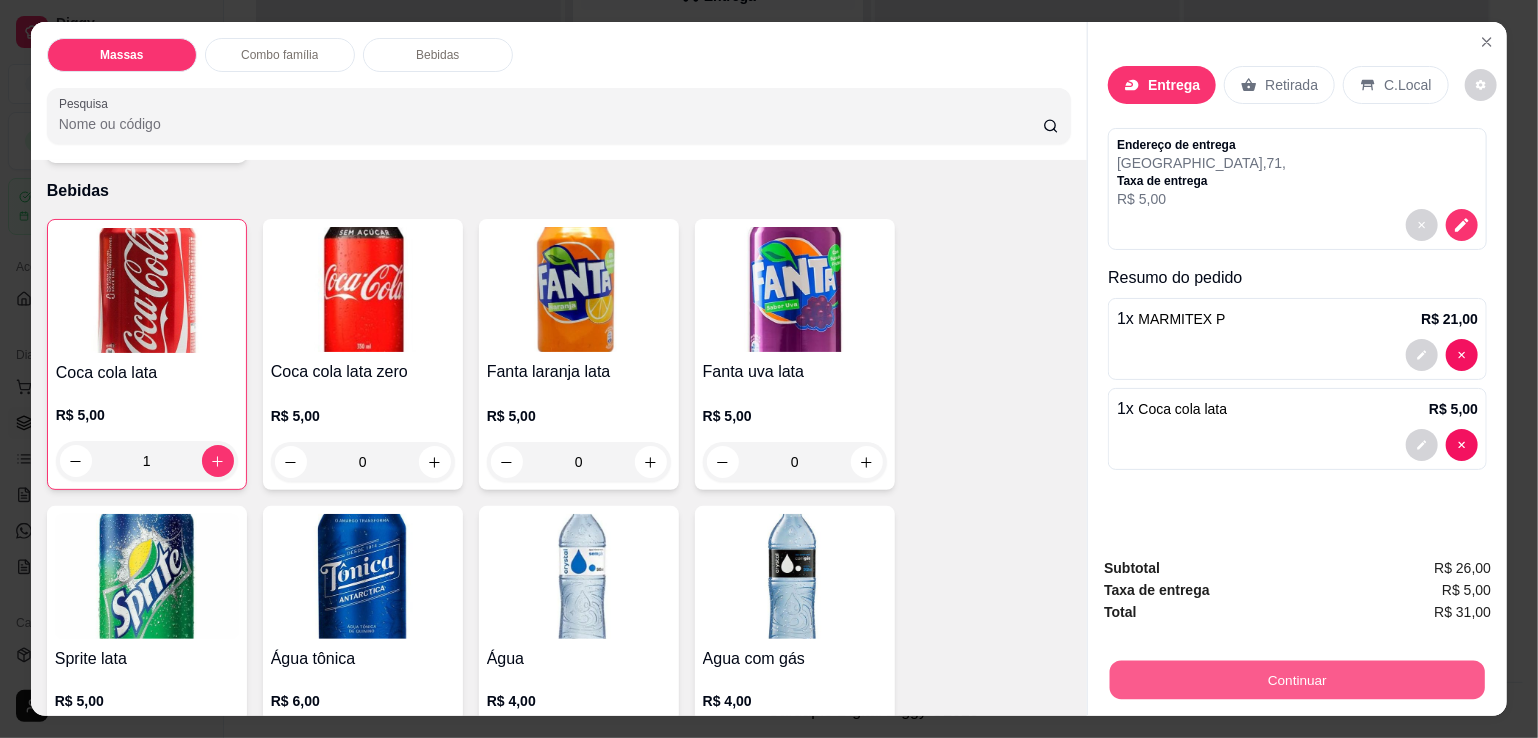
click at [1126, 661] on button "Continuar" at bounding box center [1297, 679] width 375 height 39
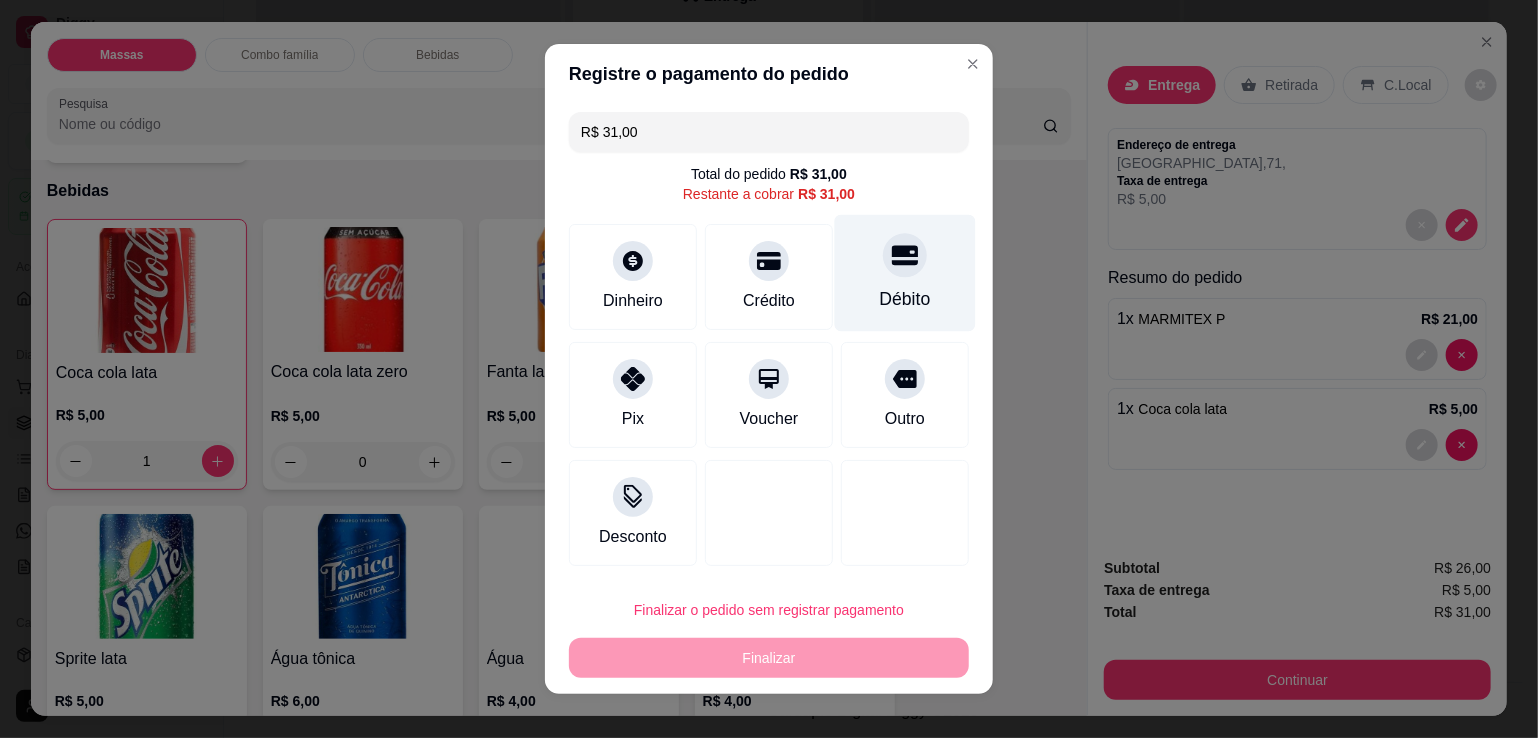
click at [884, 286] on div "Débito" at bounding box center [905, 299] width 51 height 26
type input "R$ 0,00"
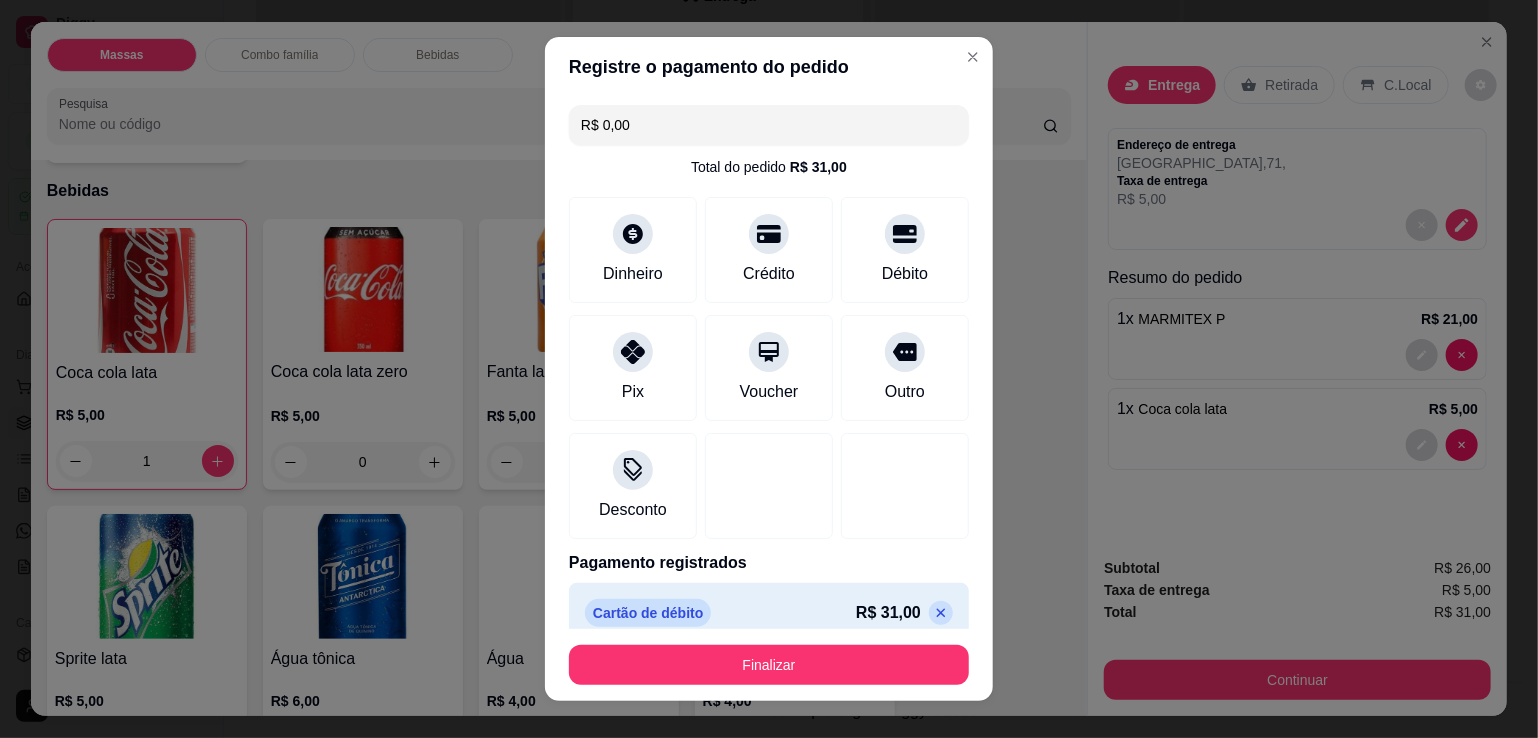
click at [885, 643] on footer "Finalizar" at bounding box center [769, 665] width 448 height 72
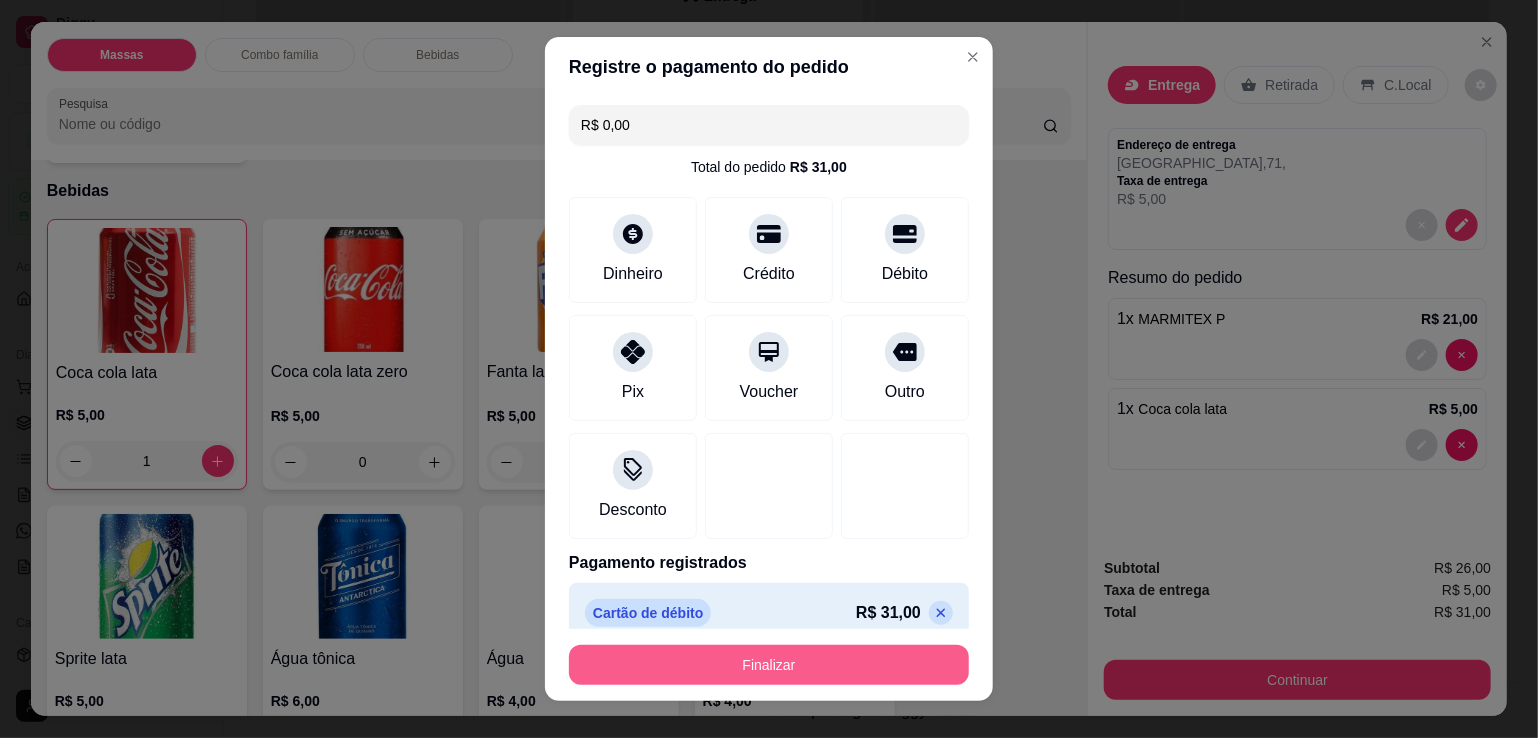
click at [886, 647] on button "Finalizar" at bounding box center [769, 665] width 400 height 40
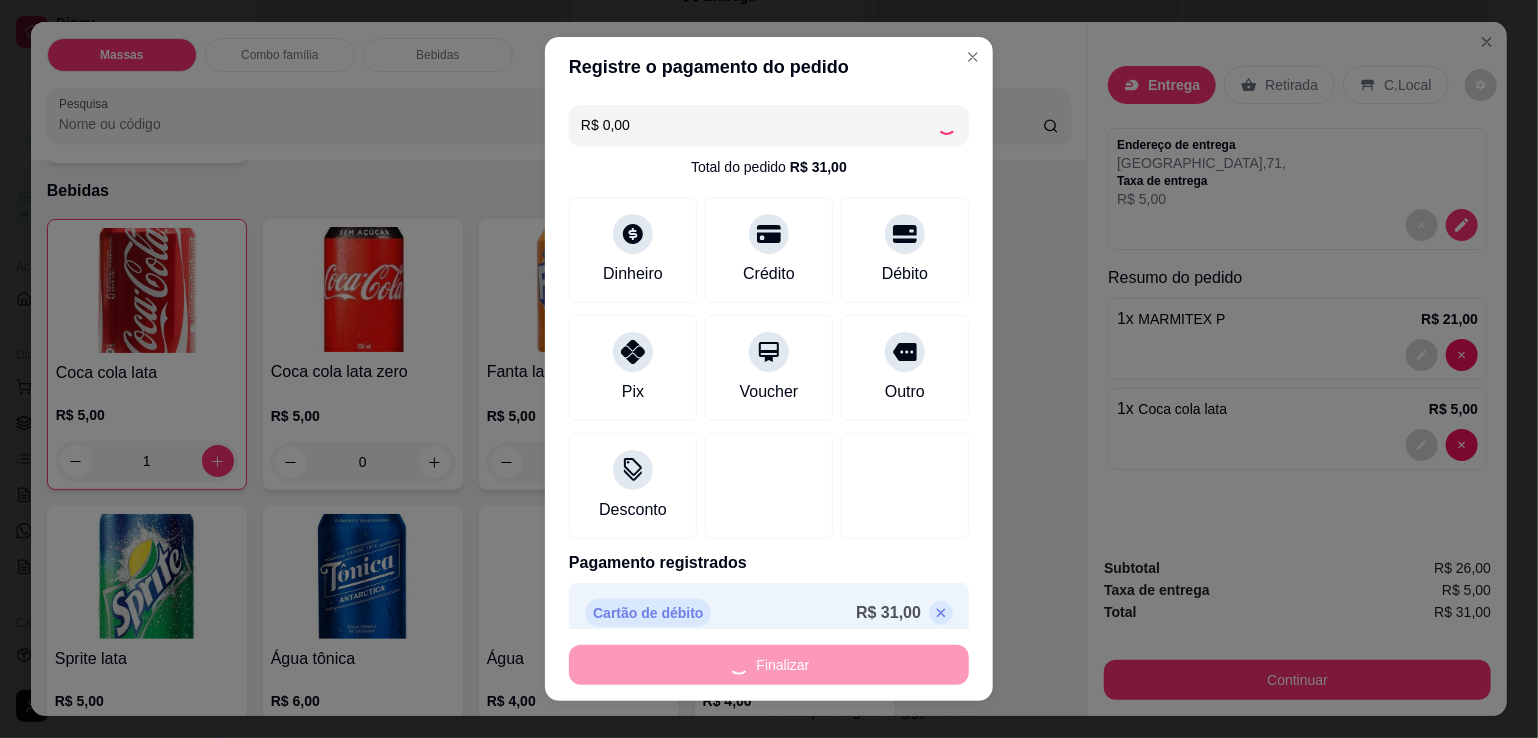
type input "0"
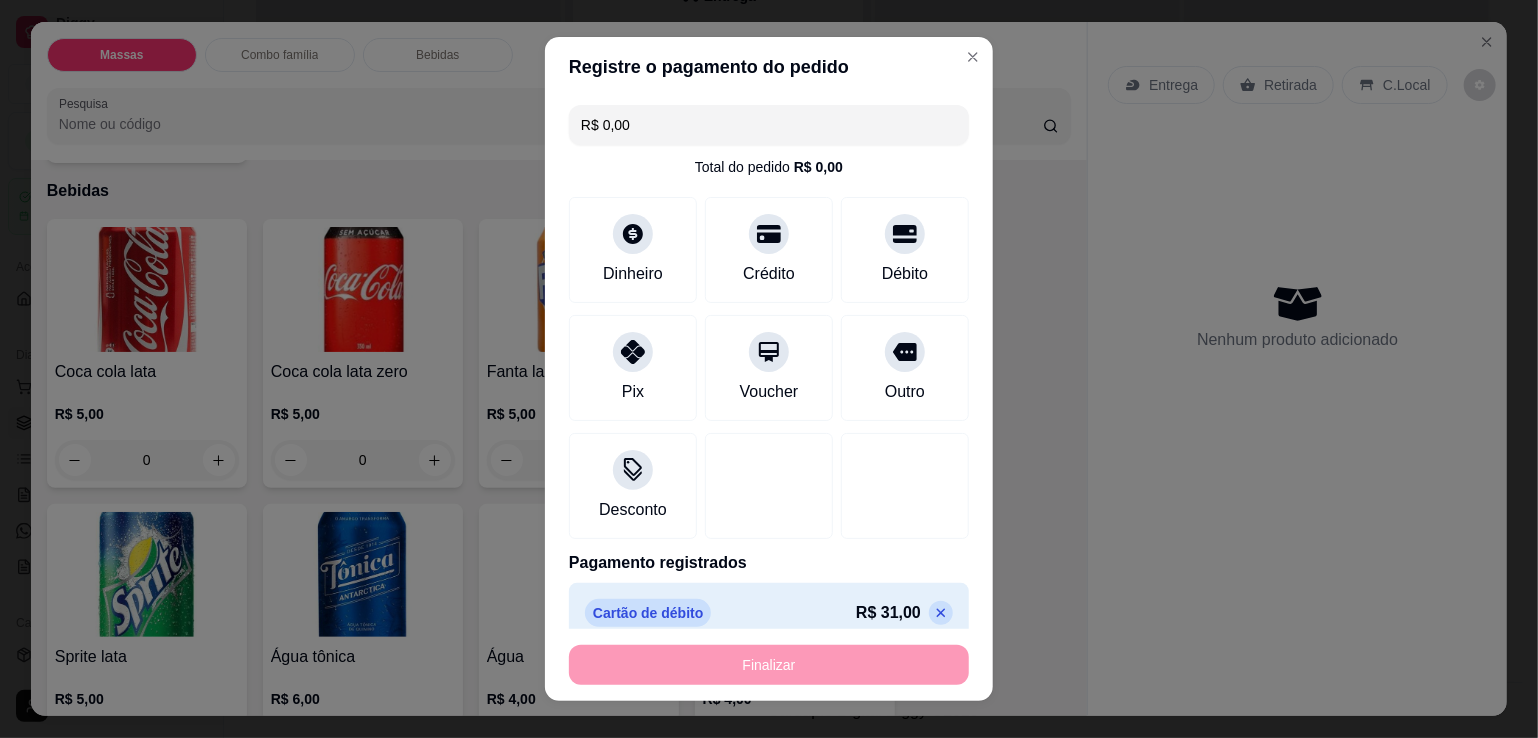
type input "-R$ 31,00"
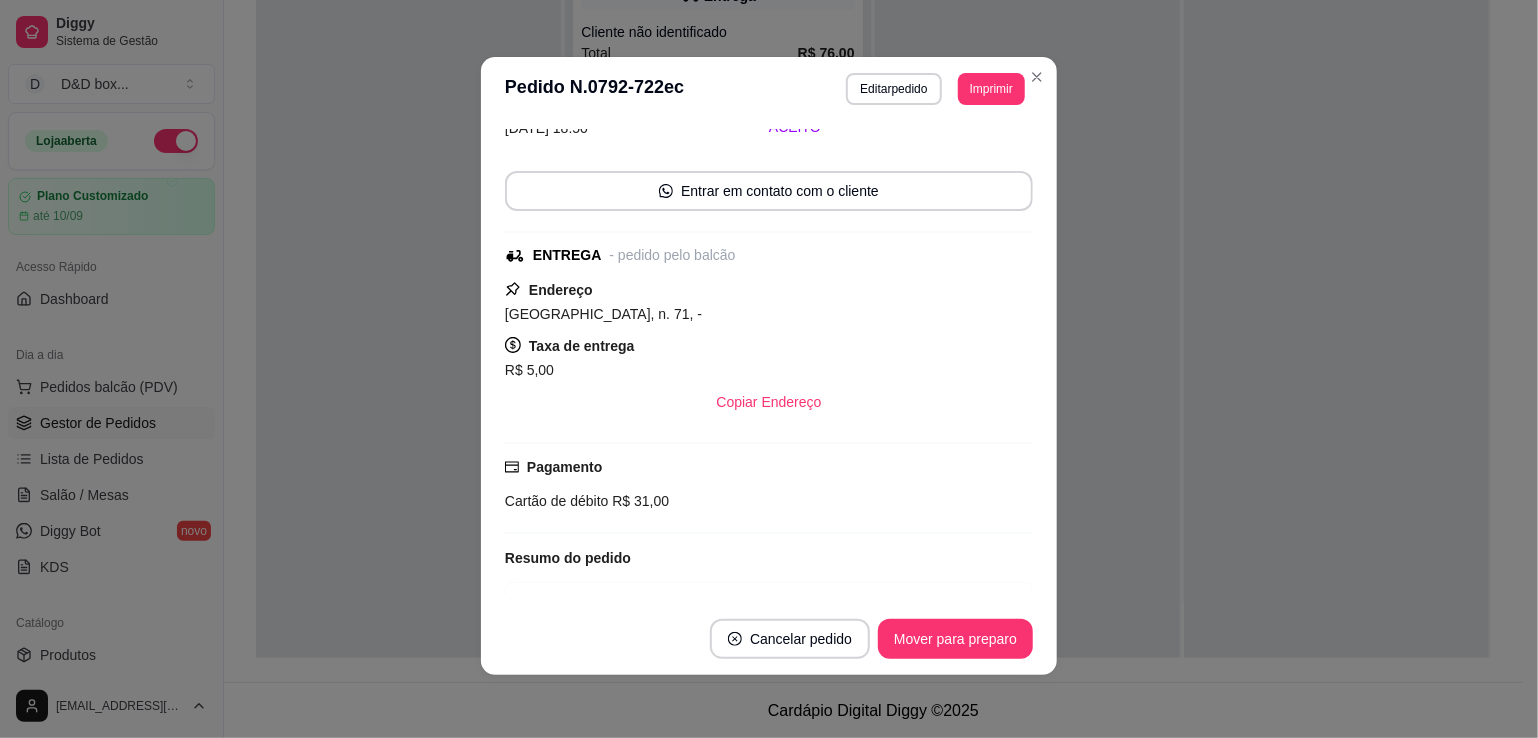
scroll to position [4, 0]
click at [1038, 89] on header "**********" at bounding box center [769, 88] width 576 height 64
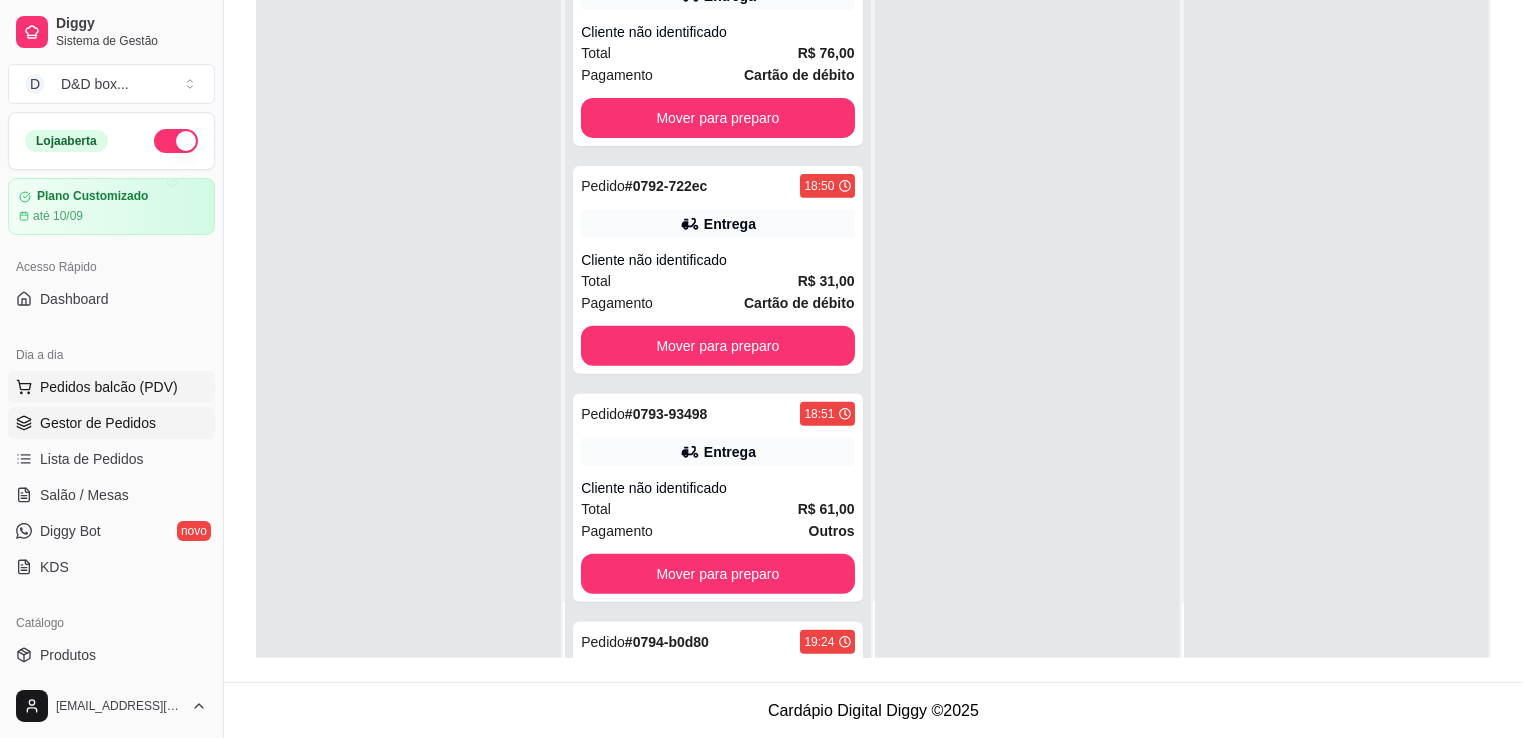
click at [72, 389] on span "Pedidos balcão (PDV)" at bounding box center [109, 387] width 138 height 20
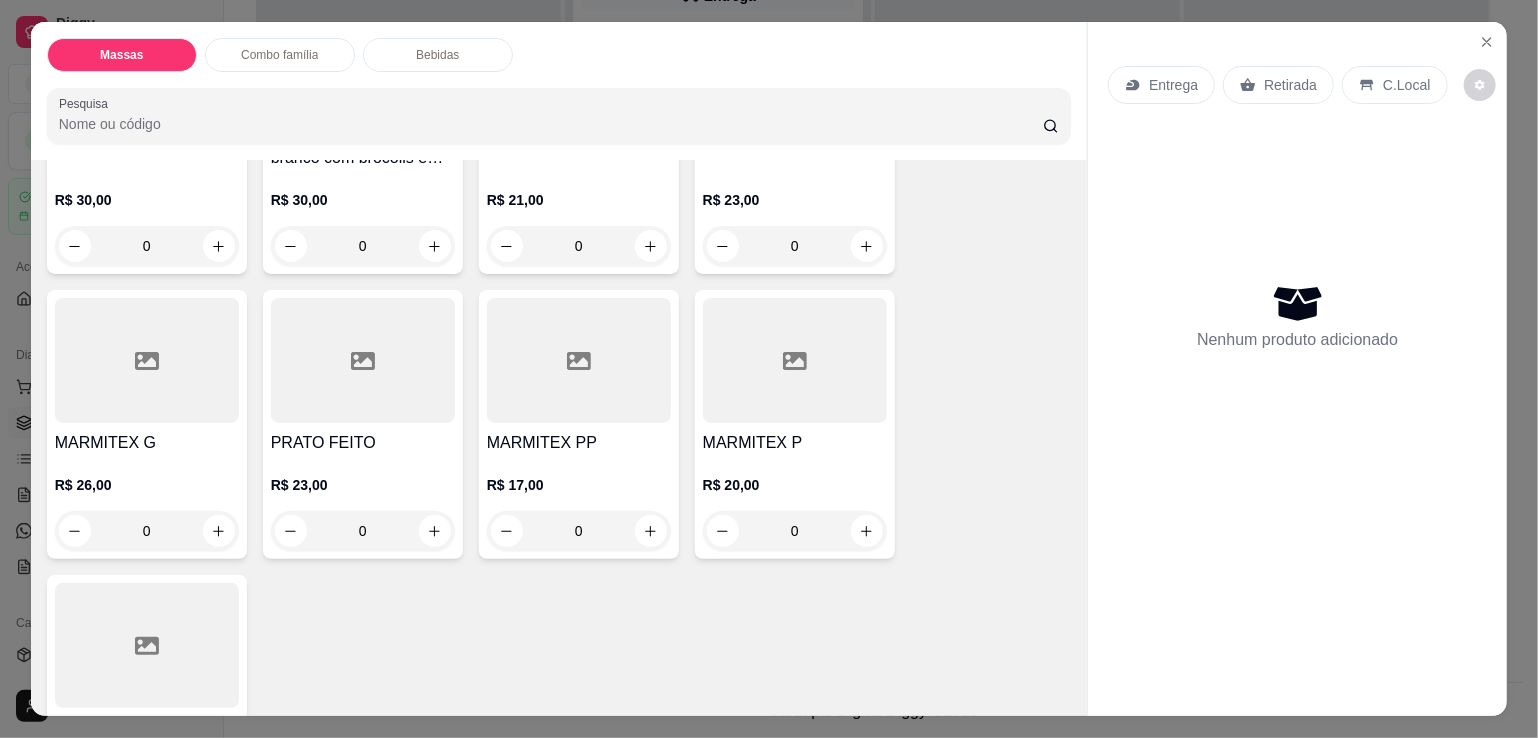
scroll to position [608, 0]
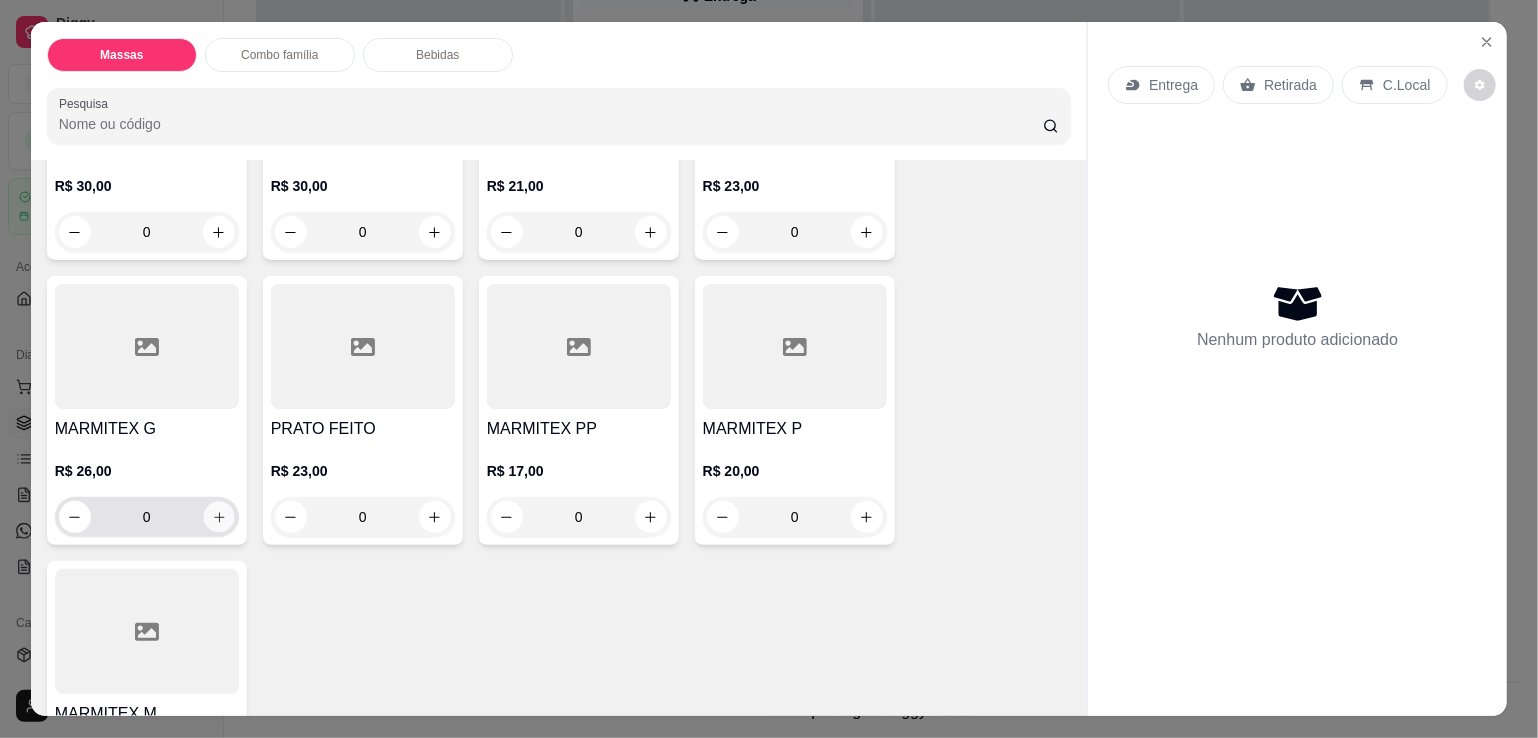
click at [217, 513] on icon "increase-product-quantity" at bounding box center [218, 517] width 15 height 15
type input "1"
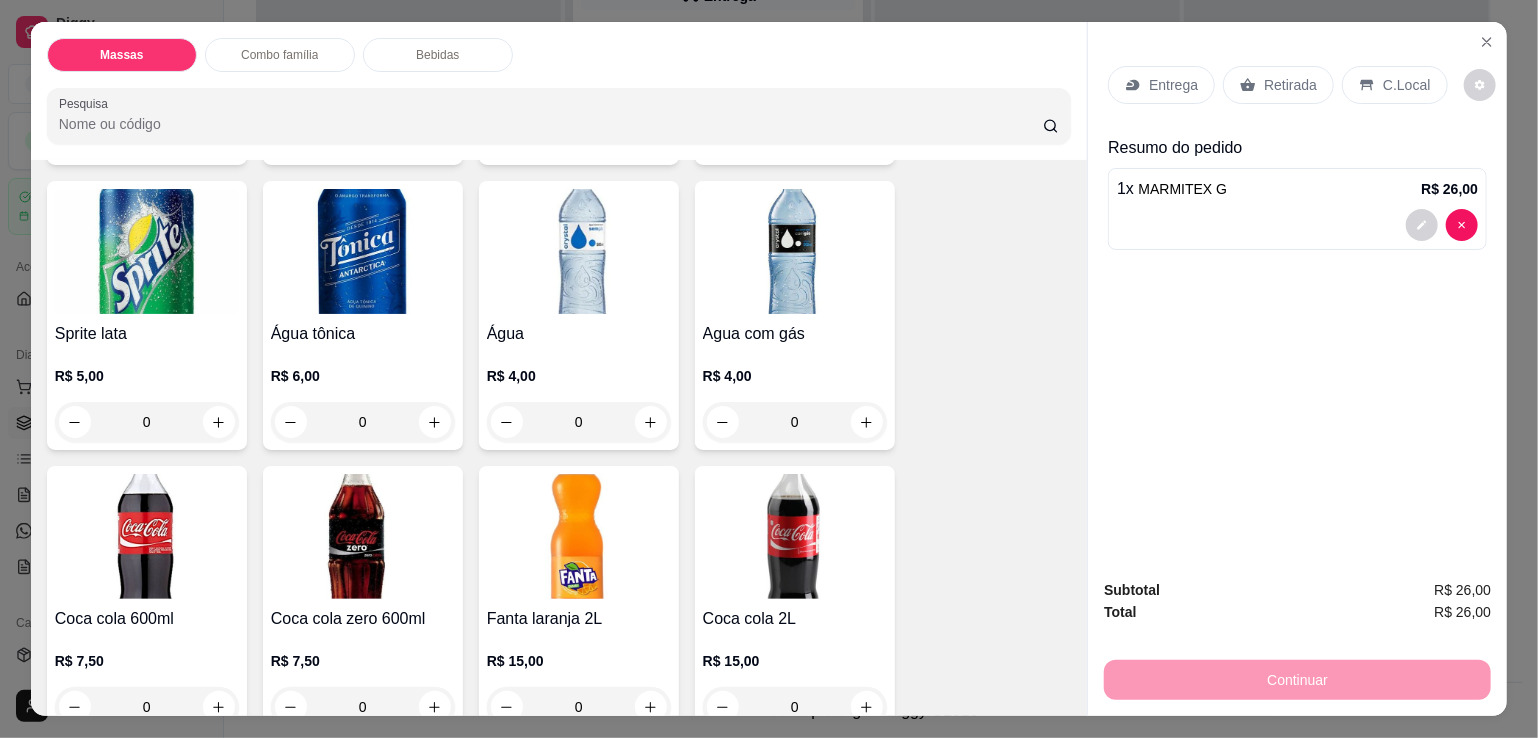
scroll to position [1954, 0]
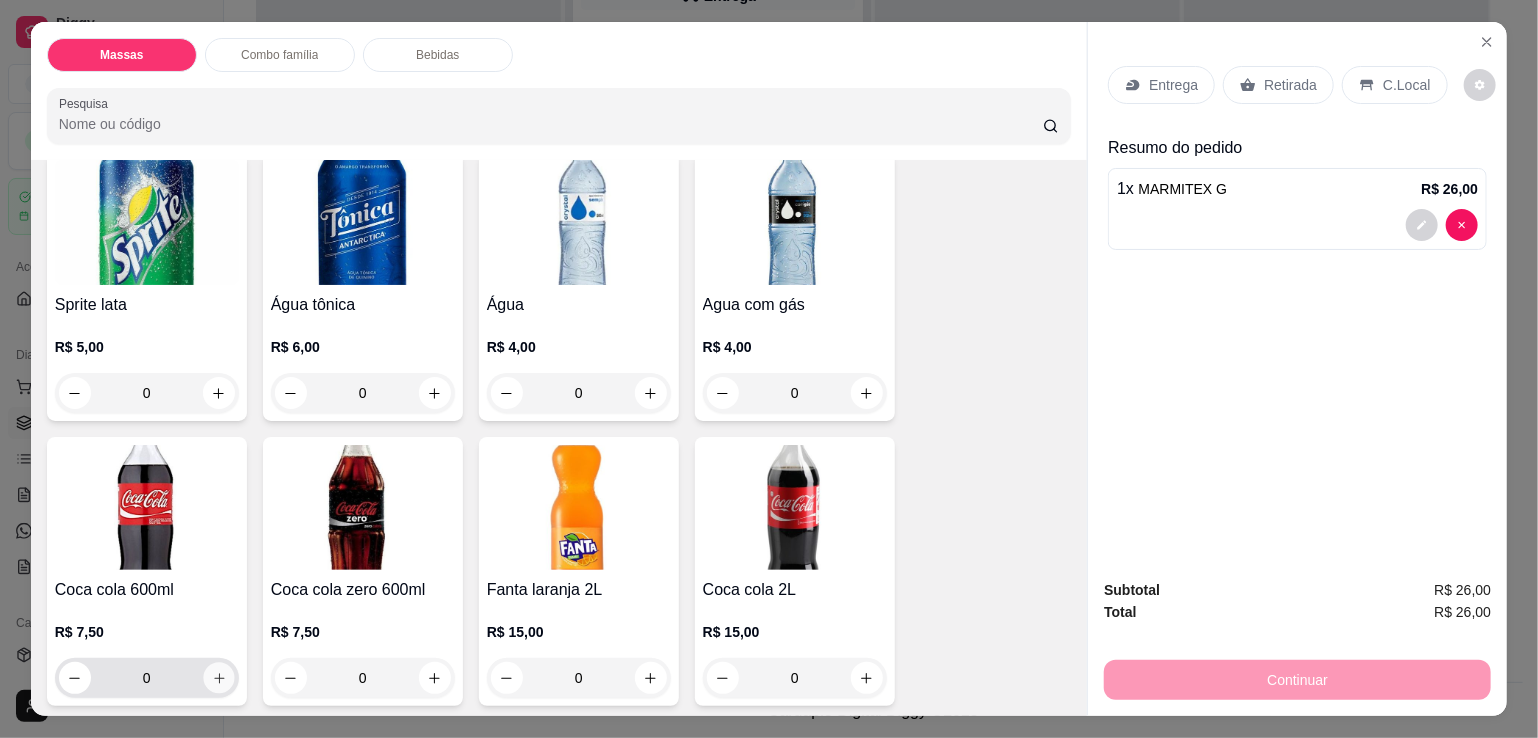
click at [222, 674] on button "increase-product-quantity" at bounding box center [218, 678] width 31 height 31
type input "1"
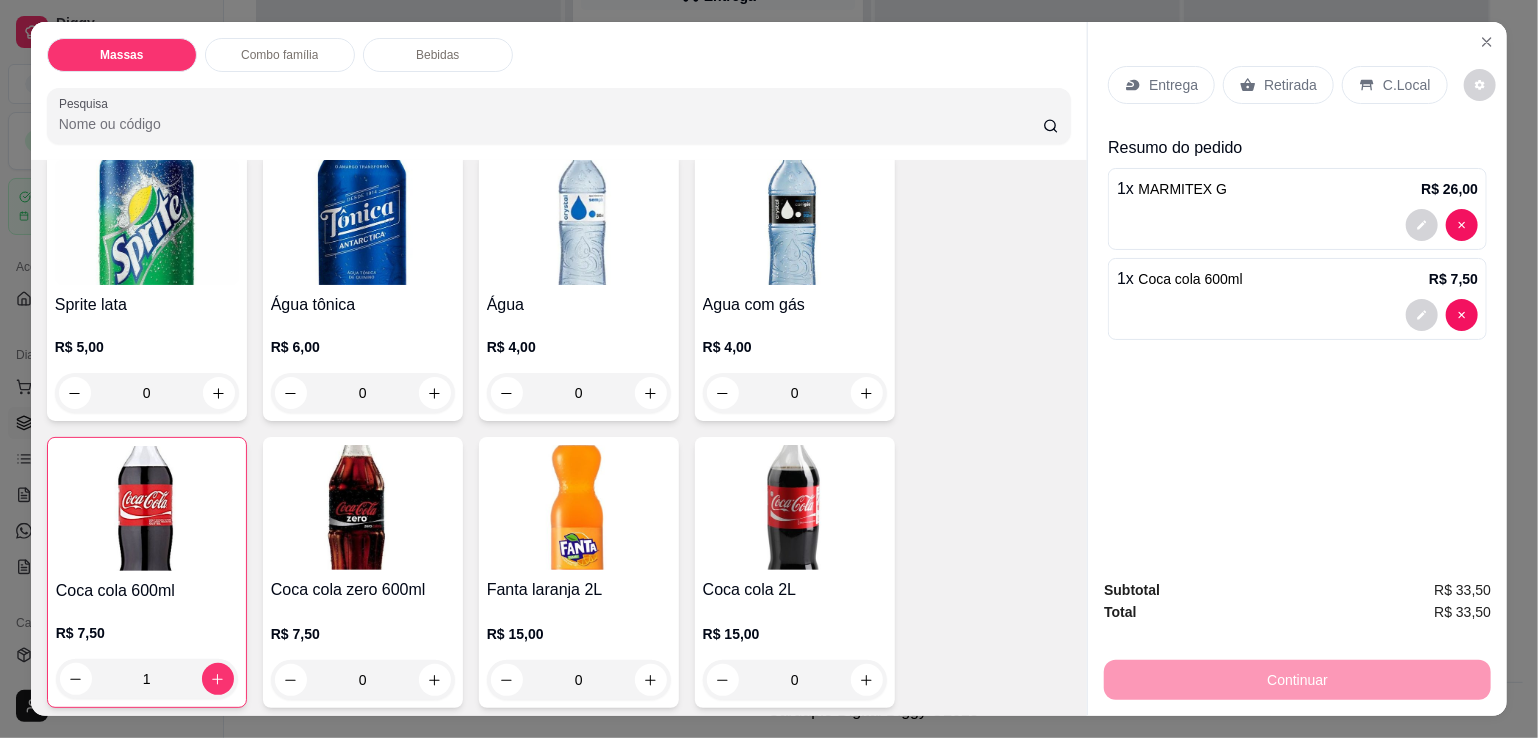
click at [1149, 75] on p "Entrega" at bounding box center [1173, 85] width 49 height 20
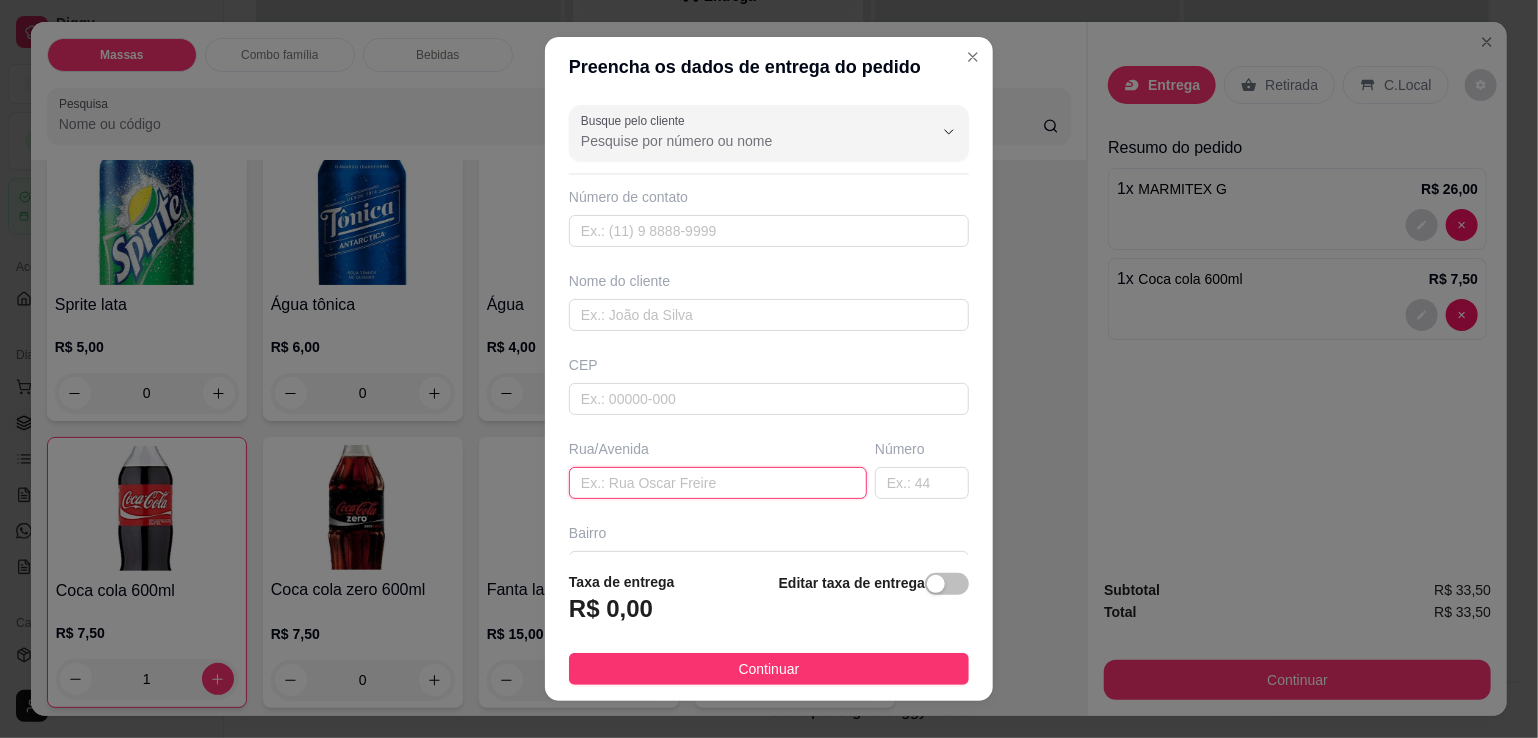
click at [596, 485] on input "text" at bounding box center [718, 483] width 298 height 32
type input "EM FRENTE A BARBAREX"
click at [908, 490] on input "text" at bounding box center [922, 483] width 94 height 32
type input "333"
click at [927, 581] on div "button" at bounding box center [936, 584] width 18 height 18
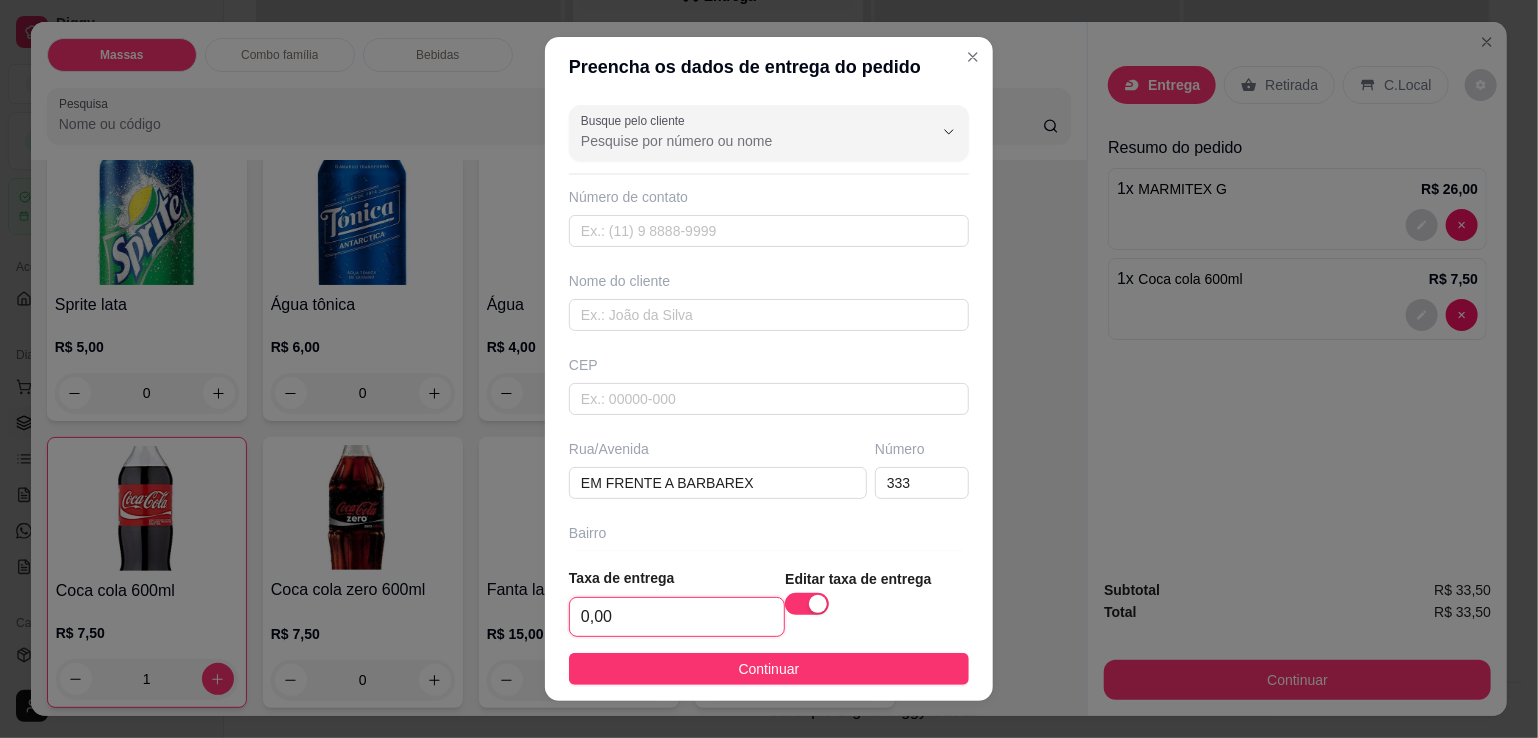
click at [684, 609] on input "0,00" at bounding box center [677, 617] width 214 height 38
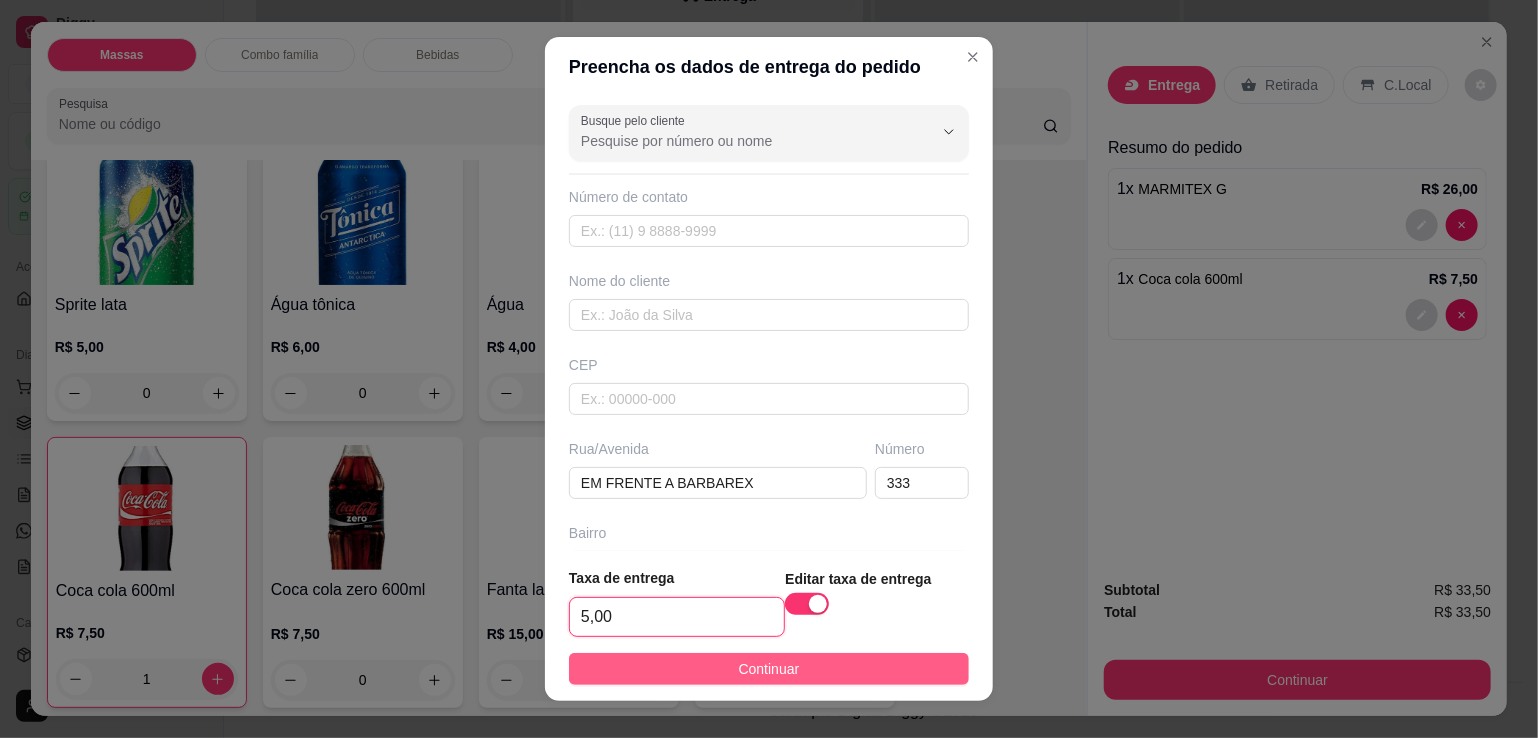
type input "5,00"
click at [634, 680] on button "Continuar" at bounding box center [769, 669] width 400 height 32
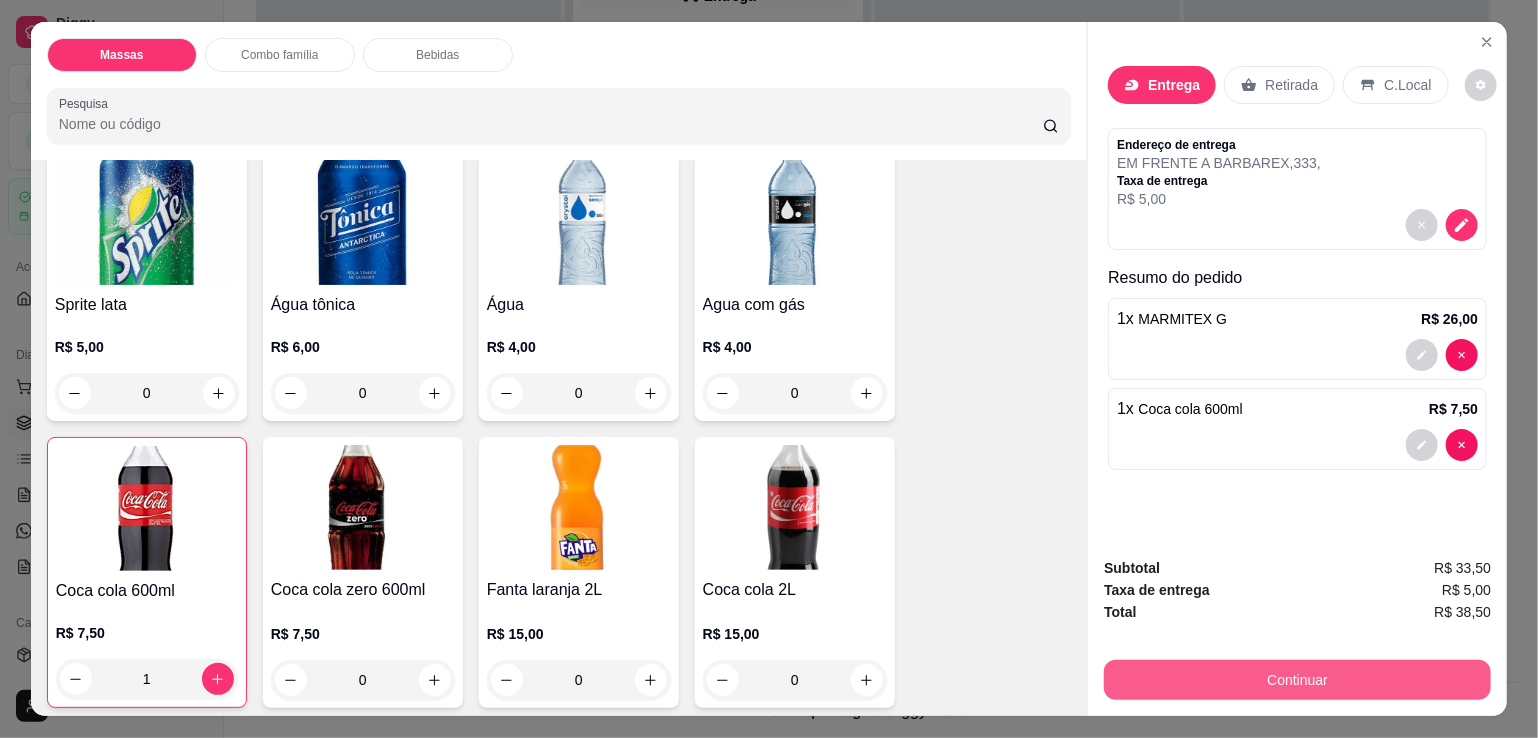
click at [1221, 665] on button "Continuar" at bounding box center [1297, 680] width 387 height 40
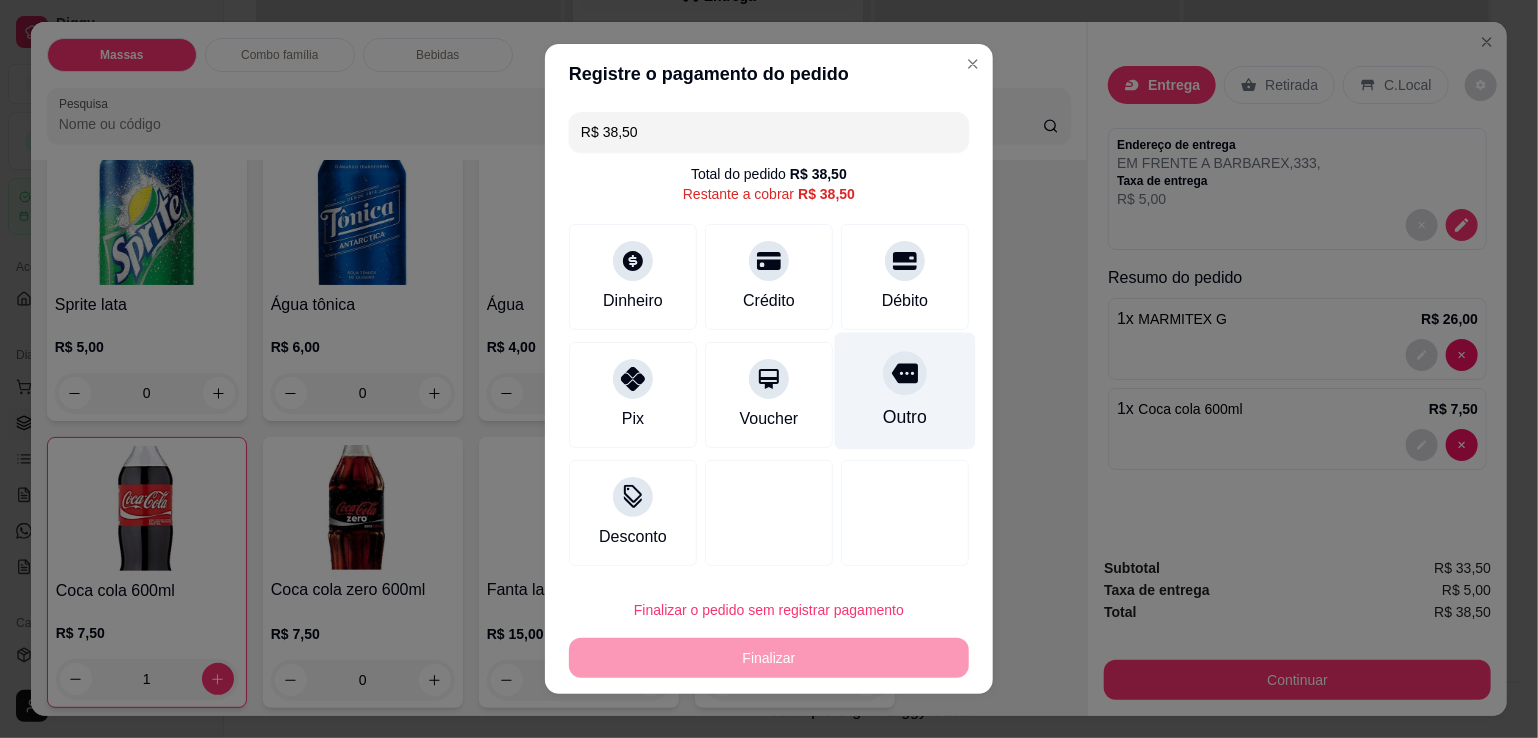
click at [863, 352] on div "Outro" at bounding box center [905, 391] width 141 height 117
type input "R$ 0,00"
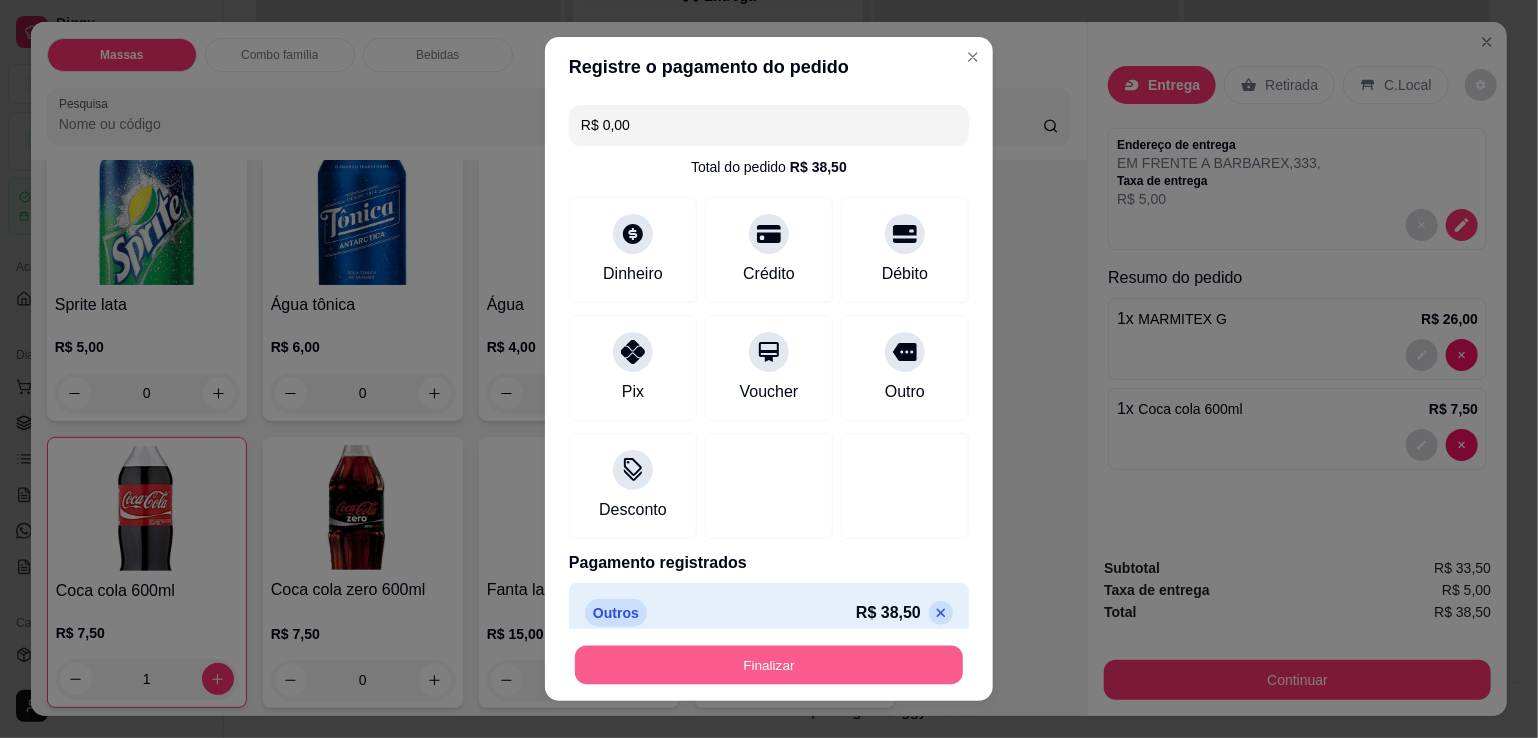
click at [727, 674] on button "Finalizar" at bounding box center [769, 665] width 388 height 39
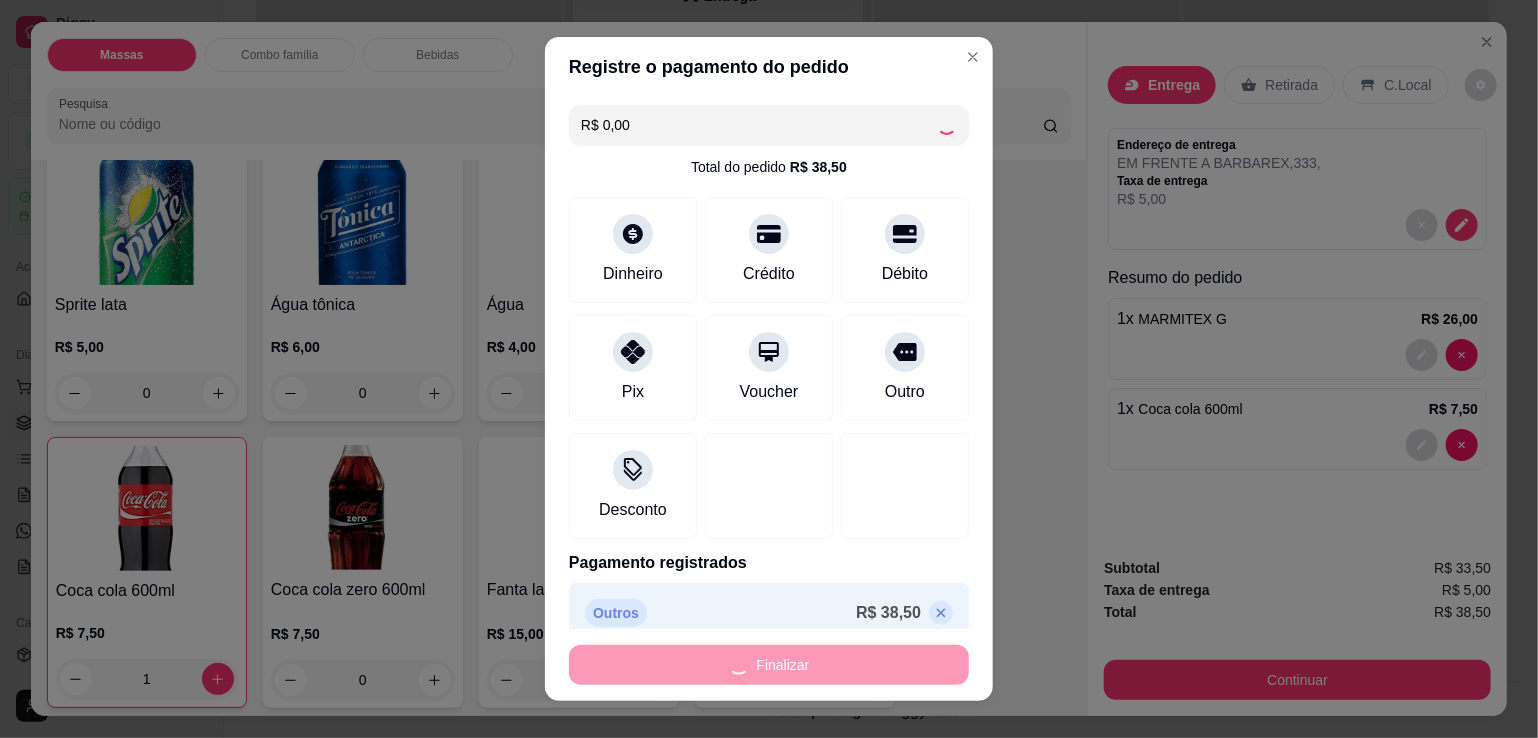
type input "0"
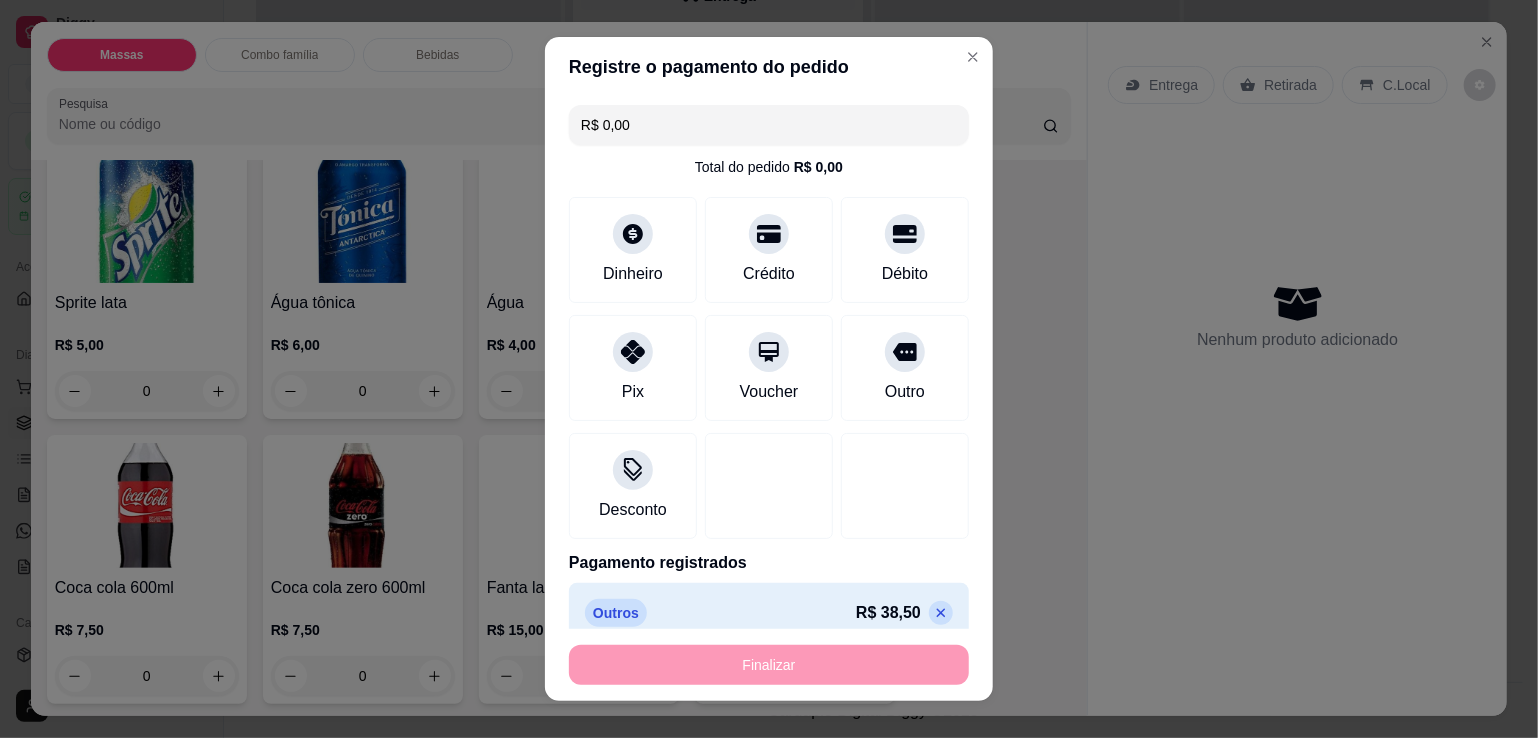
type input "-R$ 38,50"
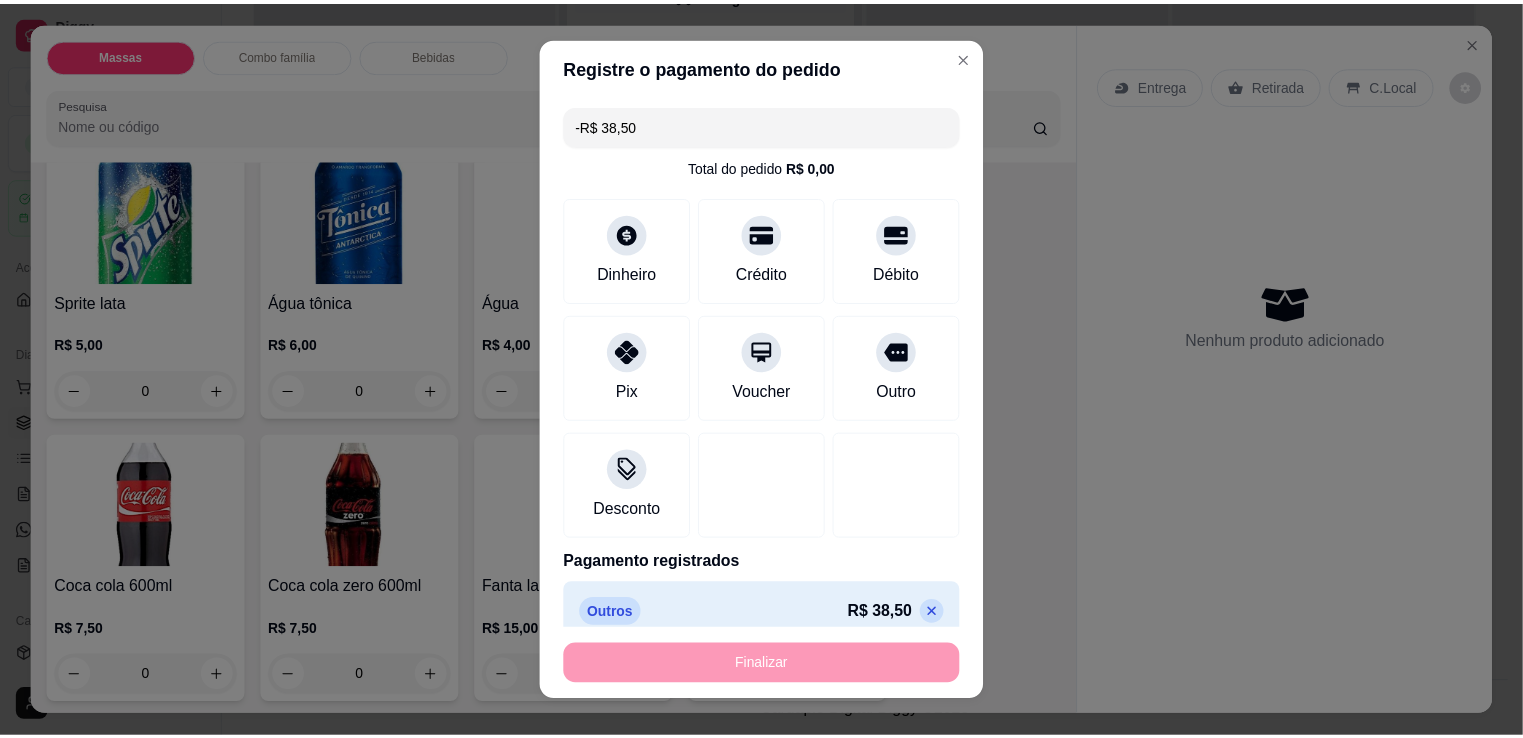
scroll to position [1952, 0]
